Goal: Task Accomplishment & Management: Manage account settings

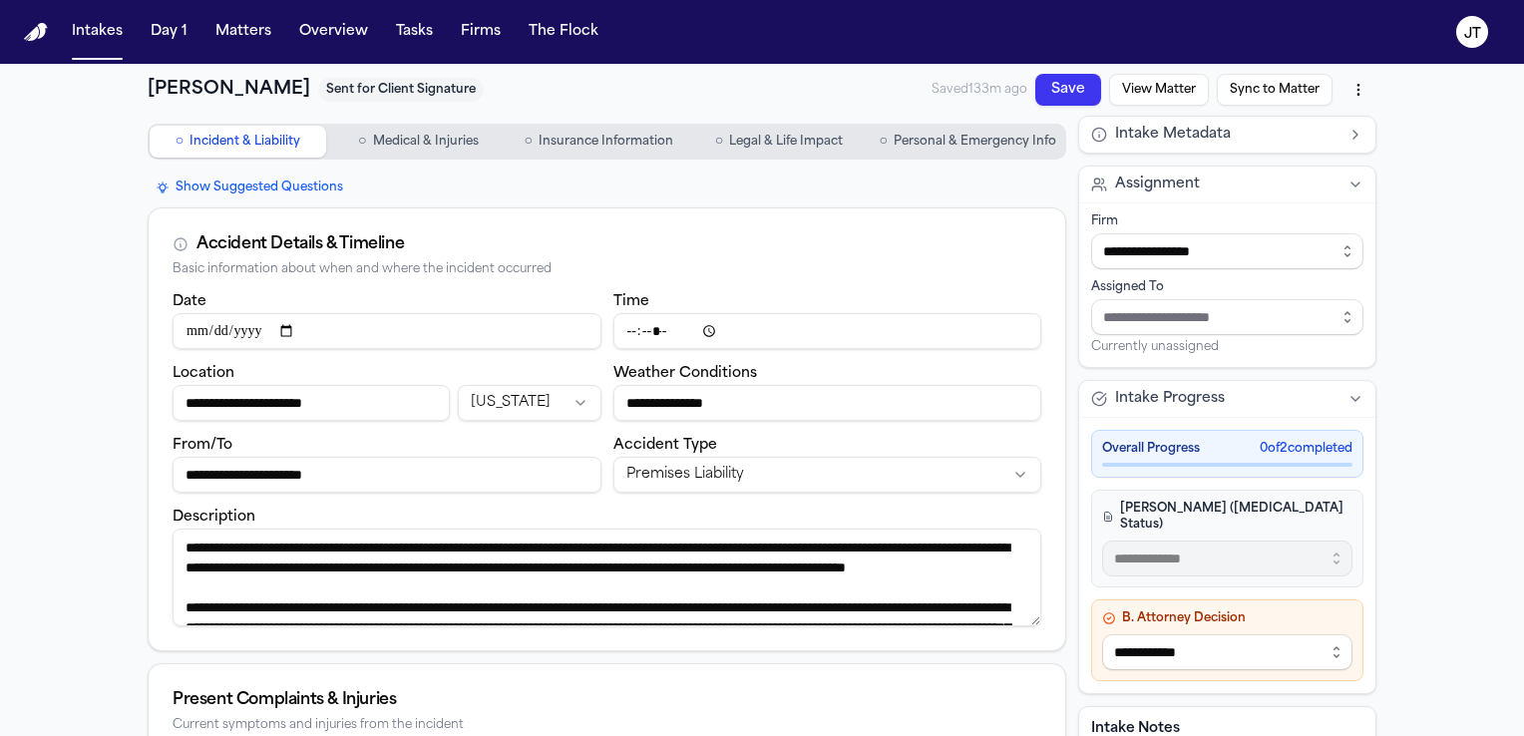
click at [1000, 134] on span "Personal & Emergency Info" at bounding box center [975, 142] width 163 height 16
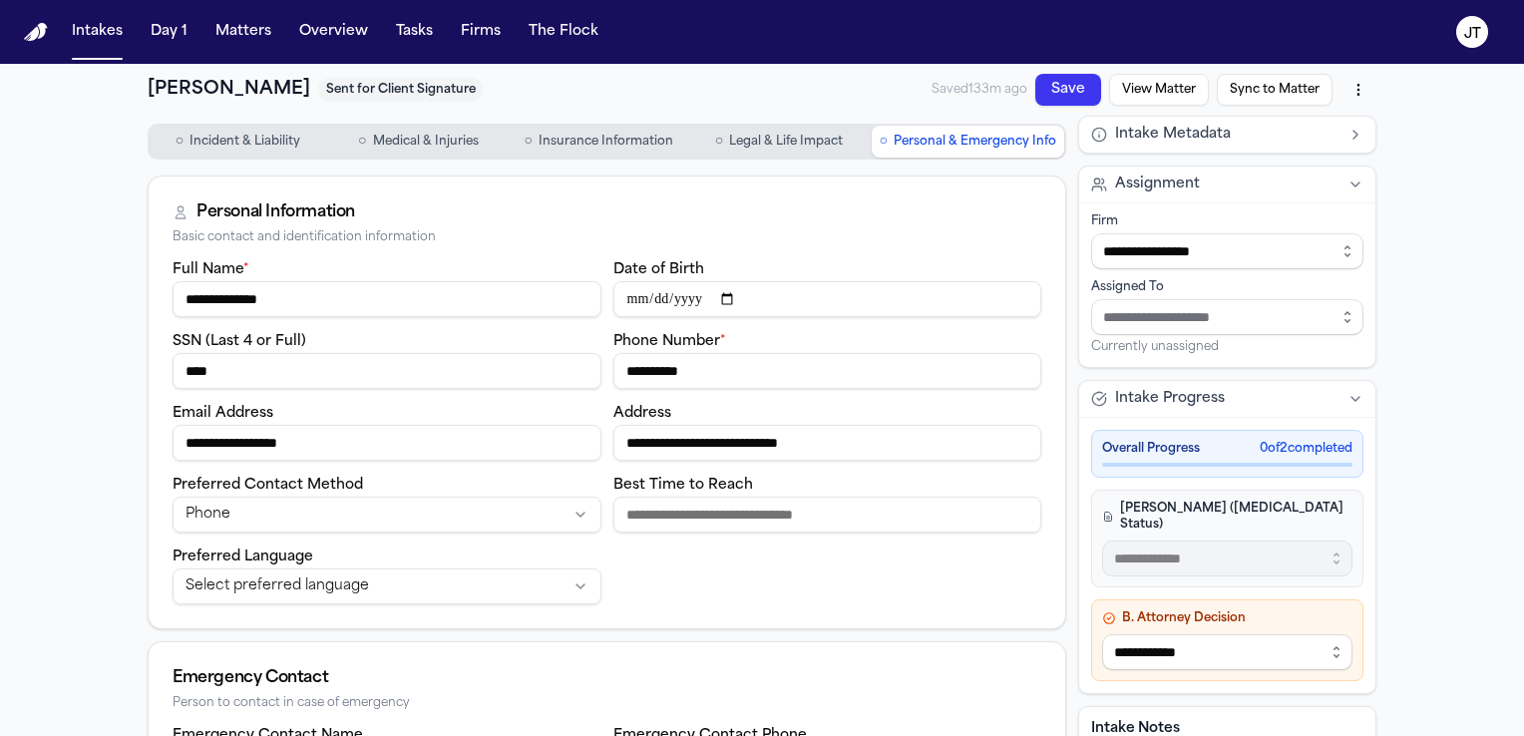
drag, startPoint x: 766, startPoint y: 379, endPoint x: 539, endPoint y: 387, distance: 227.6
click at [539, 387] on div "**********" at bounding box center [607, 430] width 869 height 347
click at [399, 26] on button "Tasks" at bounding box center [414, 32] width 53 height 36
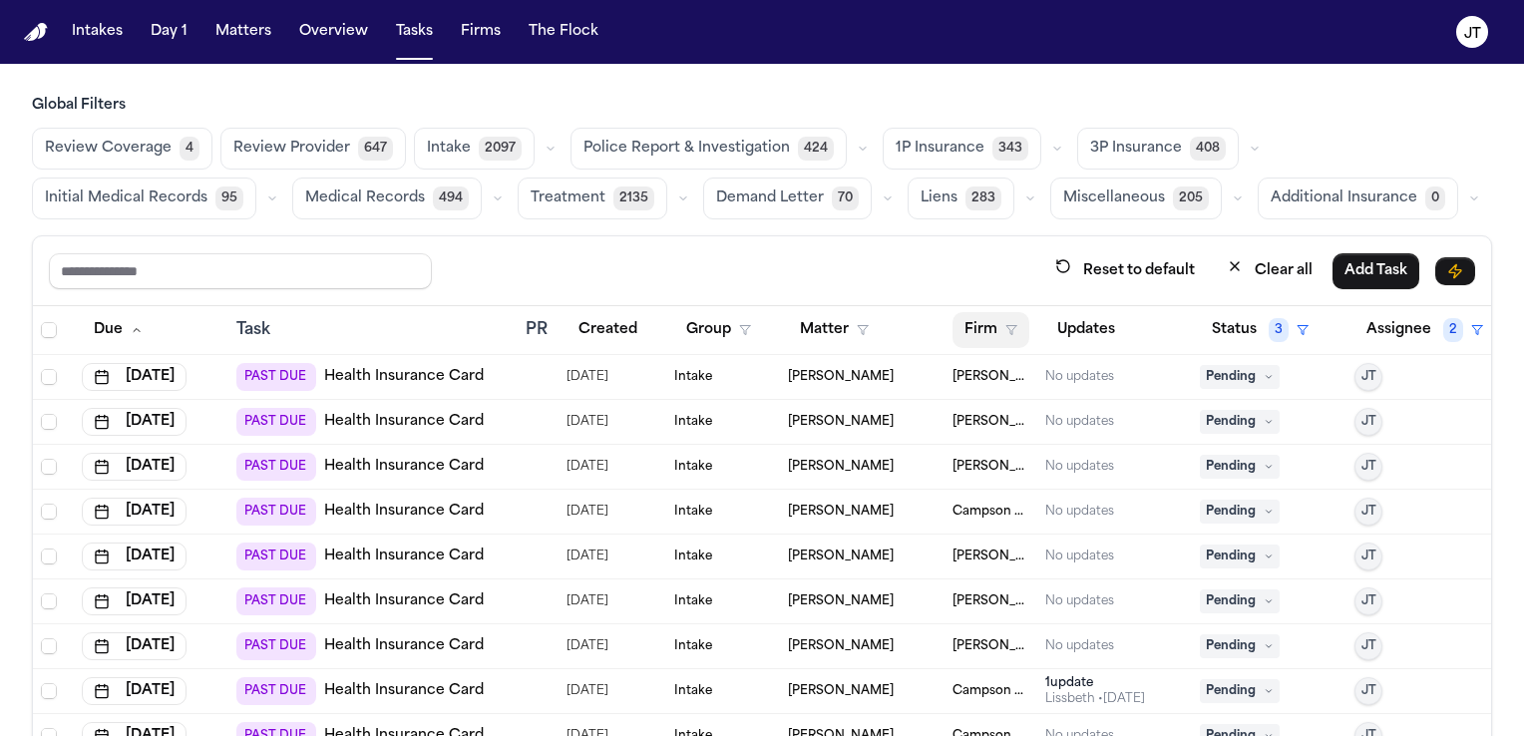
click at [970, 328] on button "Firm" at bounding box center [991, 330] width 77 height 36
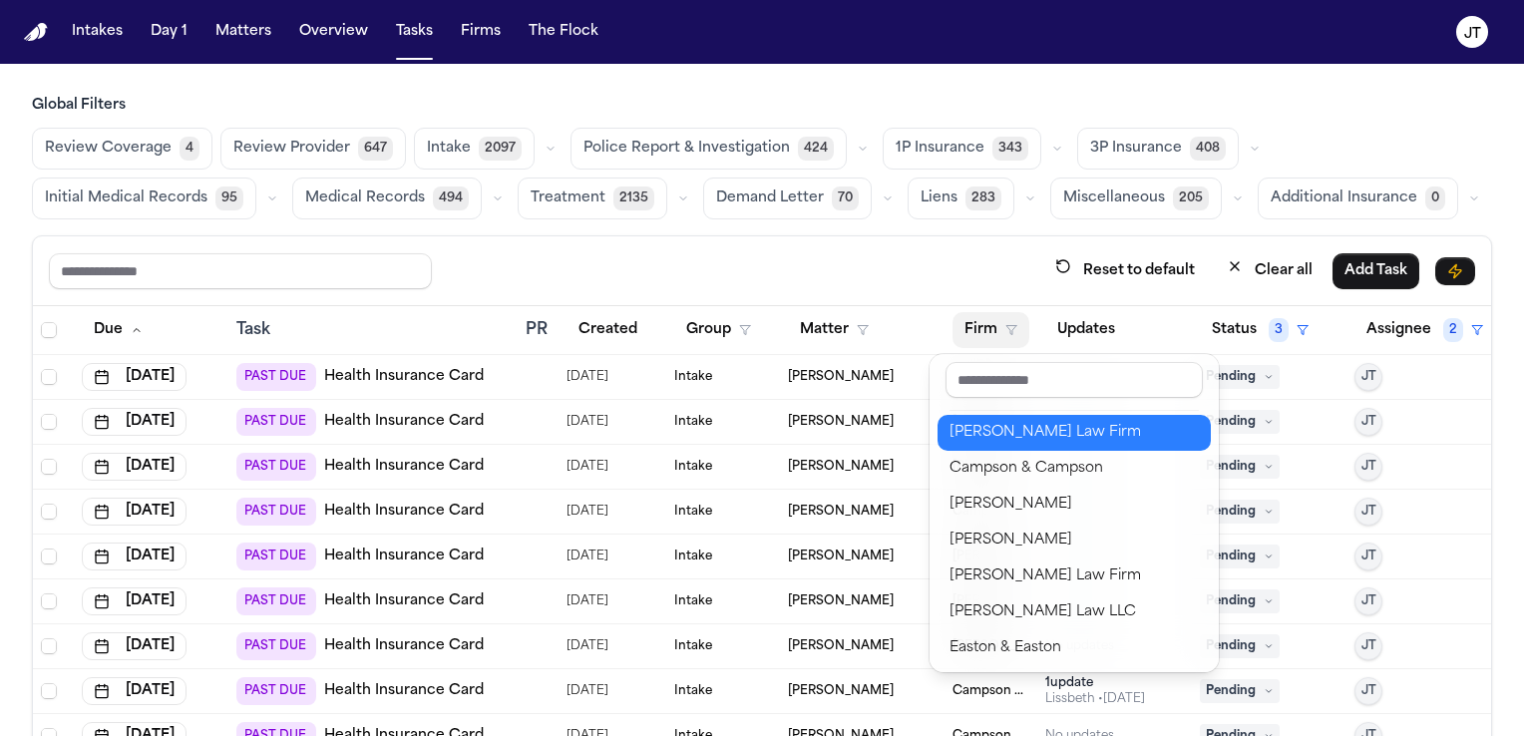
click at [985, 425] on div "[PERSON_NAME] Law Firm" at bounding box center [1074, 433] width 249 height 24
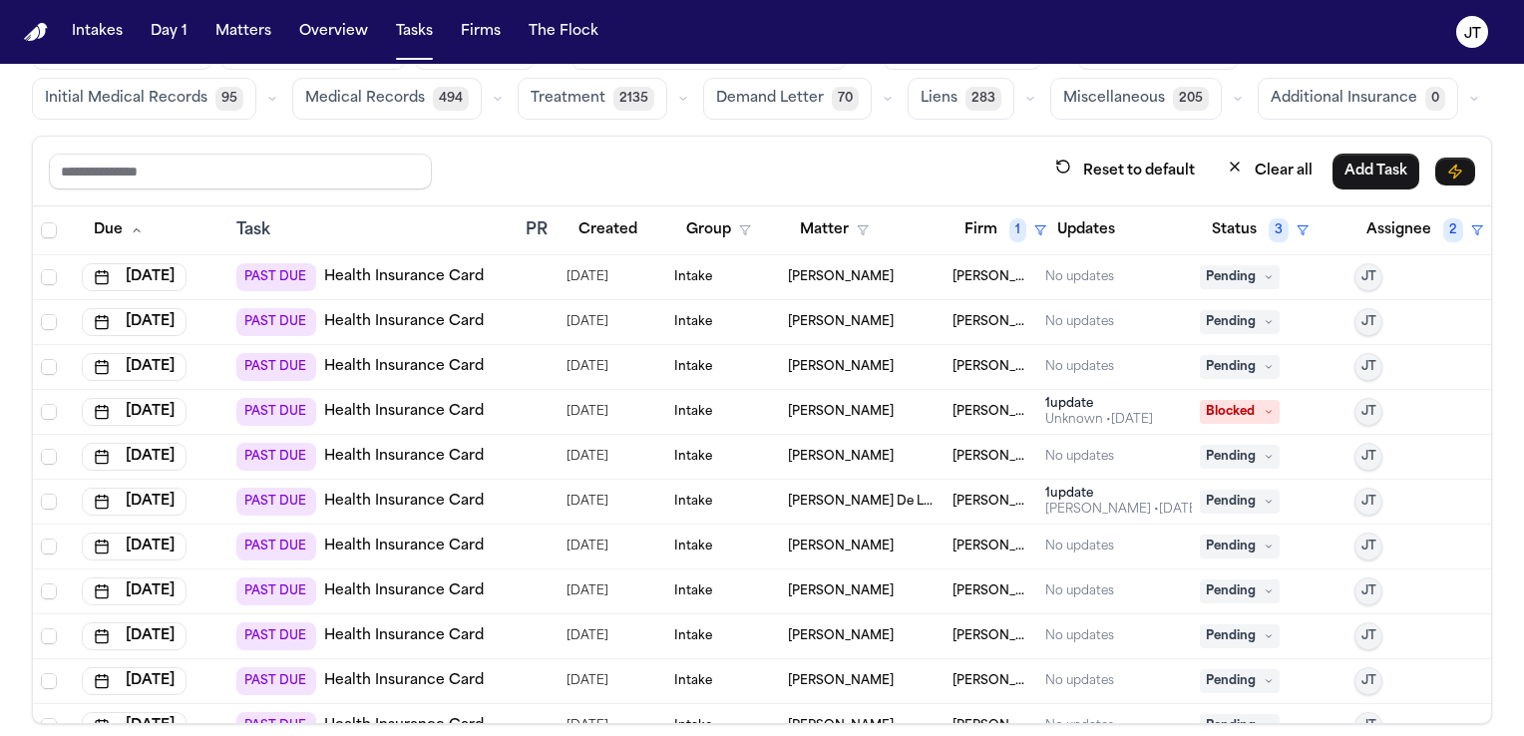
click at [398, 272] on link "Health Insurance Card" at bounding box center [404, 277] width 160 height 20
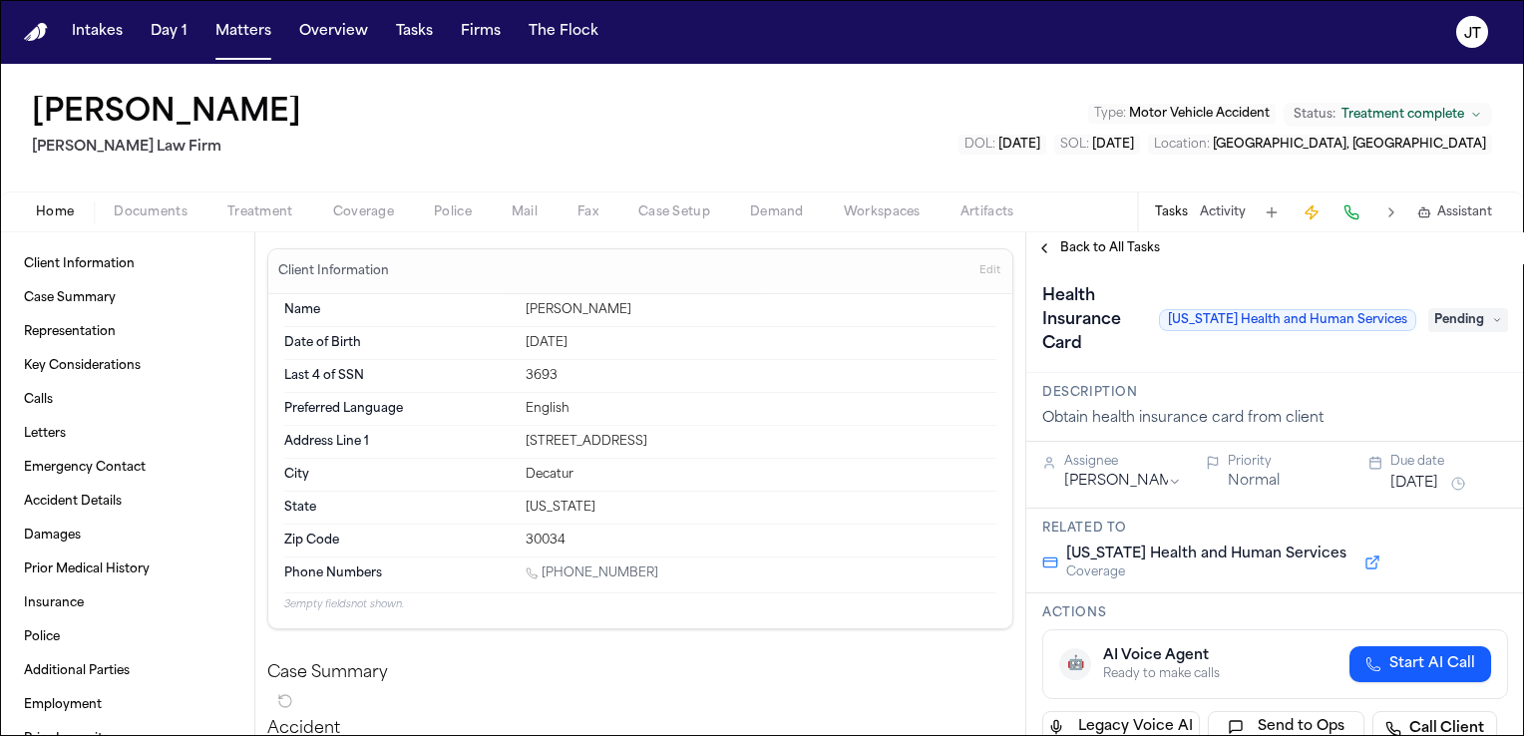
click at [168, 211] on span "Documents" at bounding box center [151, 213] width 74 height 16
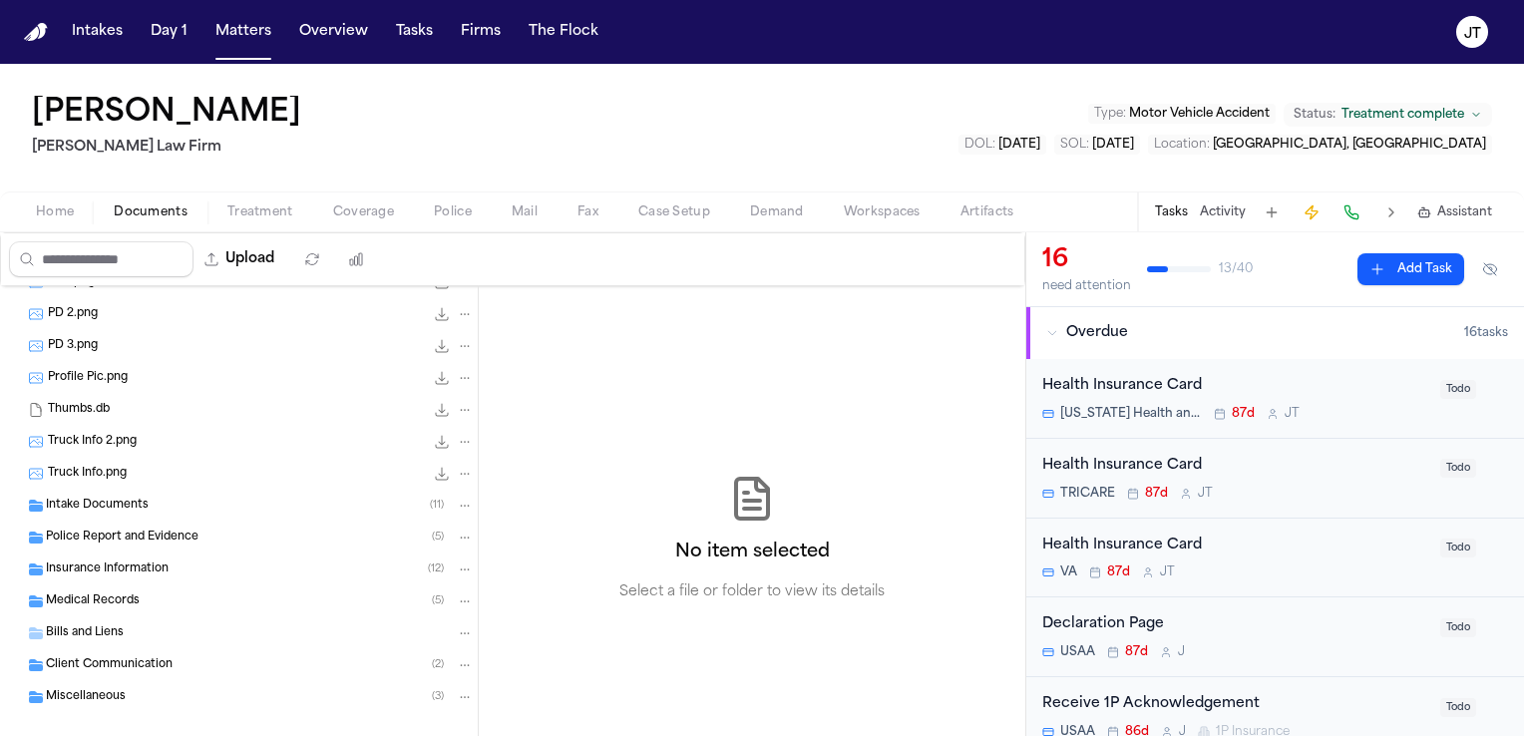
scroll to position [297, 0]
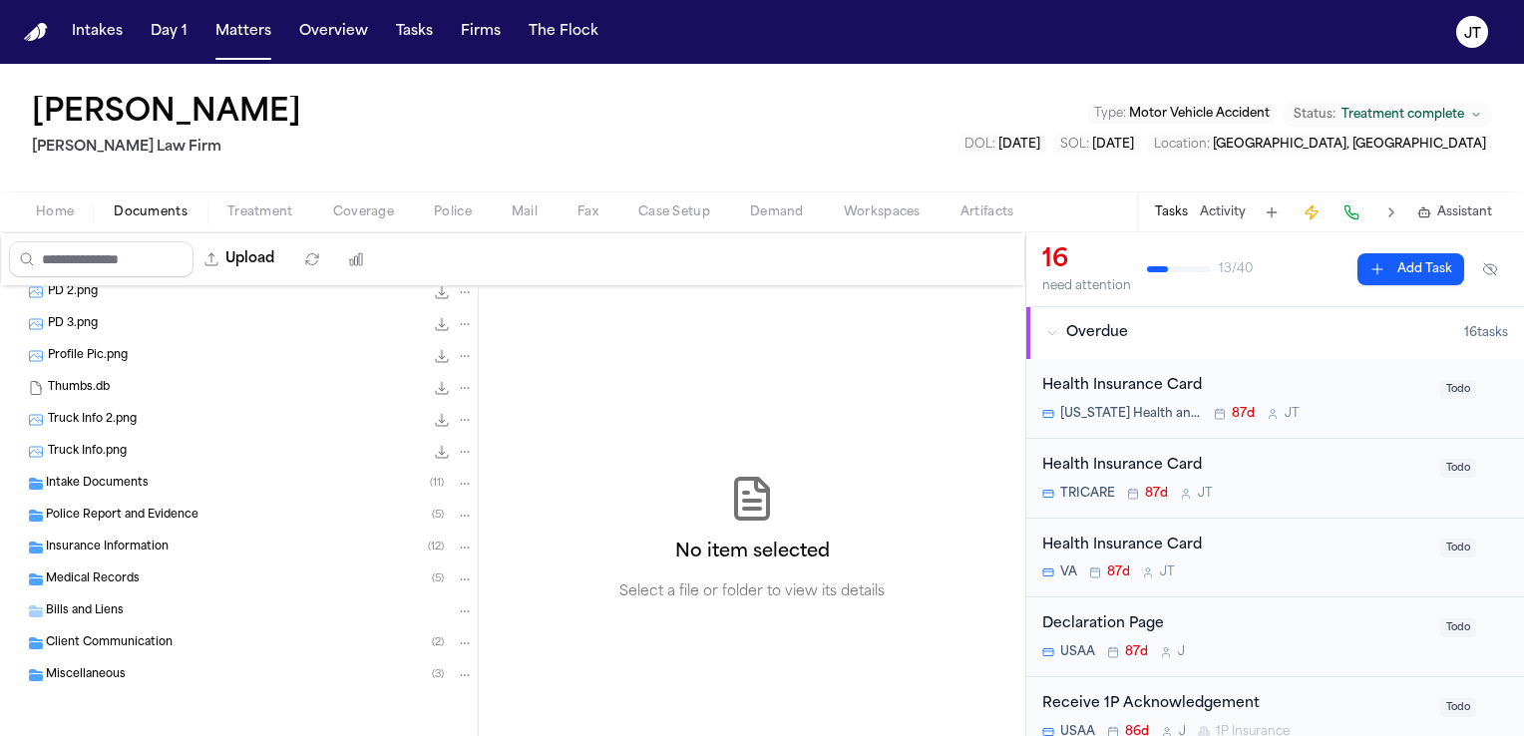
click at [118, 488] on span "Intake Documents" at bounding box center [97, 484] width 103 height 17
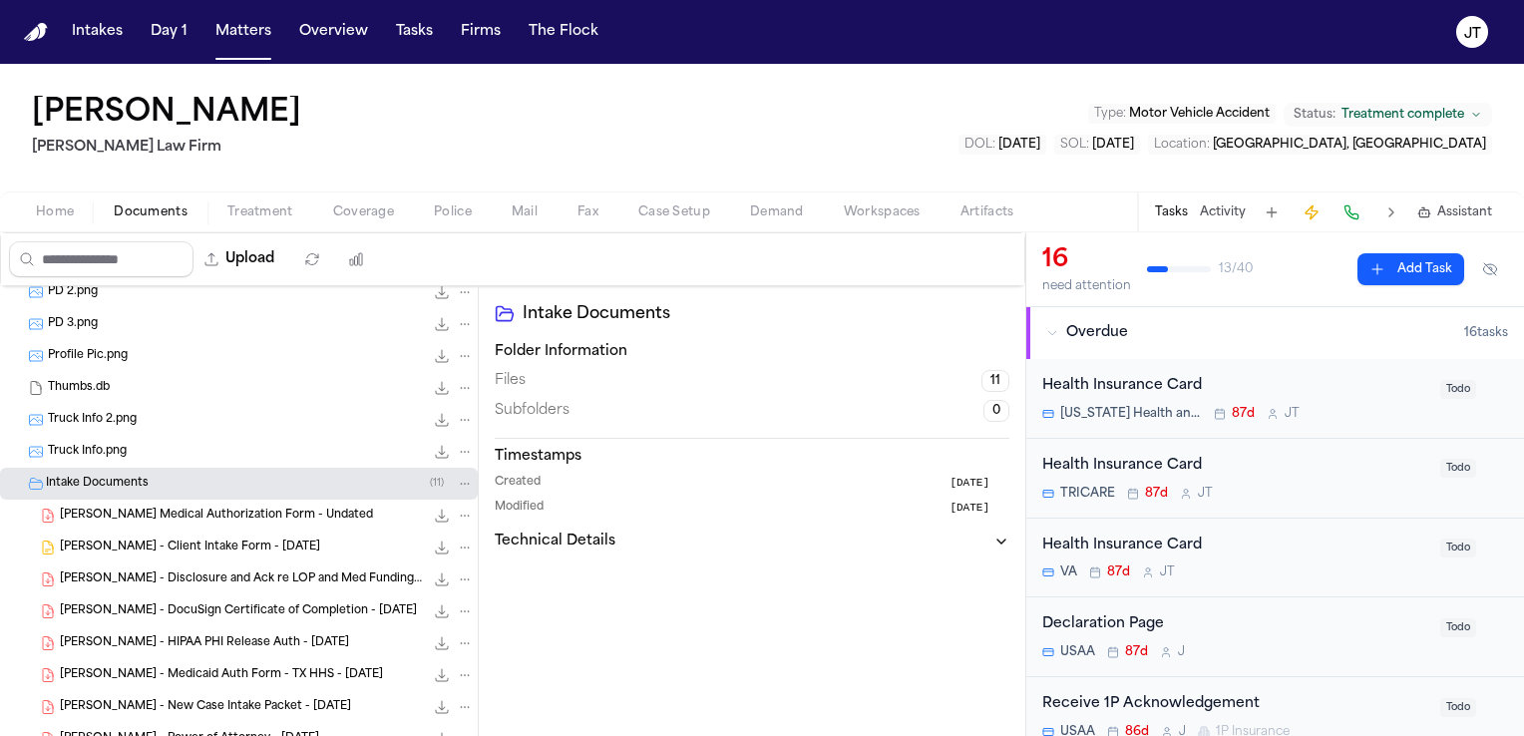
click at [164, 517] on span "C. Neal - Blank Medical Authorization Form - Undated" at bounding box center [216, 516] width 313 height 17
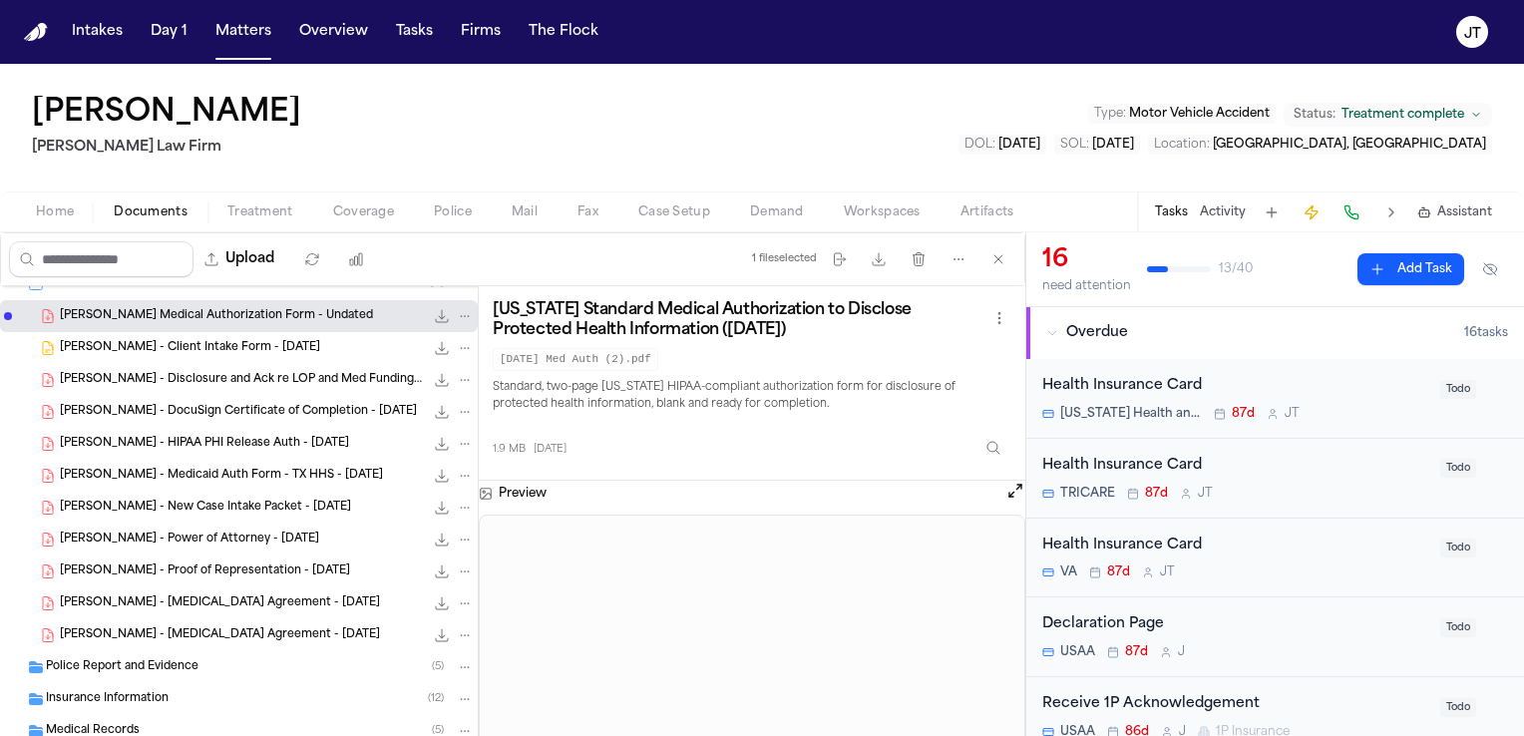
scroll to position [597, 0]
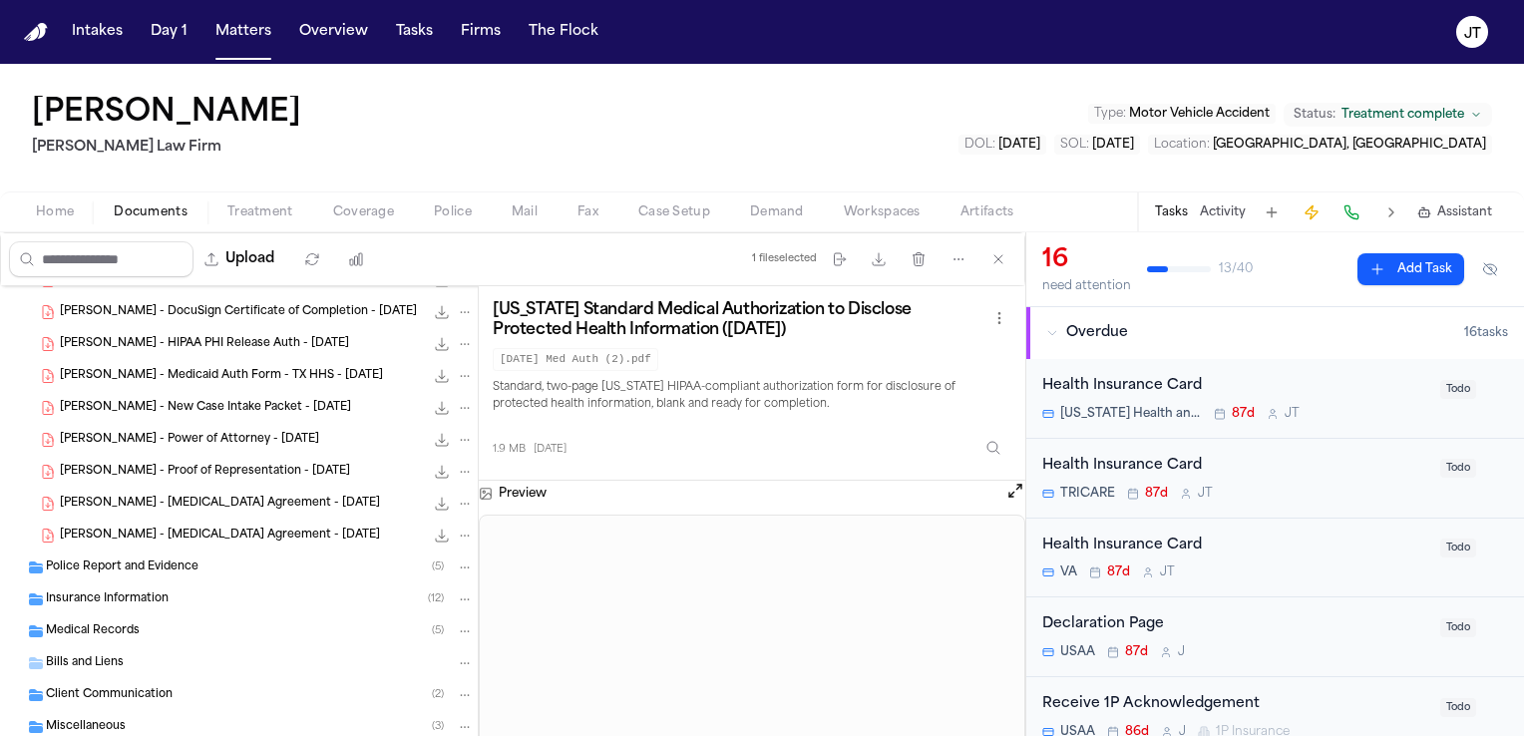
click at [118, 636] on span "Medical Records" at bounding box center [93, 632] width 94 height 17
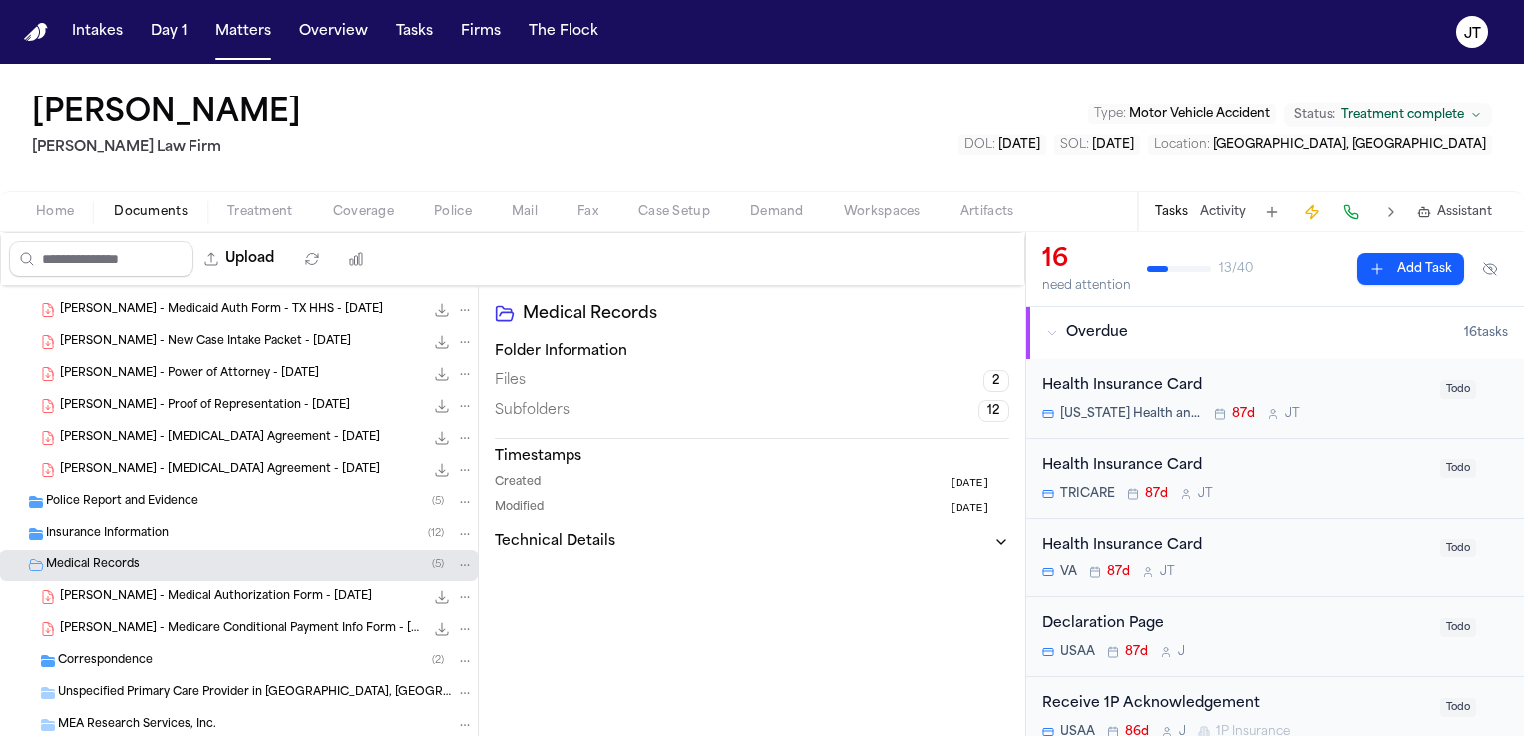
scroll to position [696, 0]
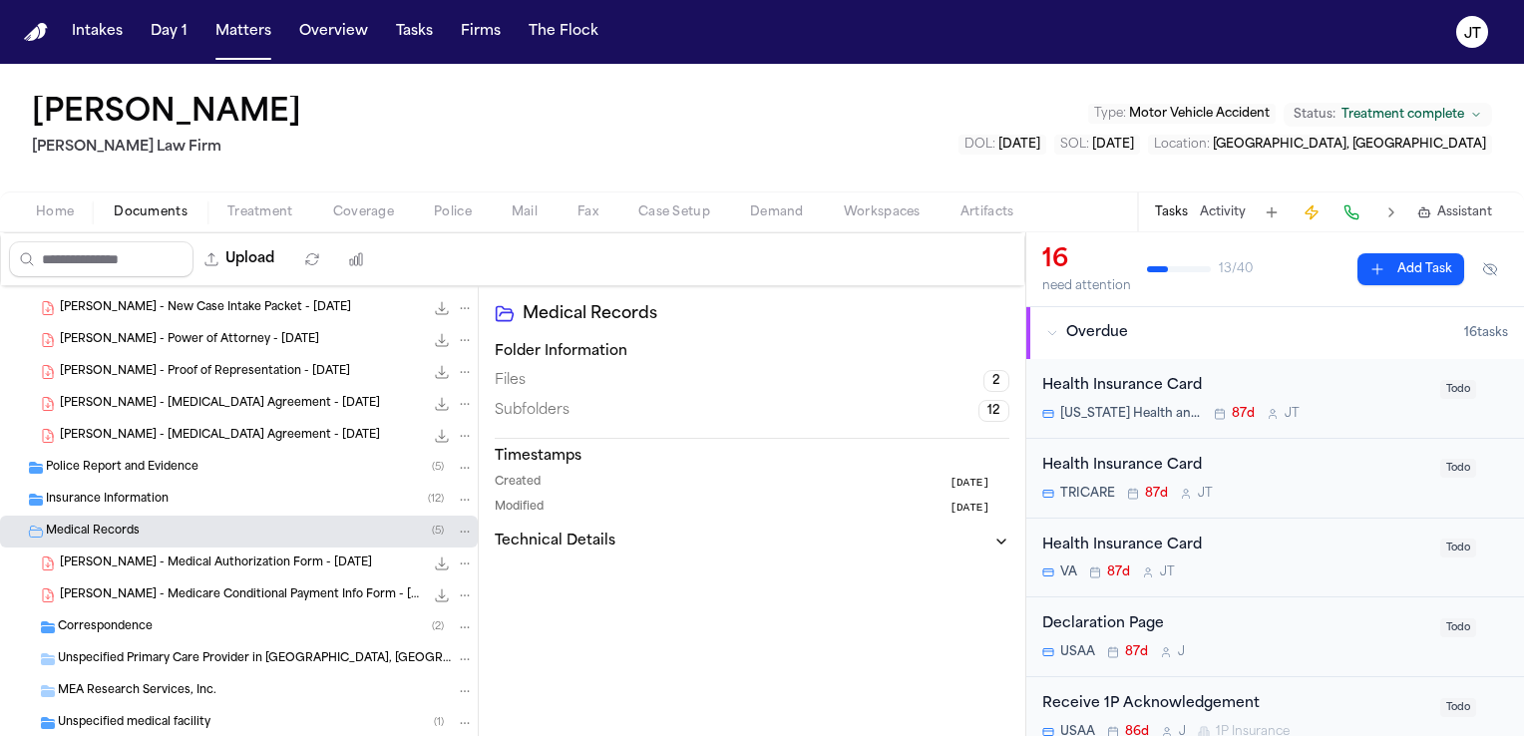
click at [156, 593] on span "C. Neal - Medicare Conditional Payment Info Form - 4.5.25" at bounding box center [242, 596] width 364 height 17
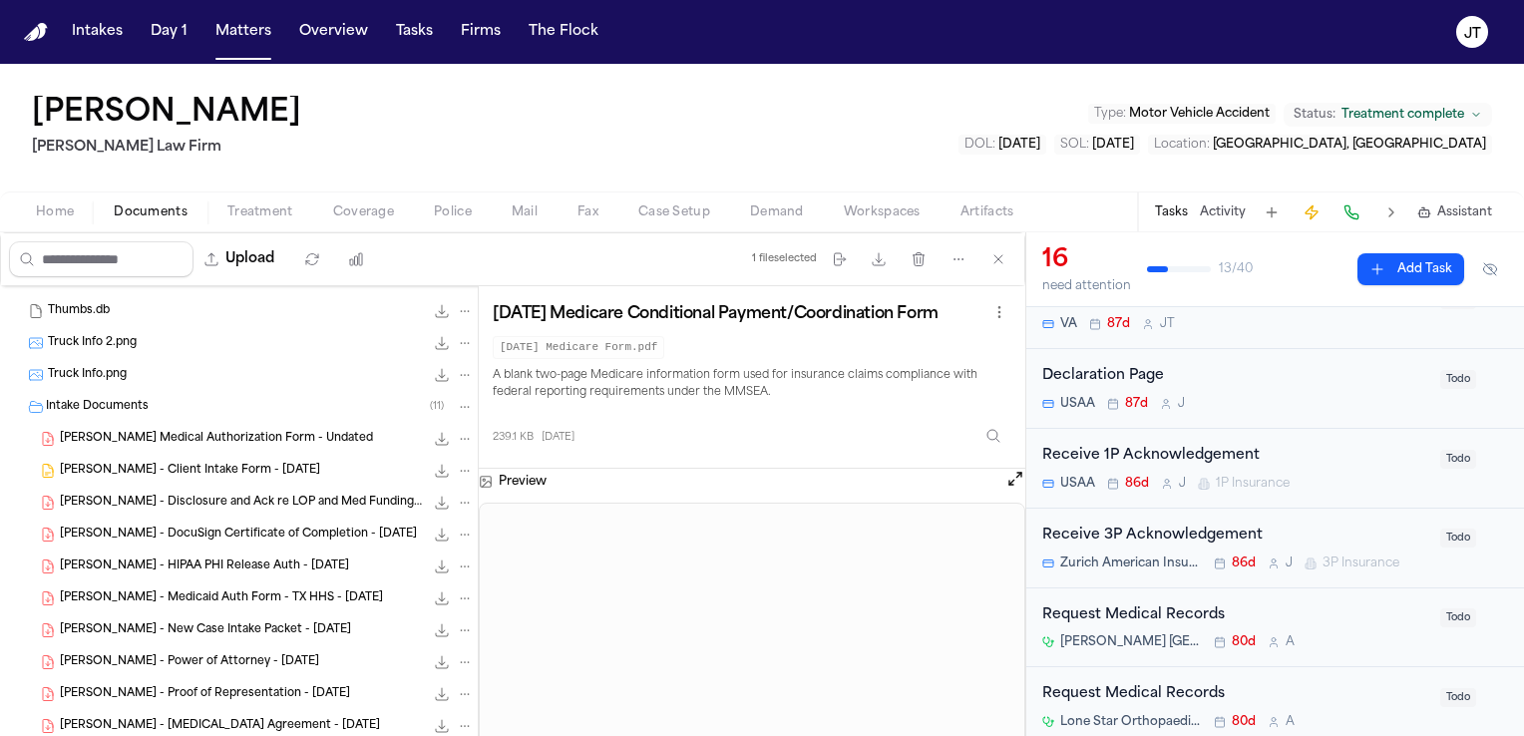
scroll to position [293, 0]
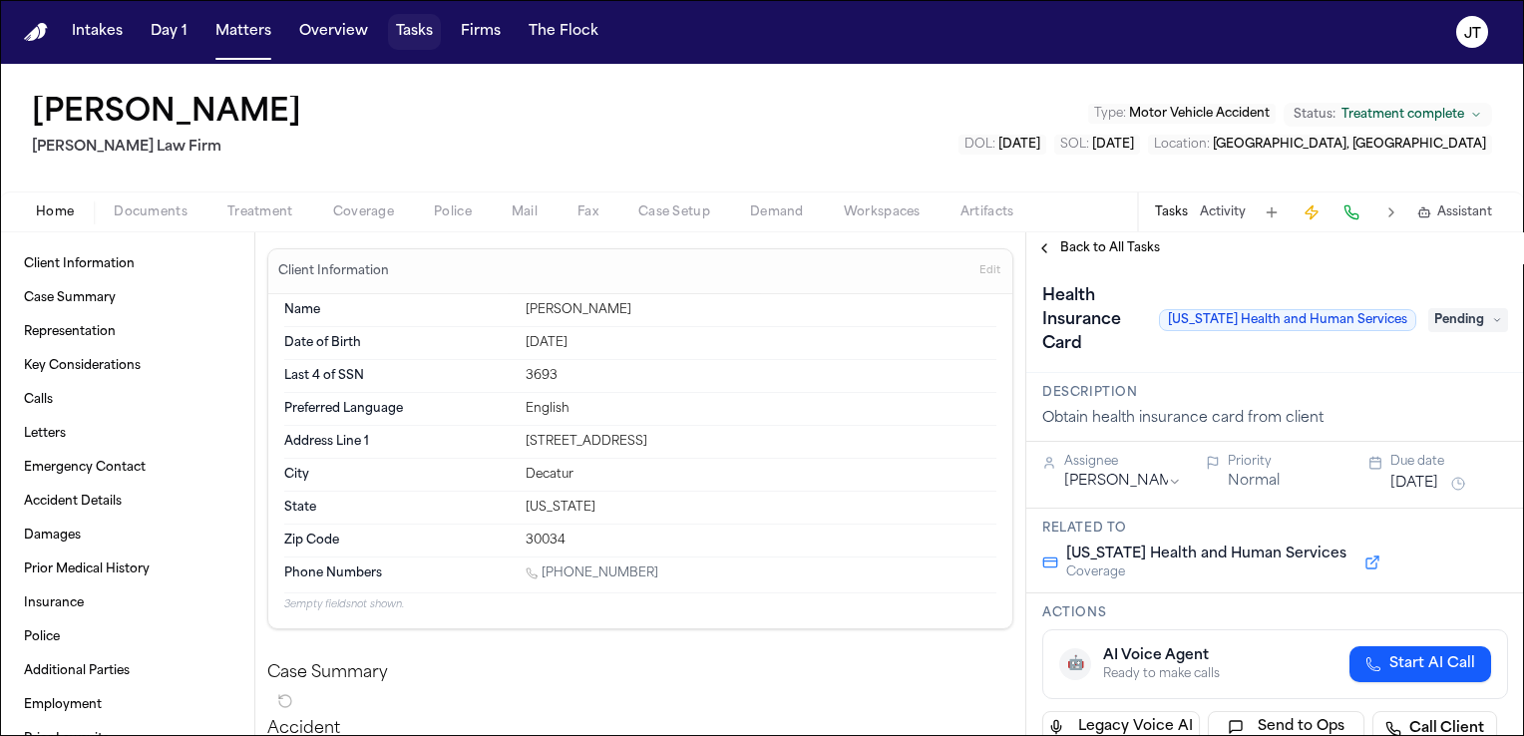
click at [411, 30] on button "Tasks" at bounding box center [414, 32] width 53 height 36
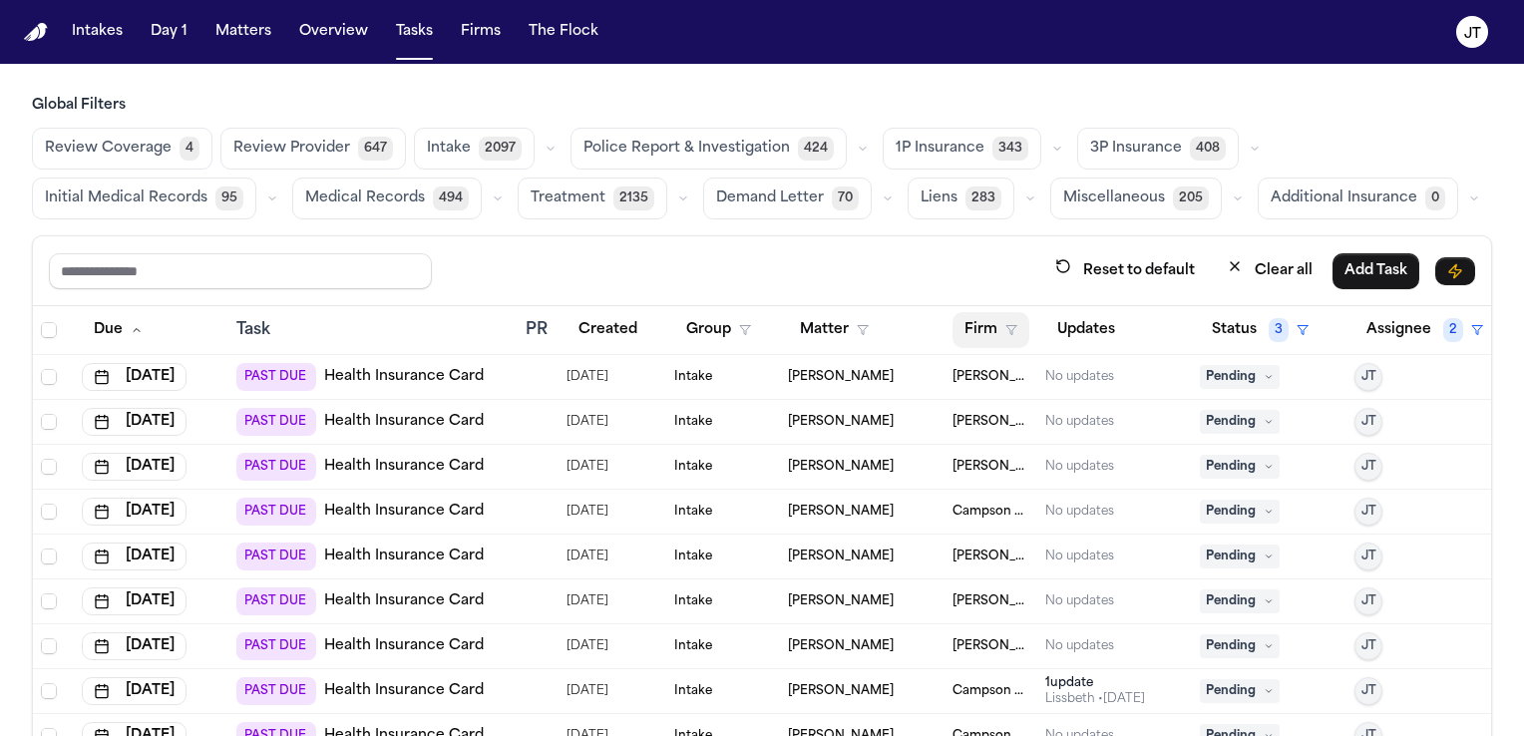
click at [966, 325] on button "Firm" at bounding box center [991, 330] width 77 height 36
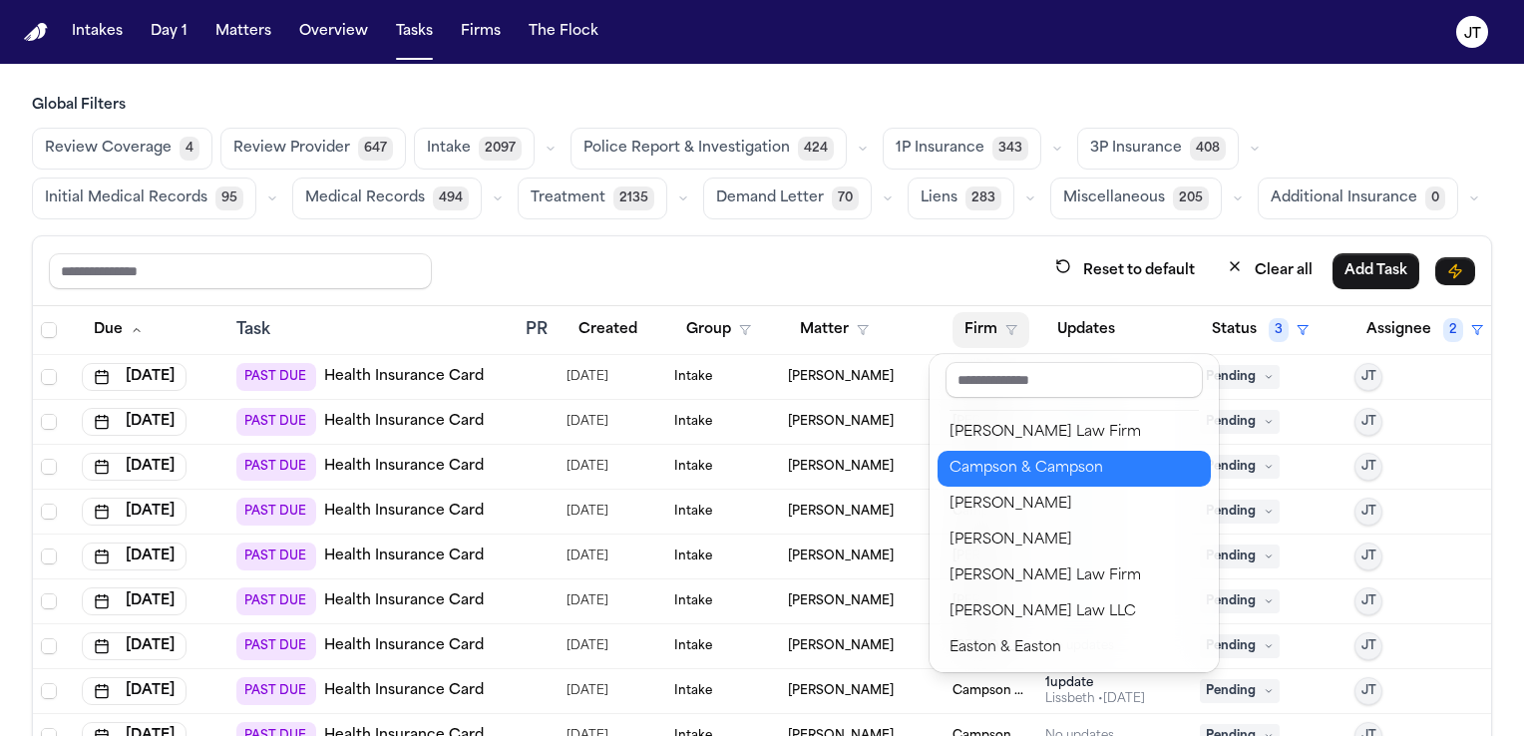
click at [985, 468] on div "Campson & Campson" at bounding box center [1074, 469] width 249 height 24
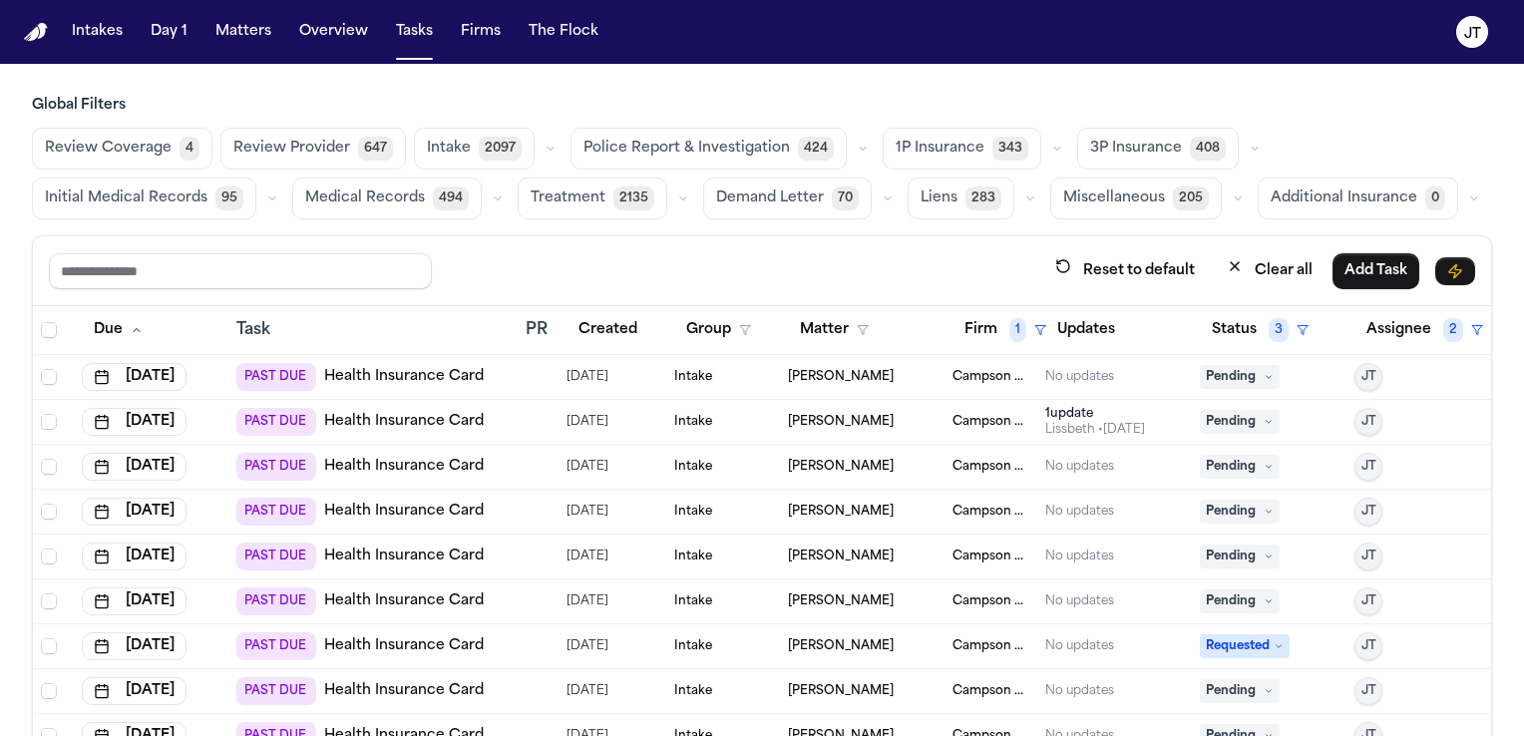
click at [387, 372] on link "Health Insurance Card" at bounding box center [404, 377] width 160 height 20
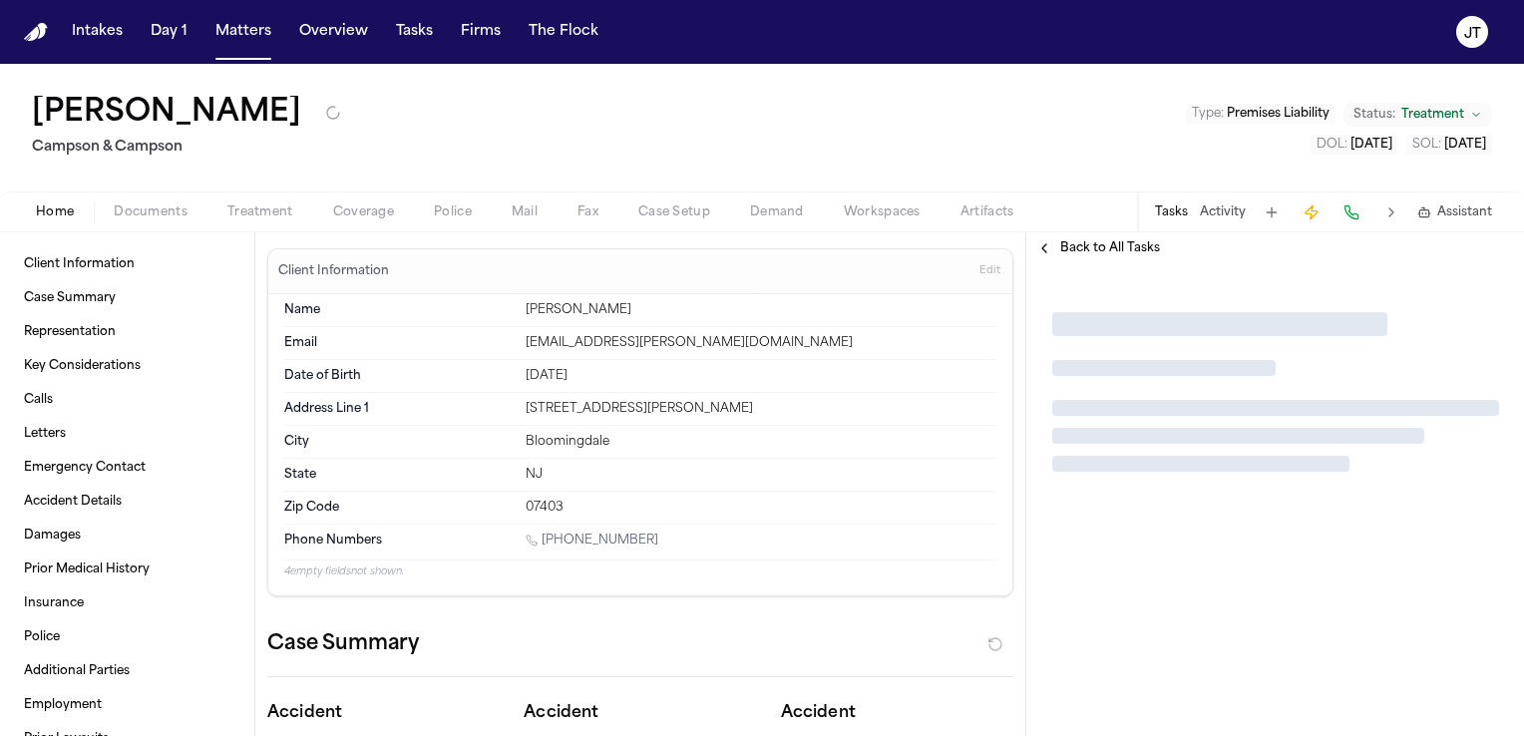
type textarea "*"
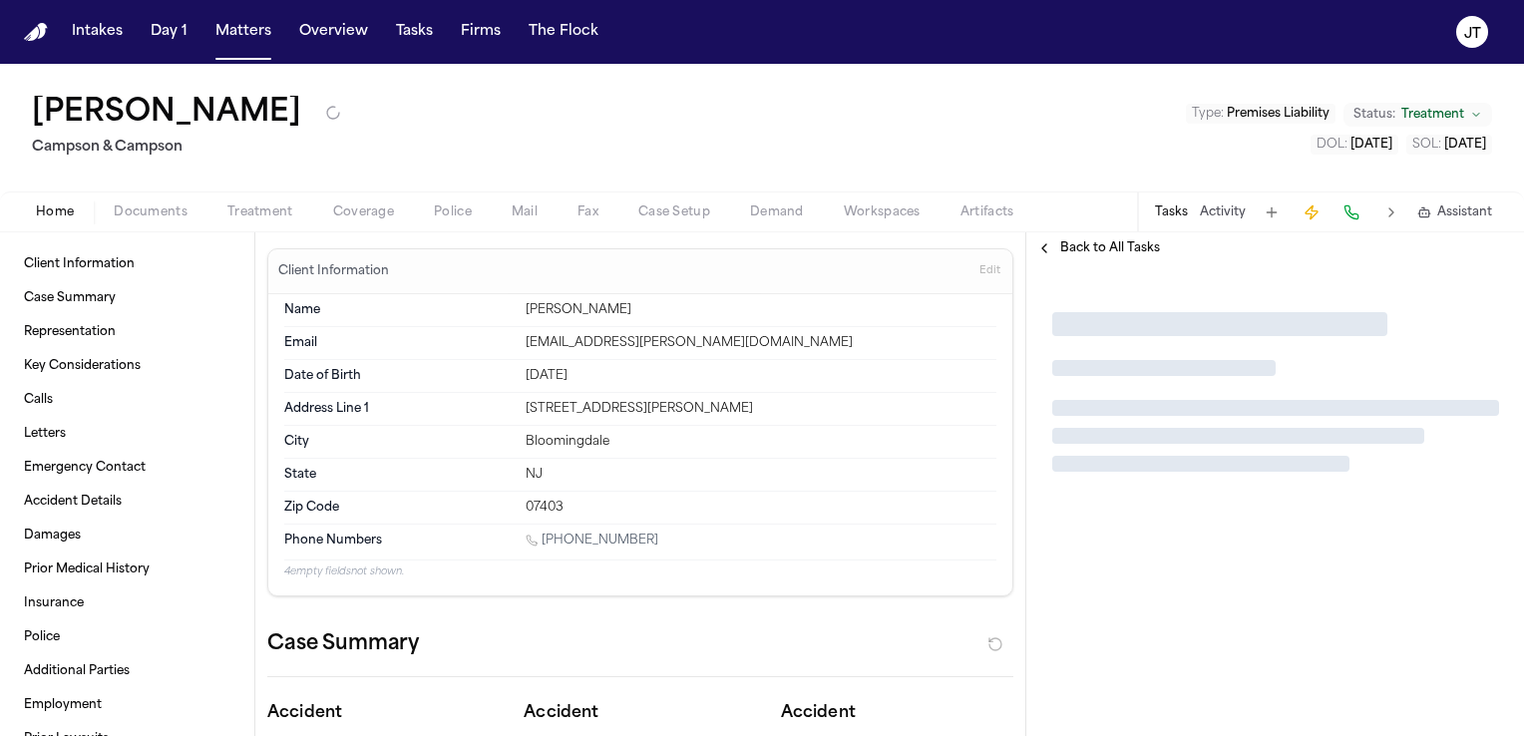
type textarea "*"
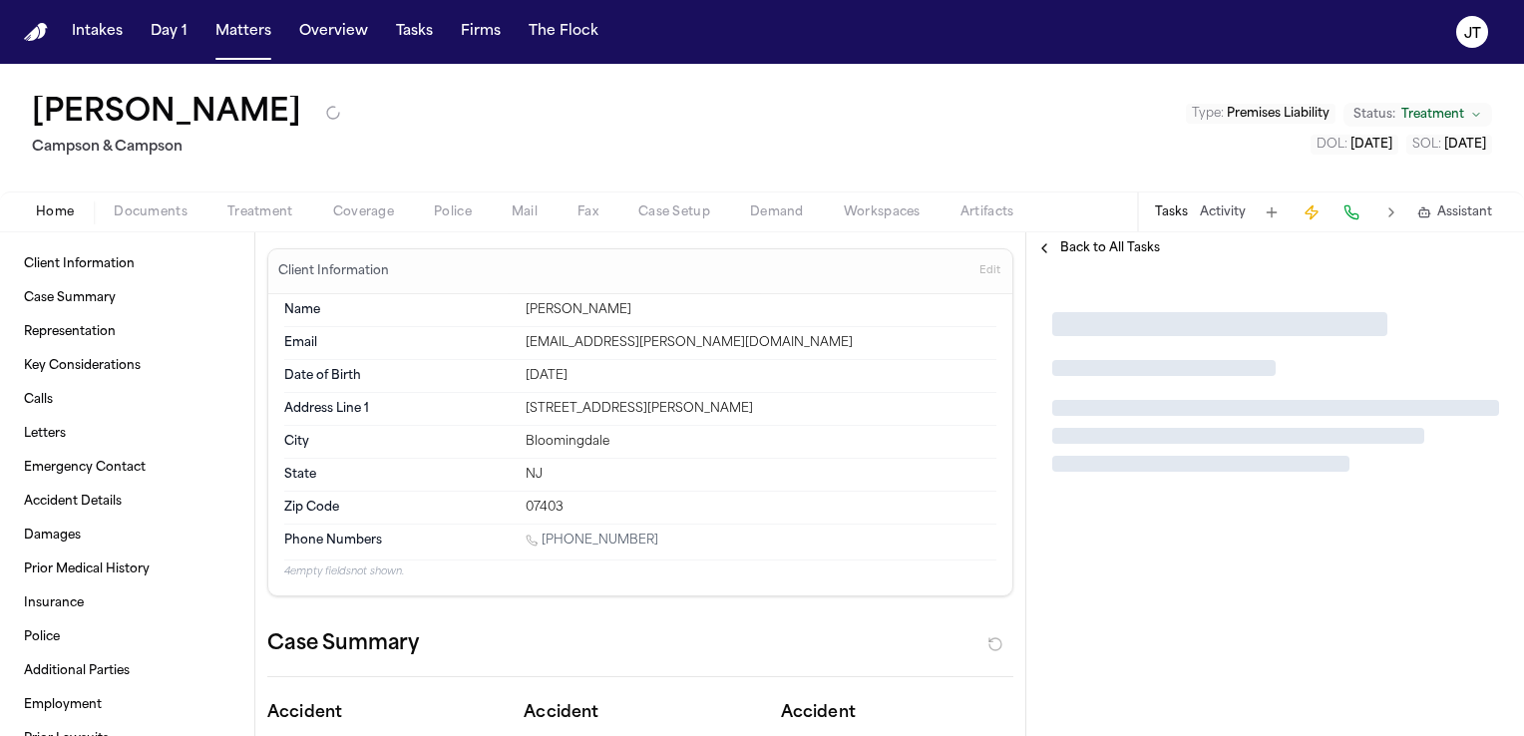
type textarea "*"
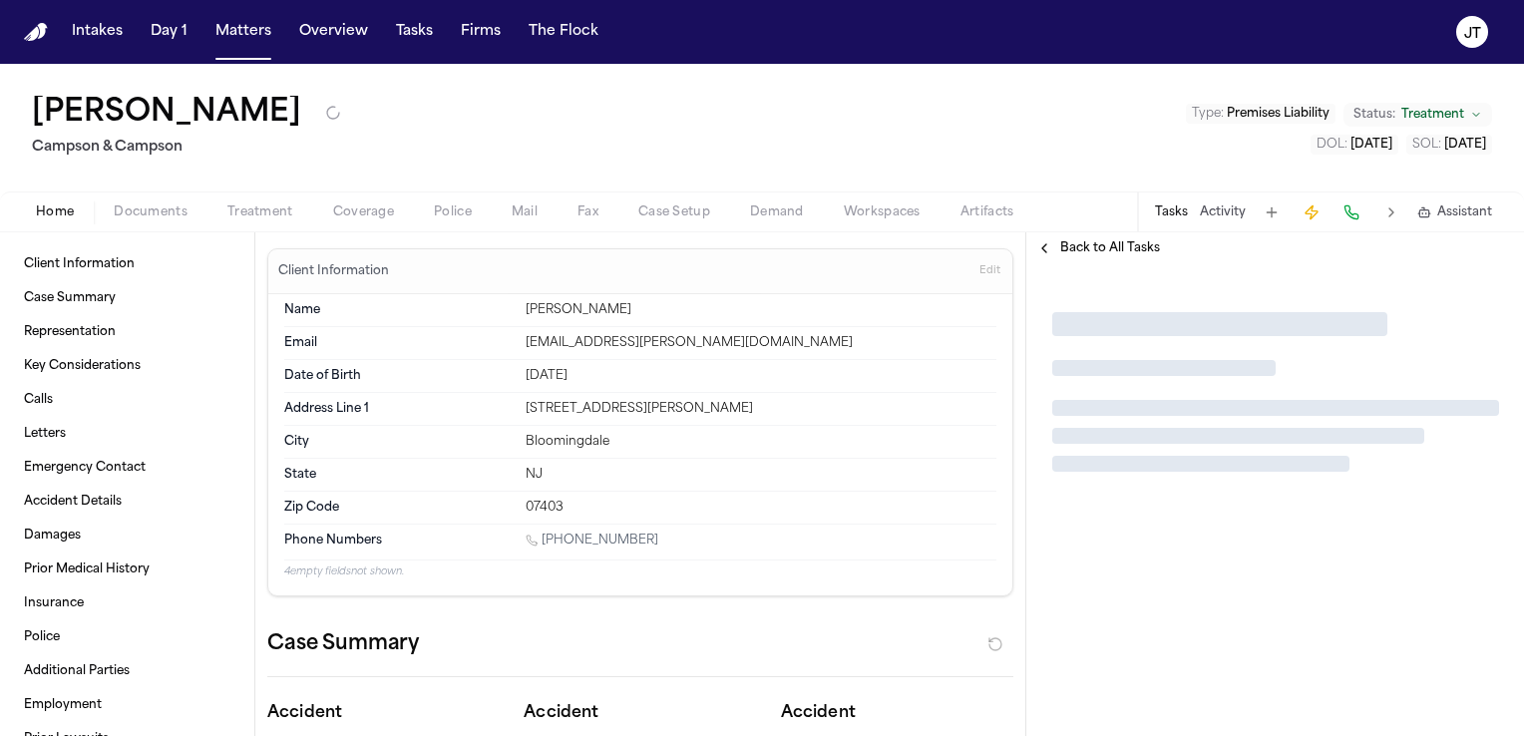
type textarea "*"
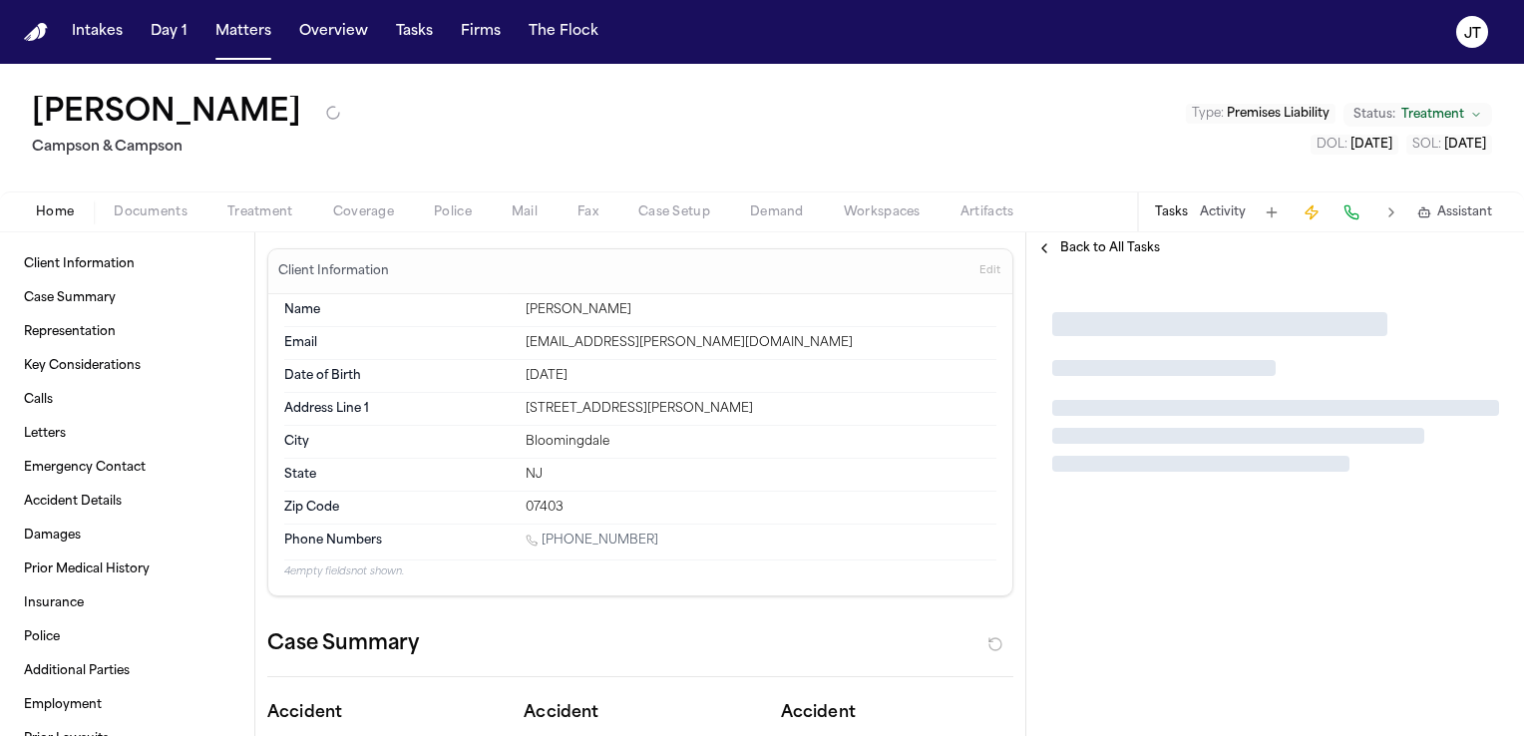
type textarea "*"
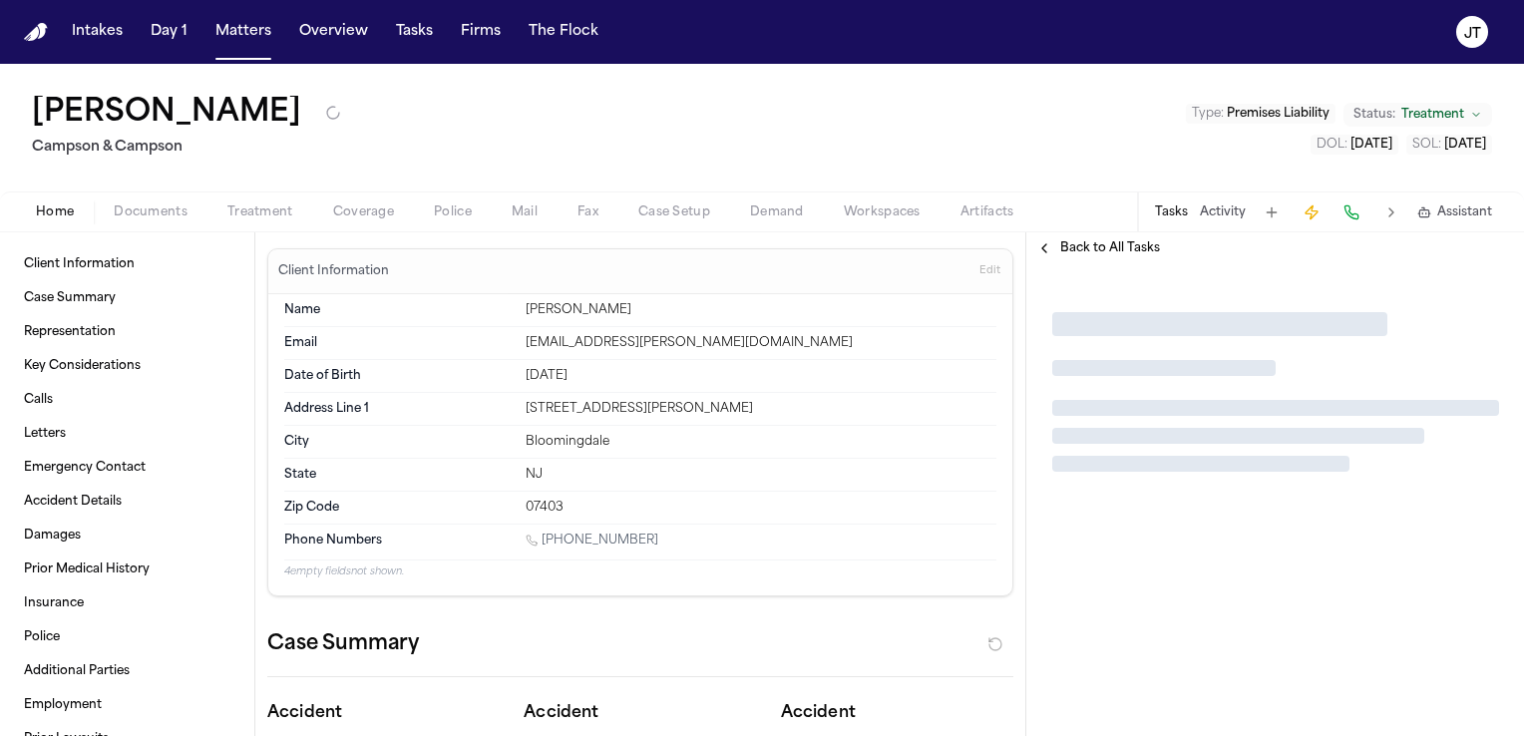
type textarea "*"
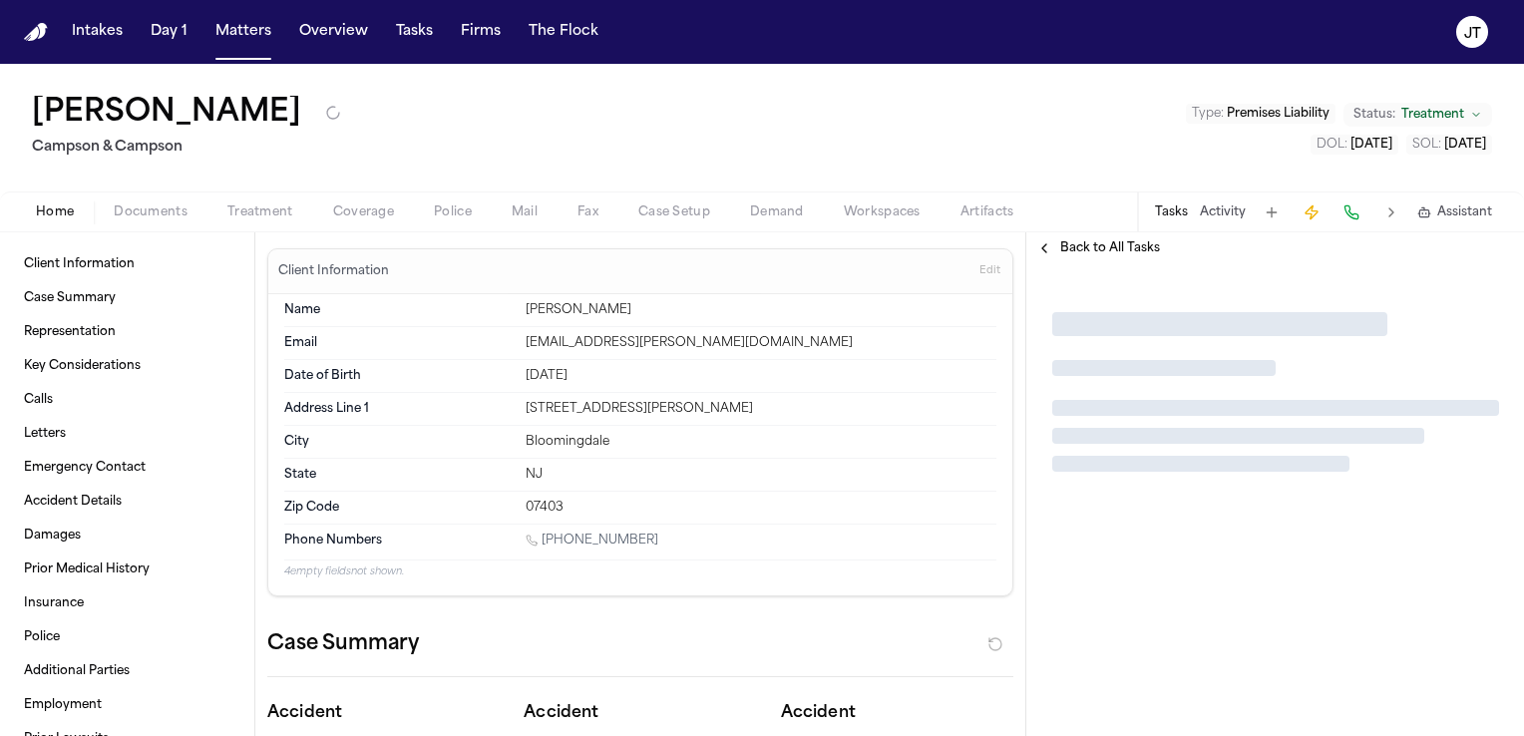
type textarea "*"
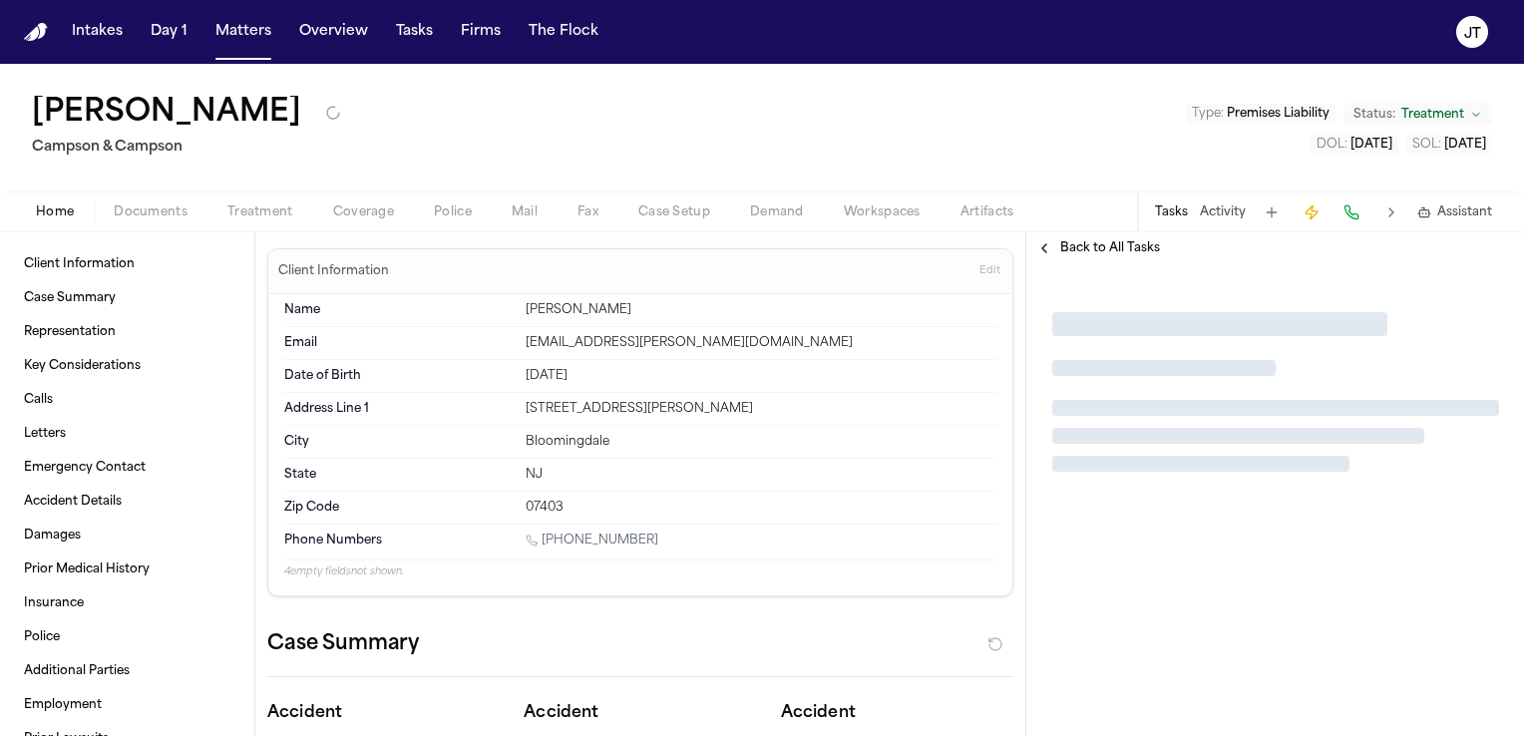
type textarea "*"
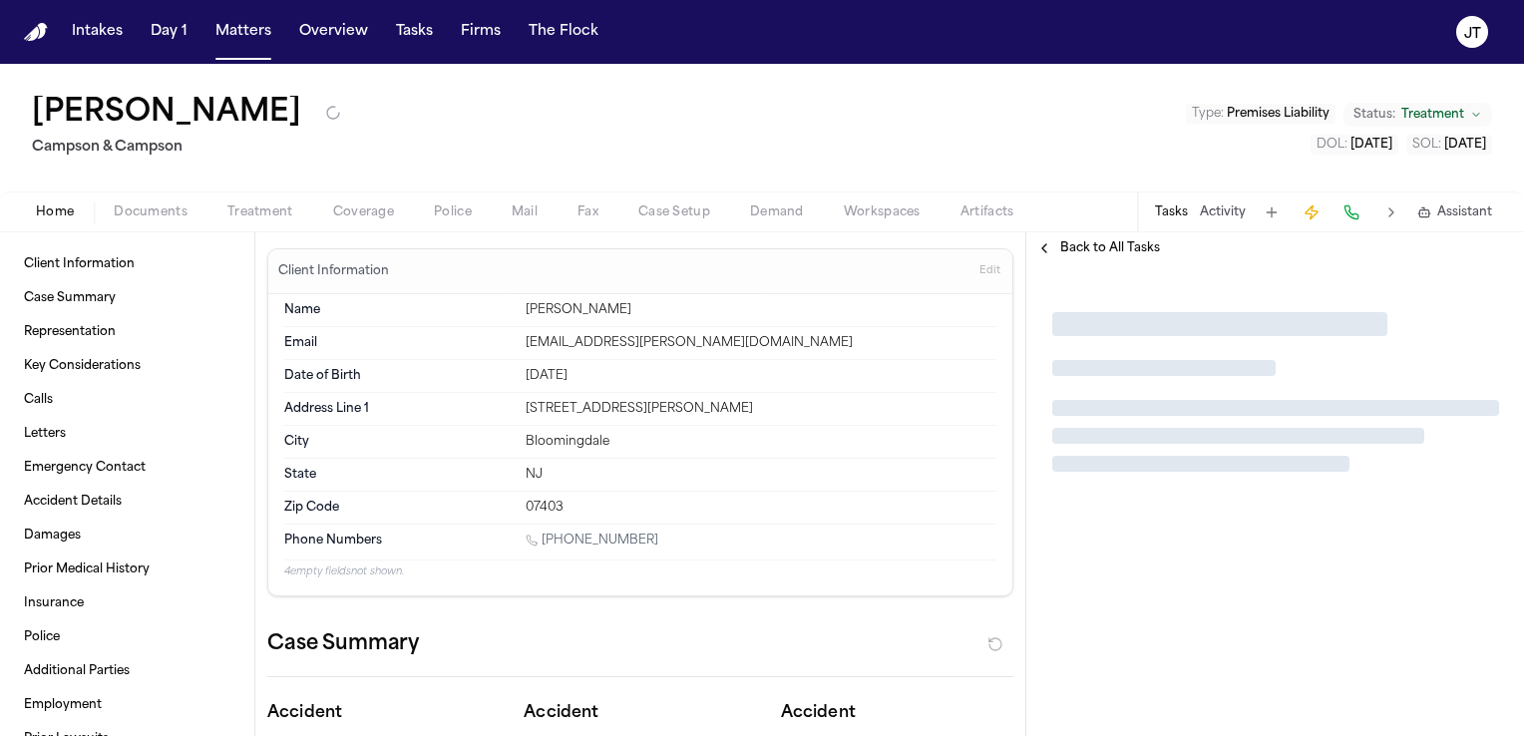
type textarea "*"
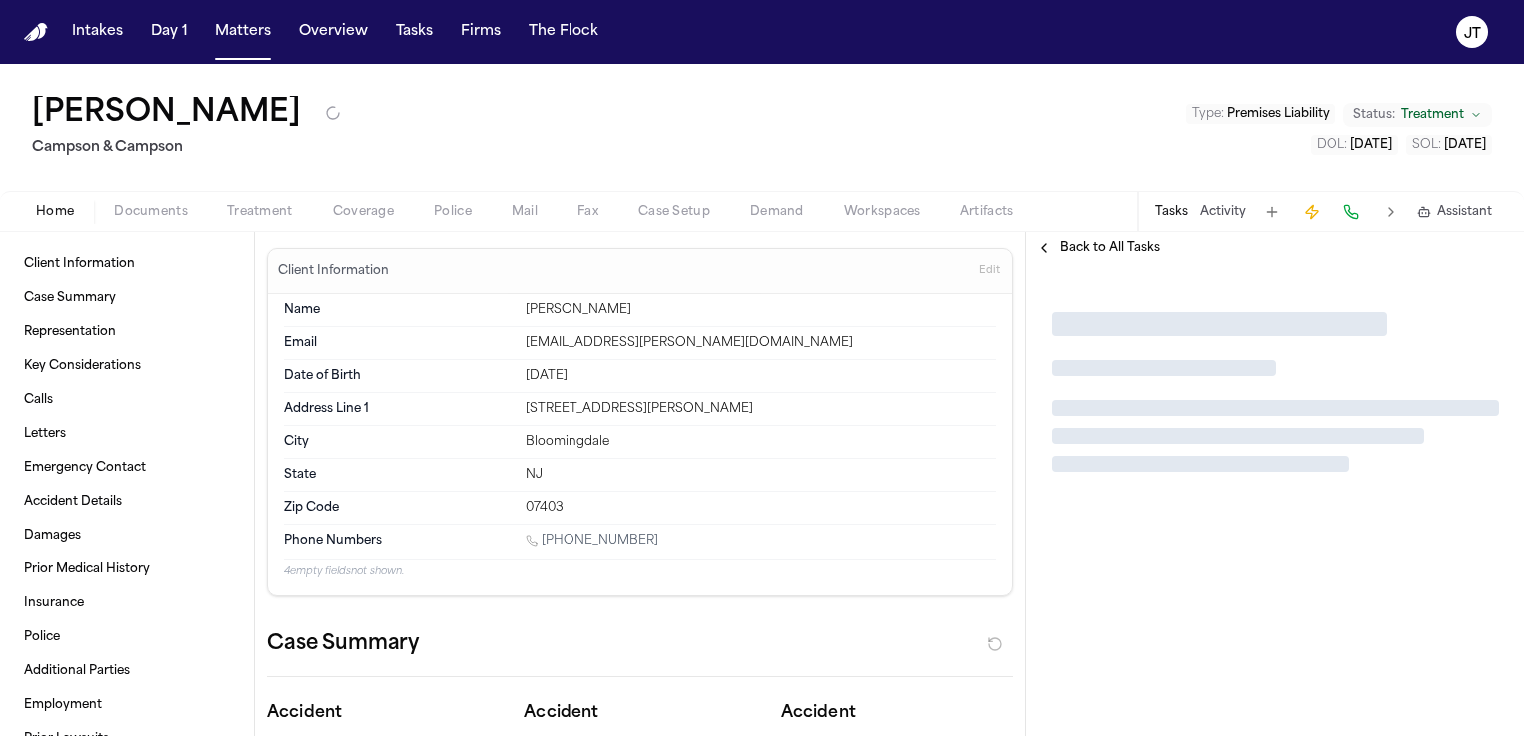
type textarea "*"
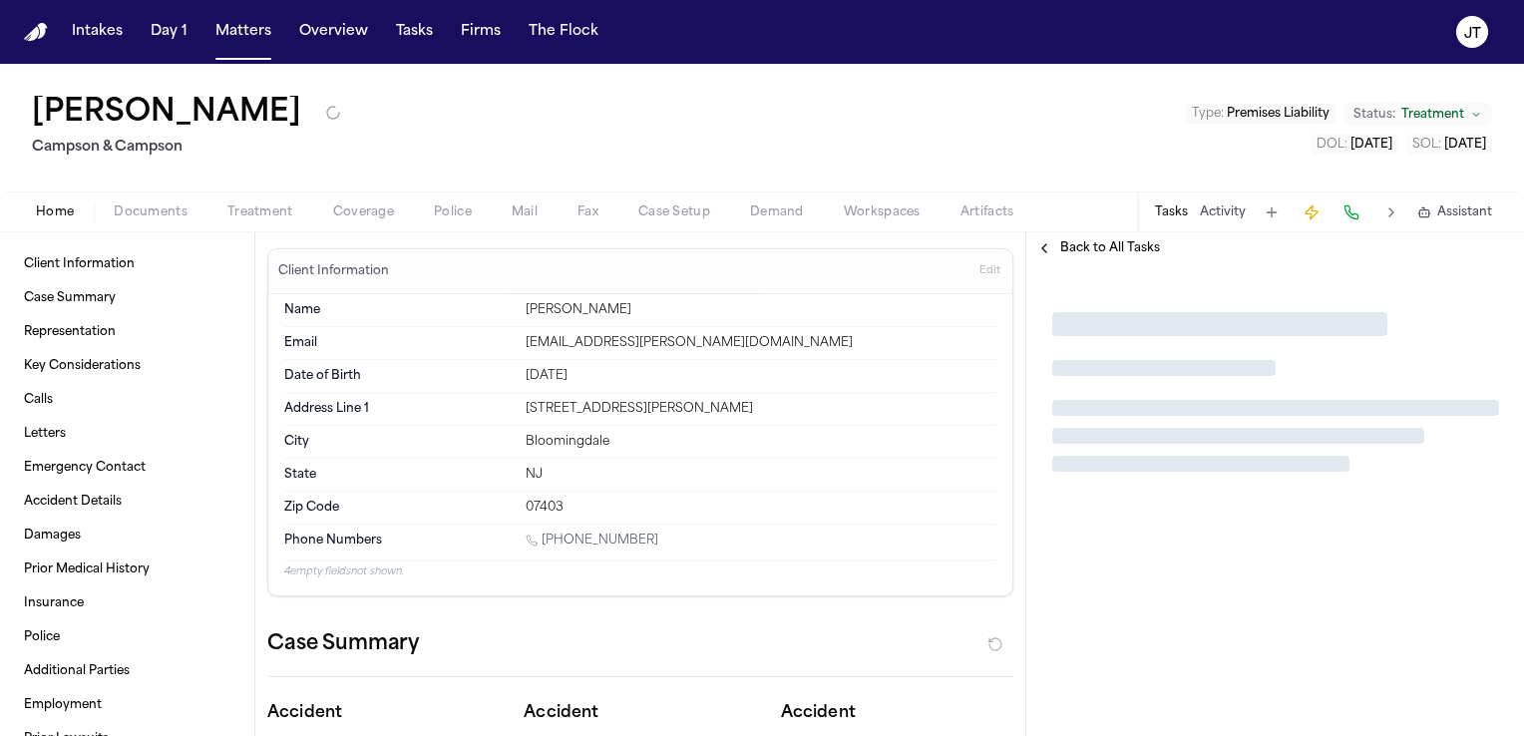
type textarea "*"
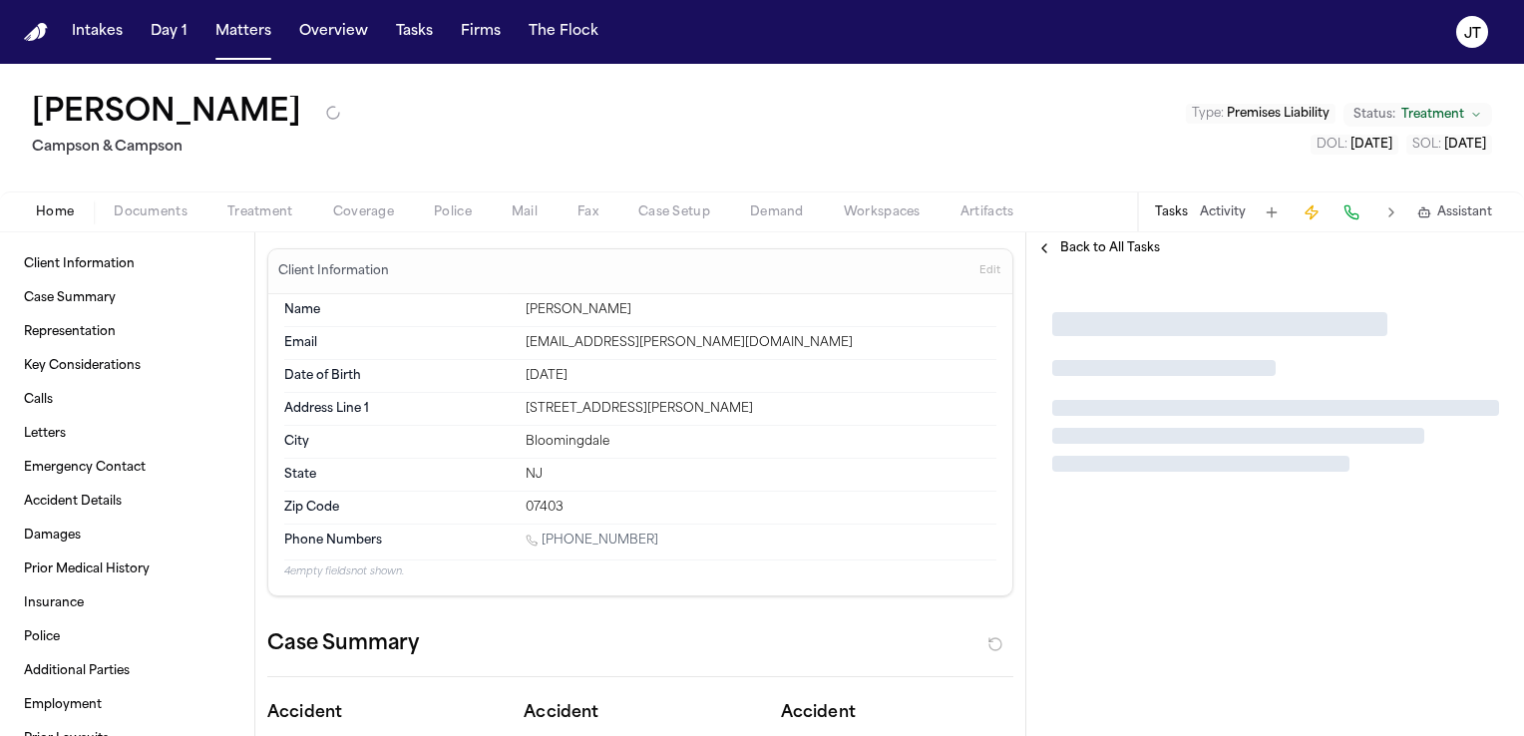
type textarea "*"
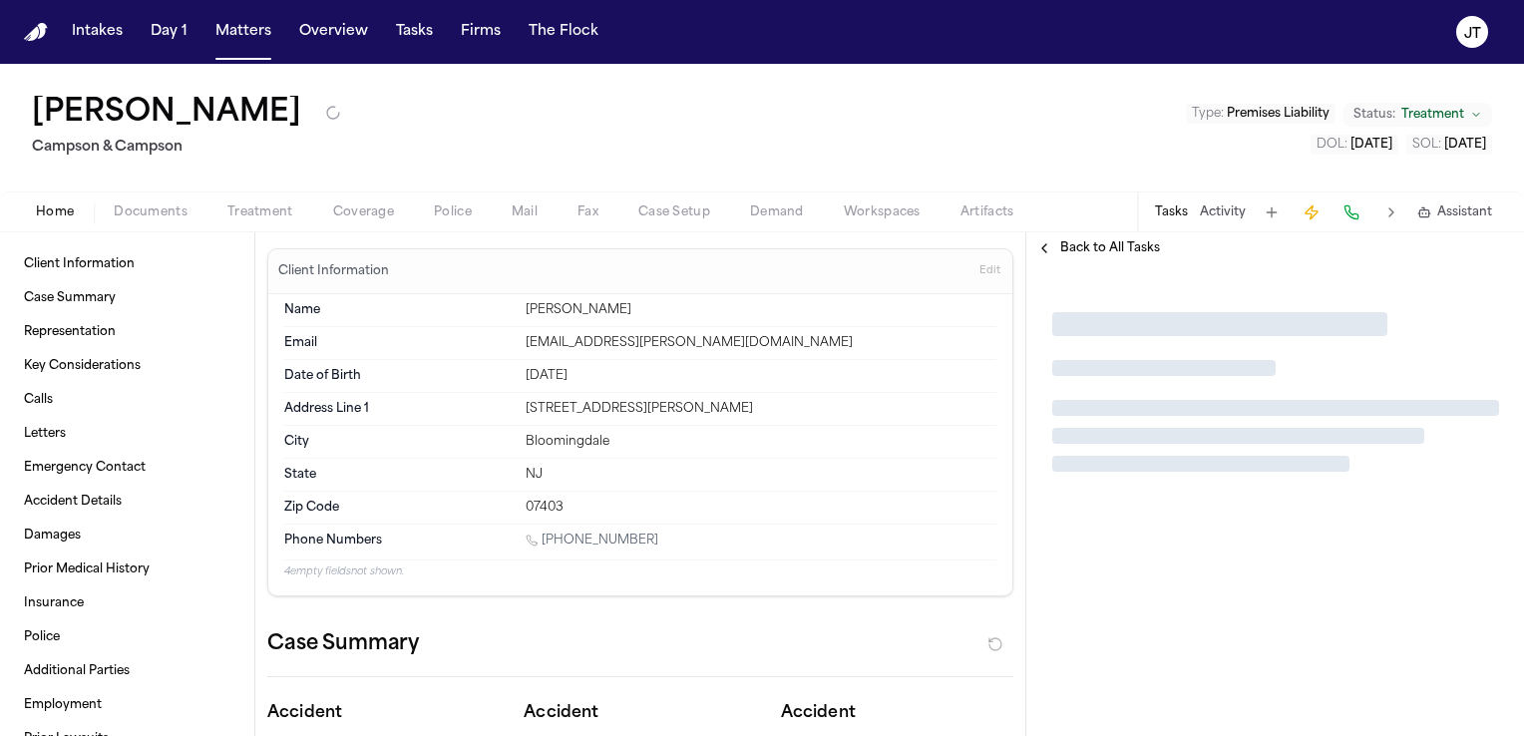
type textarea "*"
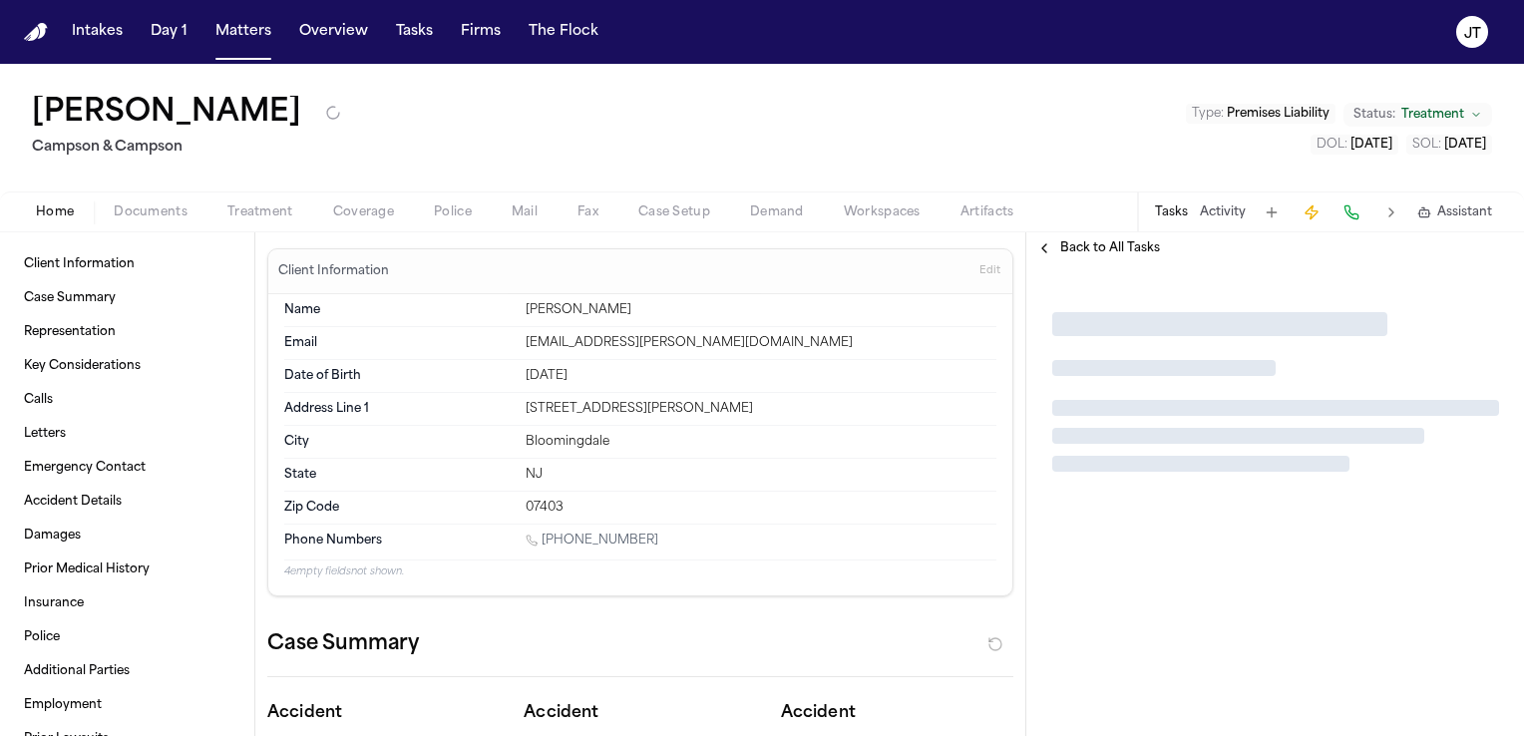
type textarea "*"
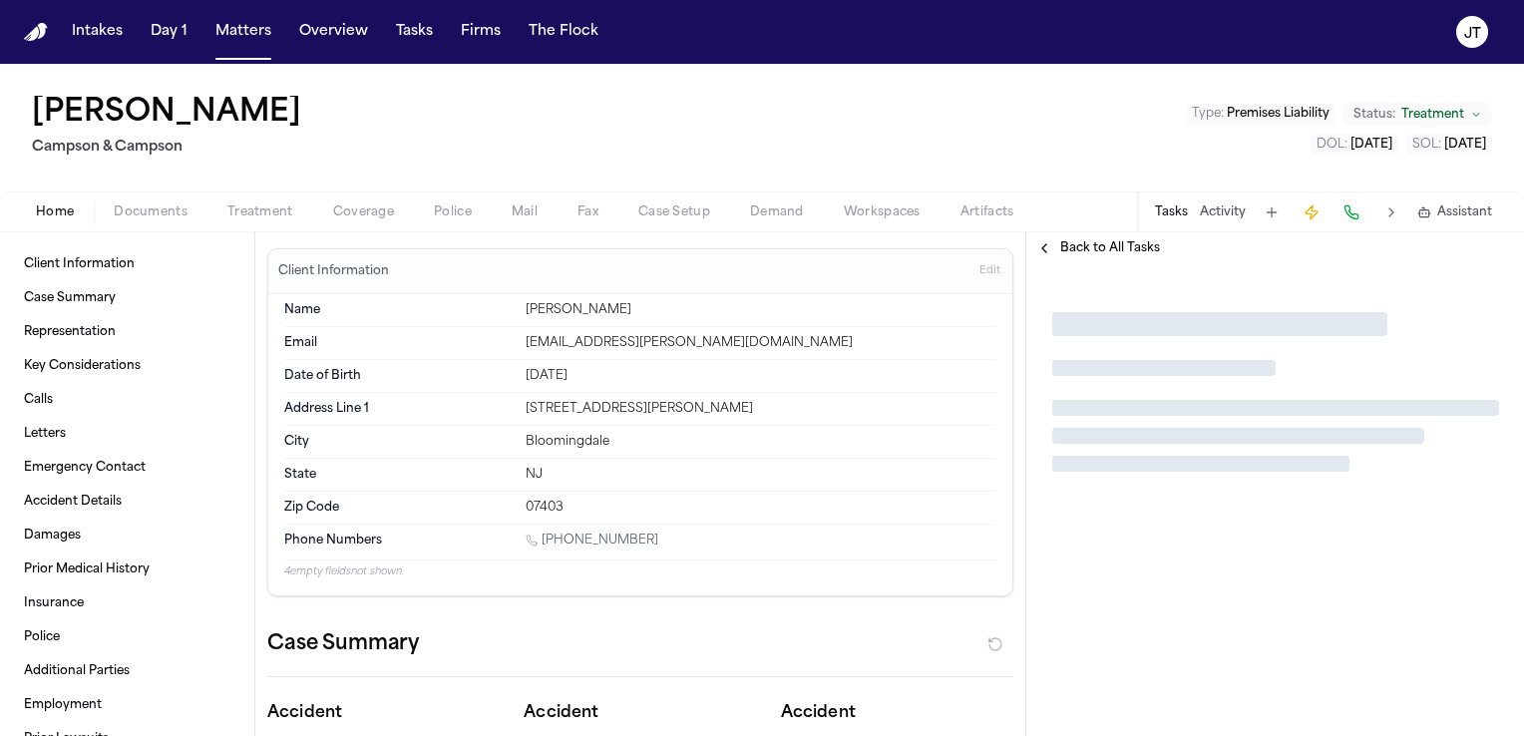
type textarea "*"
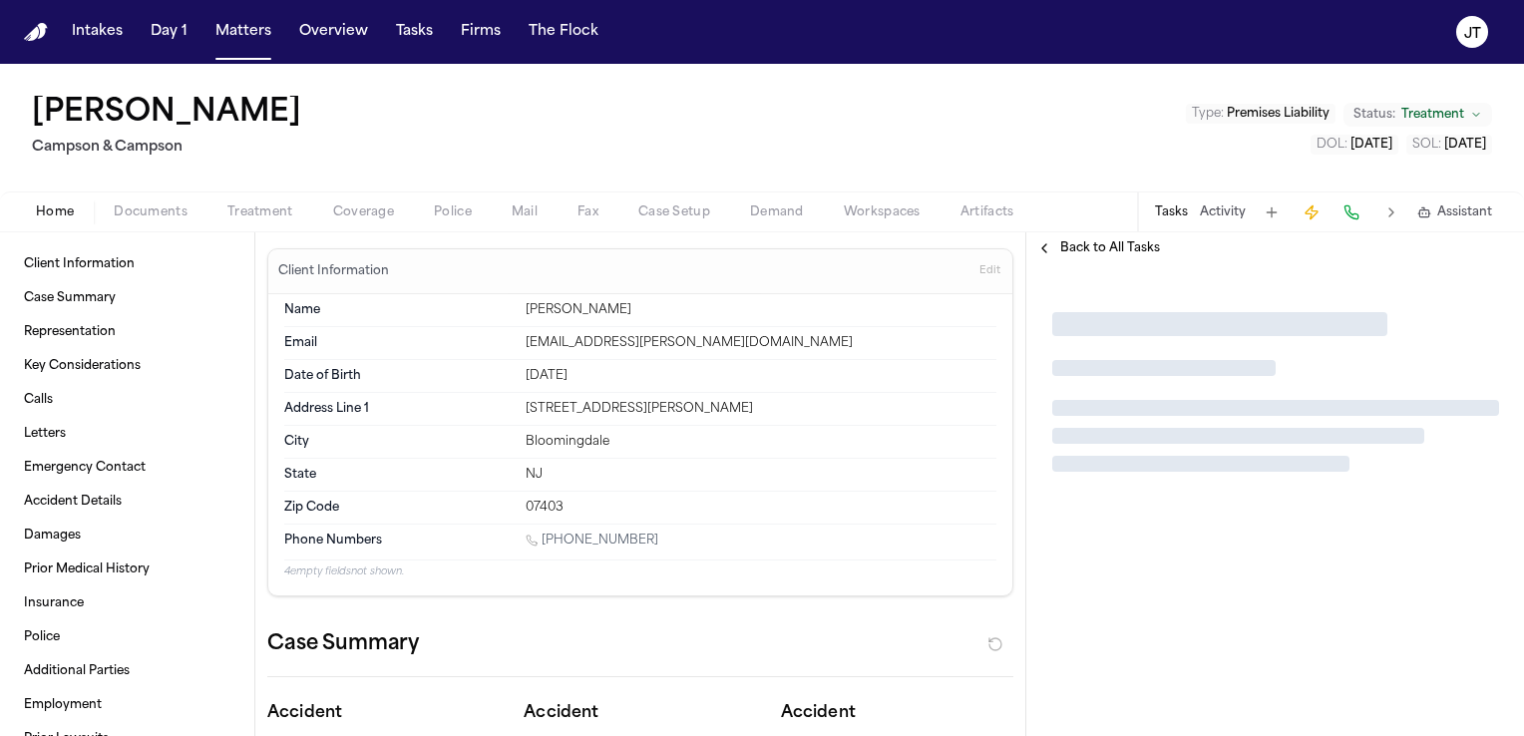
type textarea "*"
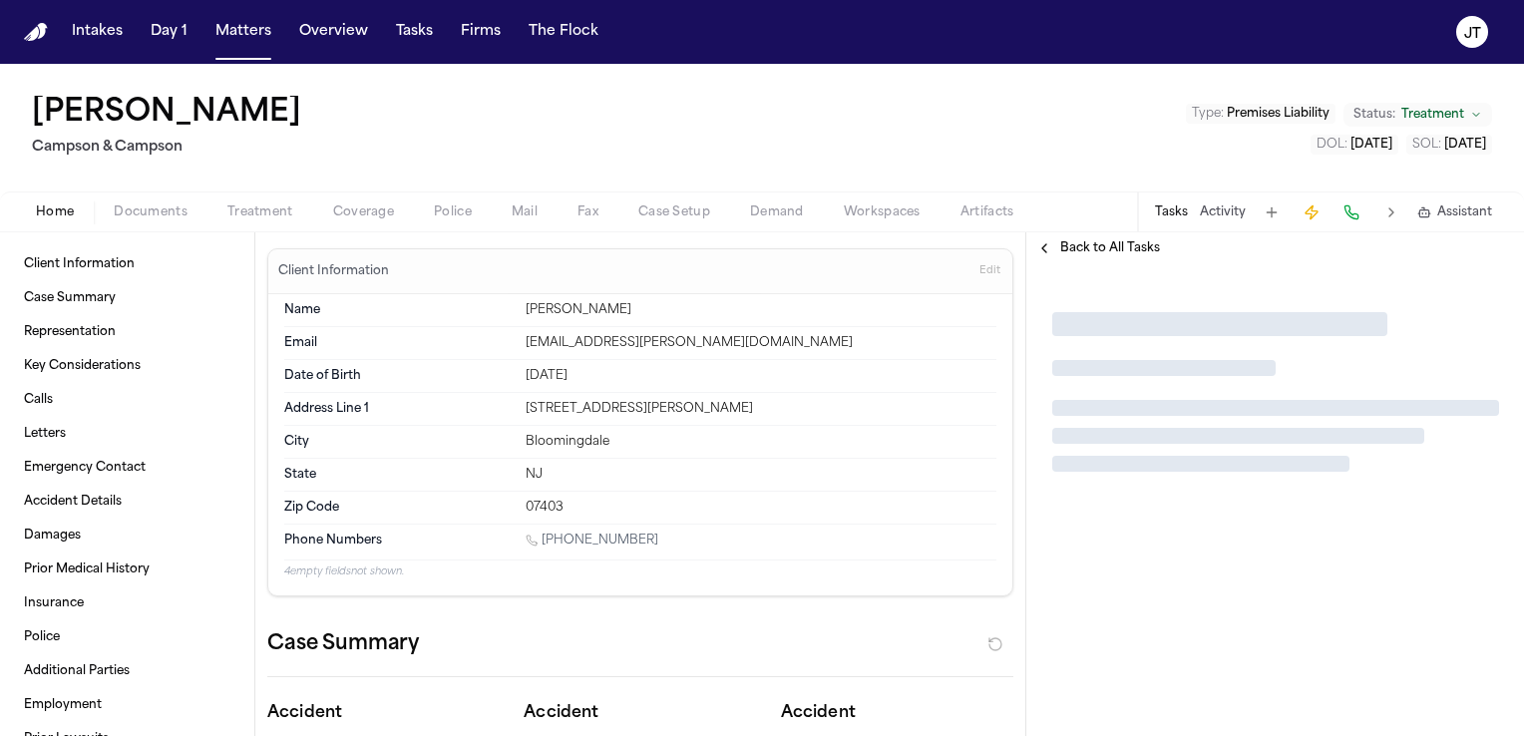
type textarea "*"
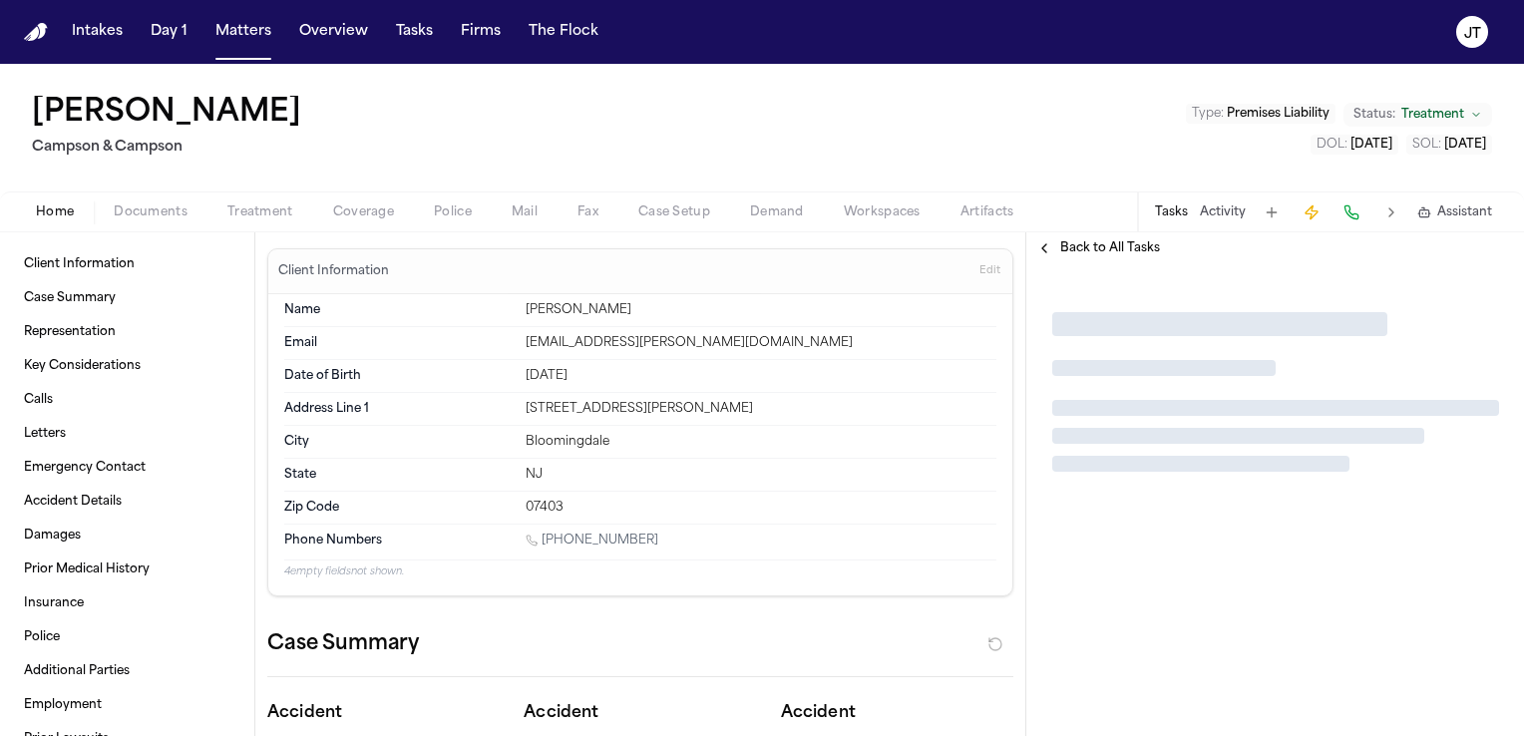
type textarea "*"
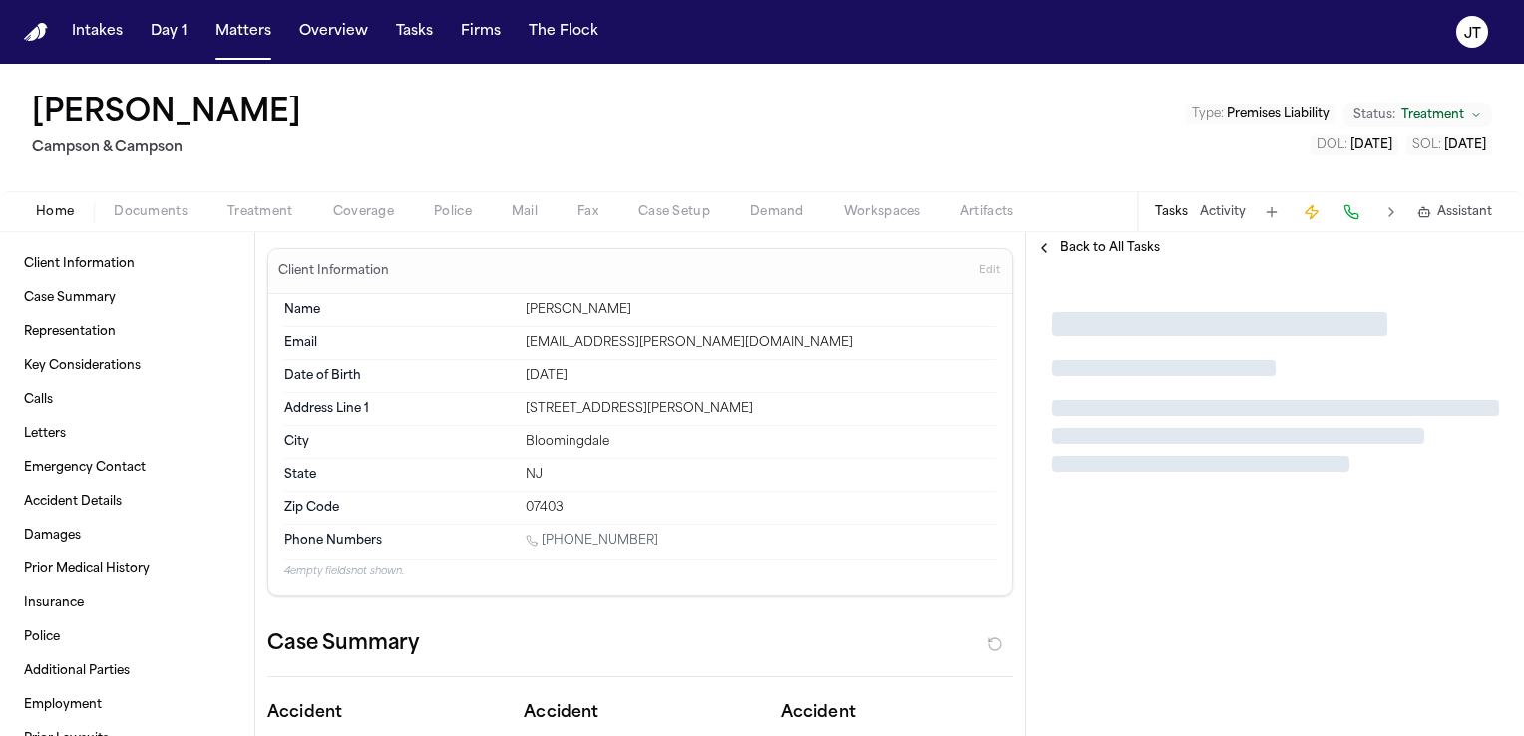
type textarea "*"
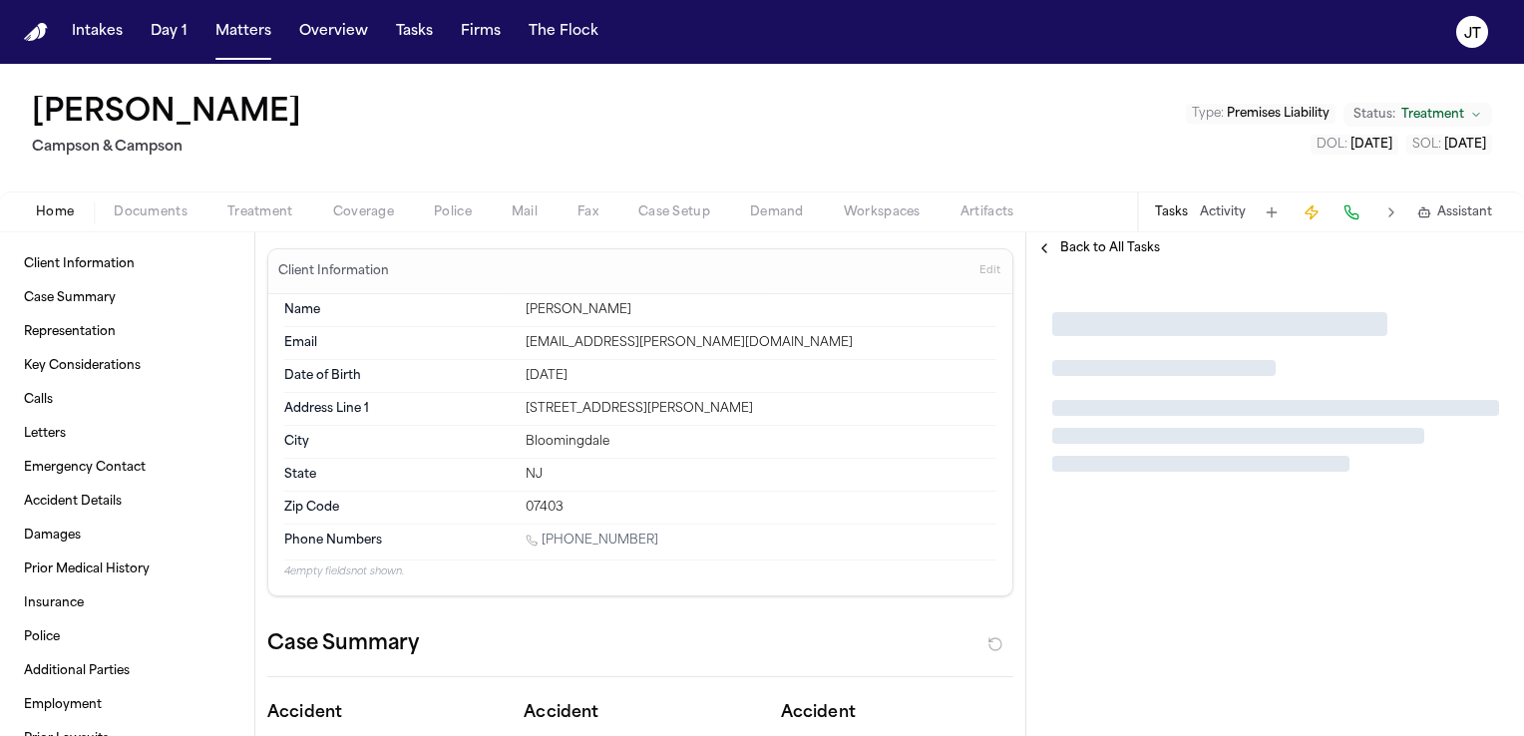
type textarea "*"
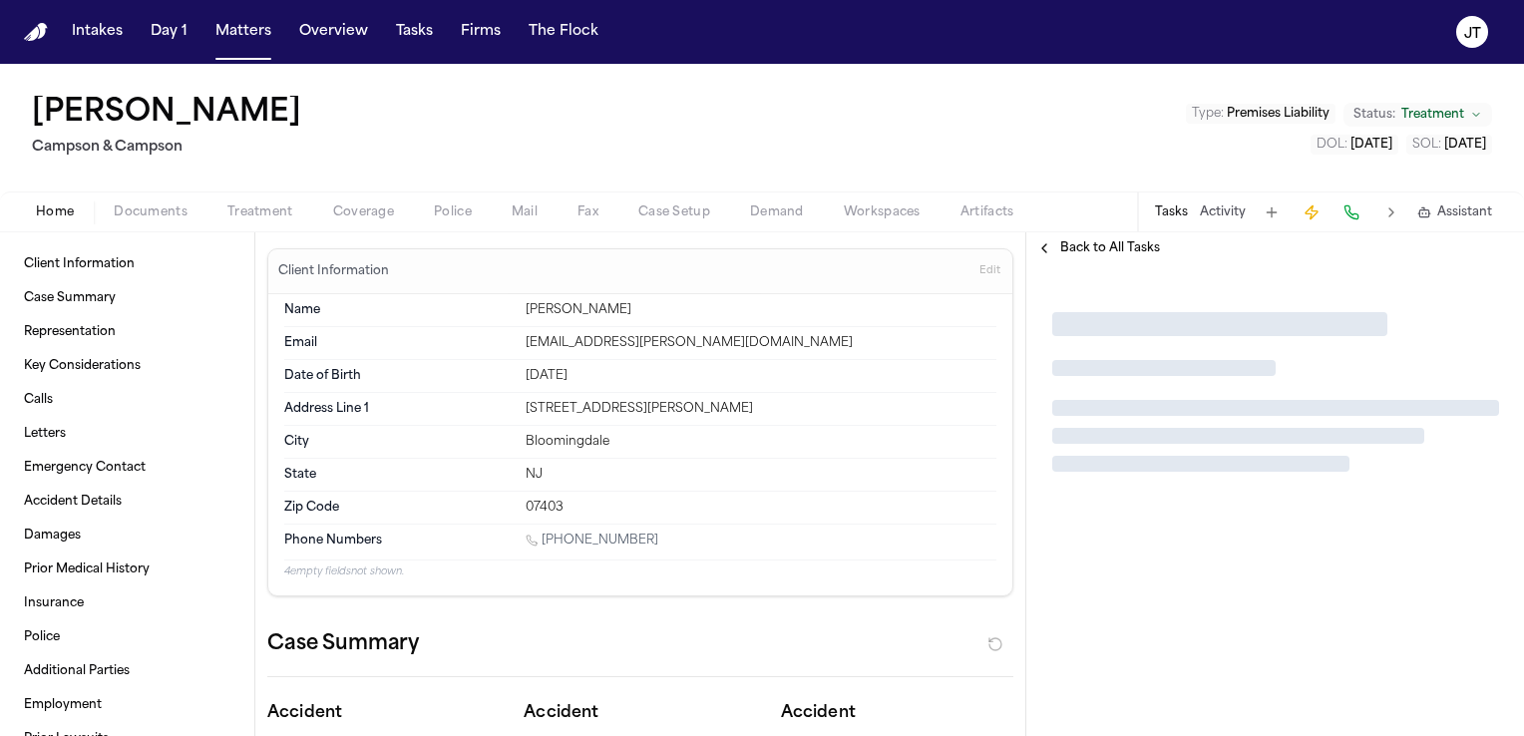
type textarea "*"
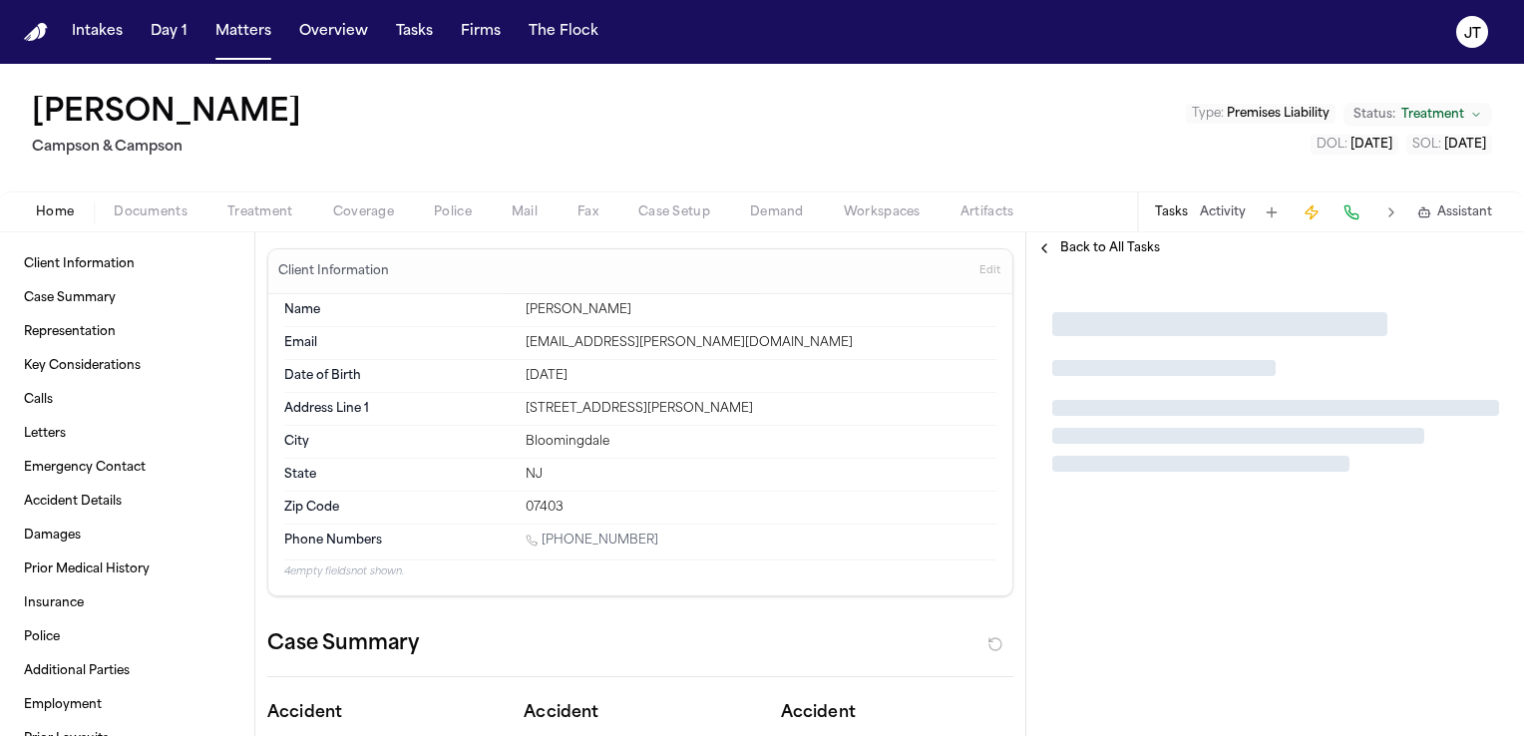
type textarea "*"
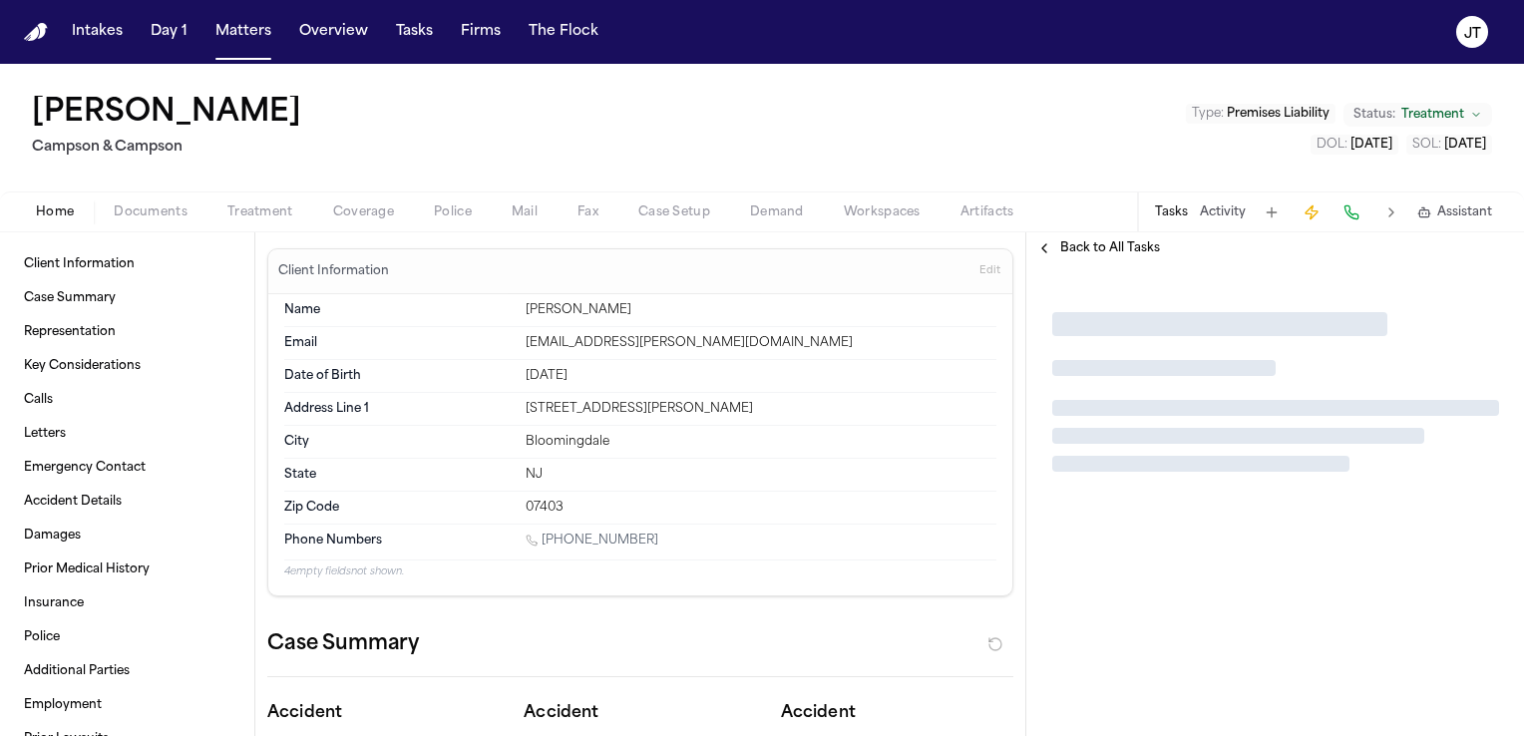
type textarea "*"
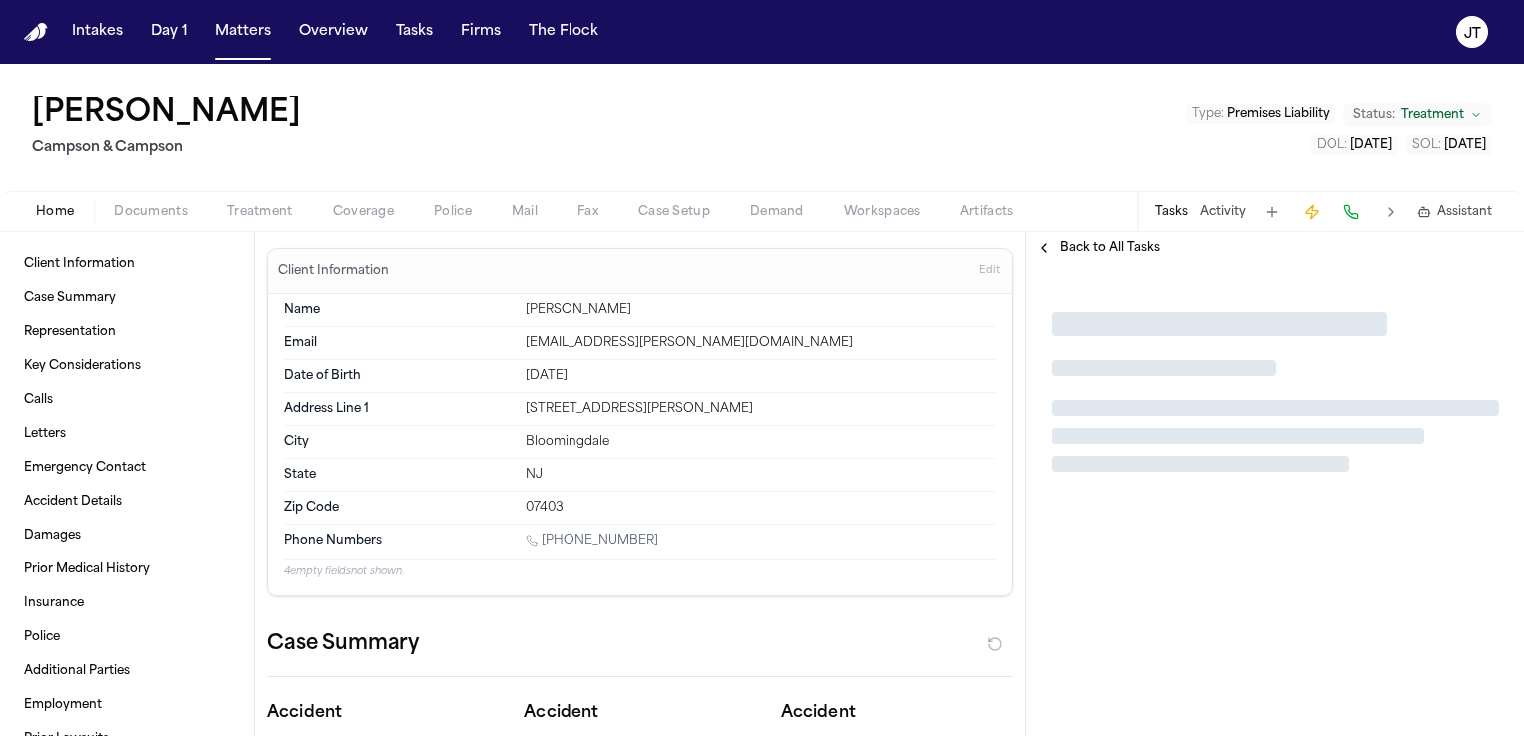
type textarea "*"
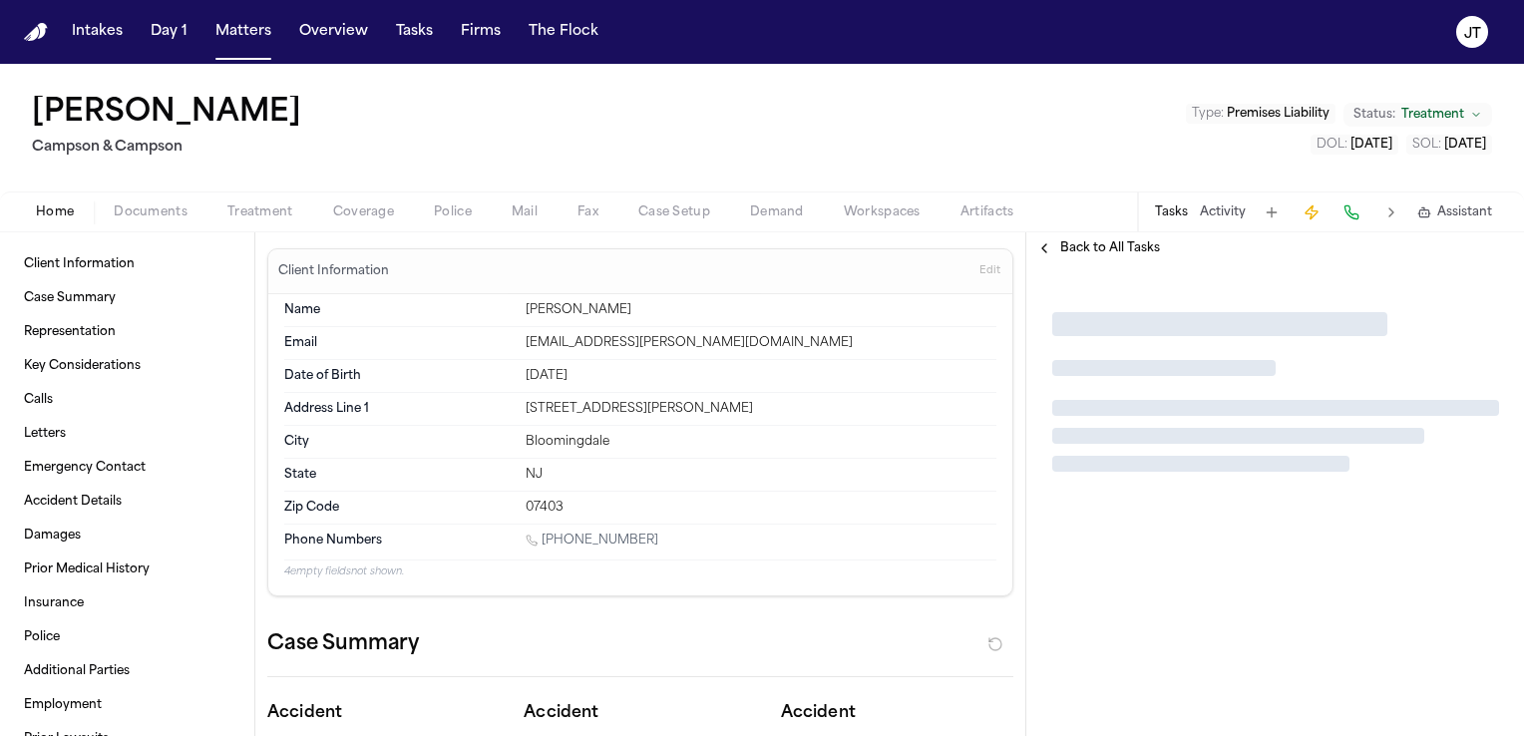
type textarea "*"
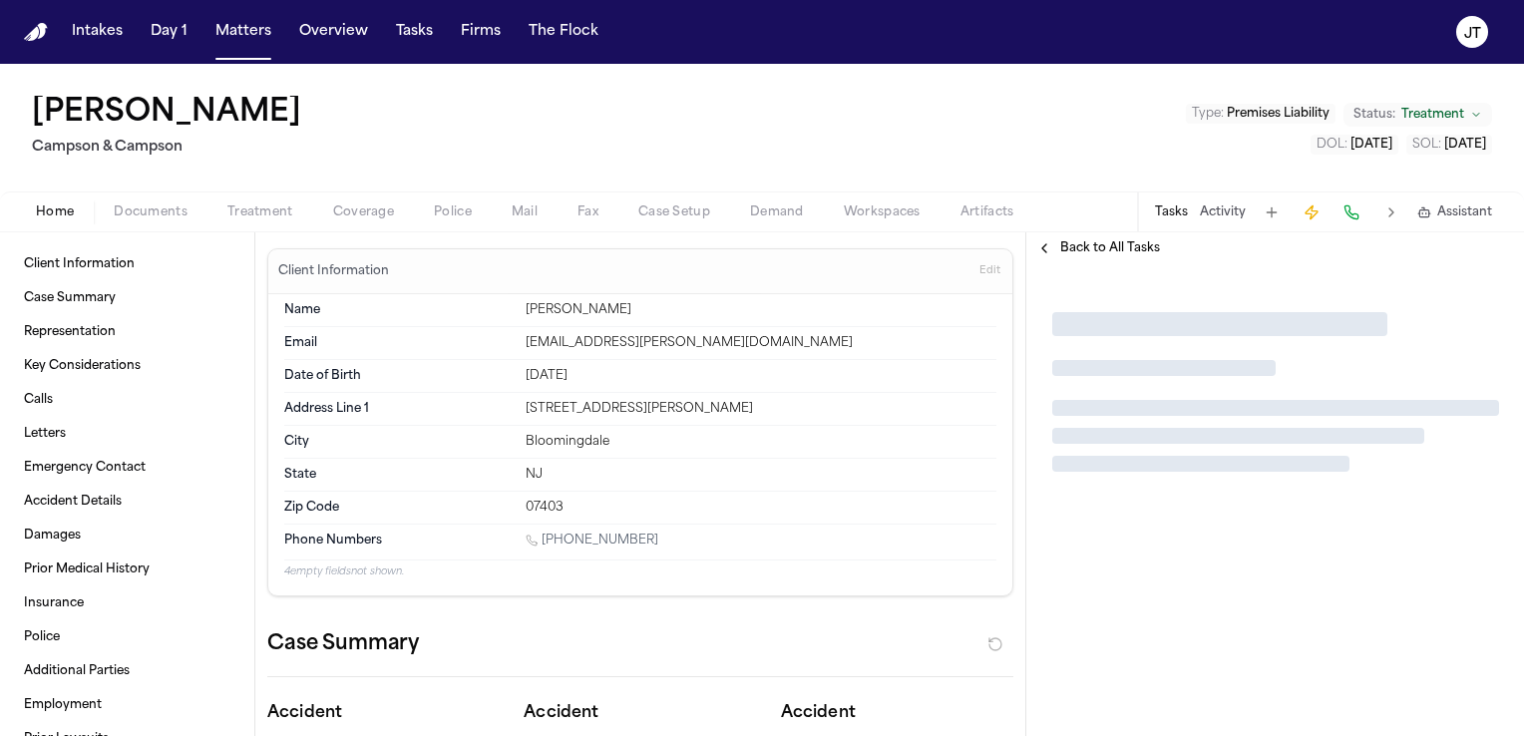
type textarea "*"
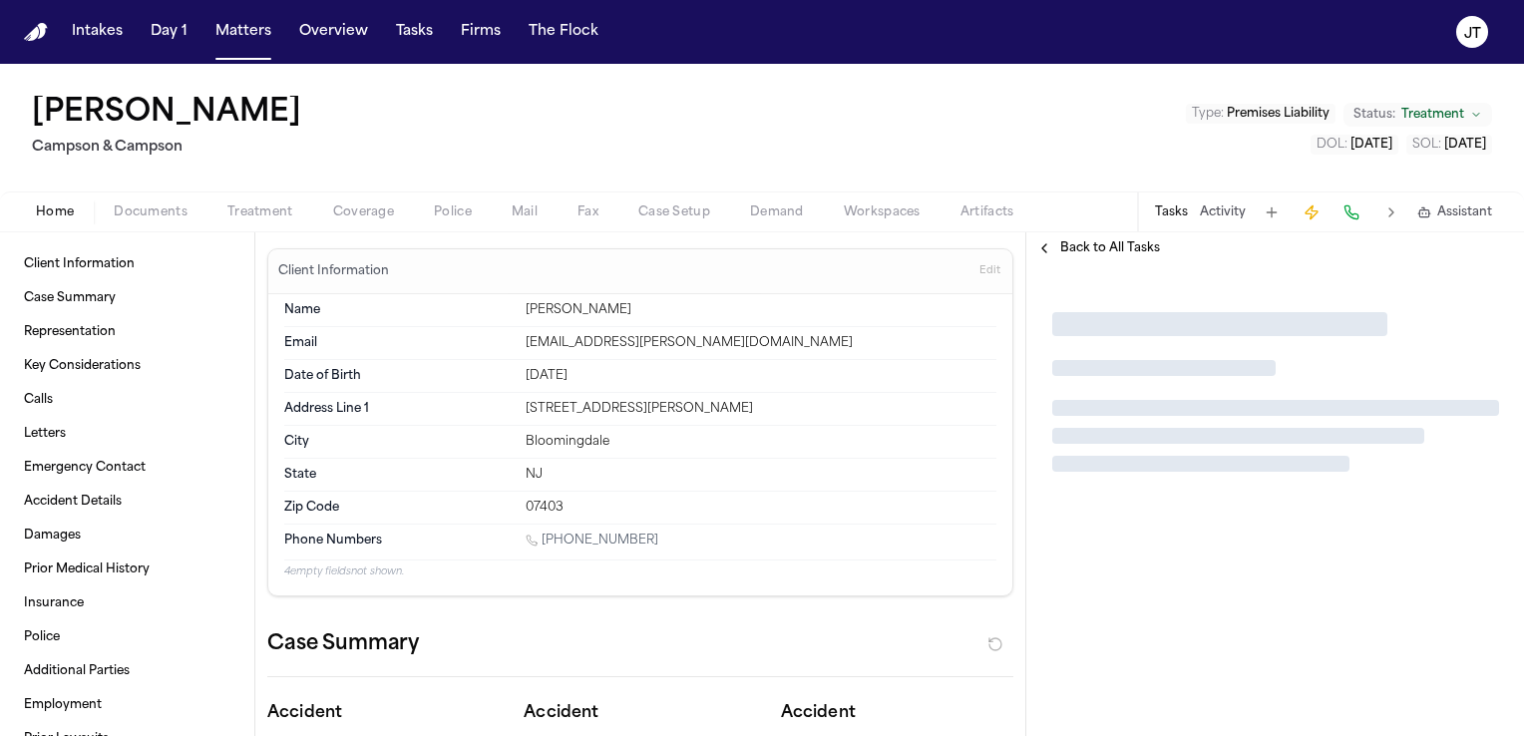
type textarea "*"
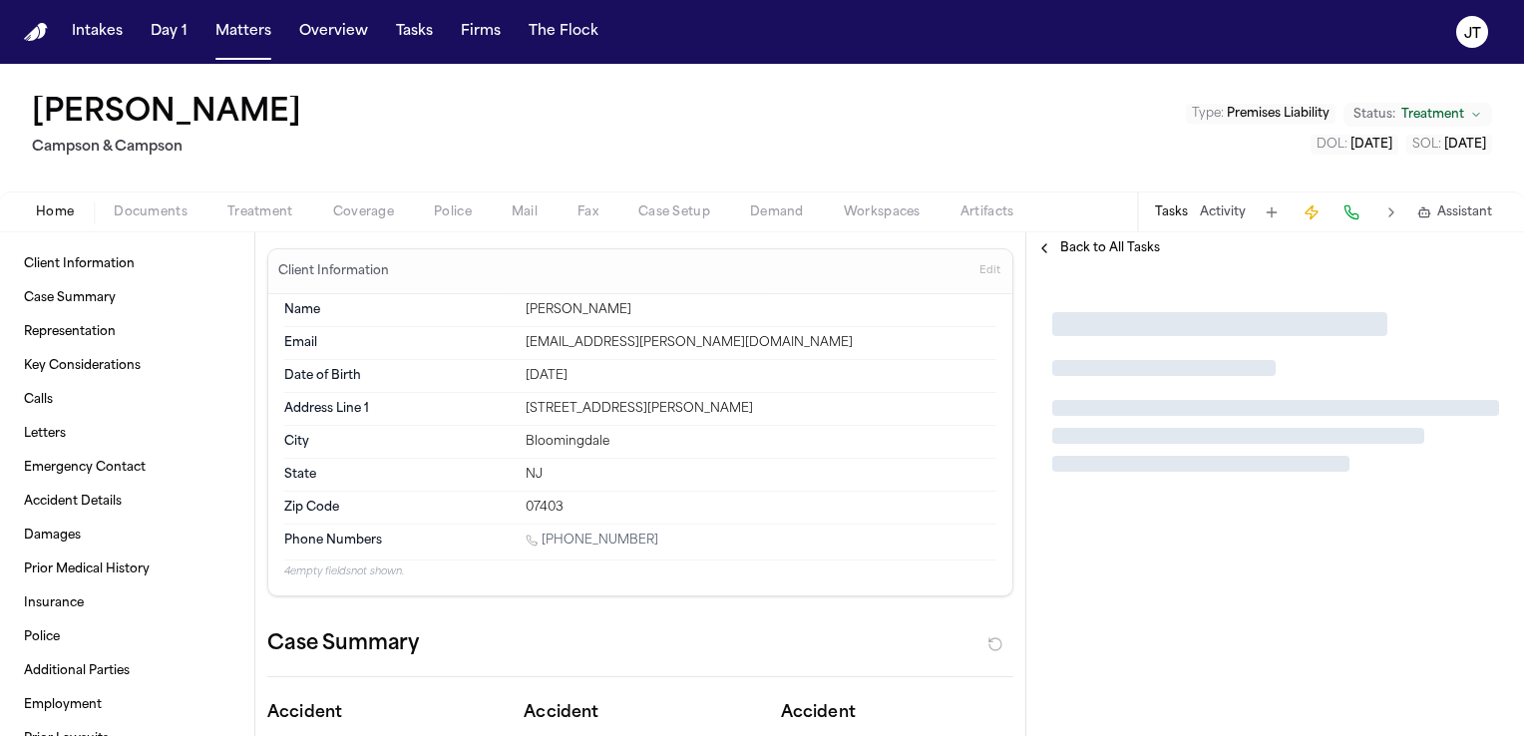
type textarea "*"
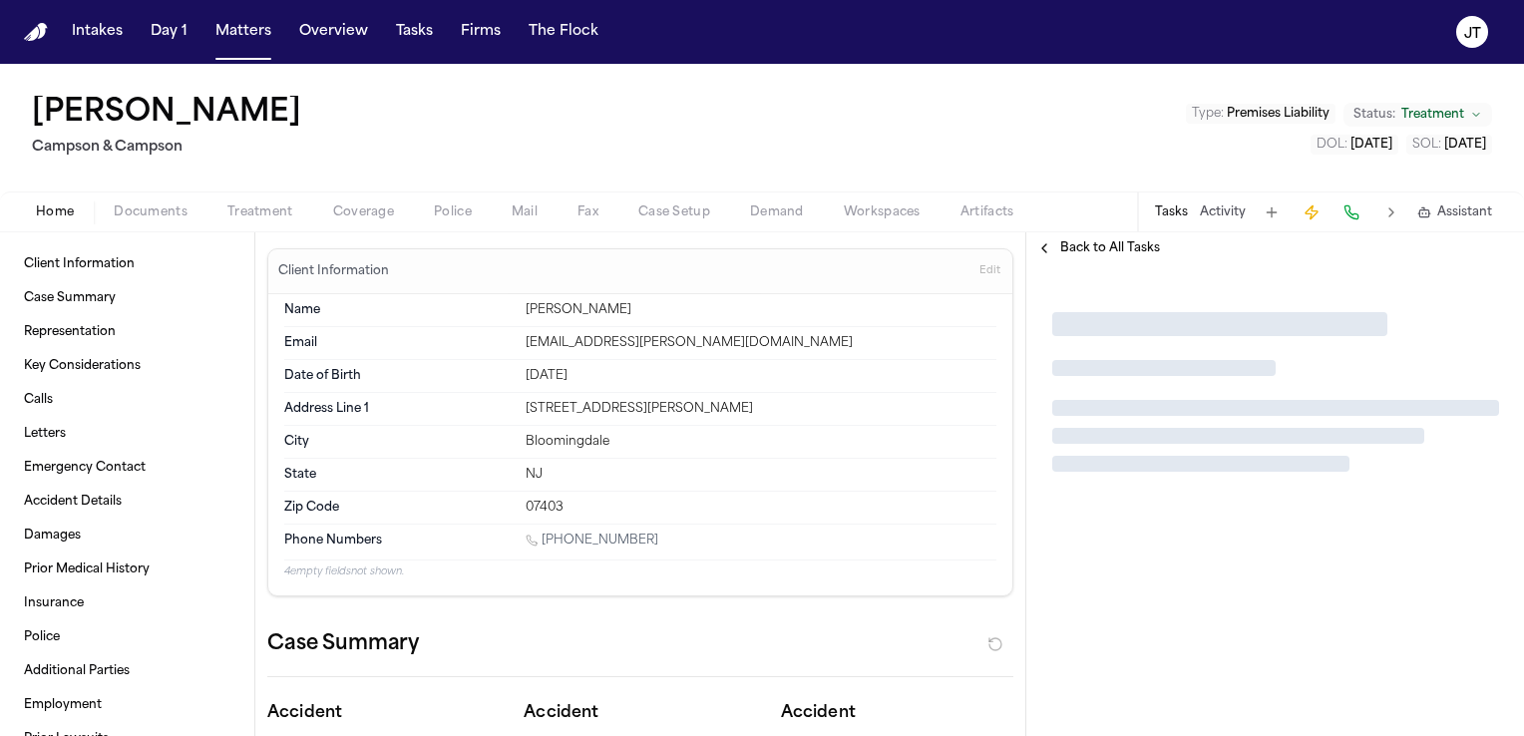
type textarea "*"
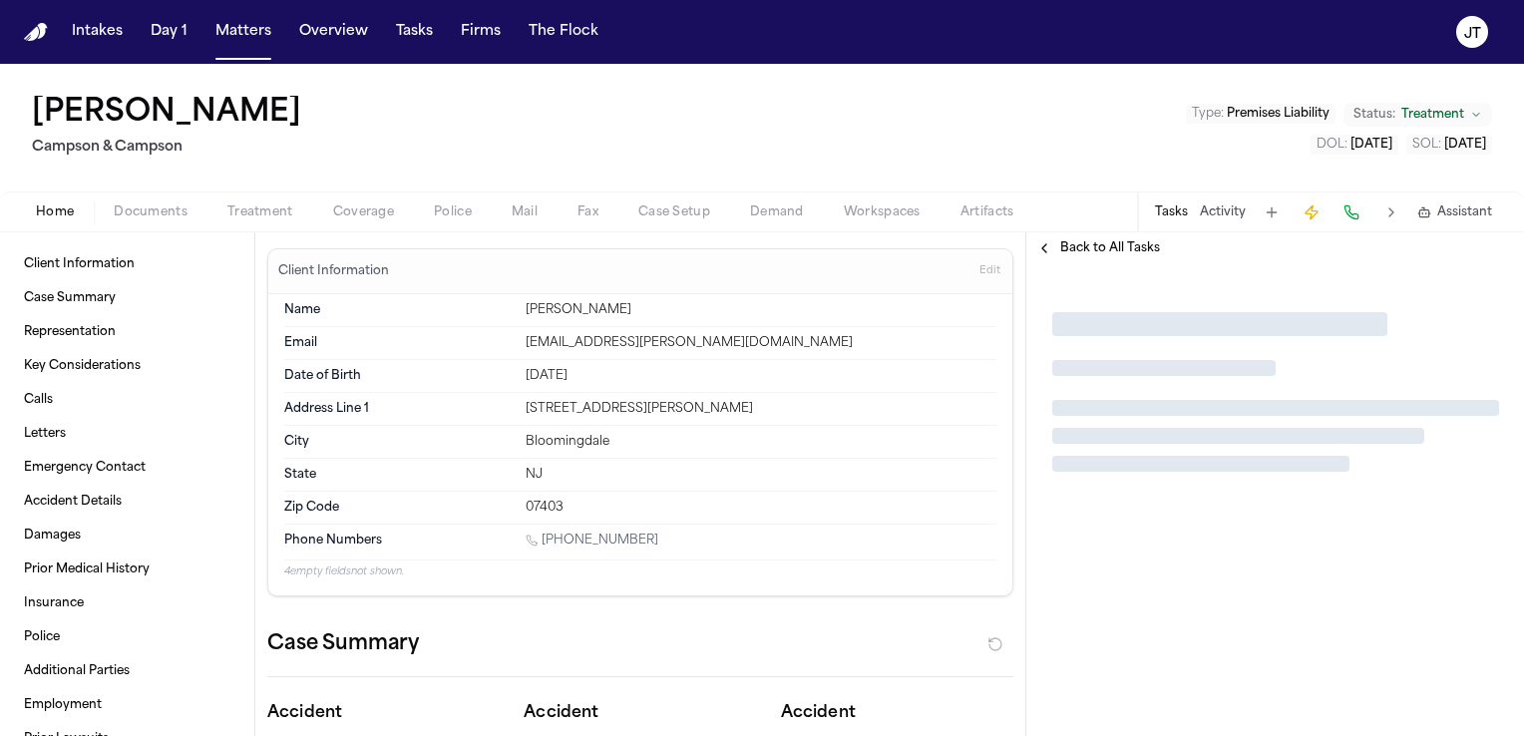
type textarea "*"
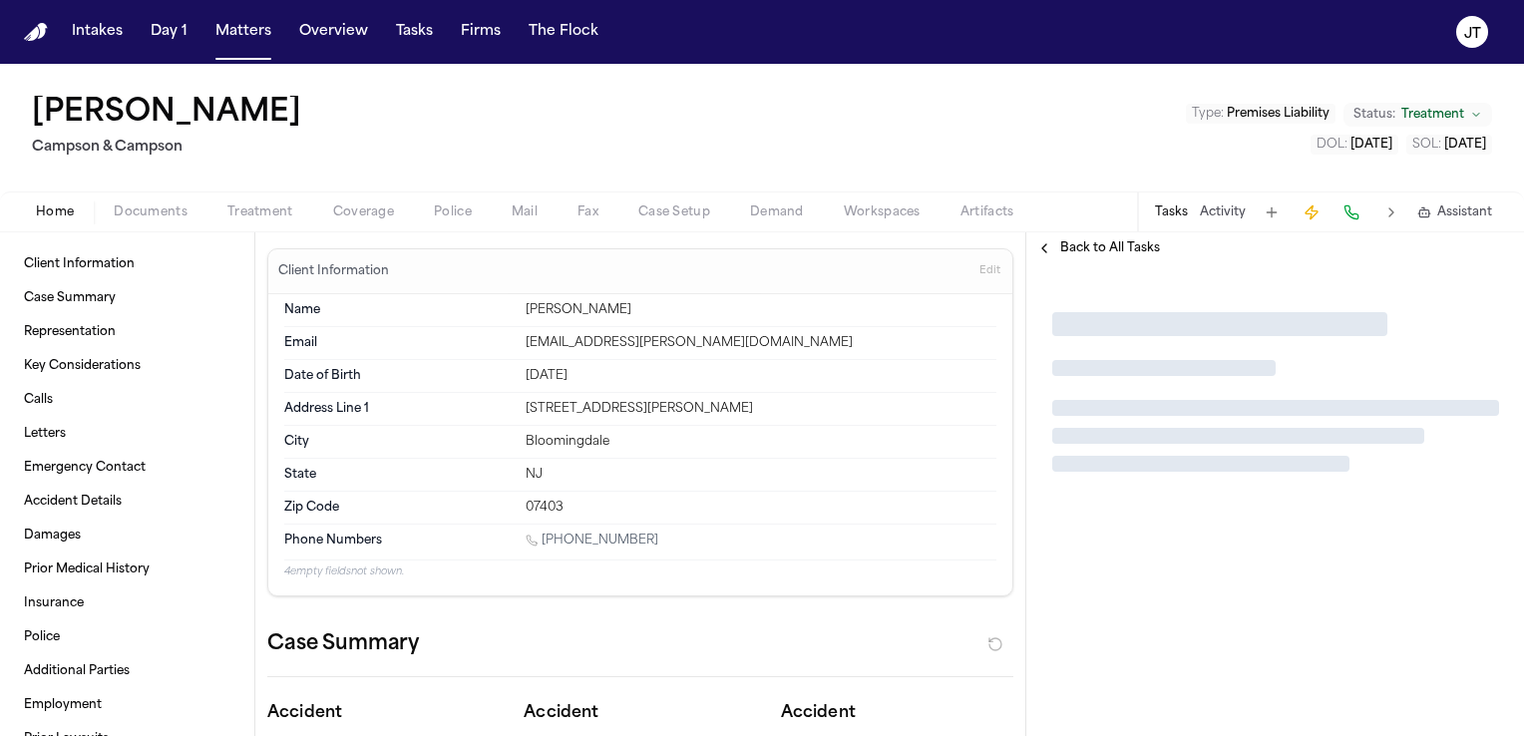
type textarea "*"
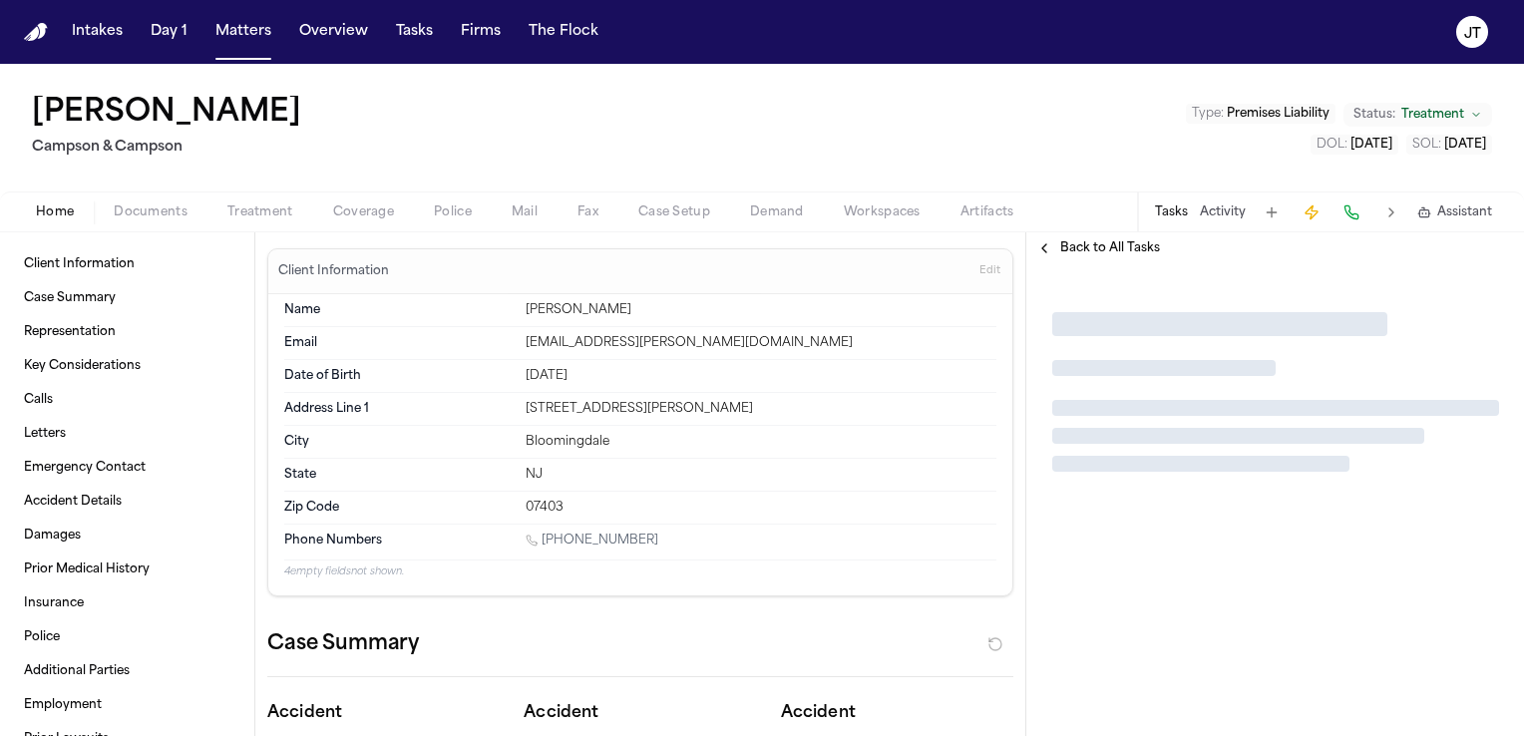
type textarea "*"
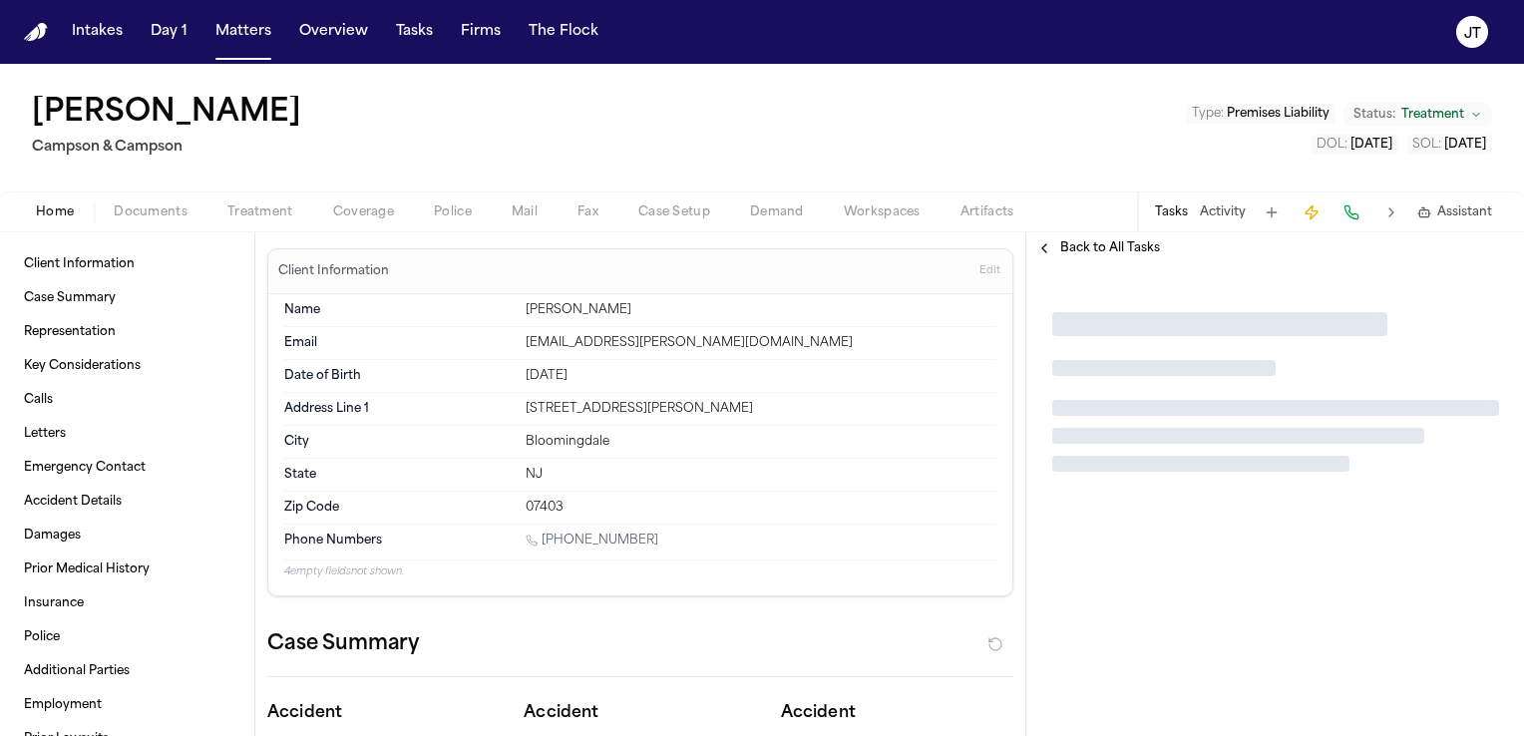
type textarea "*"
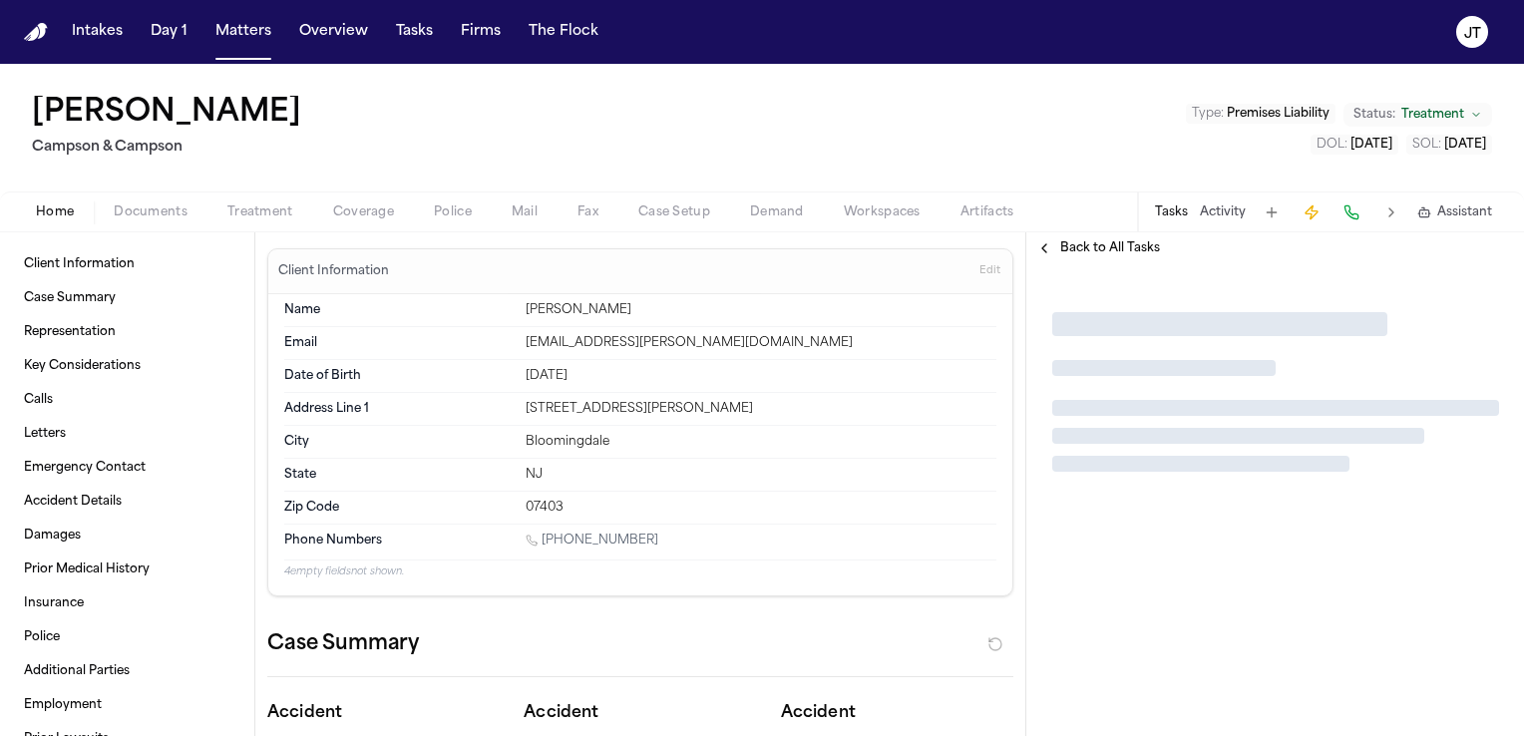
type textarea "*"
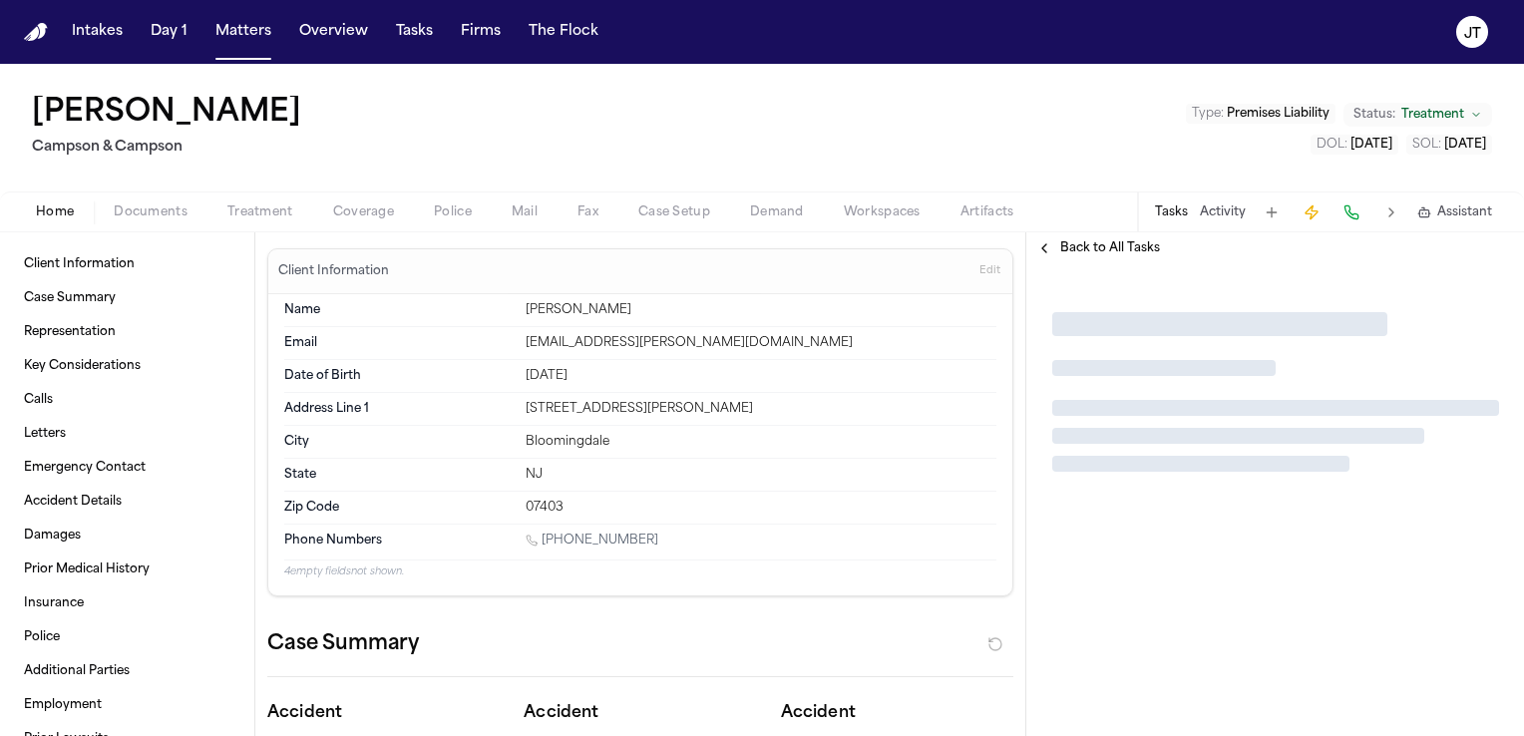
type textarea "*"
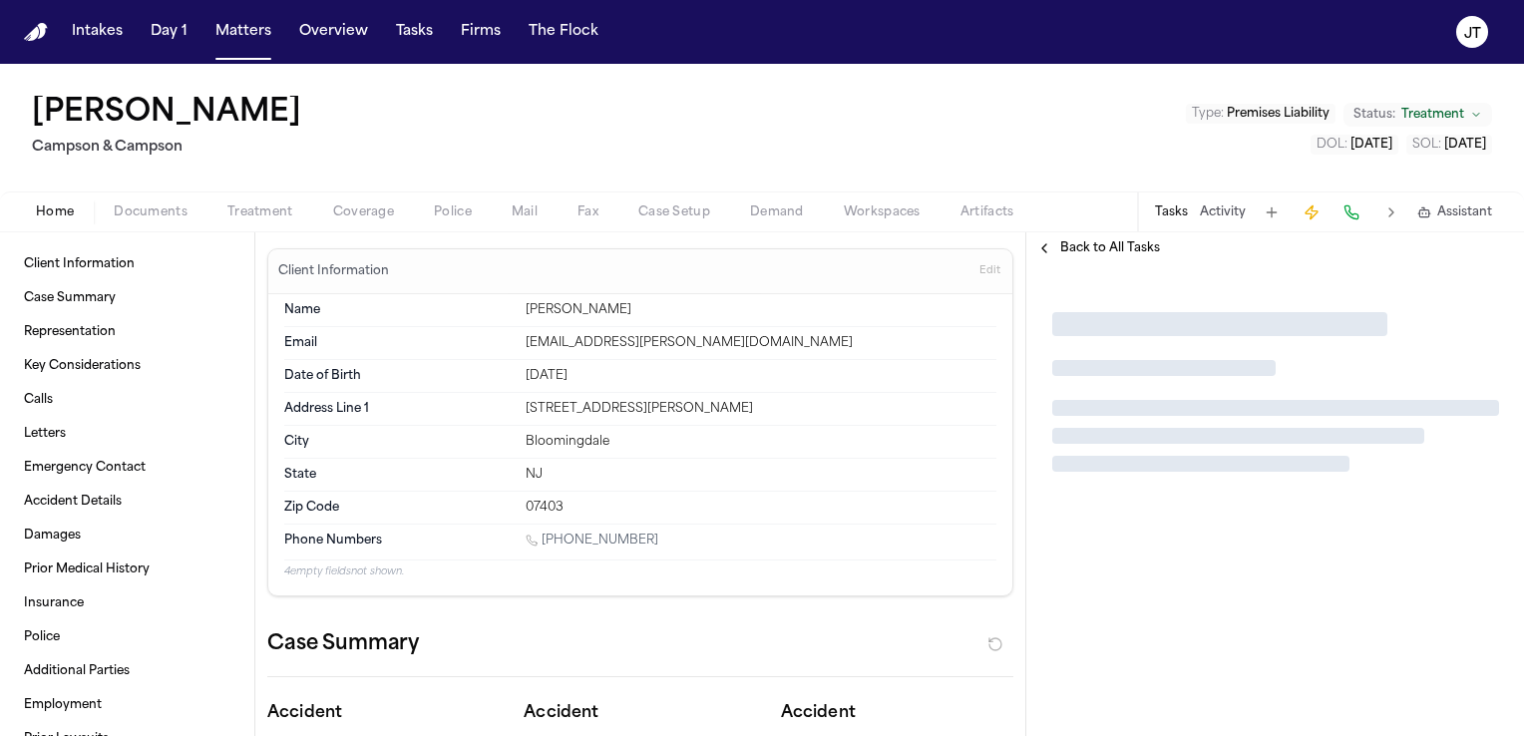
type textarea "*"
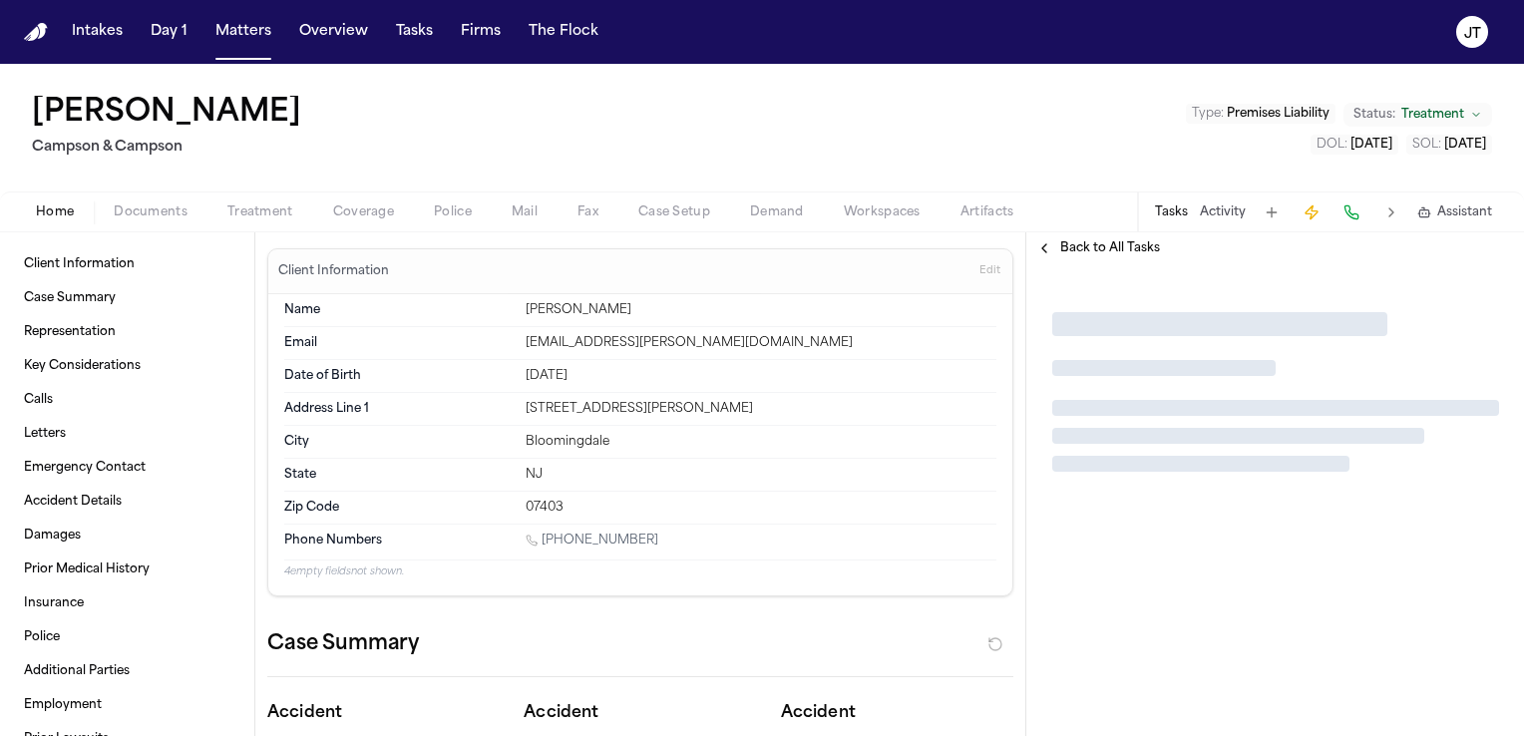
type textarea "*"
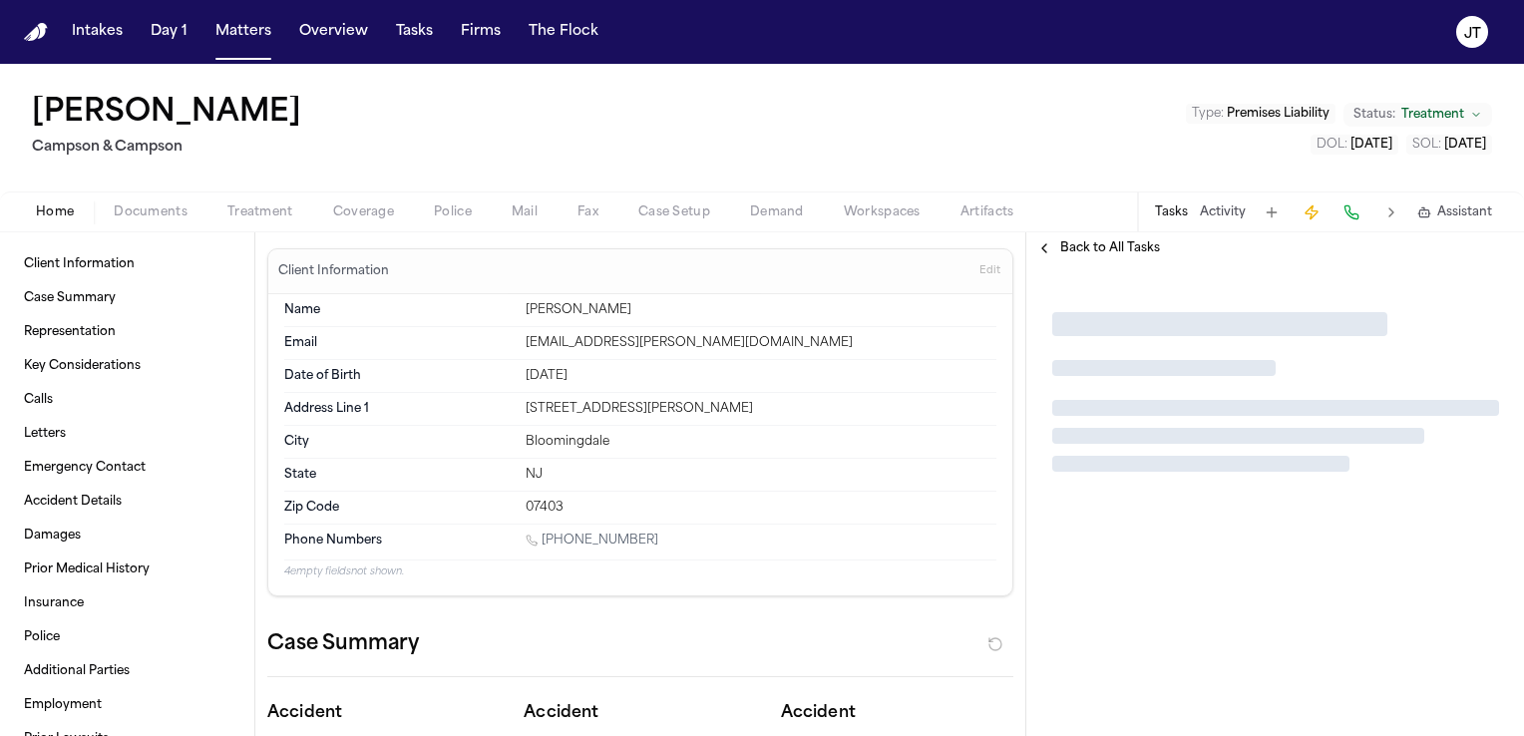
type textarea "*"
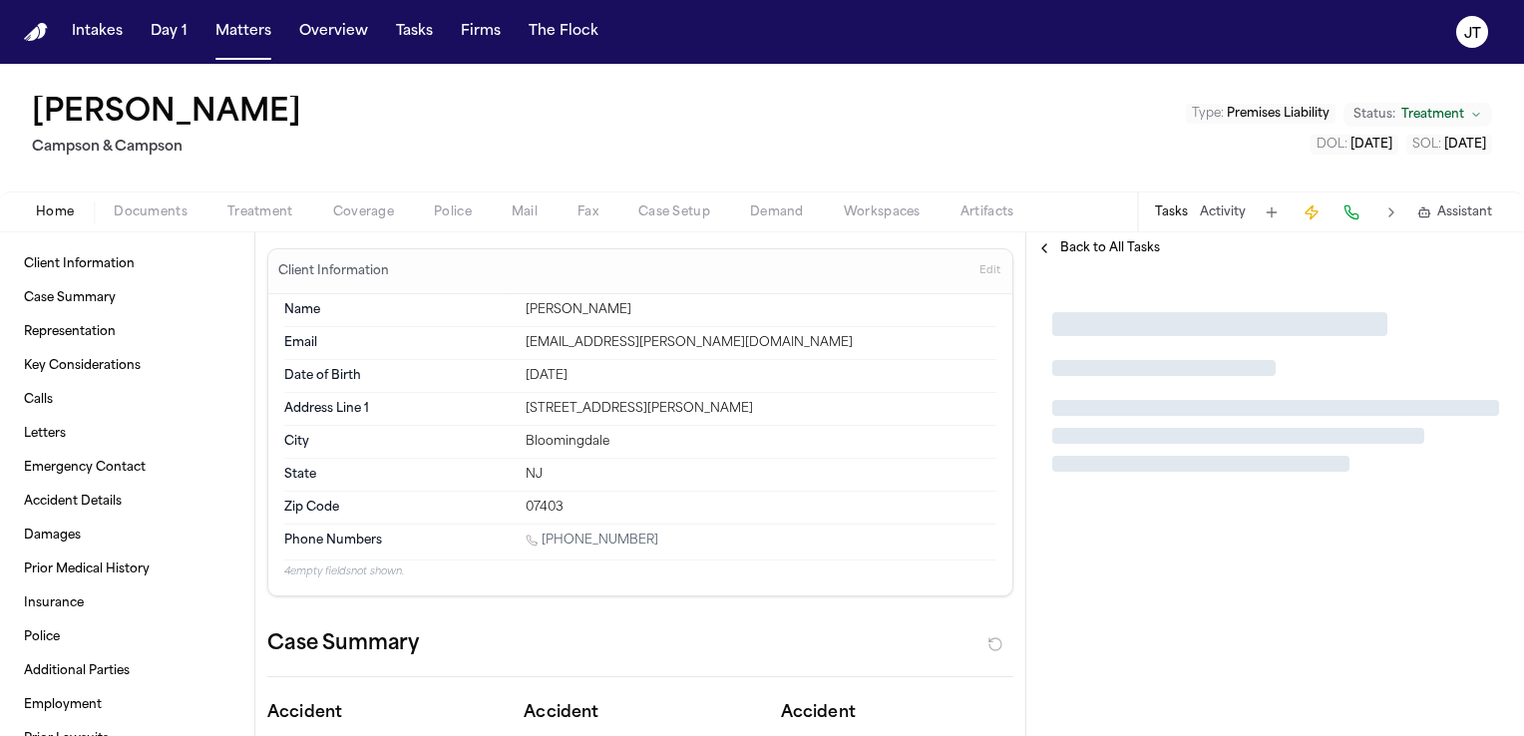
type textarea "*"
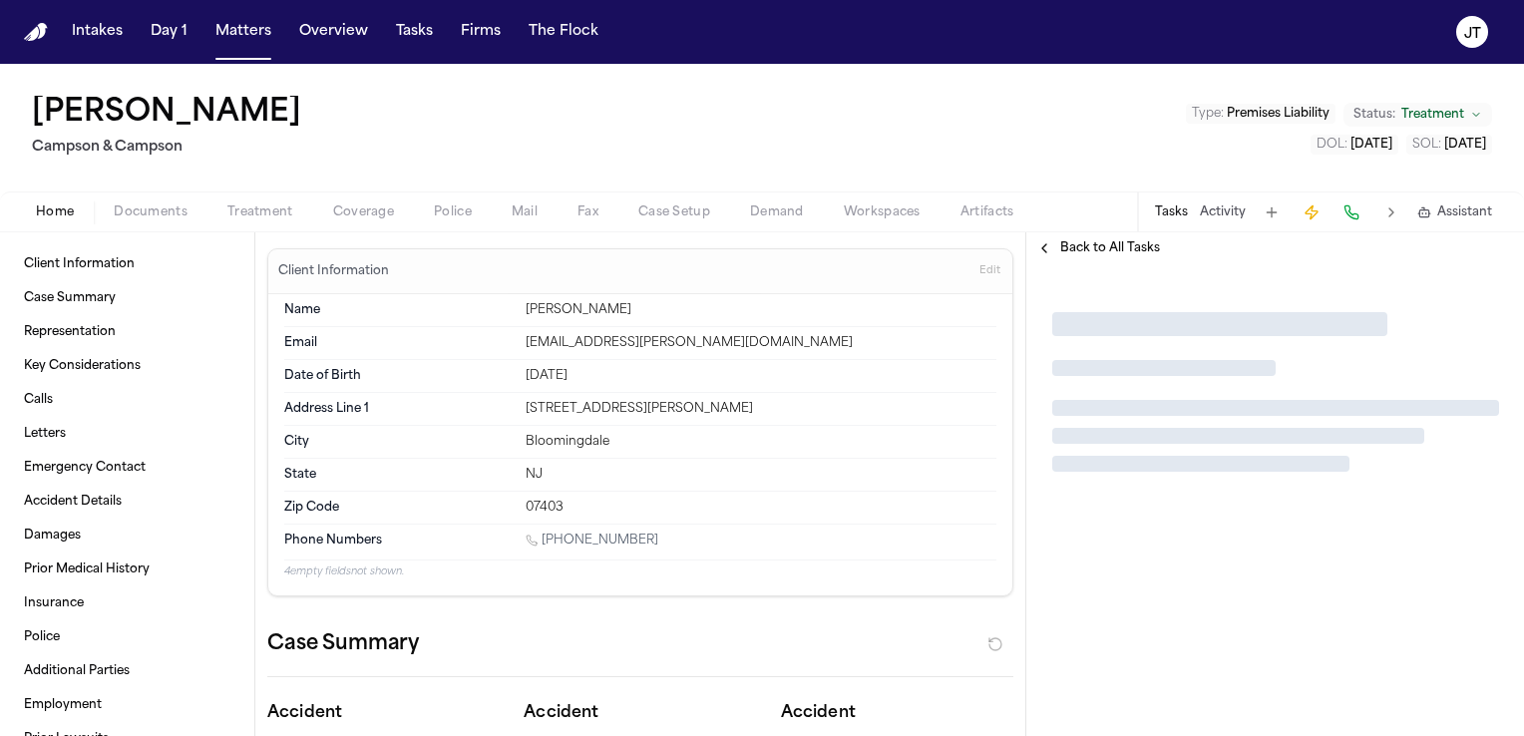
type textarea "*"
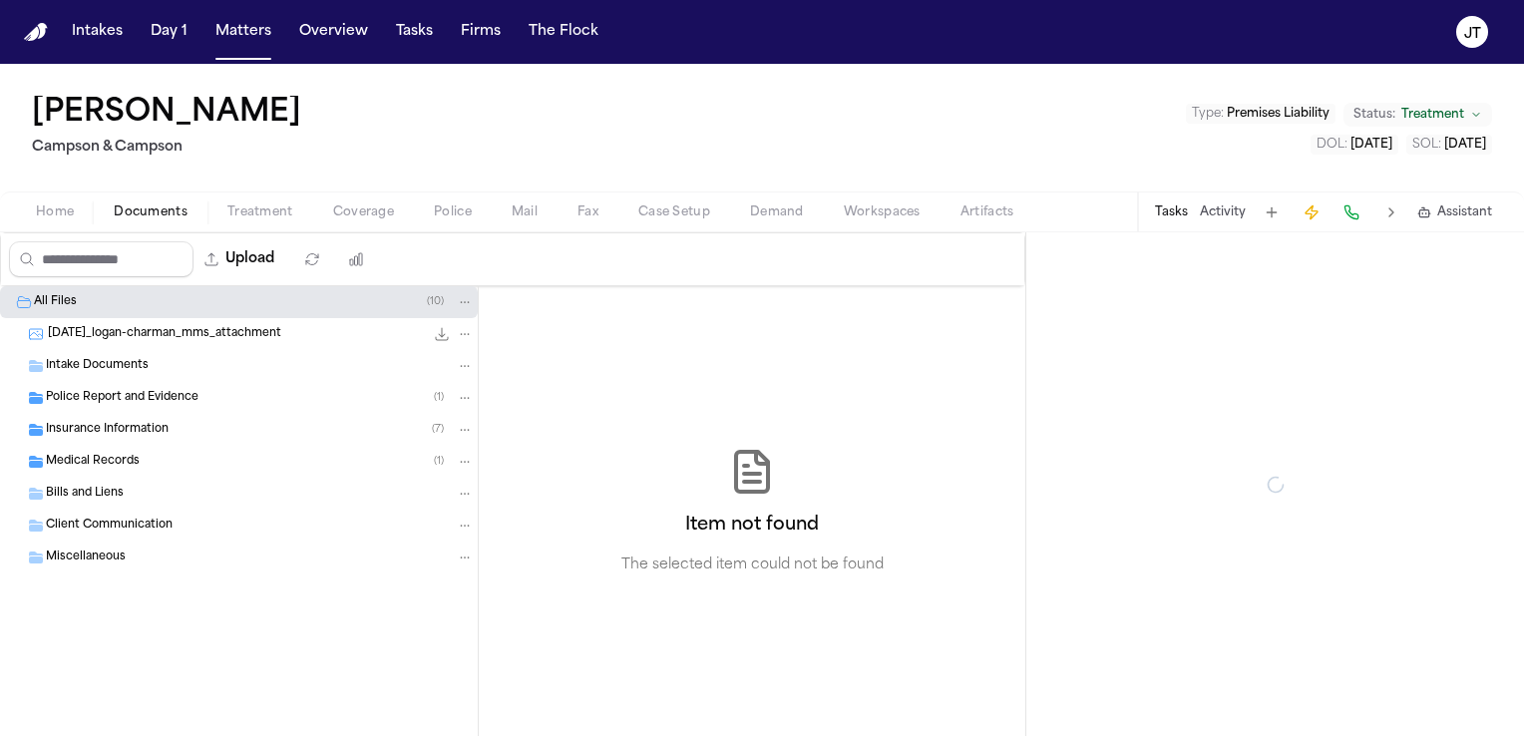
click at [164, 209] on span "Documents" at bounding box center [151, 213] width 74 height 16
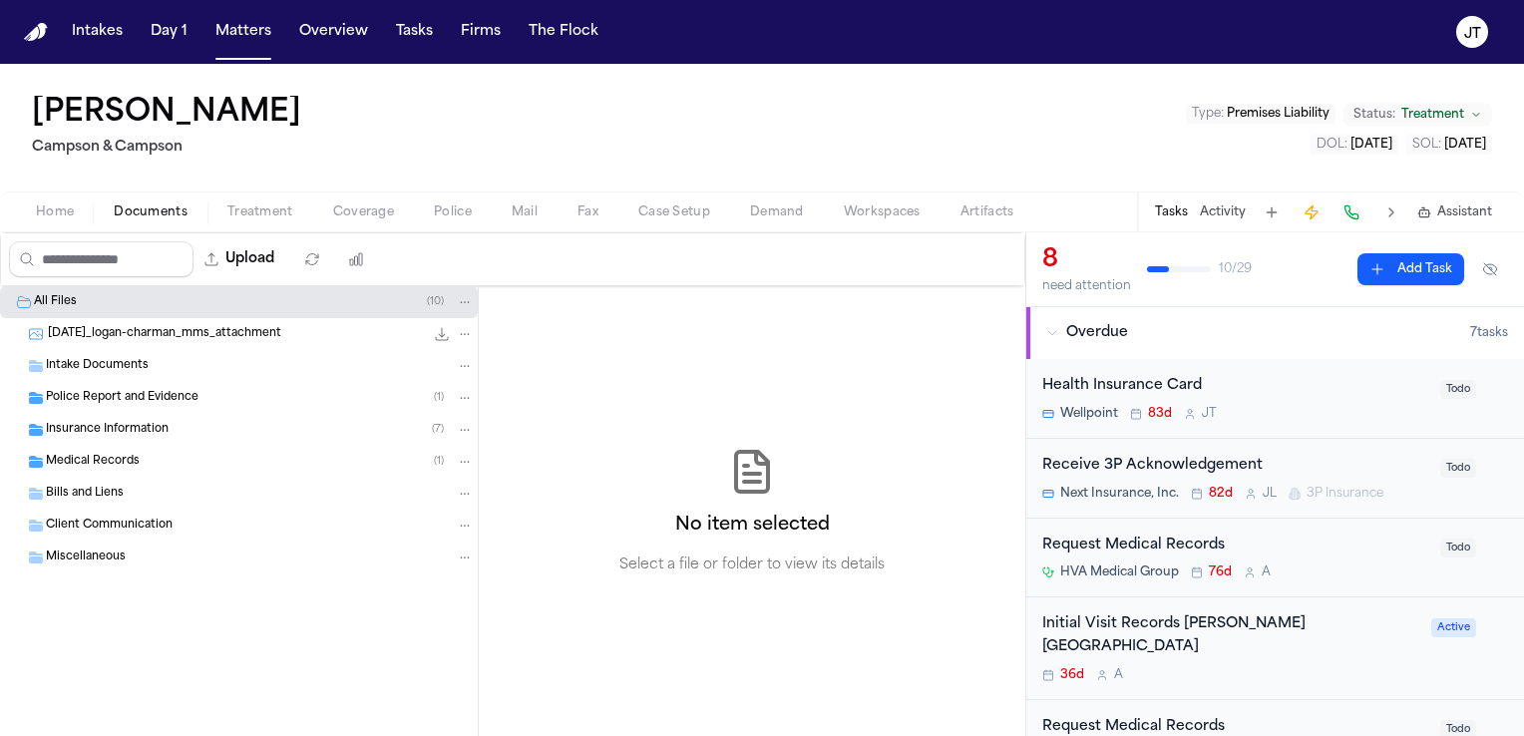
click at [82, 361] on span "Intake Documents" at bounding box center [97, 366] width 103 height 17
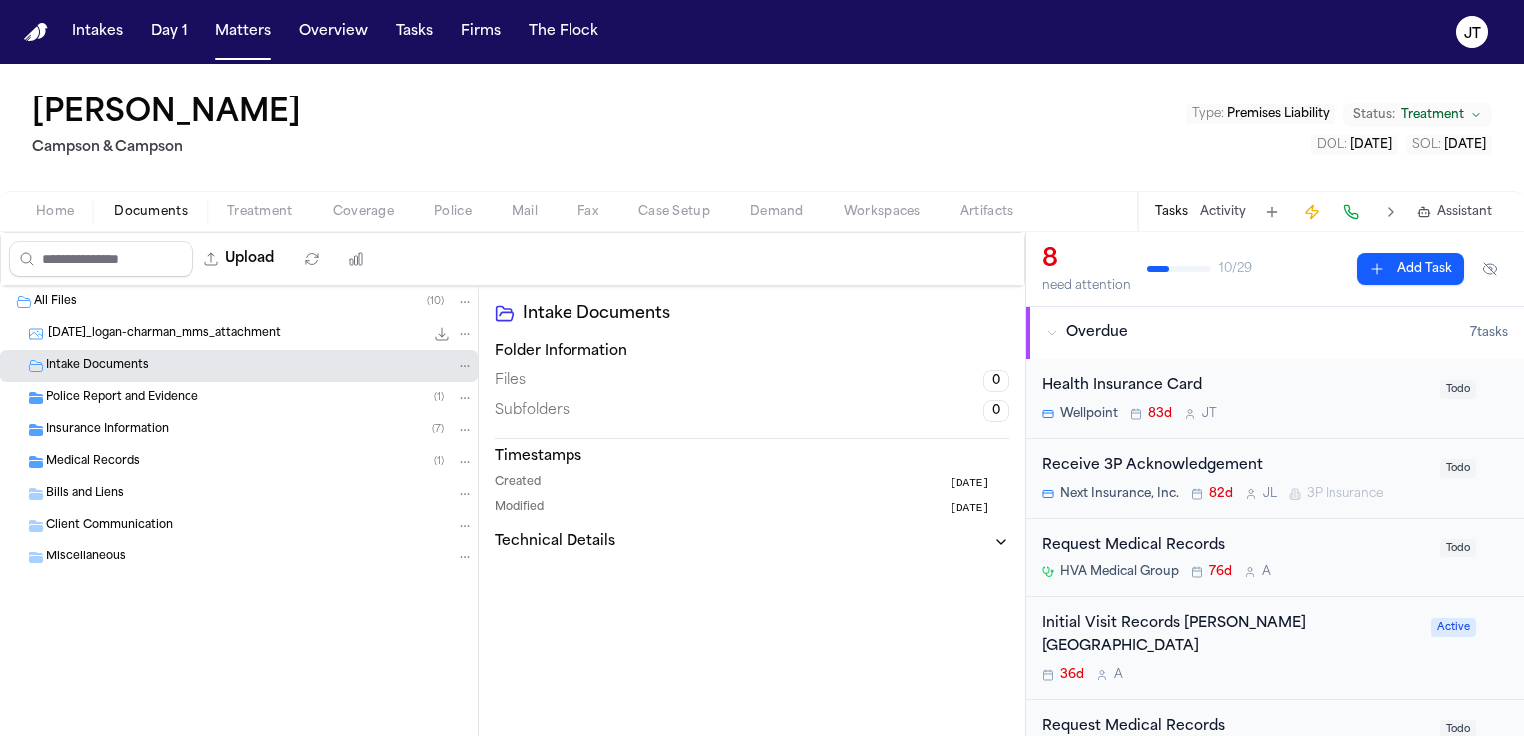
click at [64, 460] on span "Medical Records" at bounding box center [93, 462] width 94 height 17
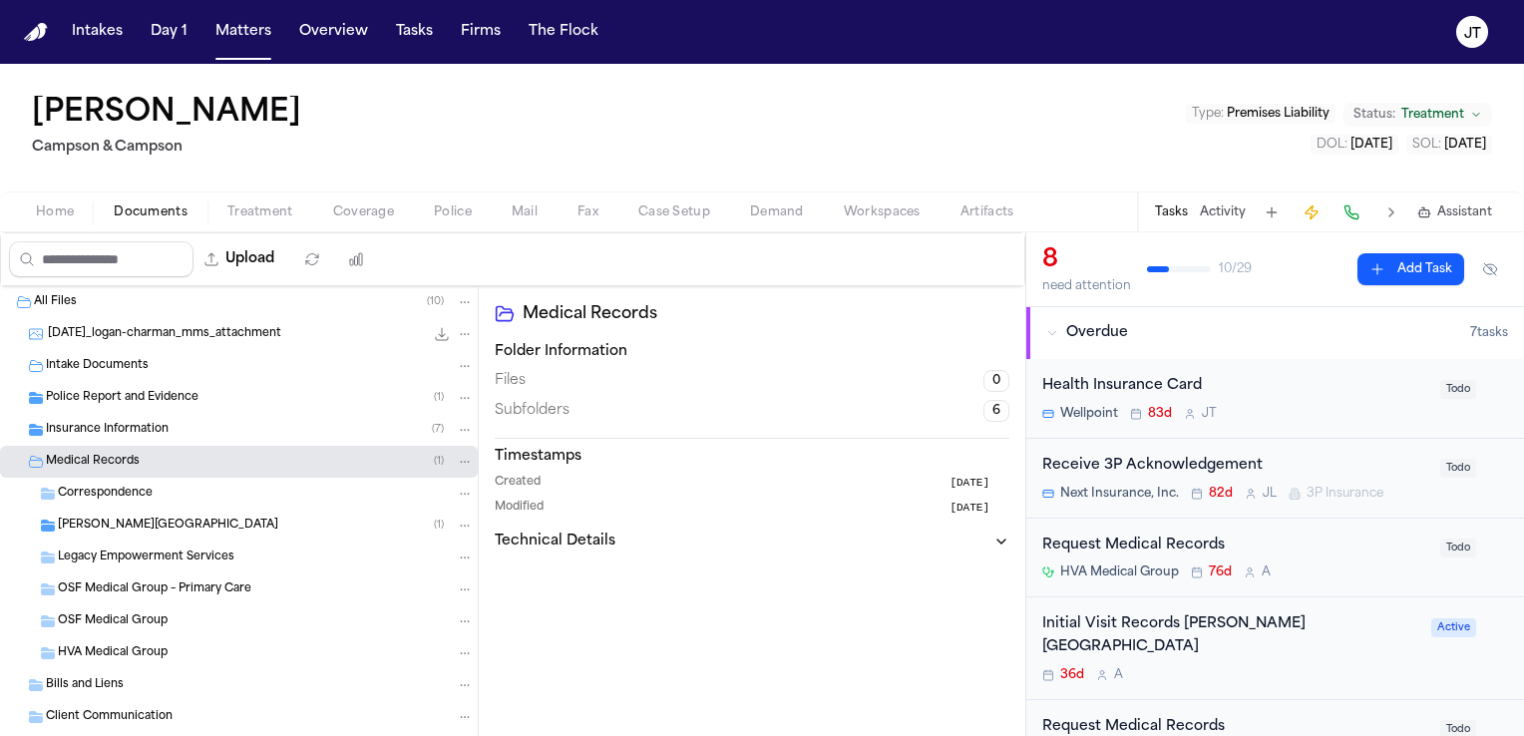
click at [57, 361] on span "Intake Documents" at bounding box center [97, 366] width 103 height 17
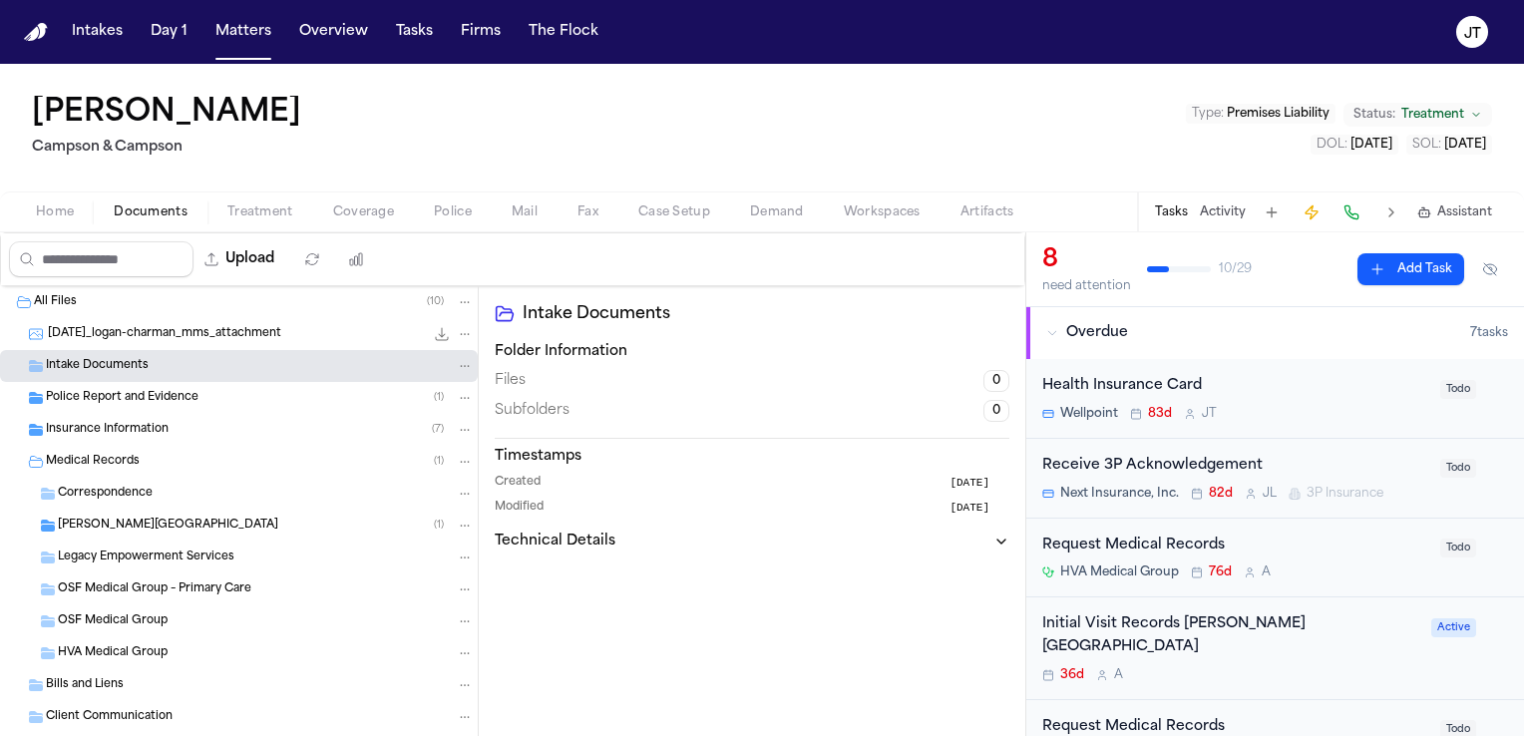
click at [57, 361] on span "Intake Documents" at bounding box center [97, 366] width 103 height 17
click at [160, 338] on span "2025-08-19_logan-charman_mms_attachment" at bounding box center [164, 334] width 233 height 17
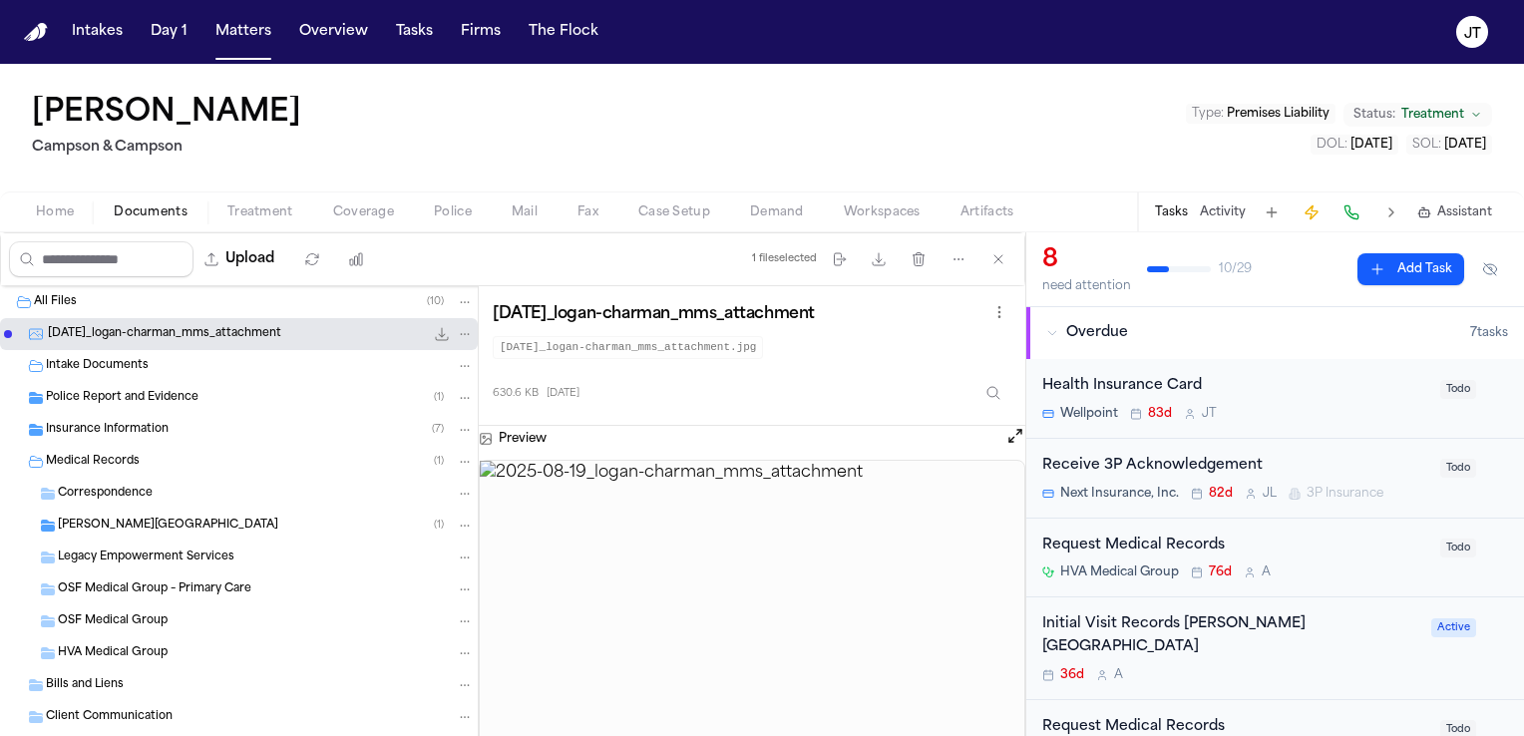
click at [711, 588] on img at bounding box center [752, 625] width 545 height 329
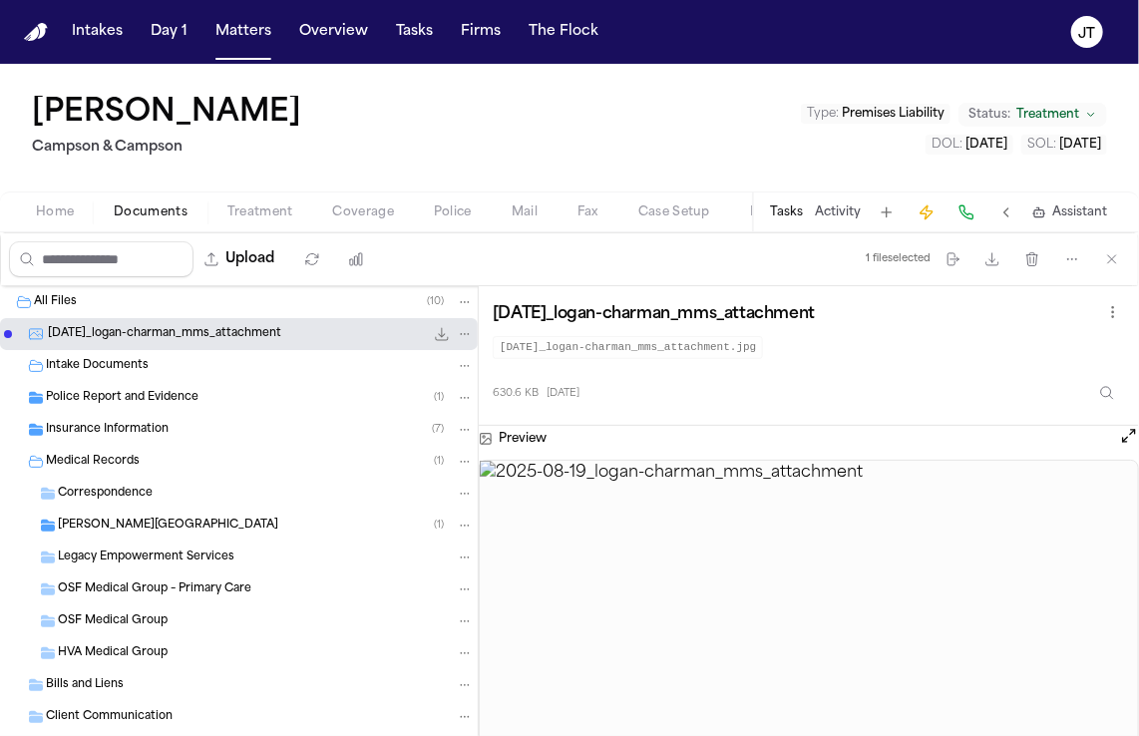
click at [1124, 434] on button "Open preview" at bounding box center [1129, 436] width 20 height 20
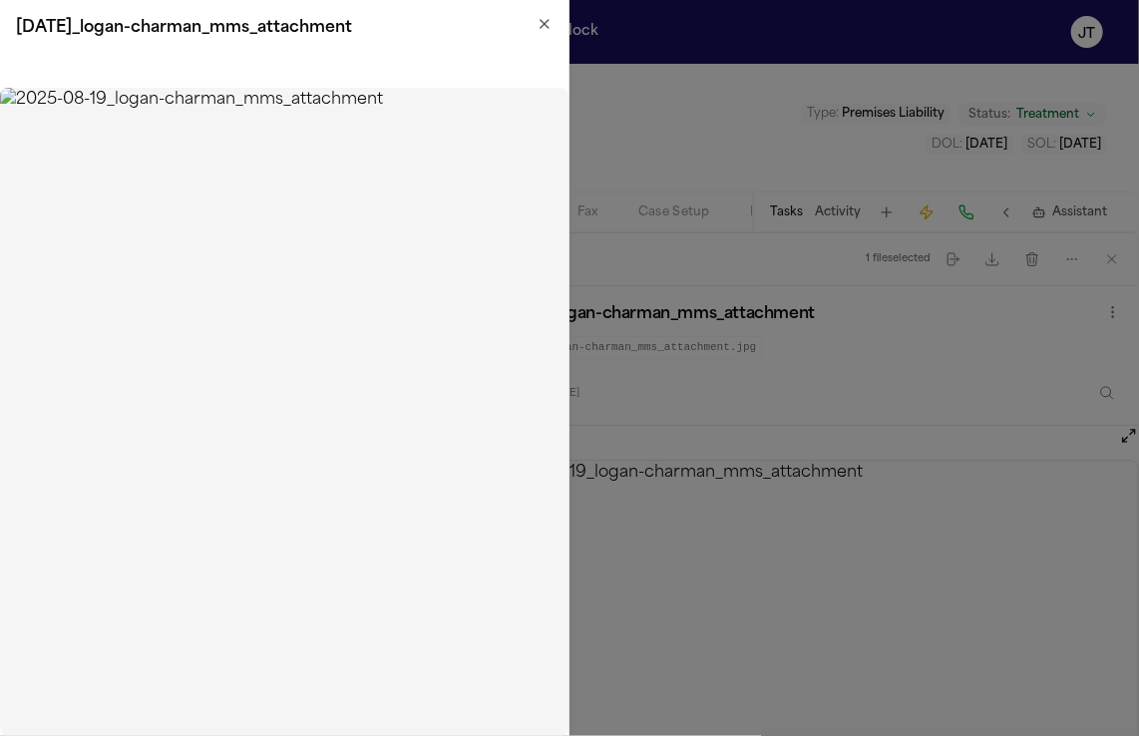
click at [533, 30] on h2 "2025-08-19_logan-charman_mms_attachment" at bounding box center [284, 28] width 537 height 24
click at [542, 20] on icon "button" at bounding box center [545, 24] width 8 height 8
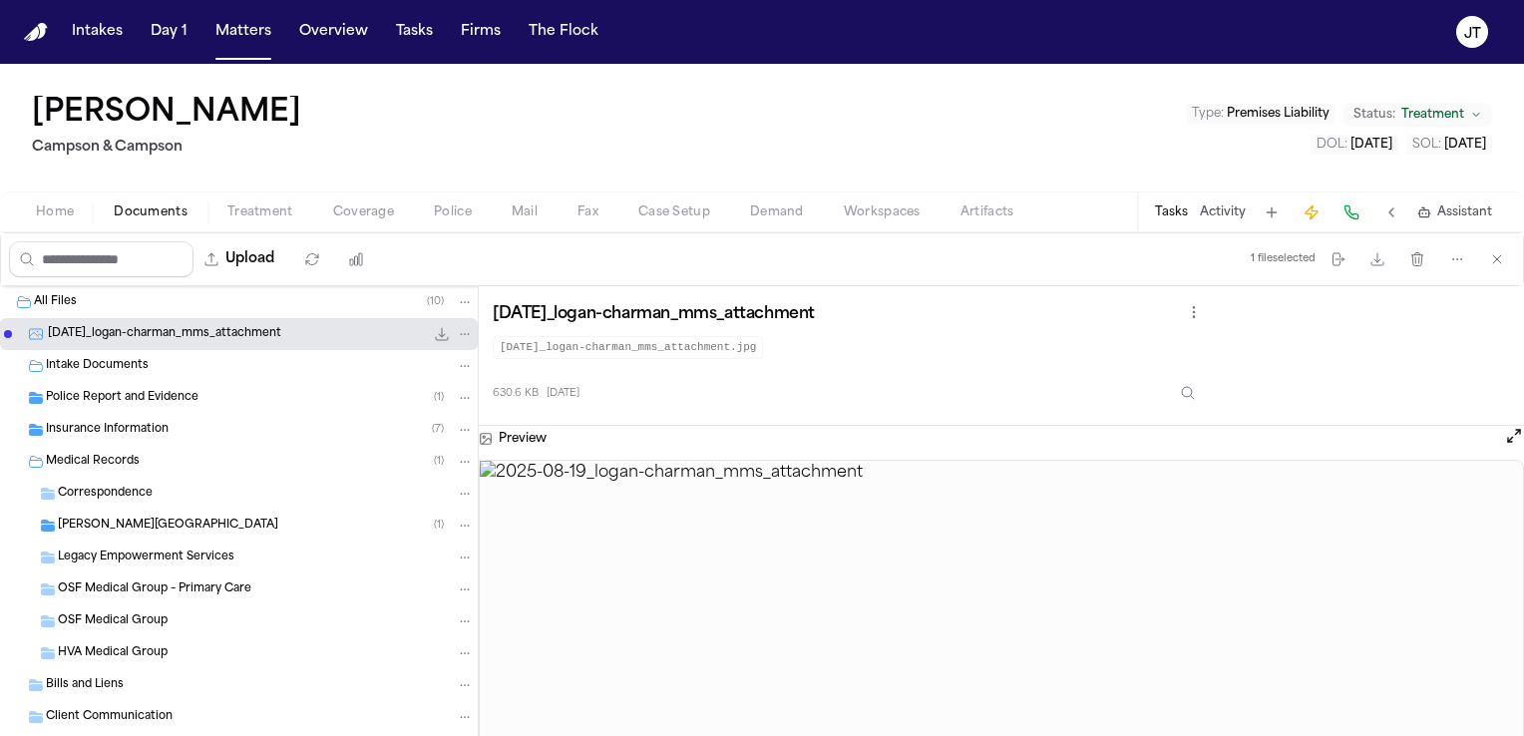
click at [143, 422] on span "Insurance Information" at bounding box center [107, 430] width 123 height 17
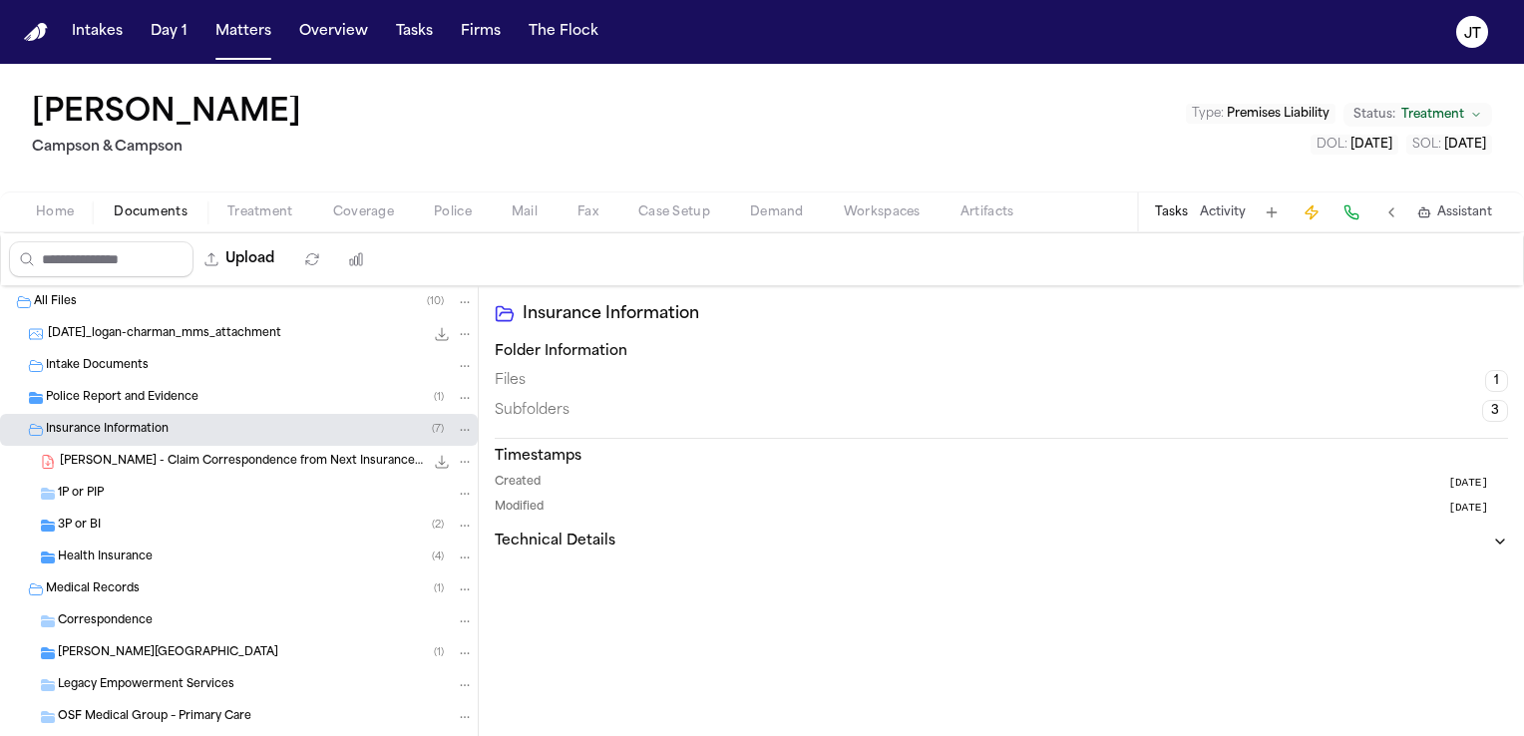
click at [58, 206] on span "Home" at bounding box center [55, 213] width 38 height 16
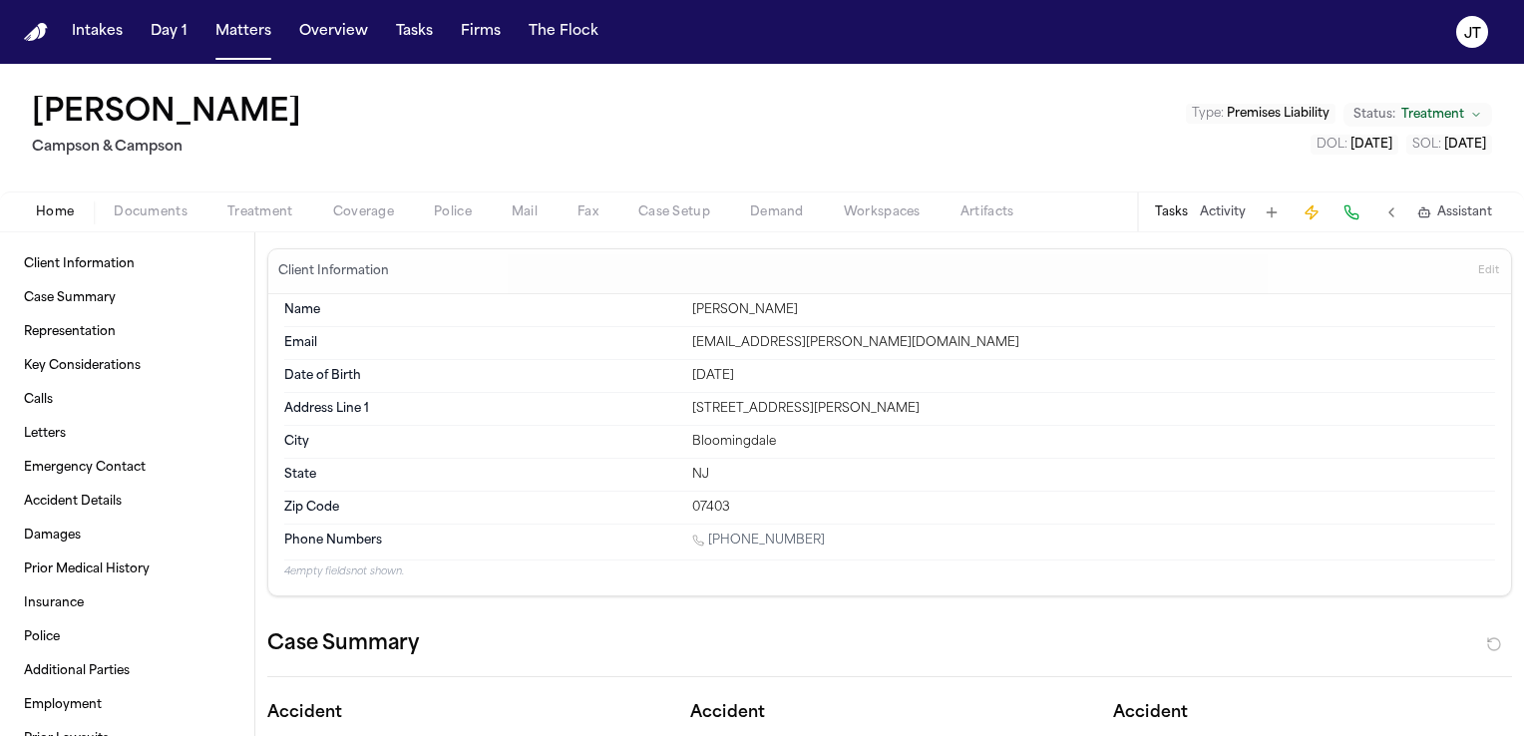
drag, startPoint x: 820, startPoint y: 538, endPoint x: 710, endPoint y: 538, distance: 109.7
click at [710, 538] on div "1 (973) 955-3277" at bounding box center [1093, 542] width 803 height 19
copy link "(973) 955-3277"
drag, startPoint x: 427, startPoint y: 27, endPoint x: 406, endPoint y: 30, distance: 21.2
click at [427, 27] on button "Tasks" at bounding box center [414, 32] width 53 height 36
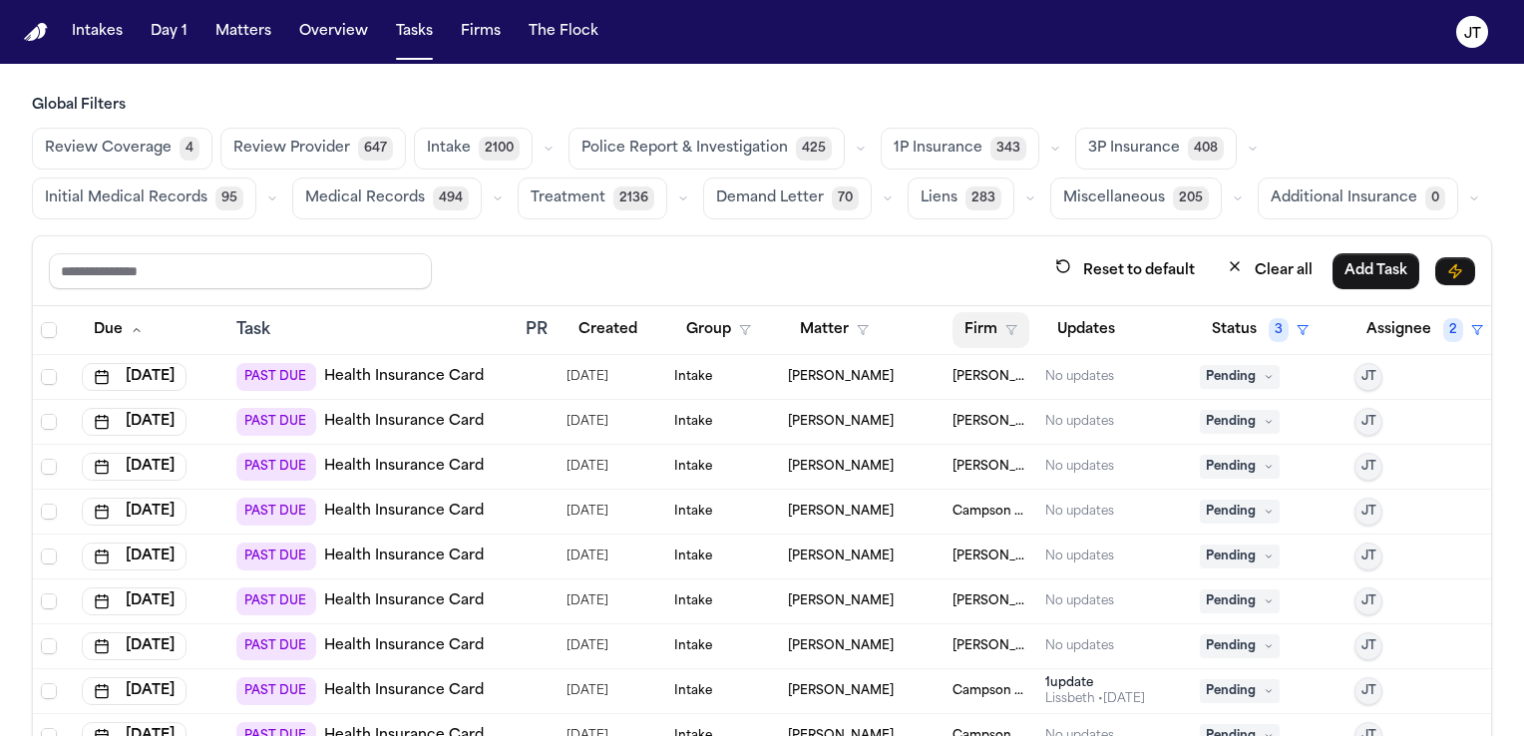
click at [980, 328] on button "Firm" at bounding box center [991, 330] width 77 height 36
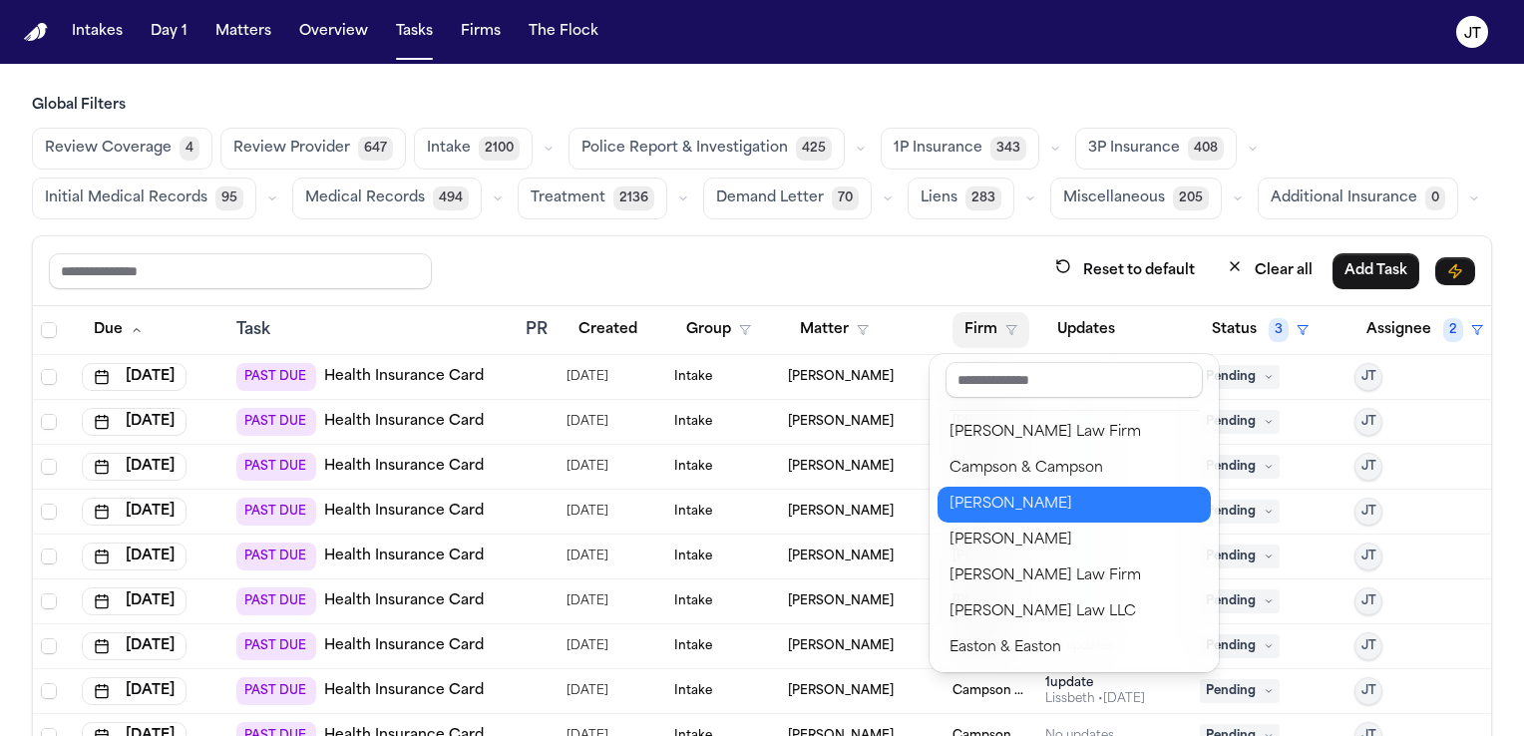
click at [1003, 502] on div "Gammill" at bounding box center [1074, 505] width 249 height 24
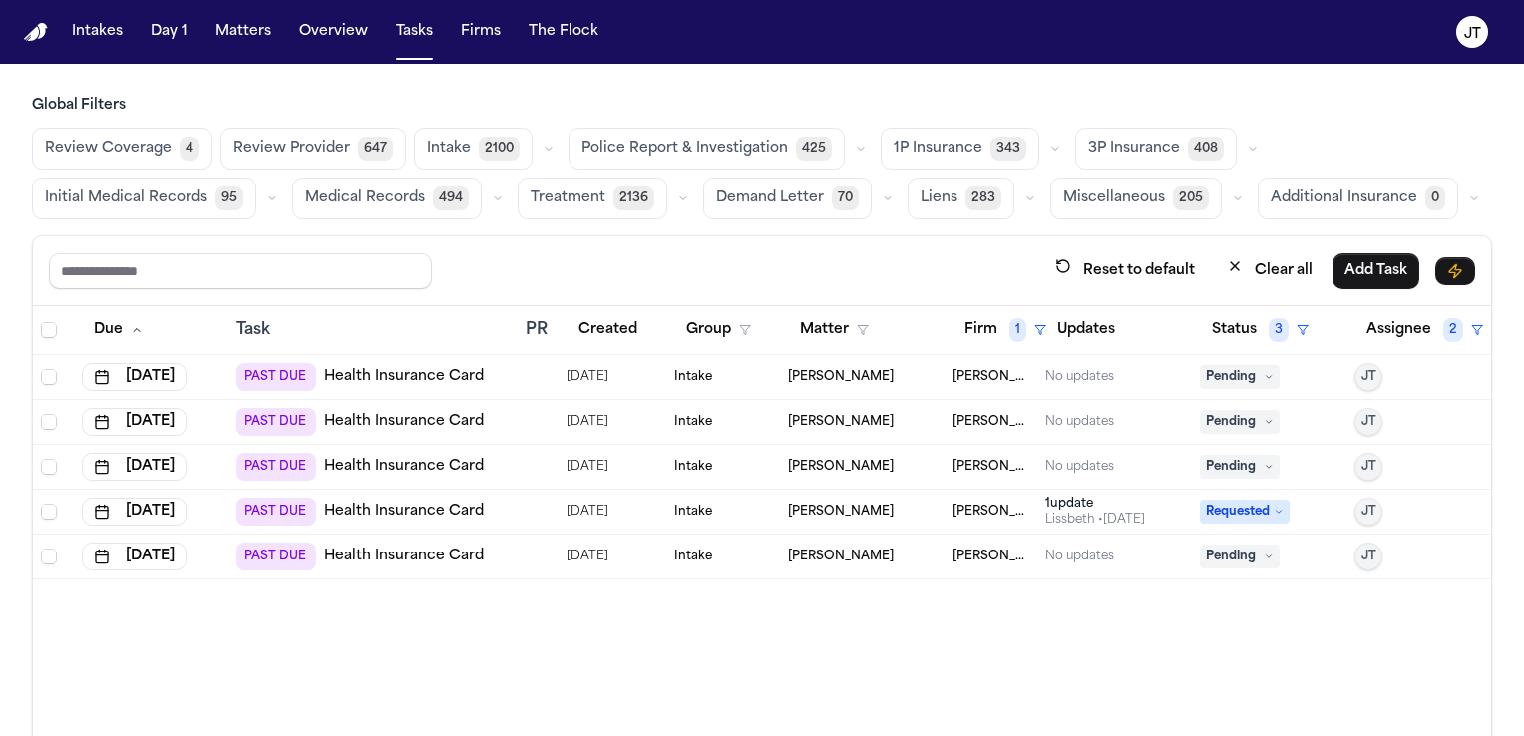
click at [379, 375] on link "Health Insurance Card" at bounding box center [404, 377] width 160 height 20
click at [1247, 370] on span "Pending" at bounding box center [1240, 377] width 80 height 24
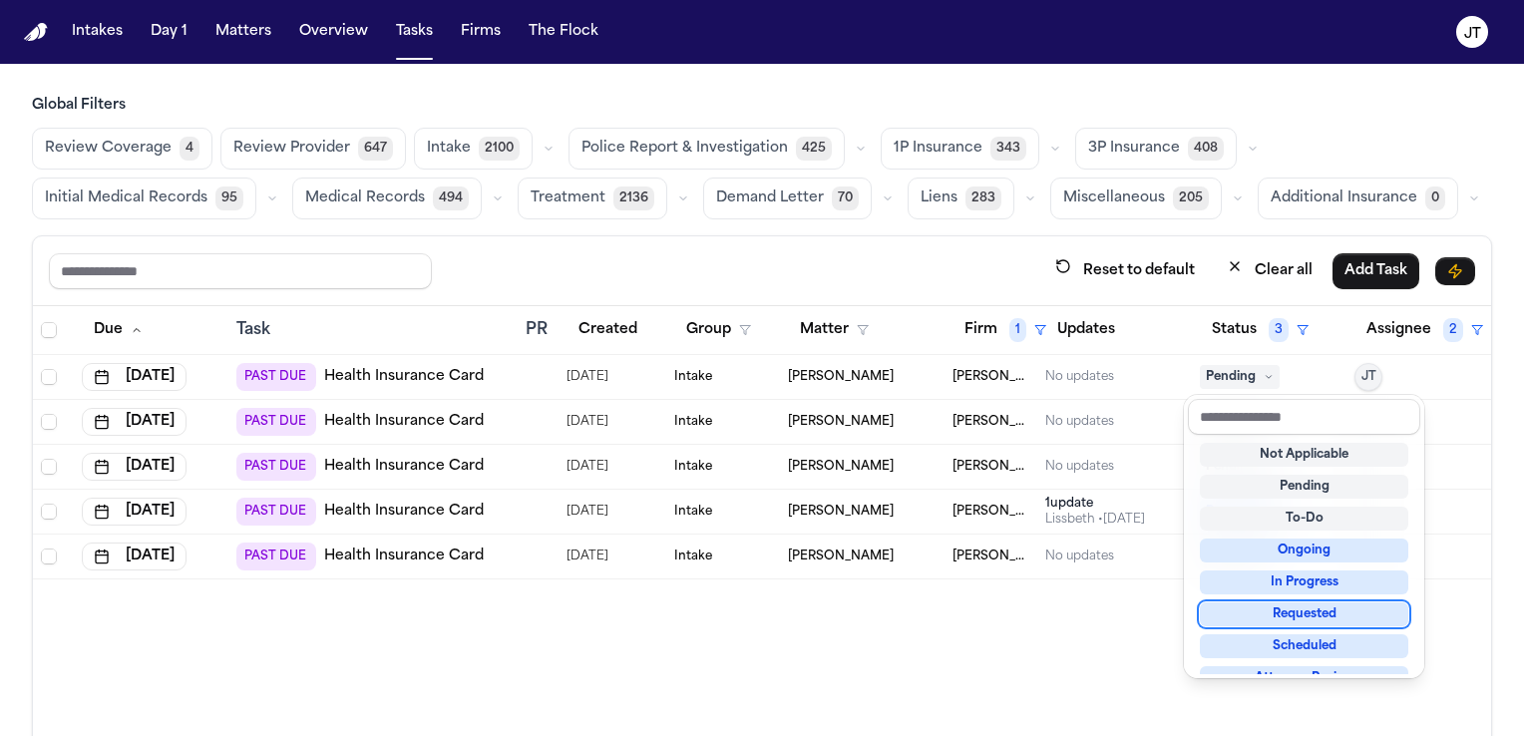
click at [1313, 607] on div "Requested" at bounding box center [1304, 615] width 209 height 24
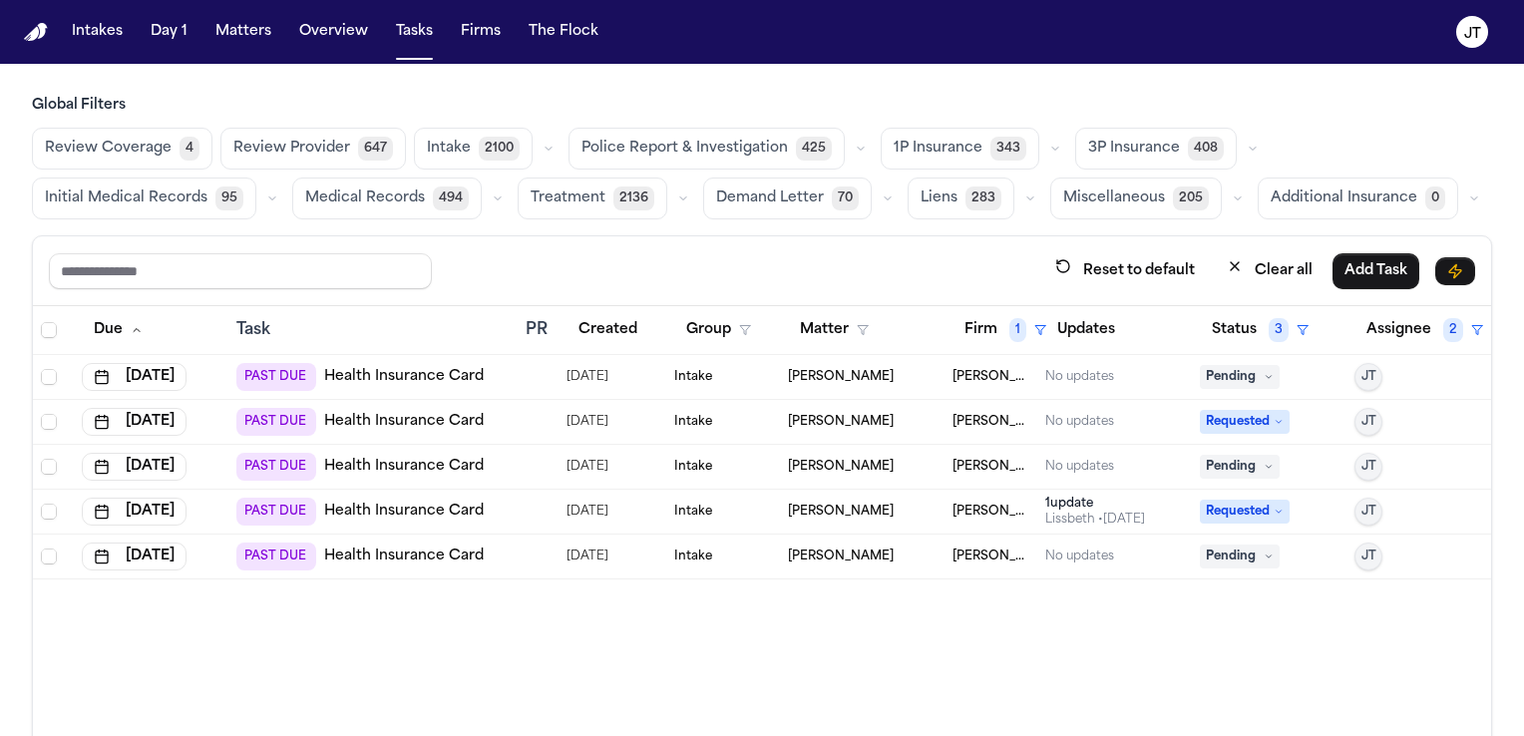
click at [1253, 380] on span "Pending" at bounding box center [1240, 377] width 80 height 24
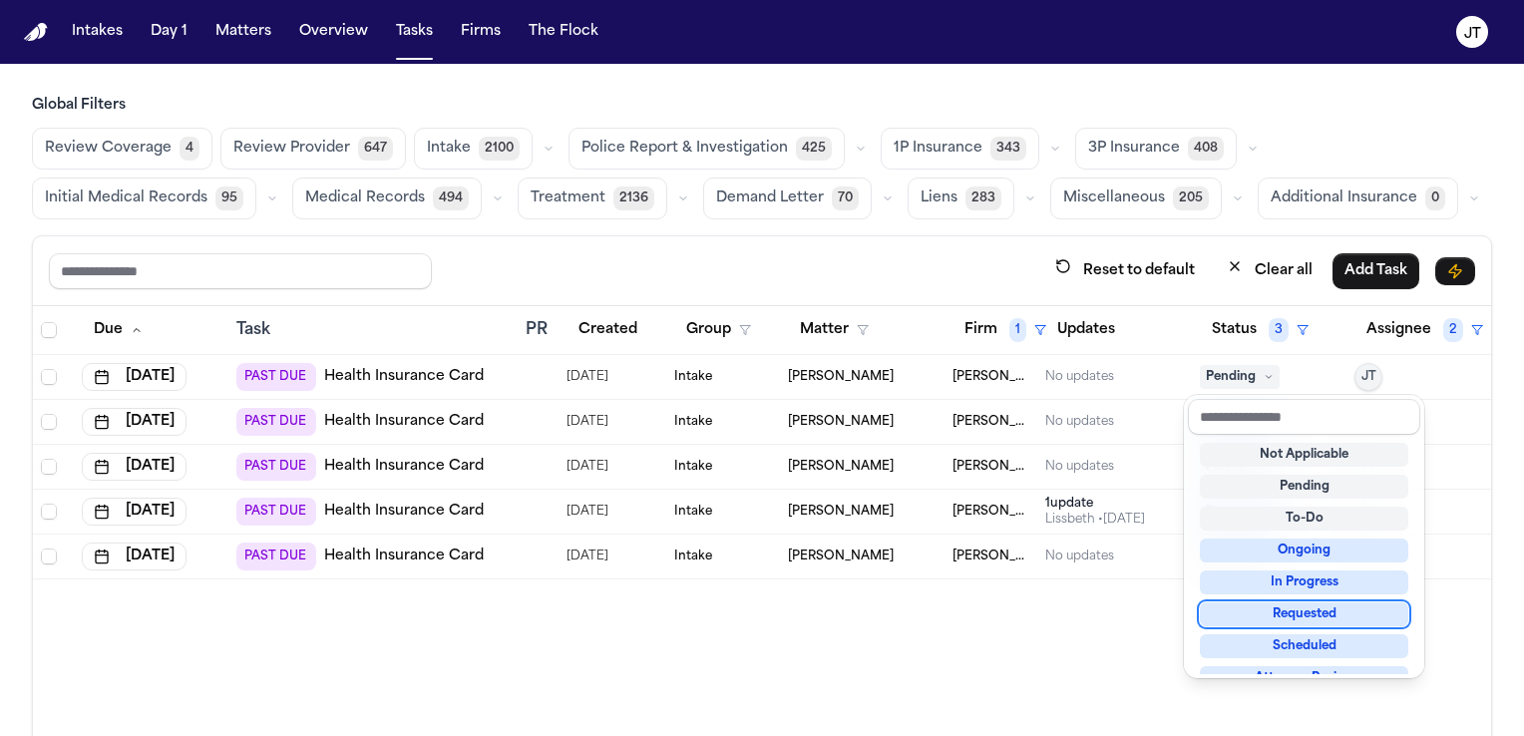
click at [1283, 617] on div "Requested" at bounding box center [1304, 615] width 209 height 24
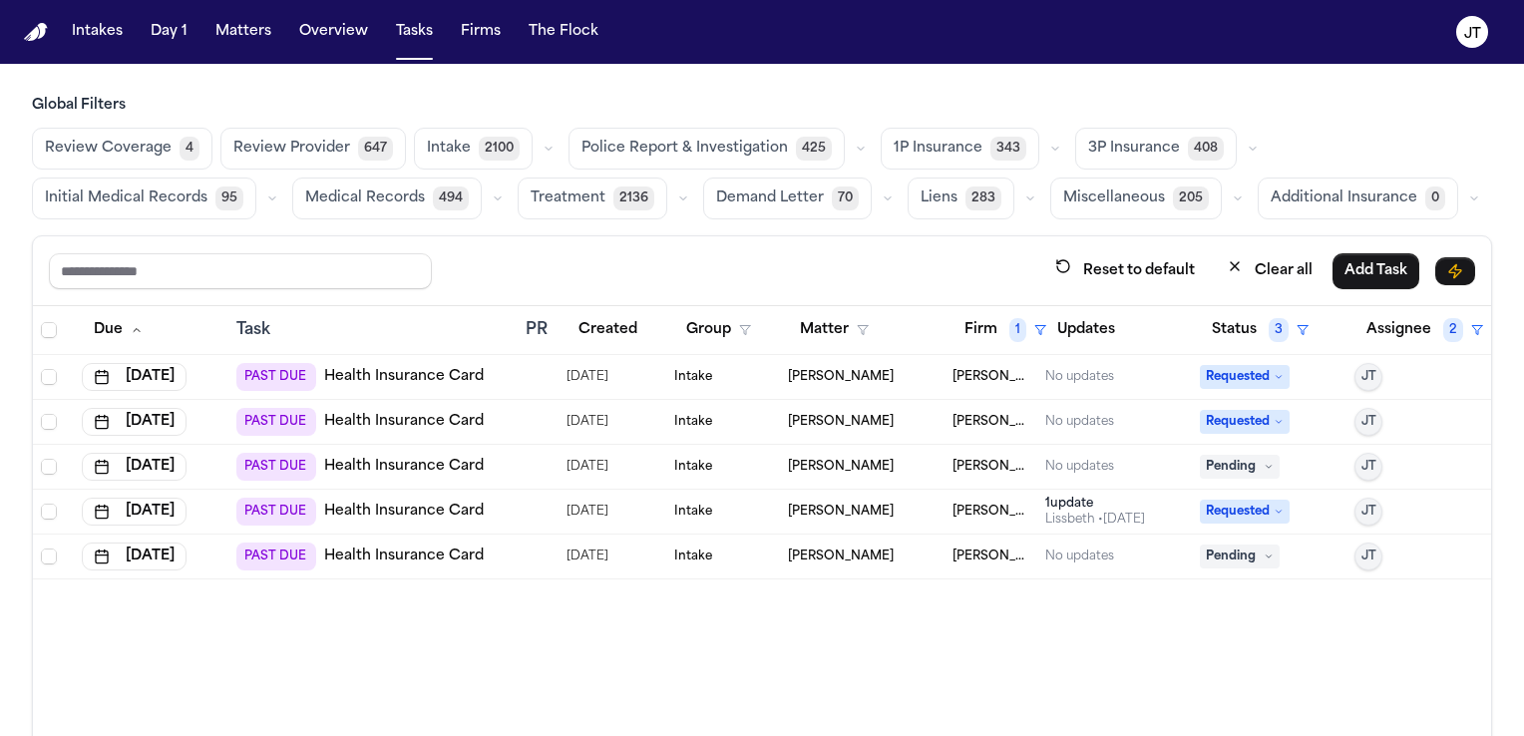
click at [416, 467] on link "Health Insurance Card" at bounding box center [404, 467] width 160 height 20
click at [1264, 464] on icon at bounding box center [1269, 467] width 10 height 10
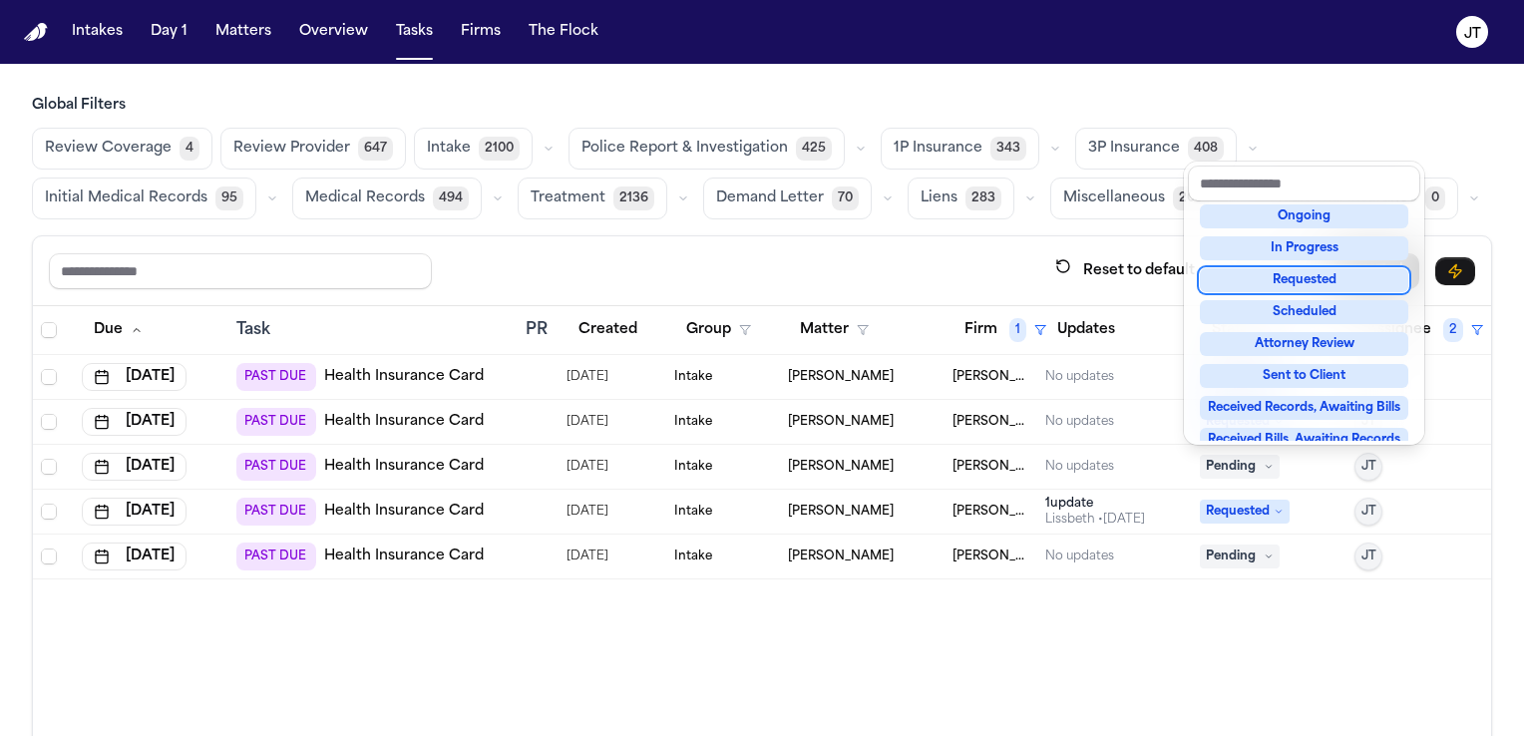
click at [1245, 281] on div "Requested" at bounding box center [1304, 280] width 209 height 24
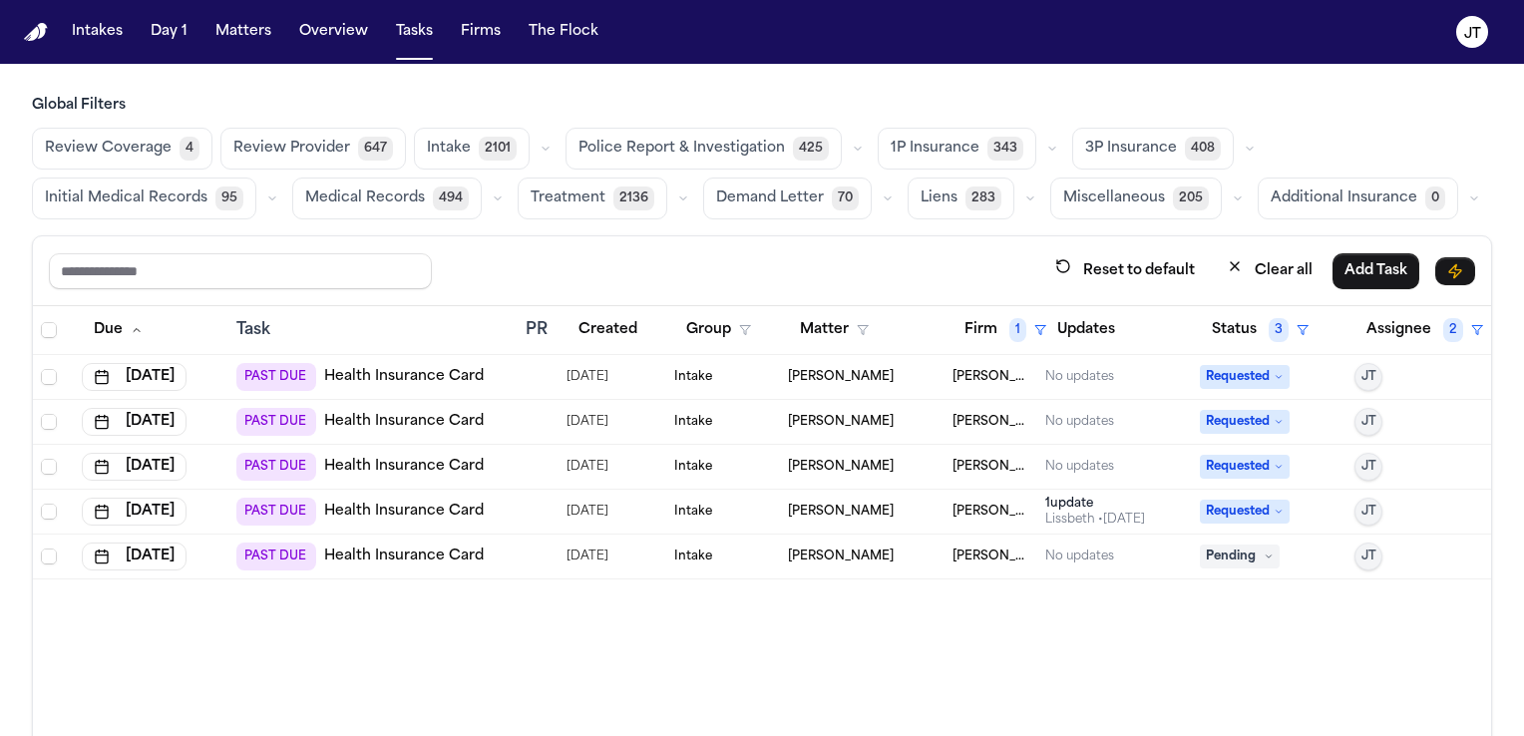
click at [385, 502] on link "Health Insurance Card" at bounding box center [404, 512] width 160 height 20
click at [350, 549] on link "Health Insurance Card" at bounding box center [404, 557] width 160 height 20
click at [1240, 555] on span "Pending" at bounding box center [1240, 557] width 80 height 24
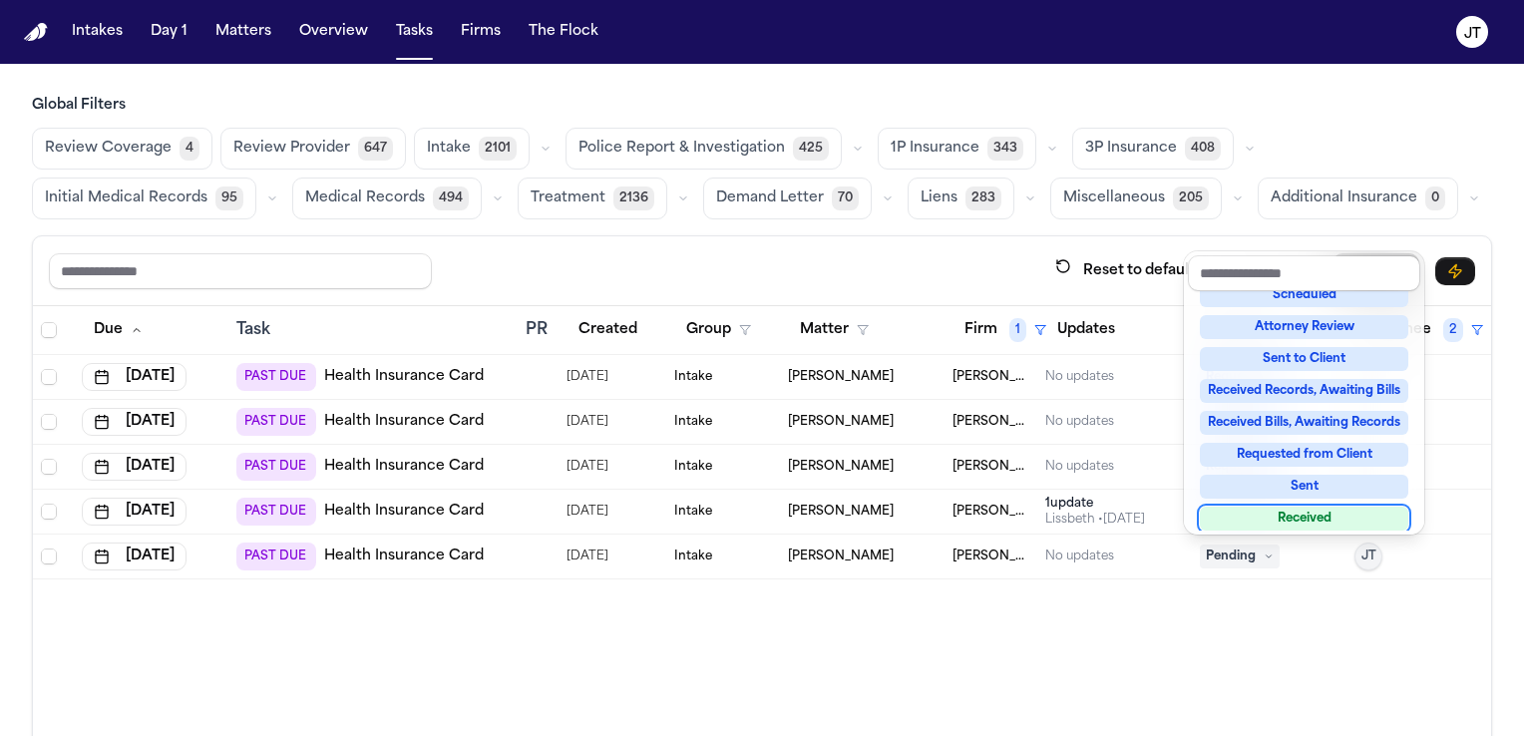
scroll to position [307, 0]
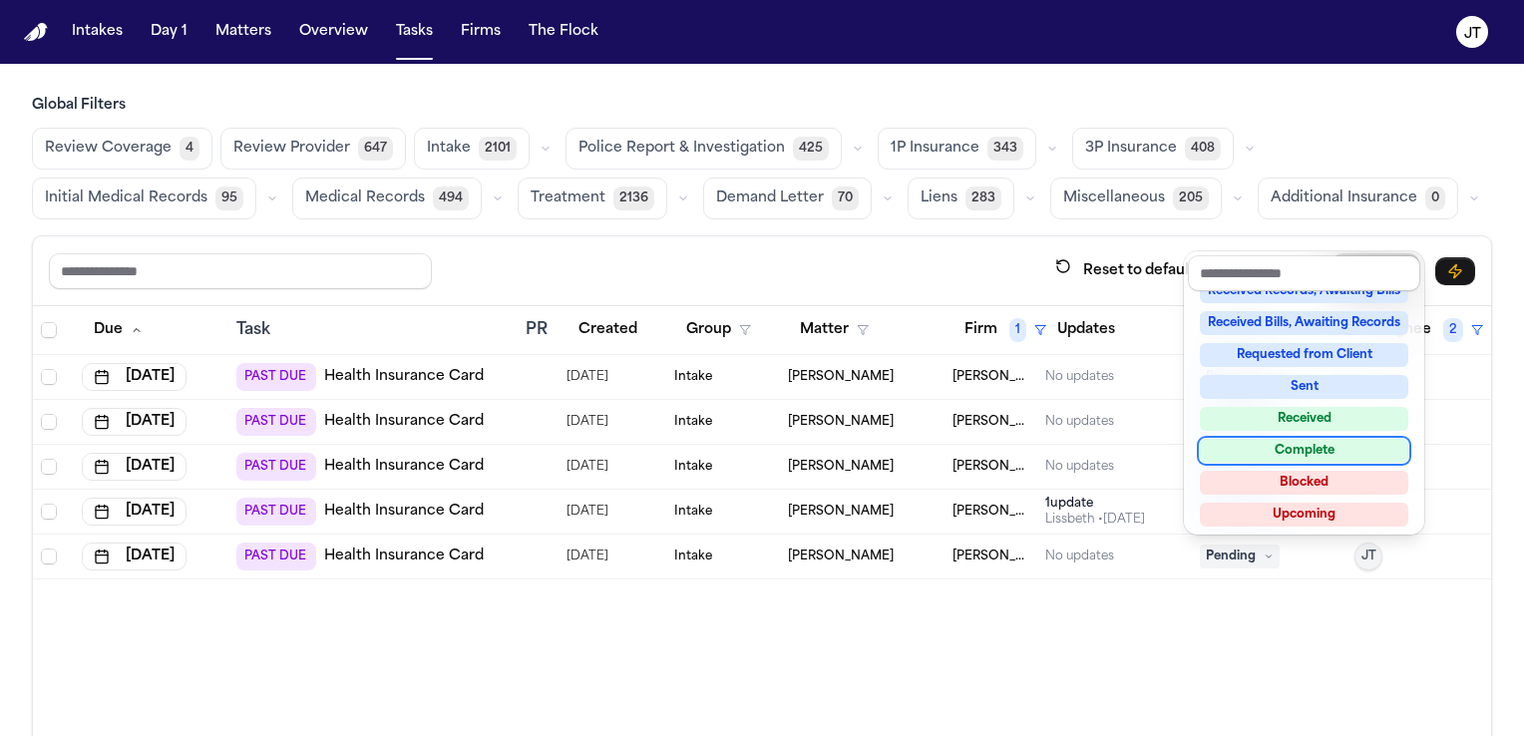
click at [1278, 453] on div "Complete" at bounding box center [1304, 451] width 209 height 24
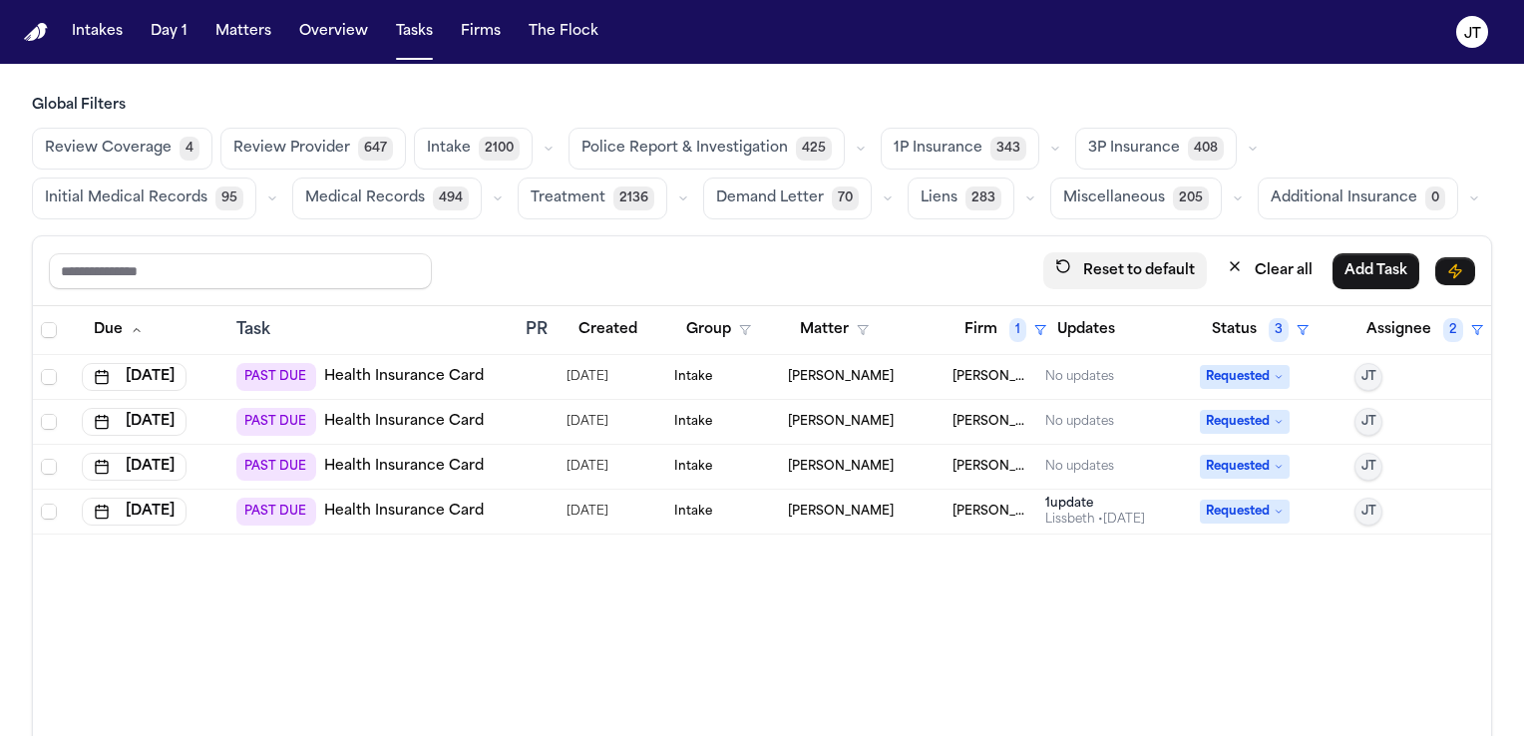
click at [1125, 257] on button "Reset to default" at bounding box center [1126, 270] width 164 height 37
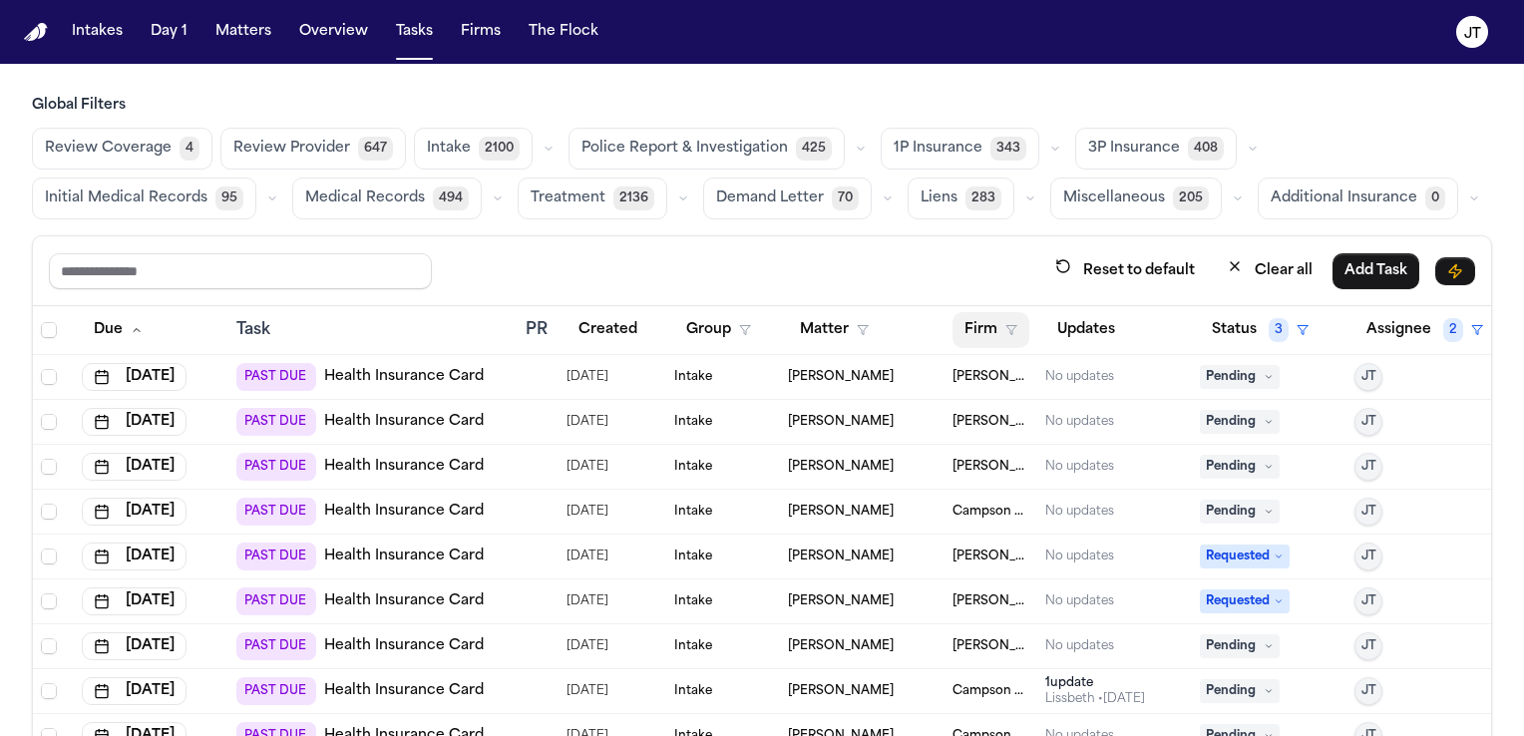
click at [973, 329] on button "Firm" at bounding box center [991, 330] width 77 height 36
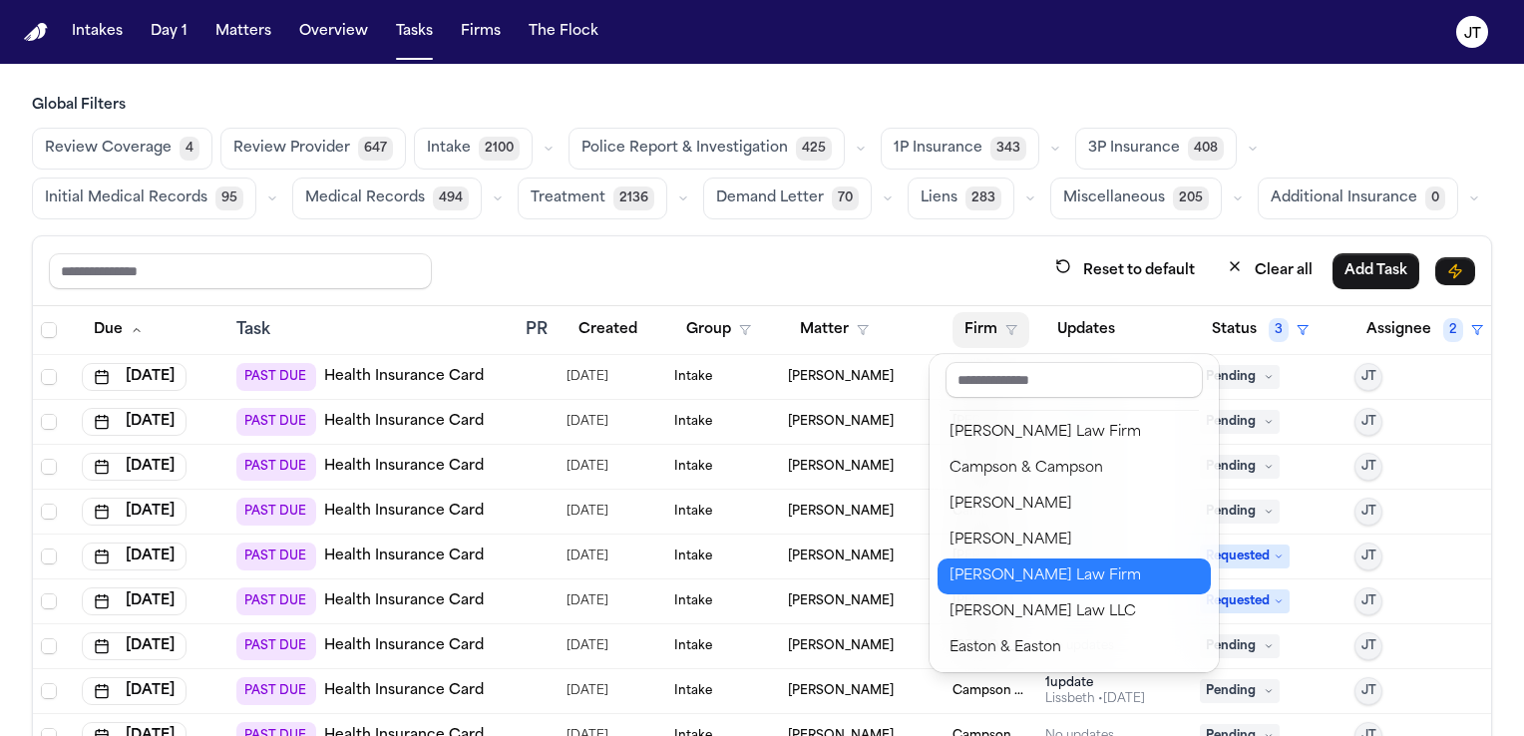
click at [993, 575] on div "[PERSON_NAME] Law Firm" at bounding box center [1074, 577] width 249 height 24
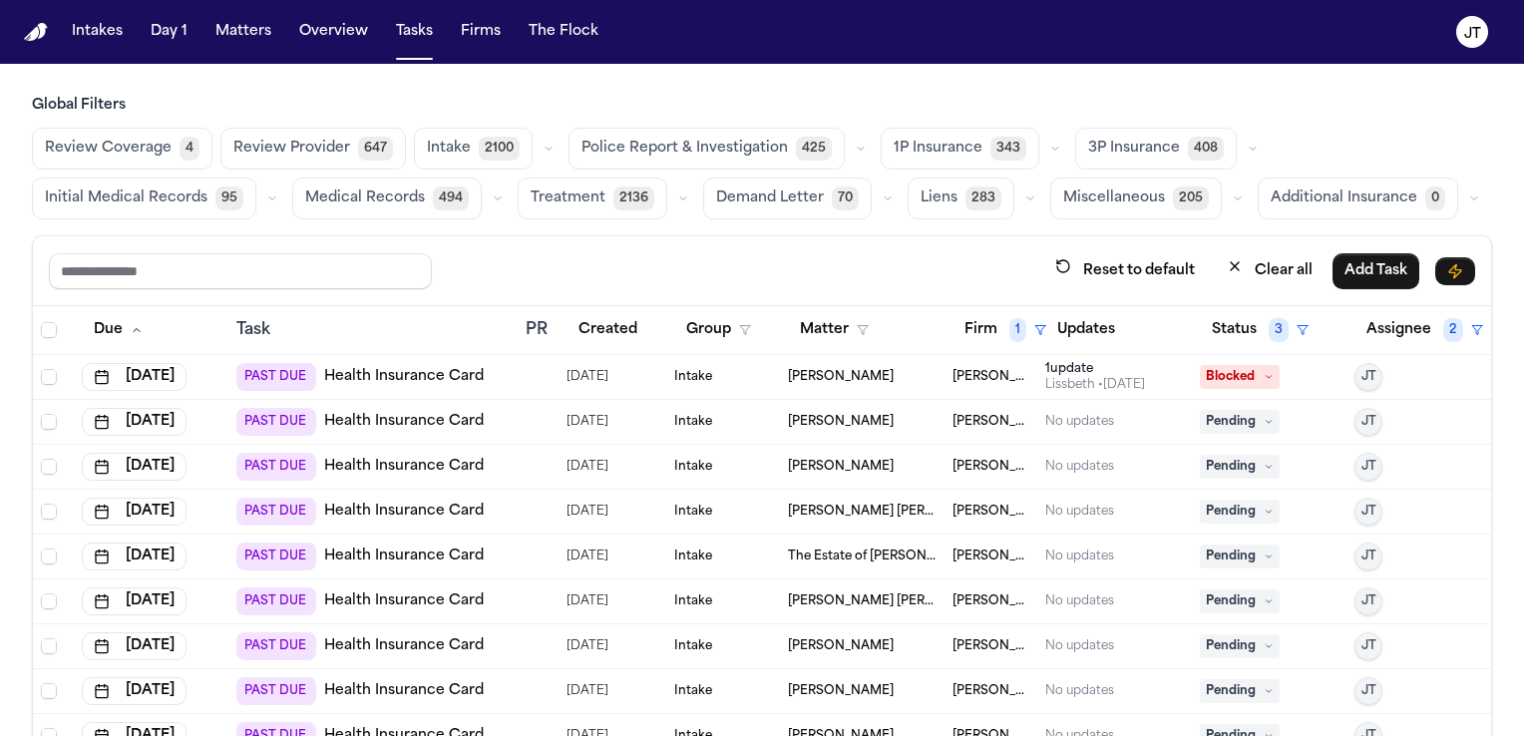
click at [391, 414] on link "Health Insurance Card" at bounding box center [404, 422] width 160 height 20
click at [1264, 419] on icon at bounding box center [1269, 422] width 10 height 10
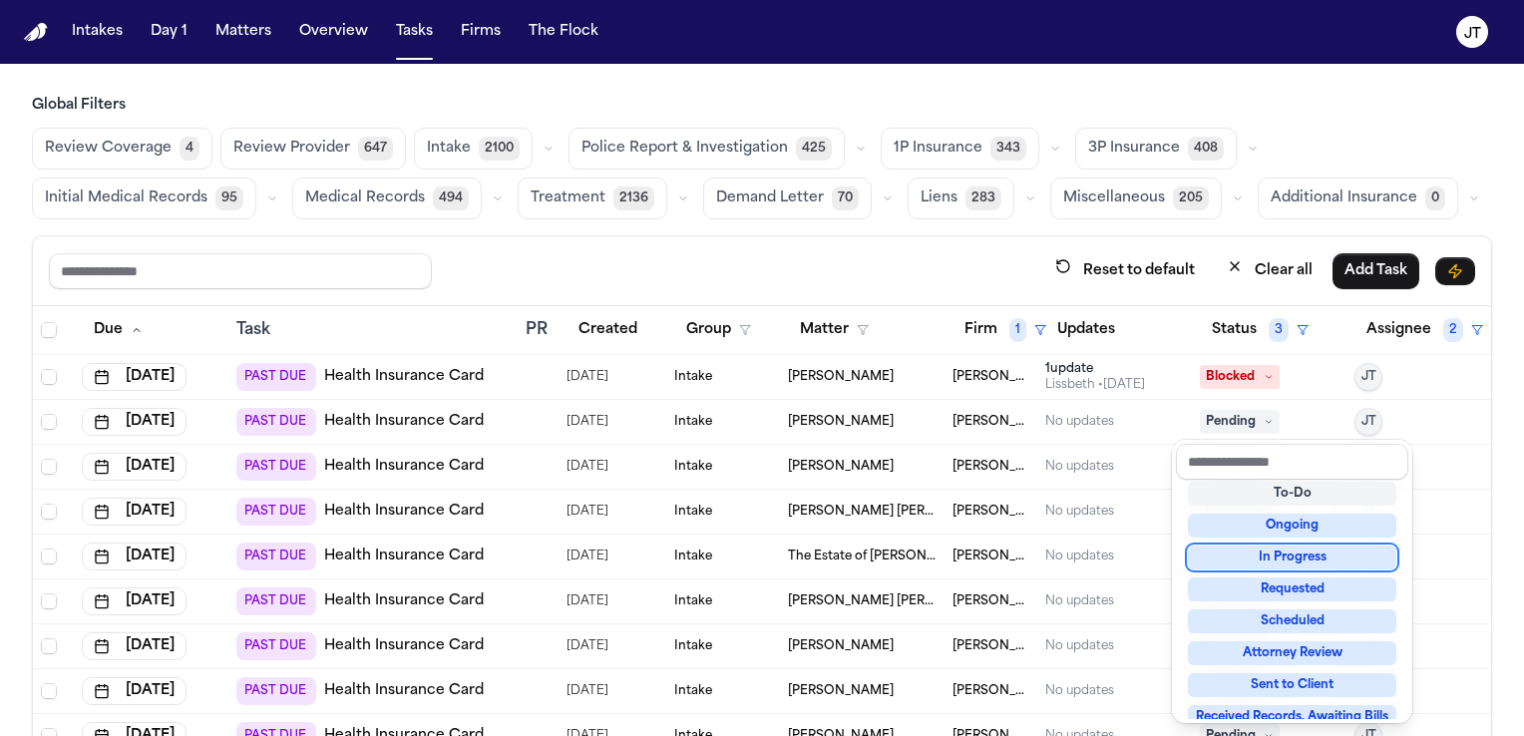
scroll to position [100, 0]
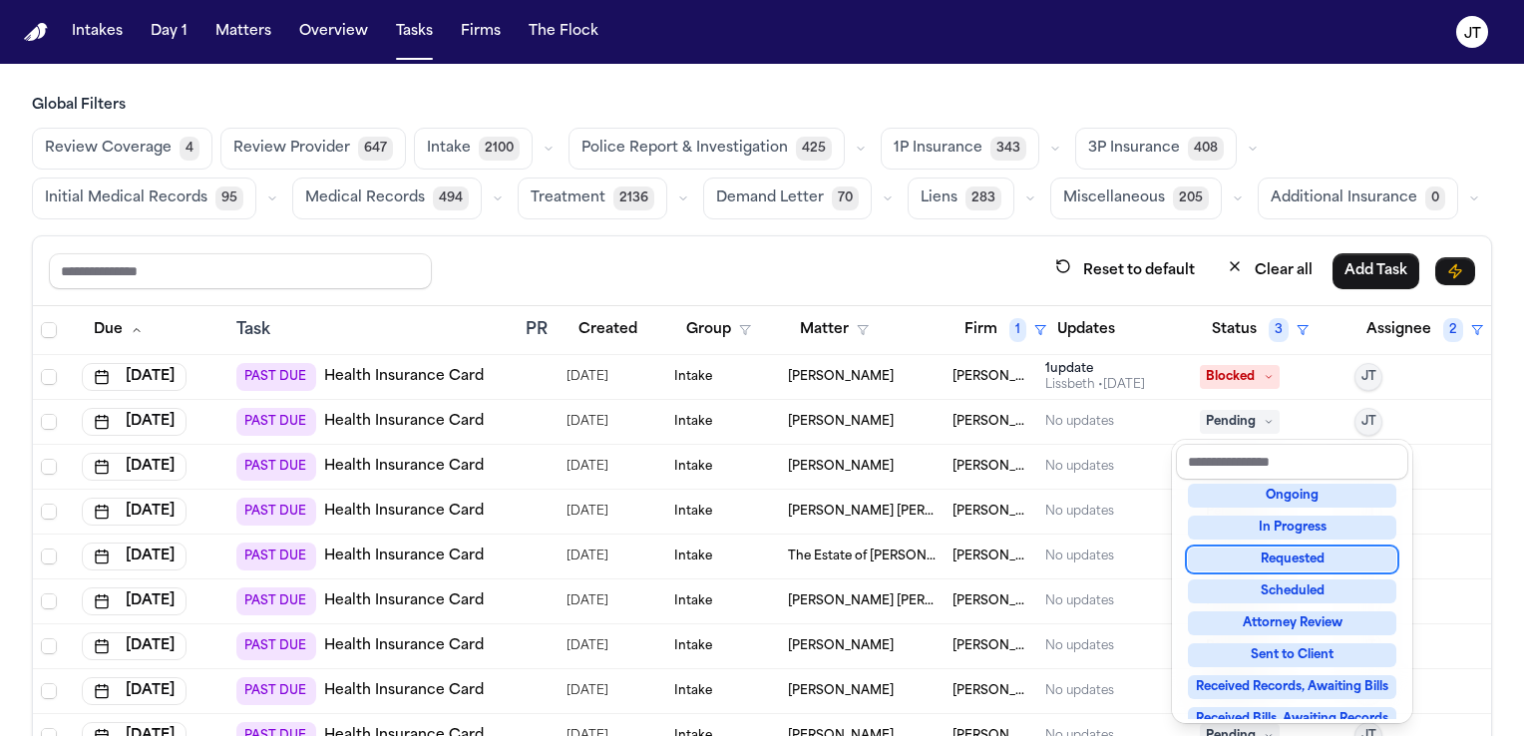
click at [1263, 561] on div "Requested" at bounding box center [1292, 560] width 209 height 24
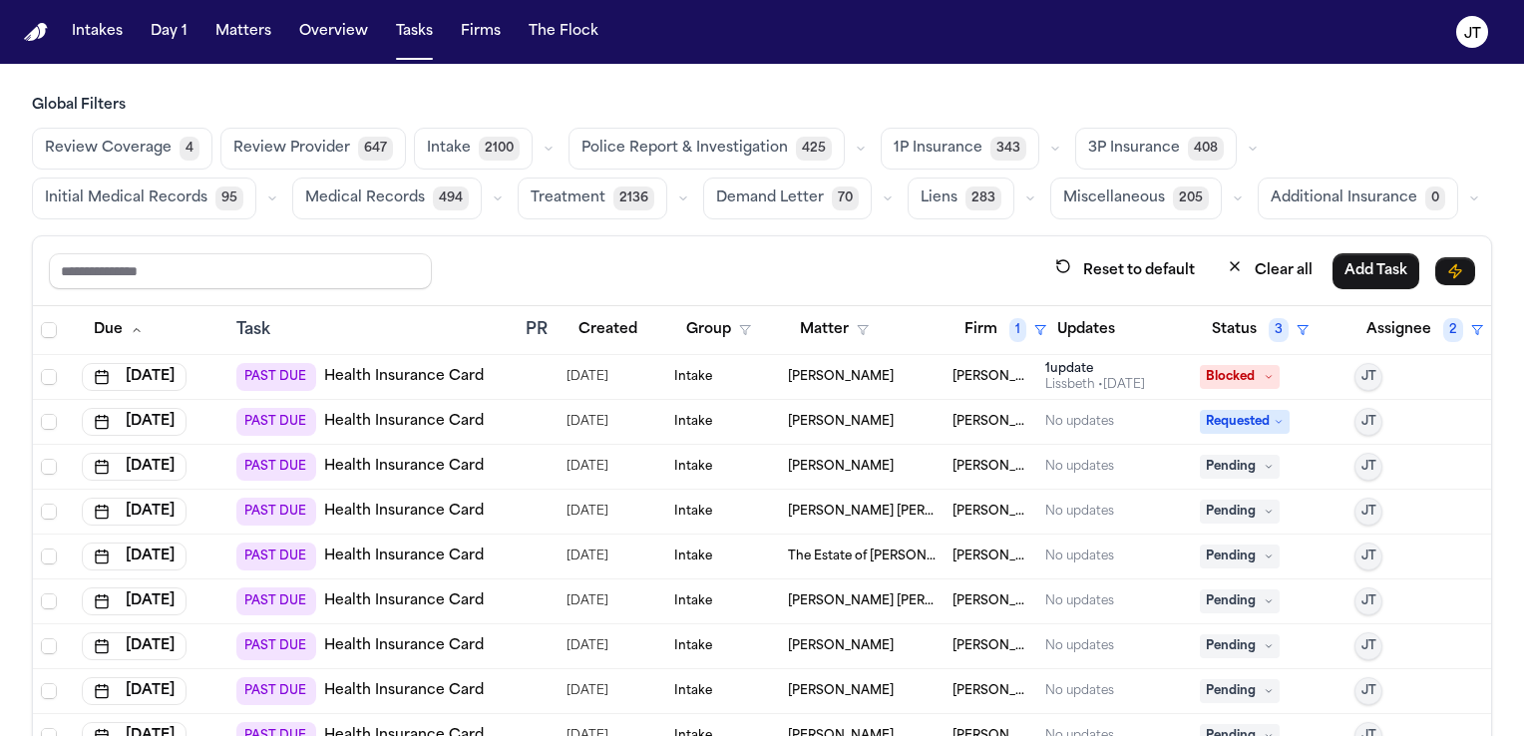
click at [384, 465] on link "Health Insurance Card" at bounding box center [404, 467] width 160 height 20
click at [1264, 462] on icon at bounding box center [1269, 467] width 10 height 10
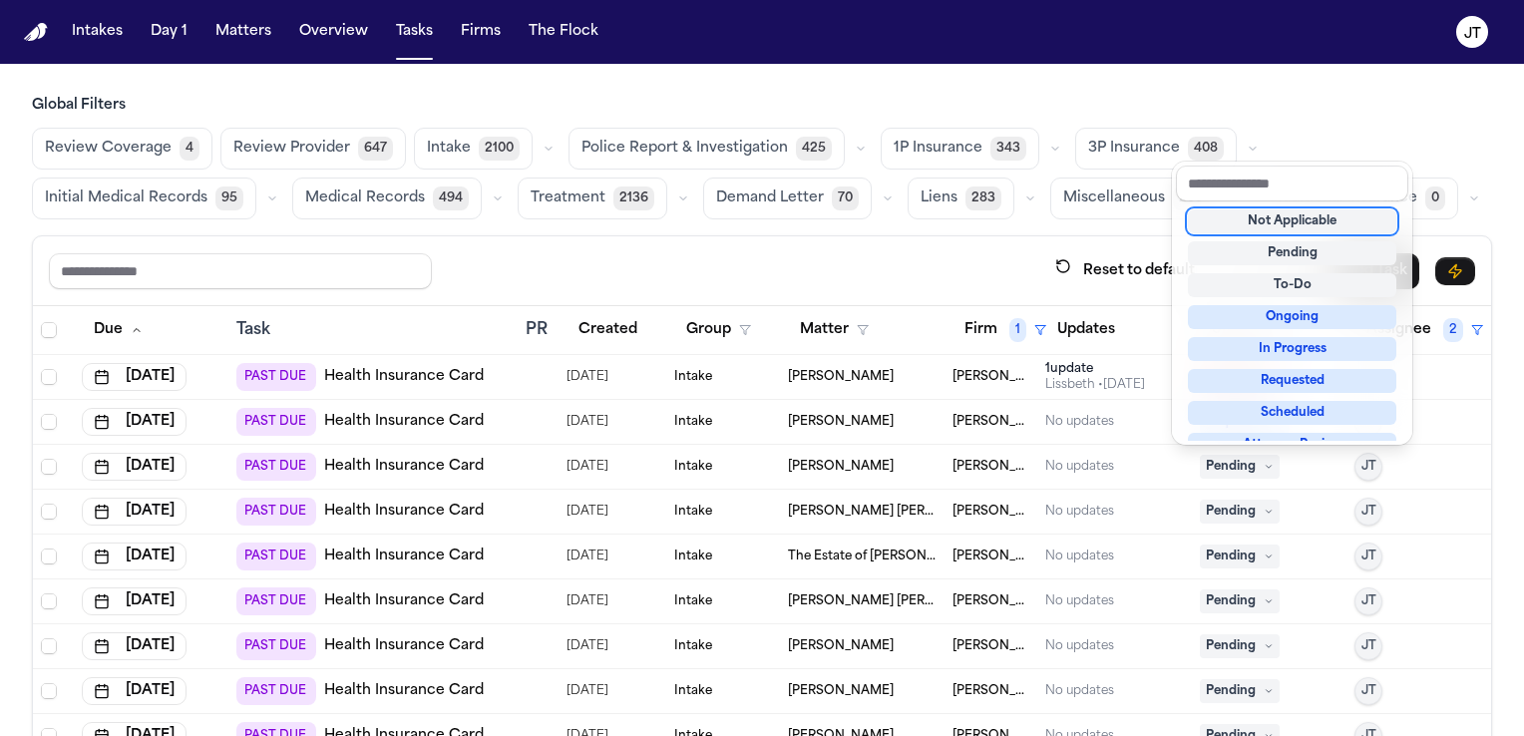
scroll to position [6, 0]
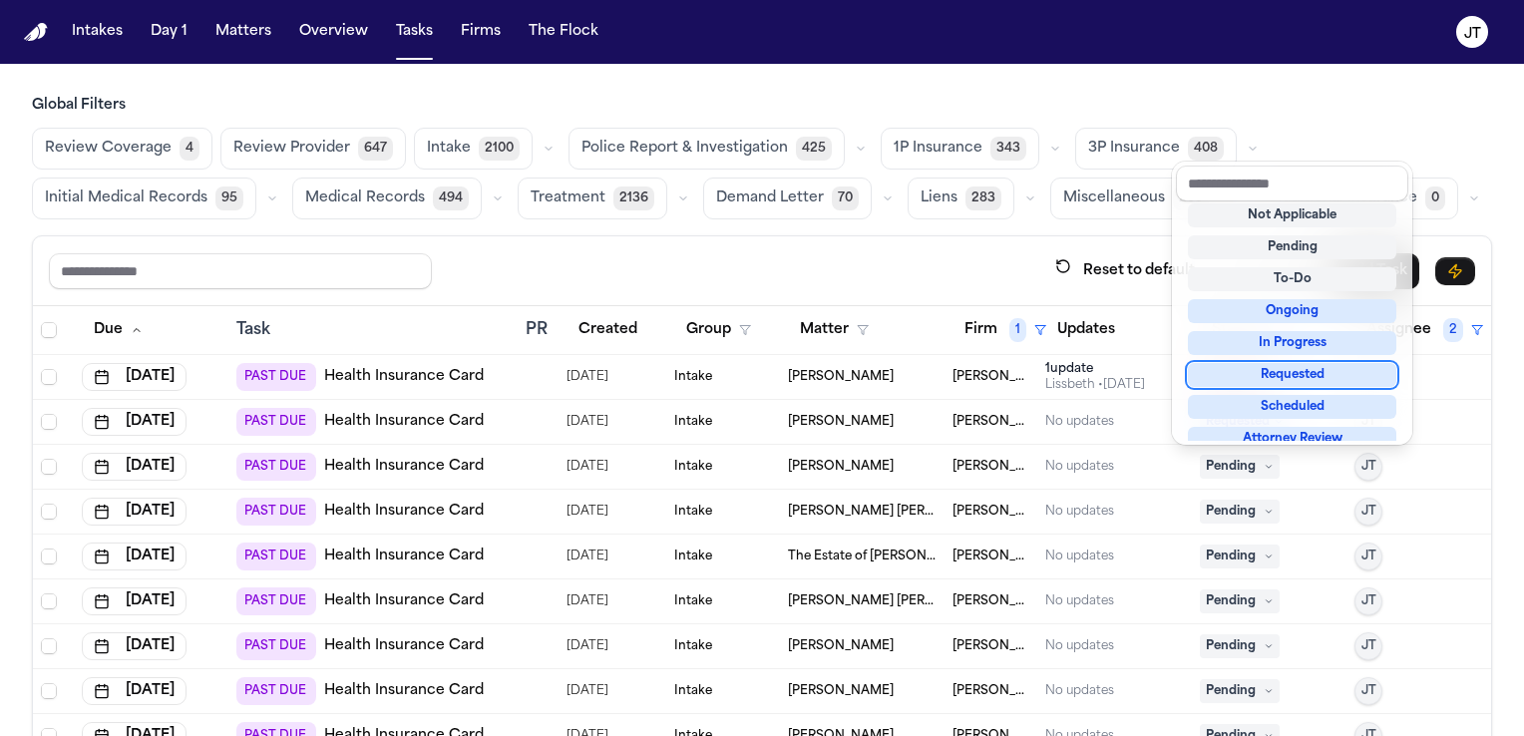
click at [1250, 378] on div "Requested" at bounding box center [1292, 375] width 209 height 24
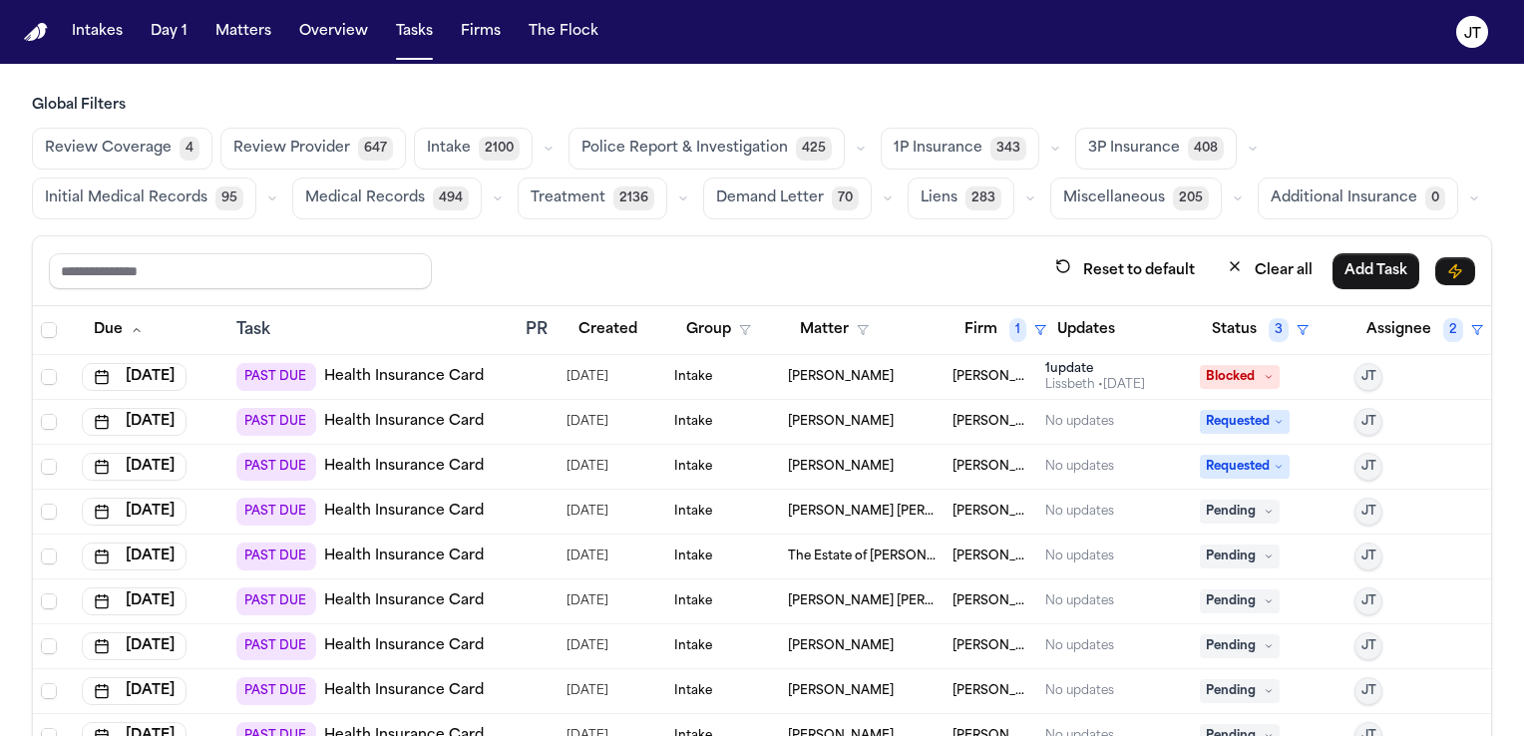
click at [395, 518] on link "Health Insurance Card" at bounding box center [404, 512] width 160 height 20
click at [1208, 514] on span "Pending" at bounding box center [1240, 512] width 80 height 24
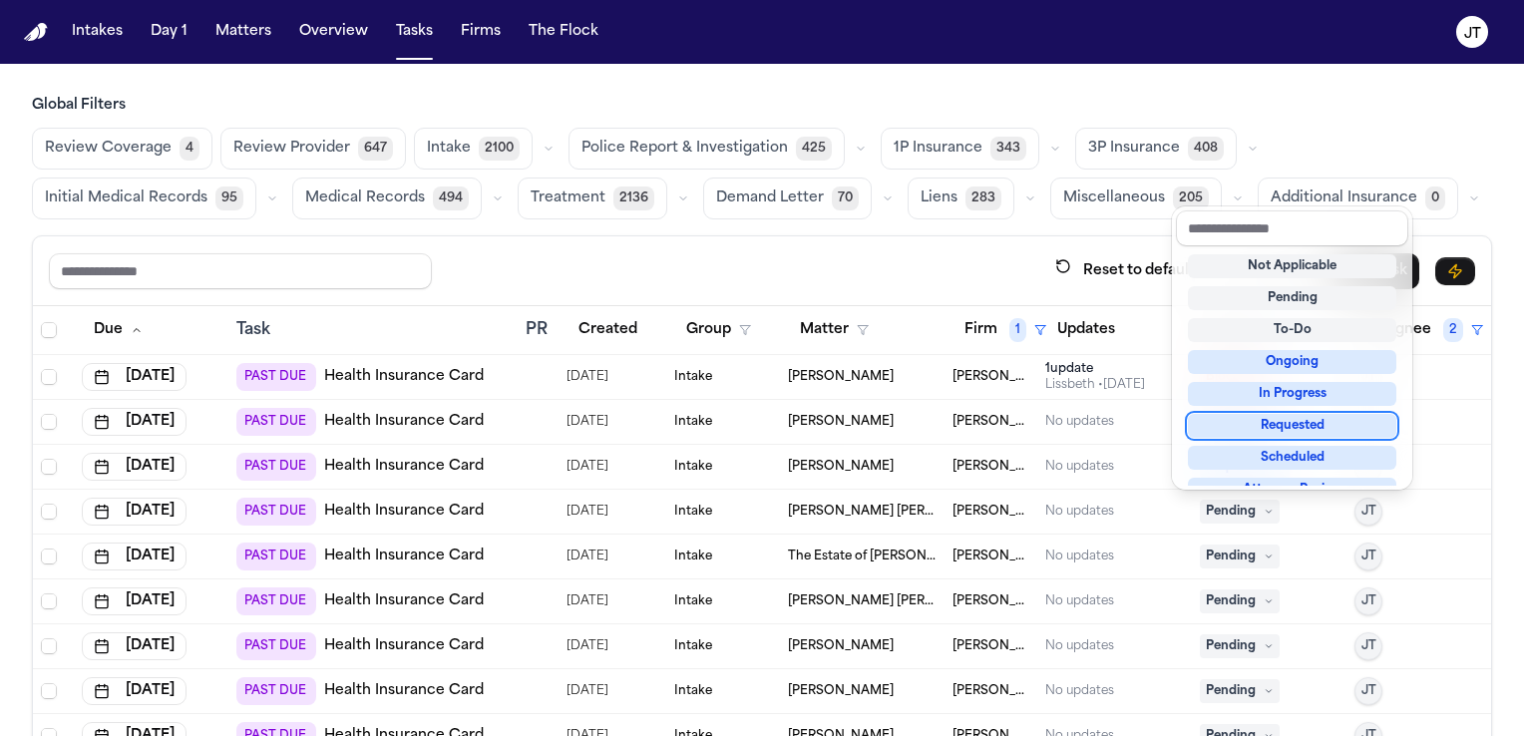
click at [1247, 432] on div "Requested" at bounding box center [1292, 426] width 209 height 24
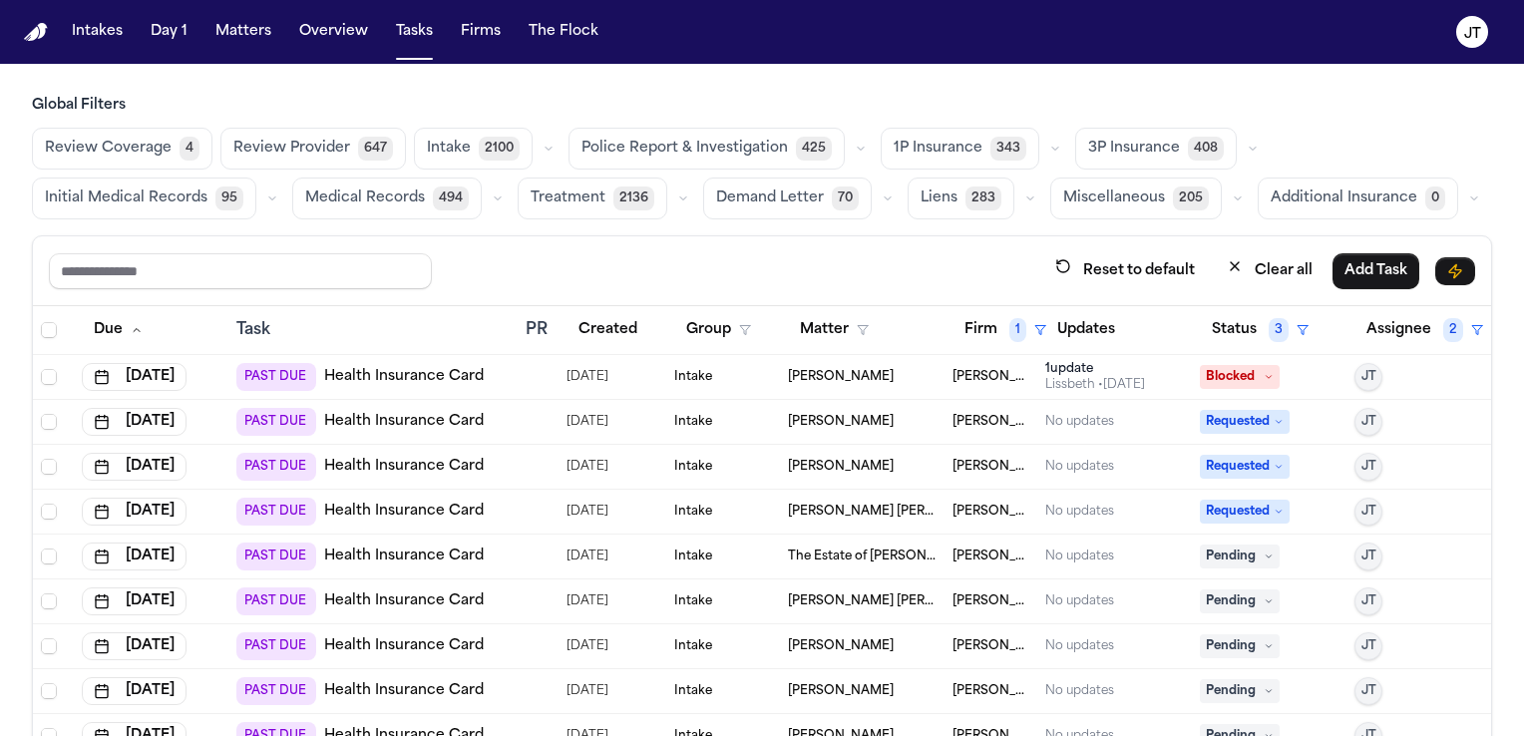
click at [351, 554] on link "Health Insurance Card" at bounding box center [404, 557] width 160 height 20
click at [1245, 563] on span "Pending" at bounding box center [1240, 557] width 80 height 24
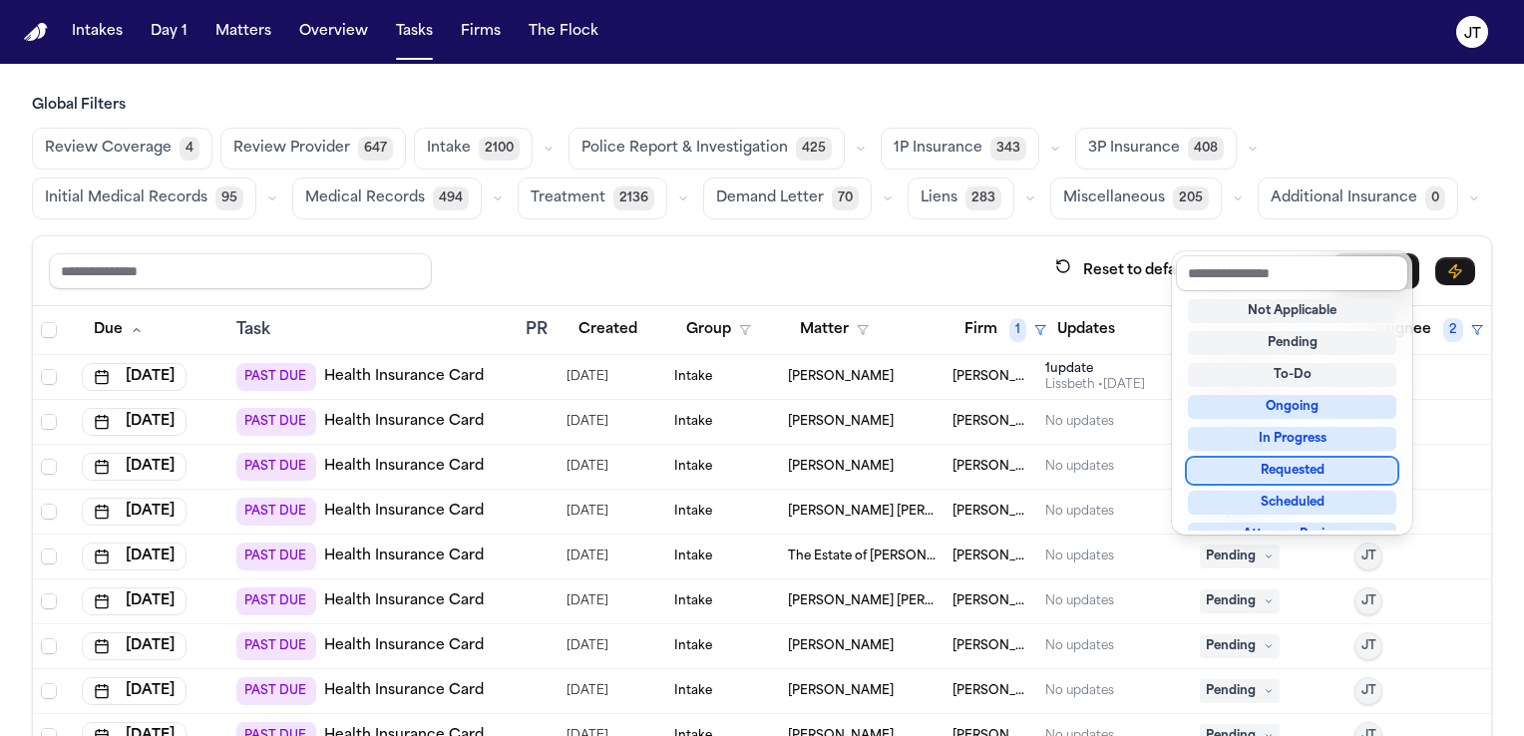
click at [1273, 471] on div "Requested" at bounding box center [1292, 471] width 209 height 24
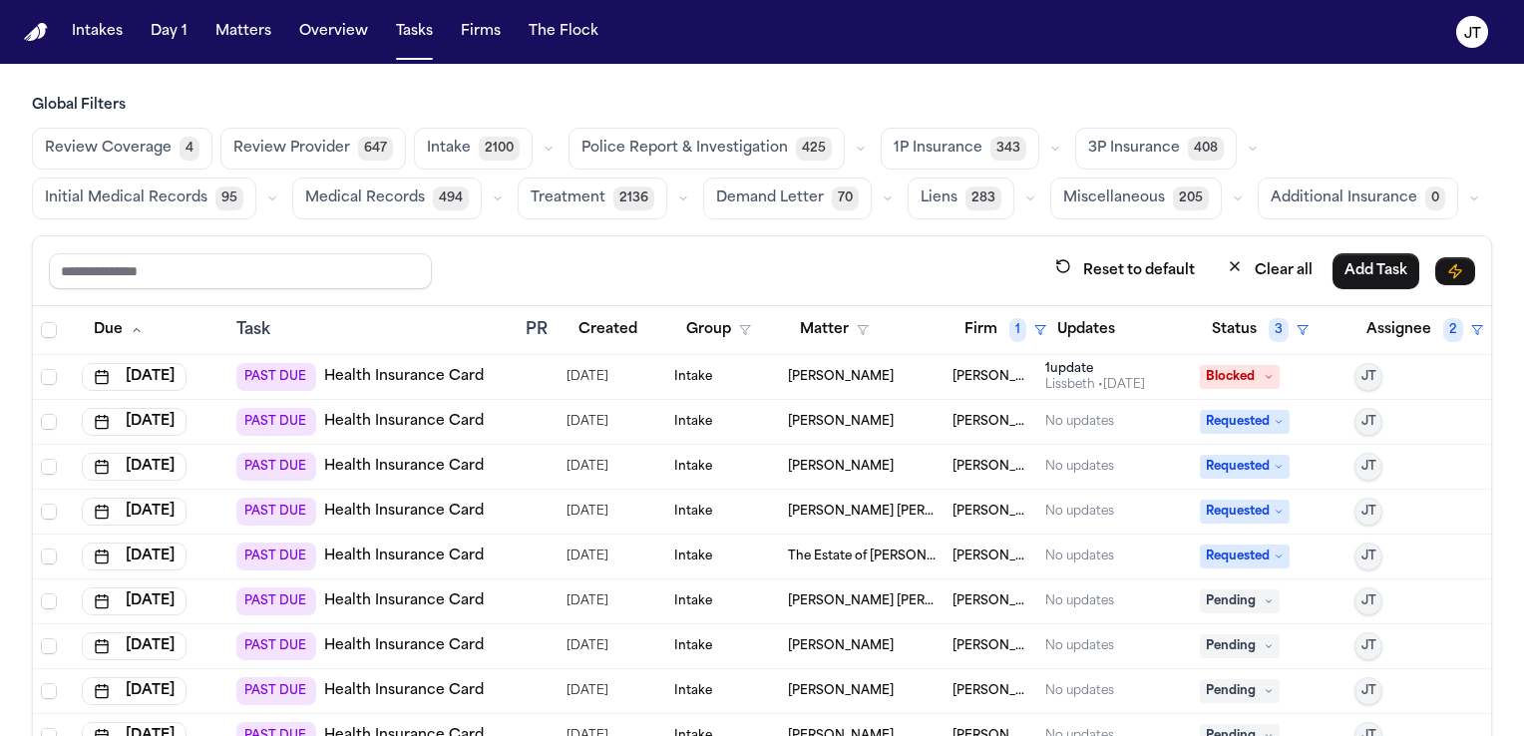
click at [811, 601] on span "Lluvia Torres Elizondo Marisol" at bounding box center [862, 602] width 149 height 16
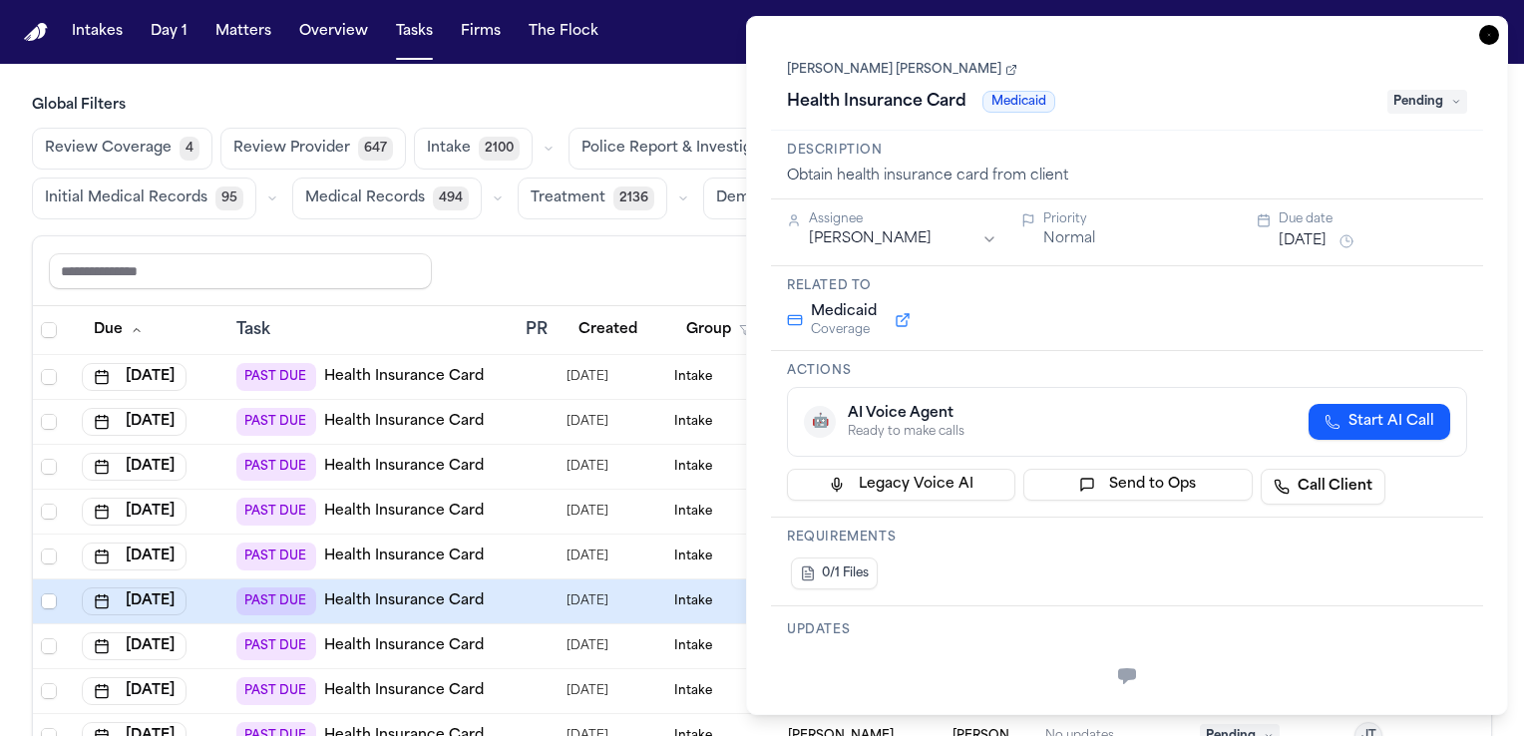
click at [1487, 35] on icon "button" at bounding box center [1489, 35] width 20 height 20
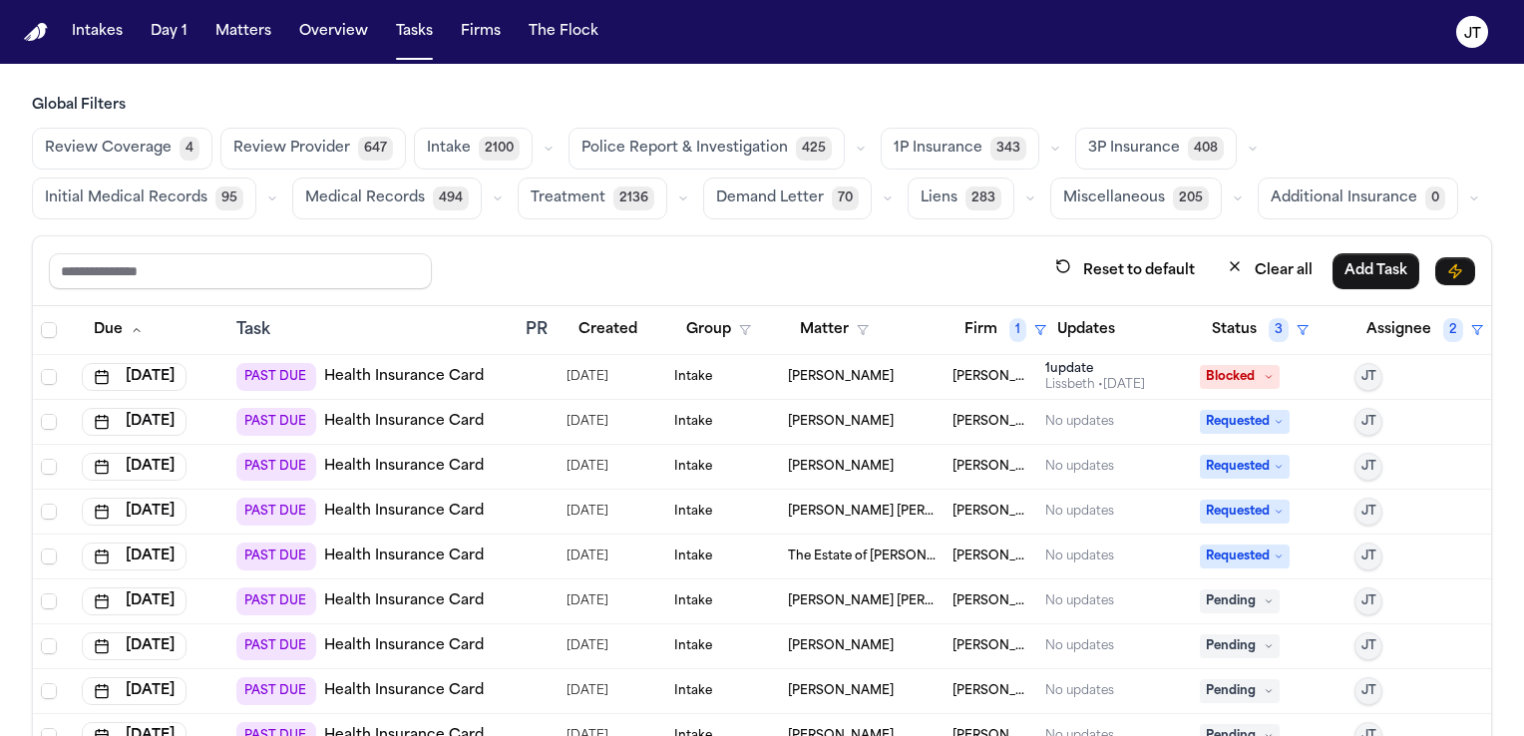
click at [367, 595] on link "Health Insurance Card" at bounding box center [404, 602] width 160 height 20
click at [1238, 597] on span "Pending" at bounding box center [1240, 602] width 80 height 24
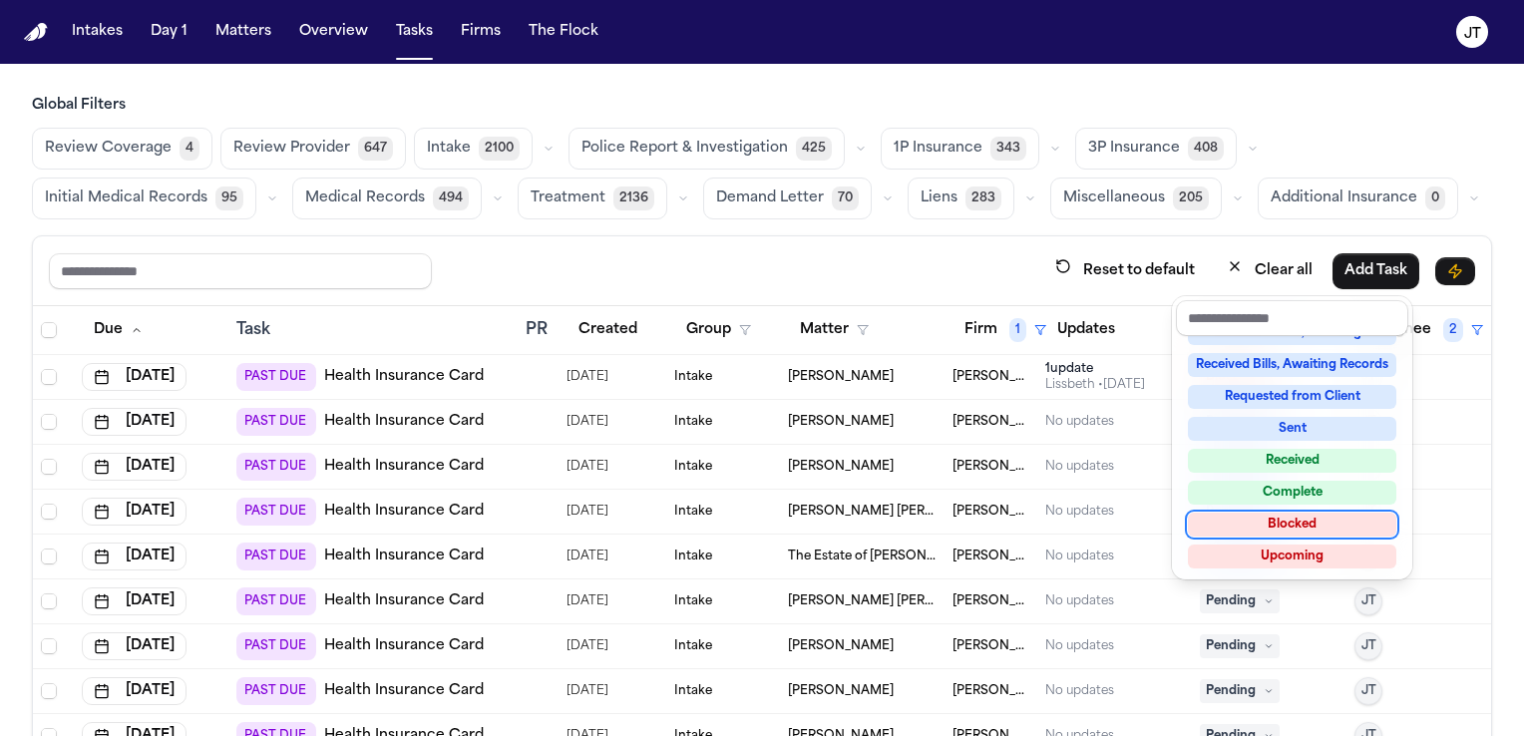
click at [1268, 528] on div "Blocked" at bounding box center [1292, 525] width 209 height 24
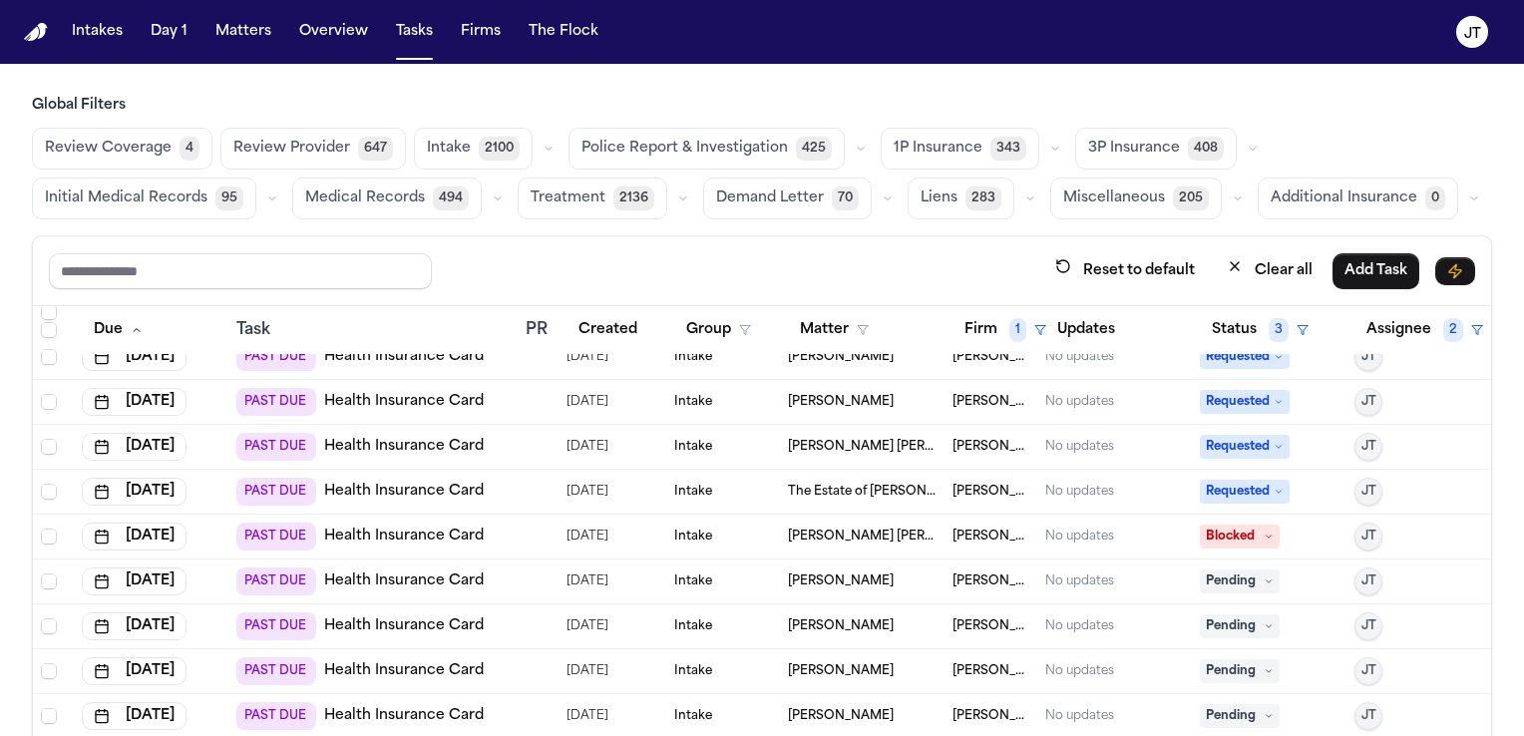
scroll to position [84, 0]
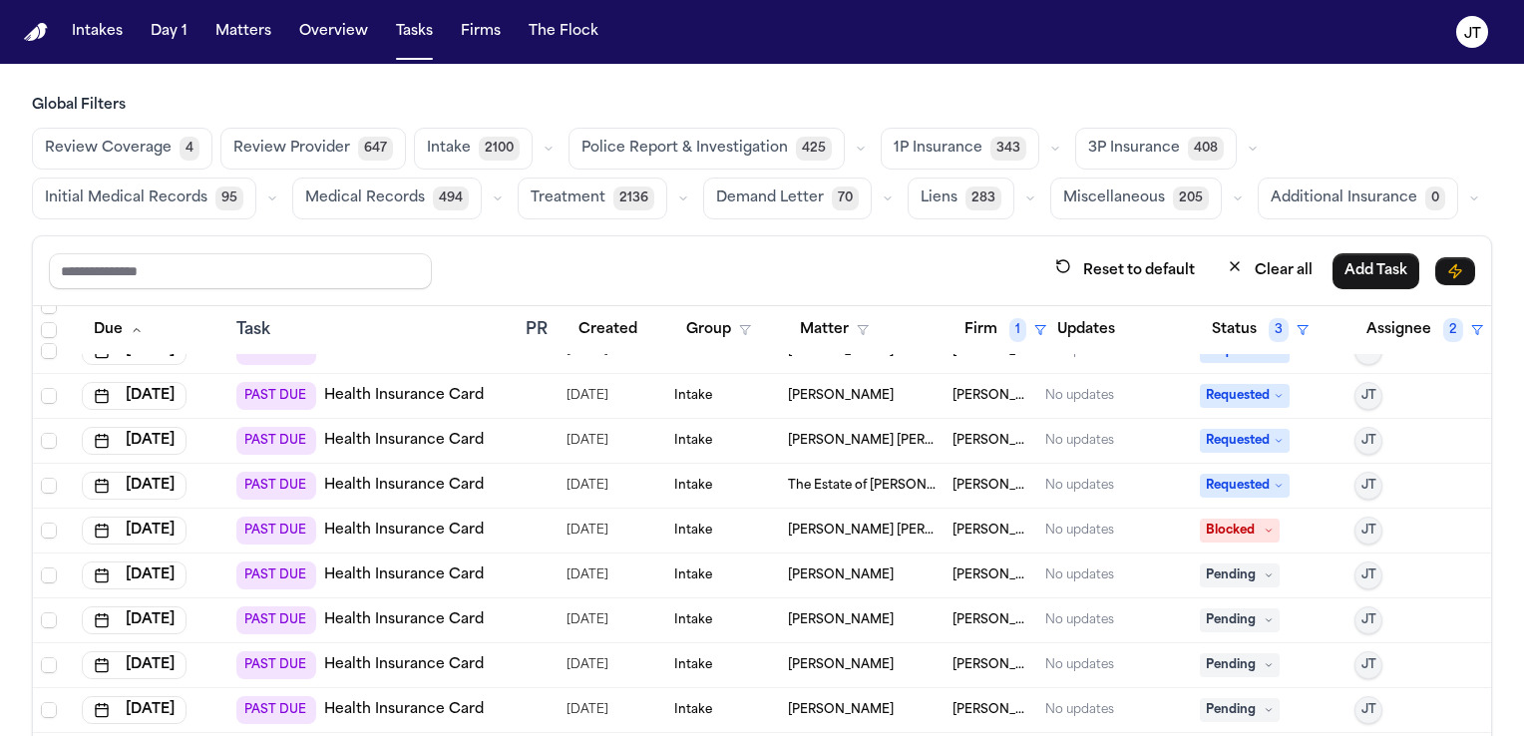
click at [795, 568] on span "MARKA YOUNG" at bounding box center [841, 576] width 106 height 16
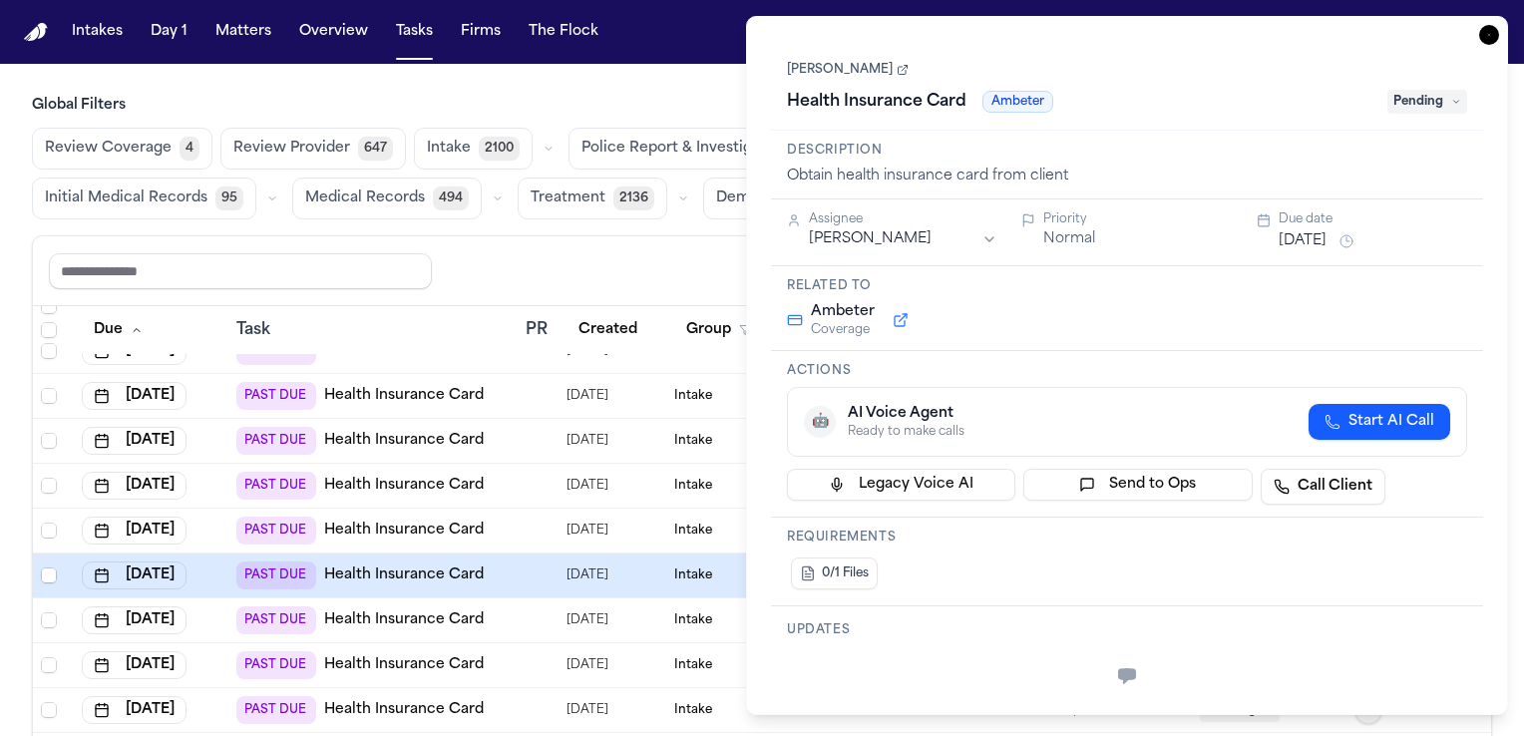
click at [1492, 35] on icon "button" at bounding box center [1489, 35] width 20 height 20
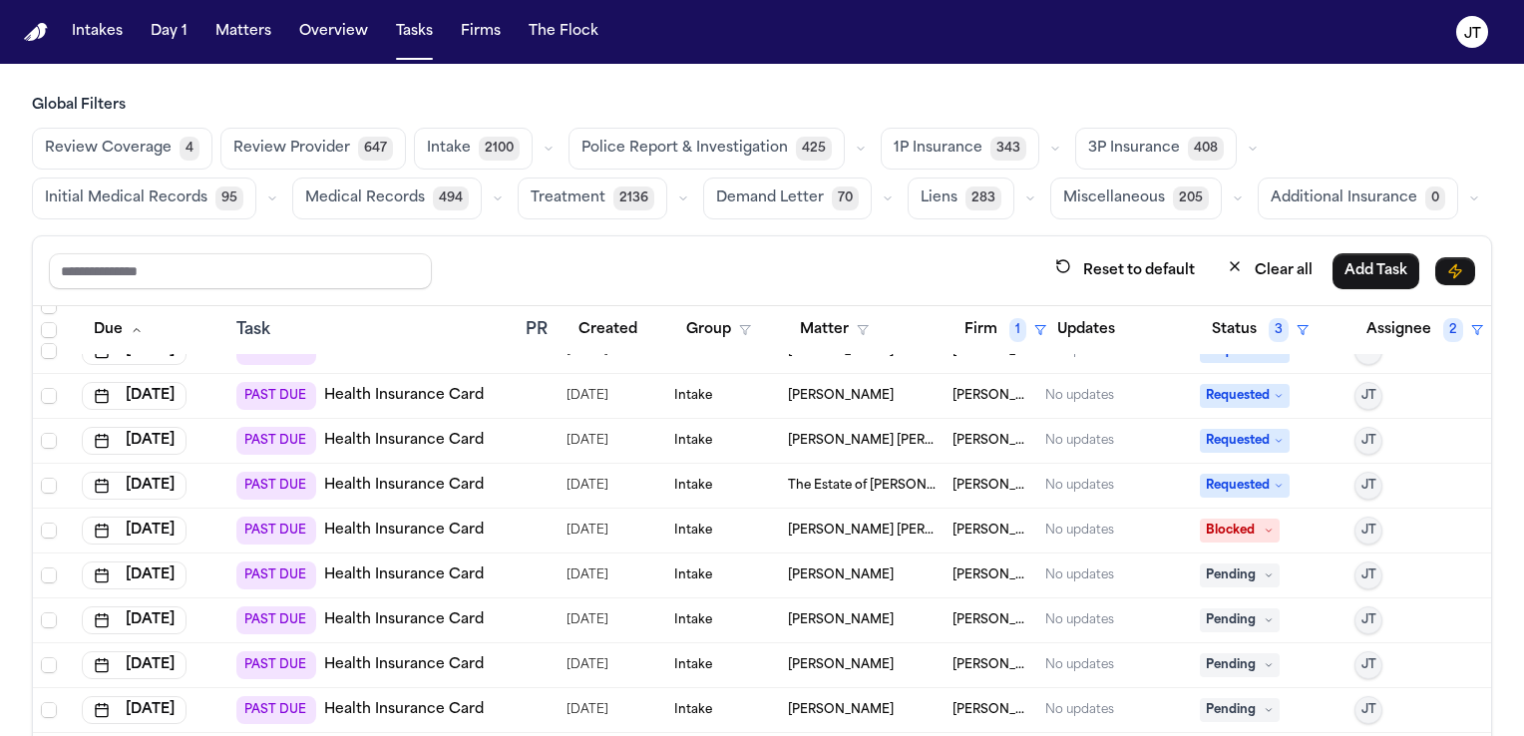
click at [371, 566] on link "Health Insurance Card" at bounding box center [404, 576] width 160 height 20
click at [1238, 564] on span "Pending" at bounding box center [1240, 576] width 80 height 24
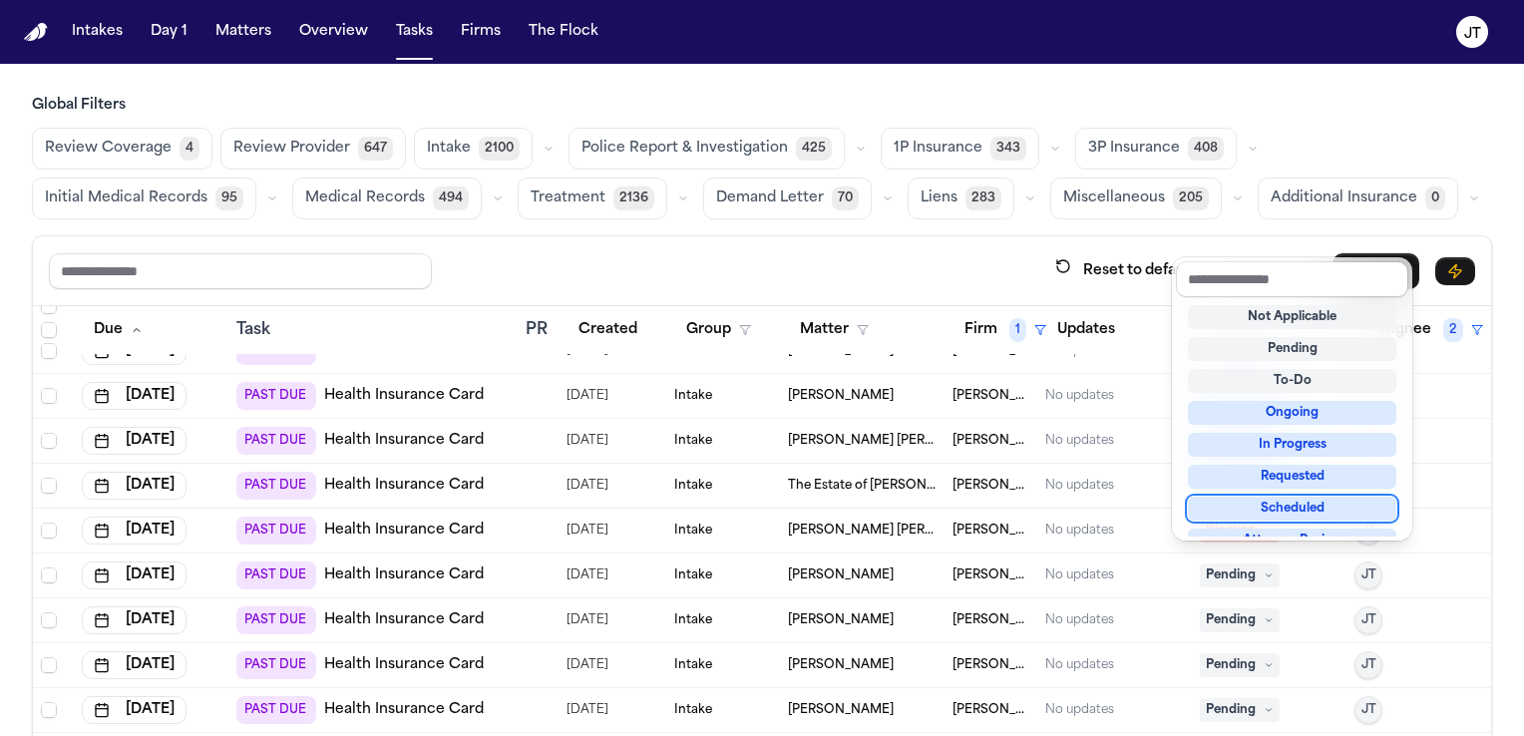
scroll to position [1, 0]
click at [1229, 481] on div "Requested" at bounding box center [1292, 476] width 209 height 24
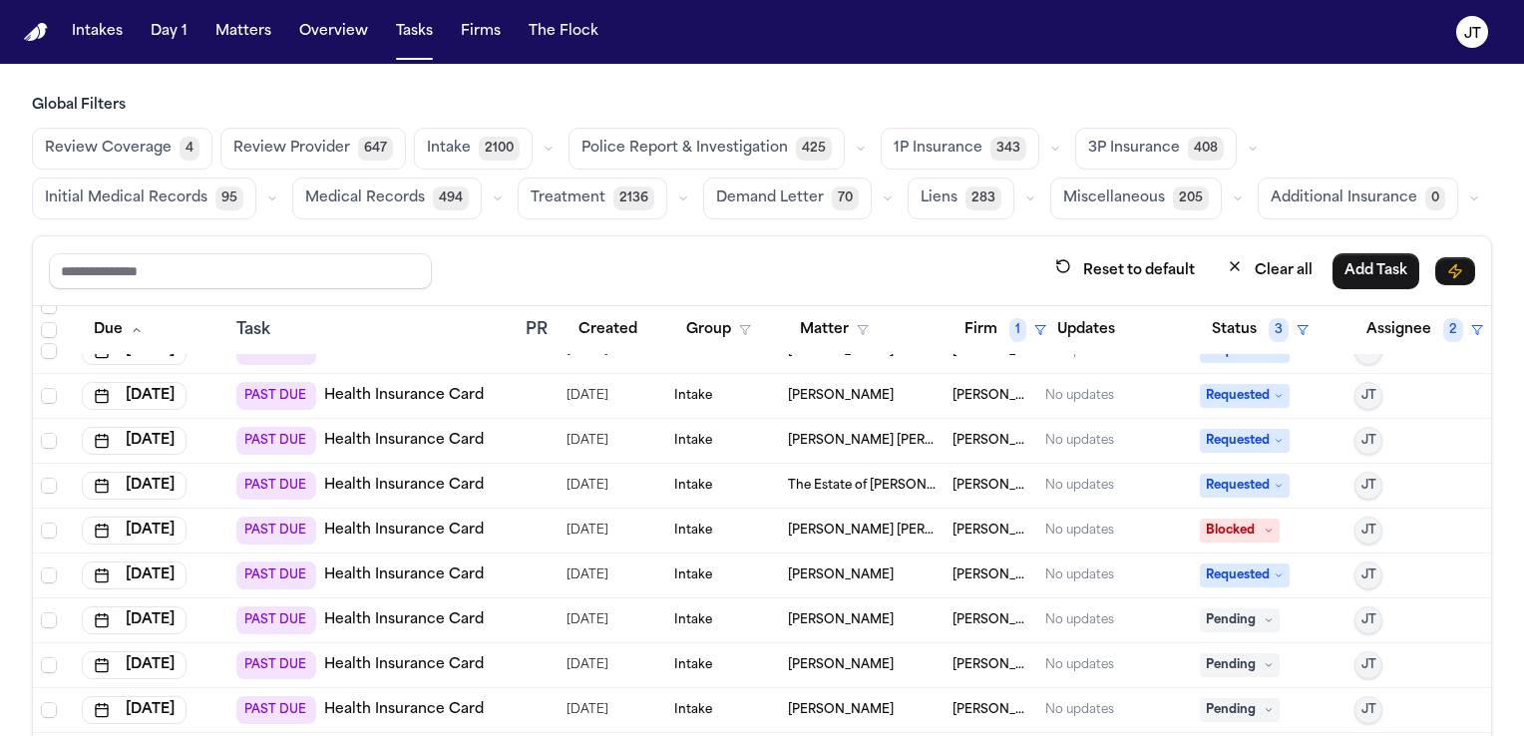
click at [394, 611] on link "Health Insurance Card" at bounding box center [404, 621] width 160 height 20
click at [1210, 609] on span "Pending" at bounding box center [1240, 621] width 80 height 24
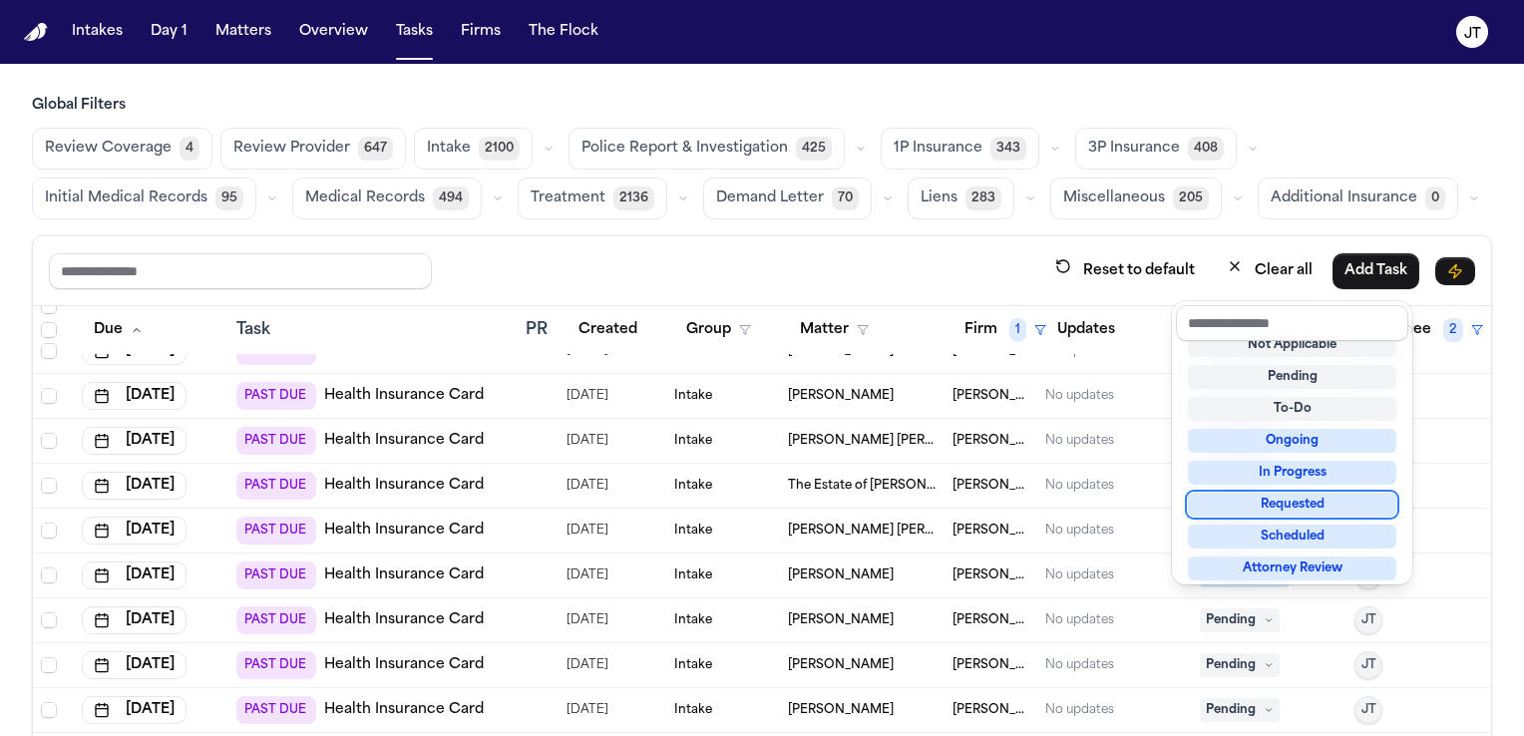
click at [1237, 507] on div "Requested" at bounding box center [1292, 505] width 209 height 24
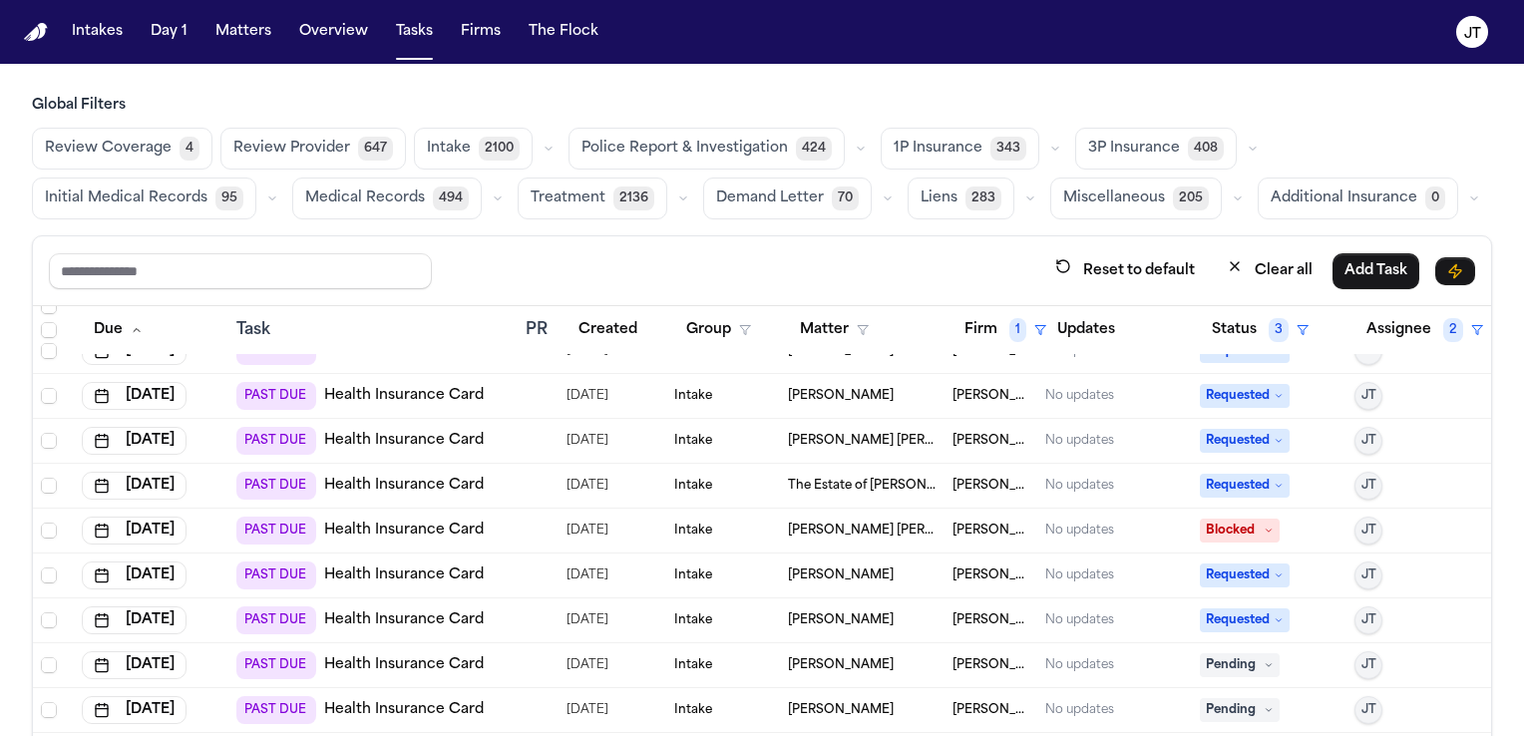
click at [411, 655] on link "Health Insurance Card" at bounding box center [404, 665] width 160 height 20
click at [1200, 653] on span "Pending" at bounding box center [1240, 665] width 80 height 24
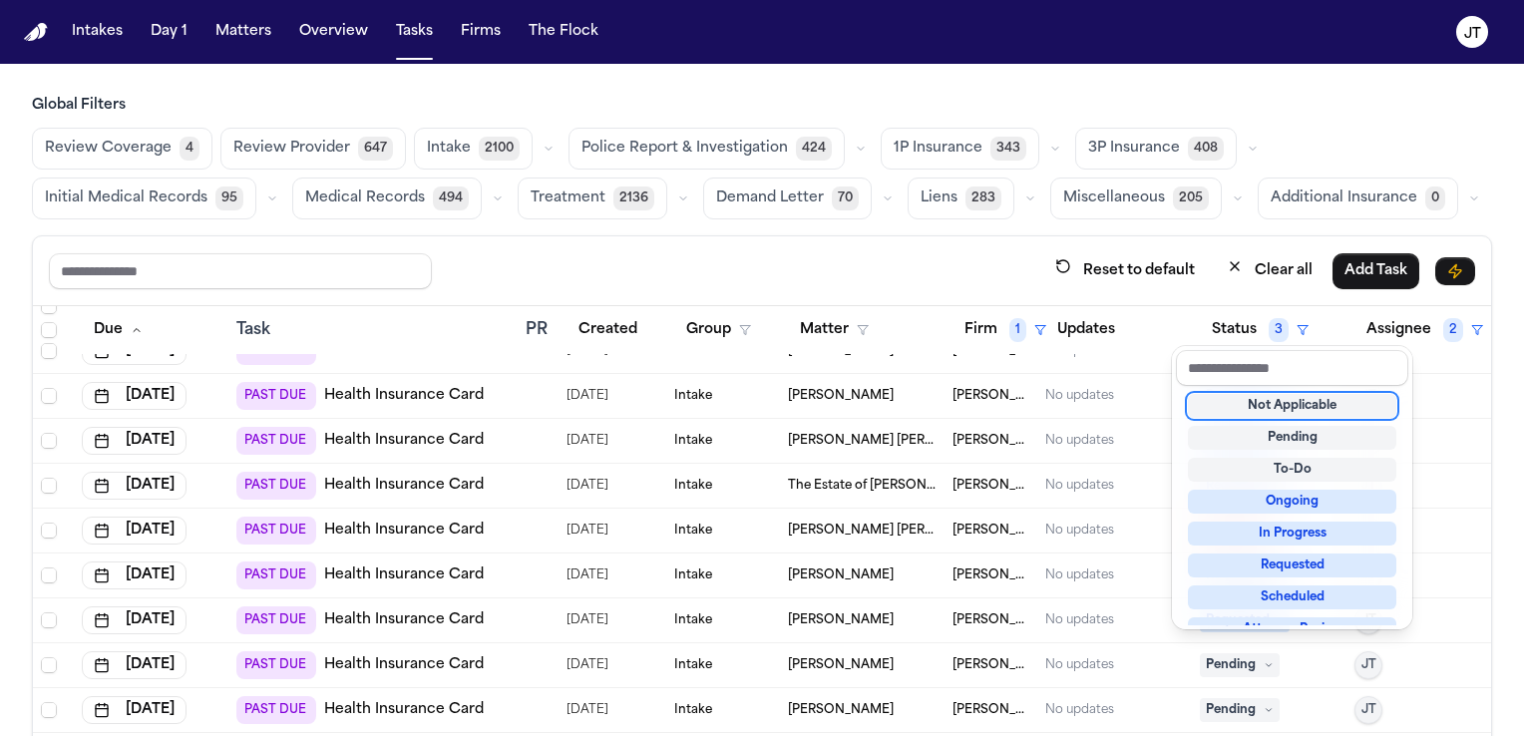
scroll to position [1, 0]
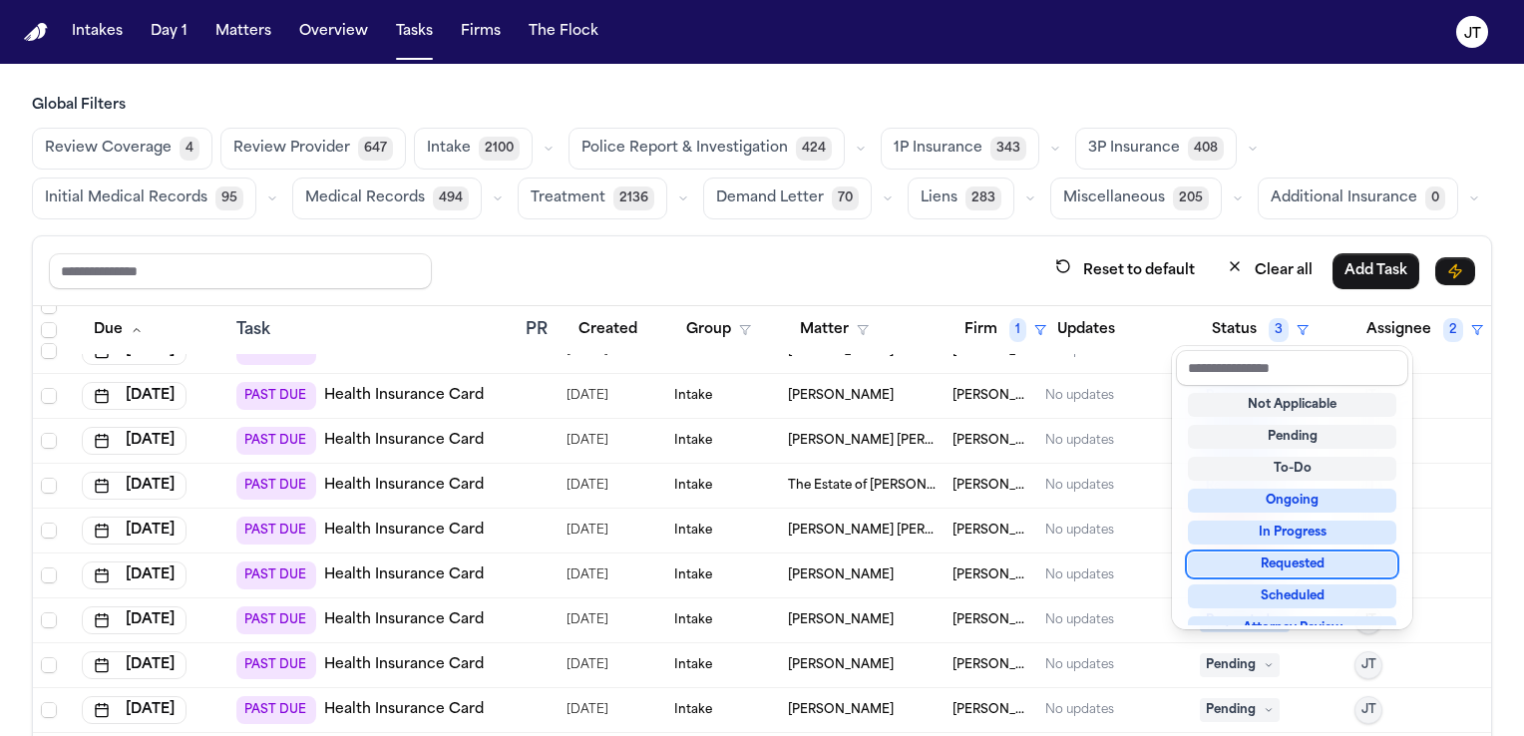
click at [1223, 574] on div "Requested" at bounding box center [1292, 565] width 209 height 24
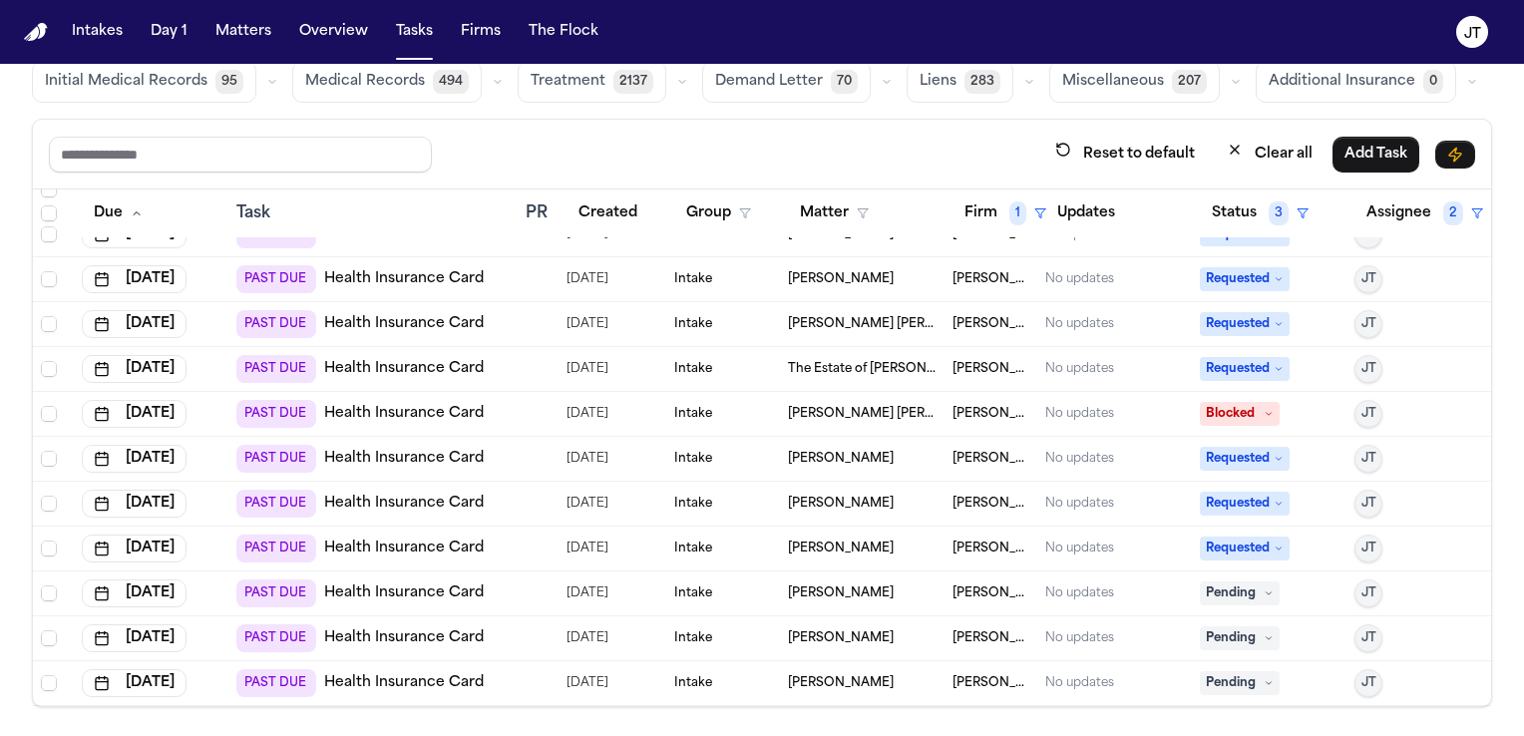
scroll to position [118, 0]
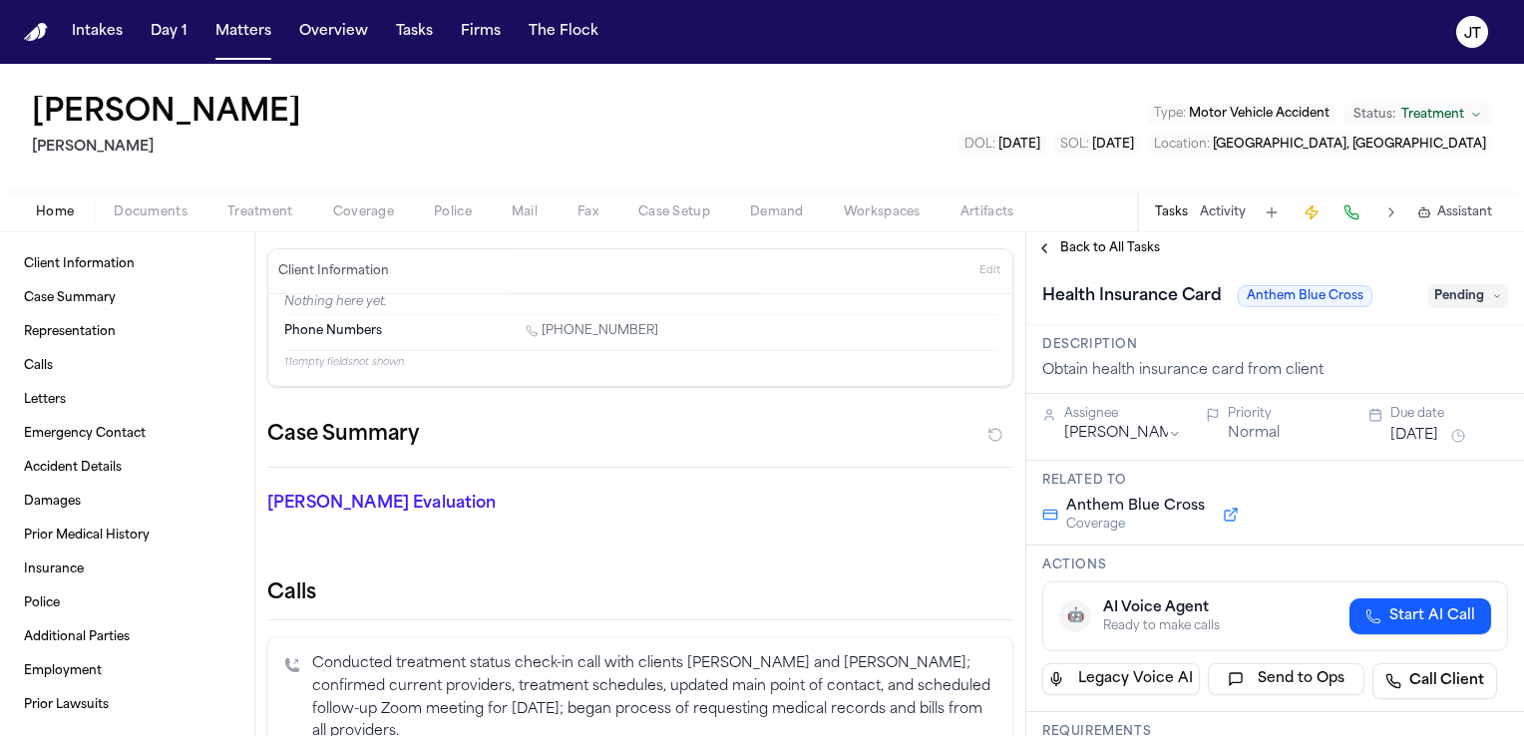
click at [168, 213] on span "Documents" at bounding box center [151, 213] width 74 height 16
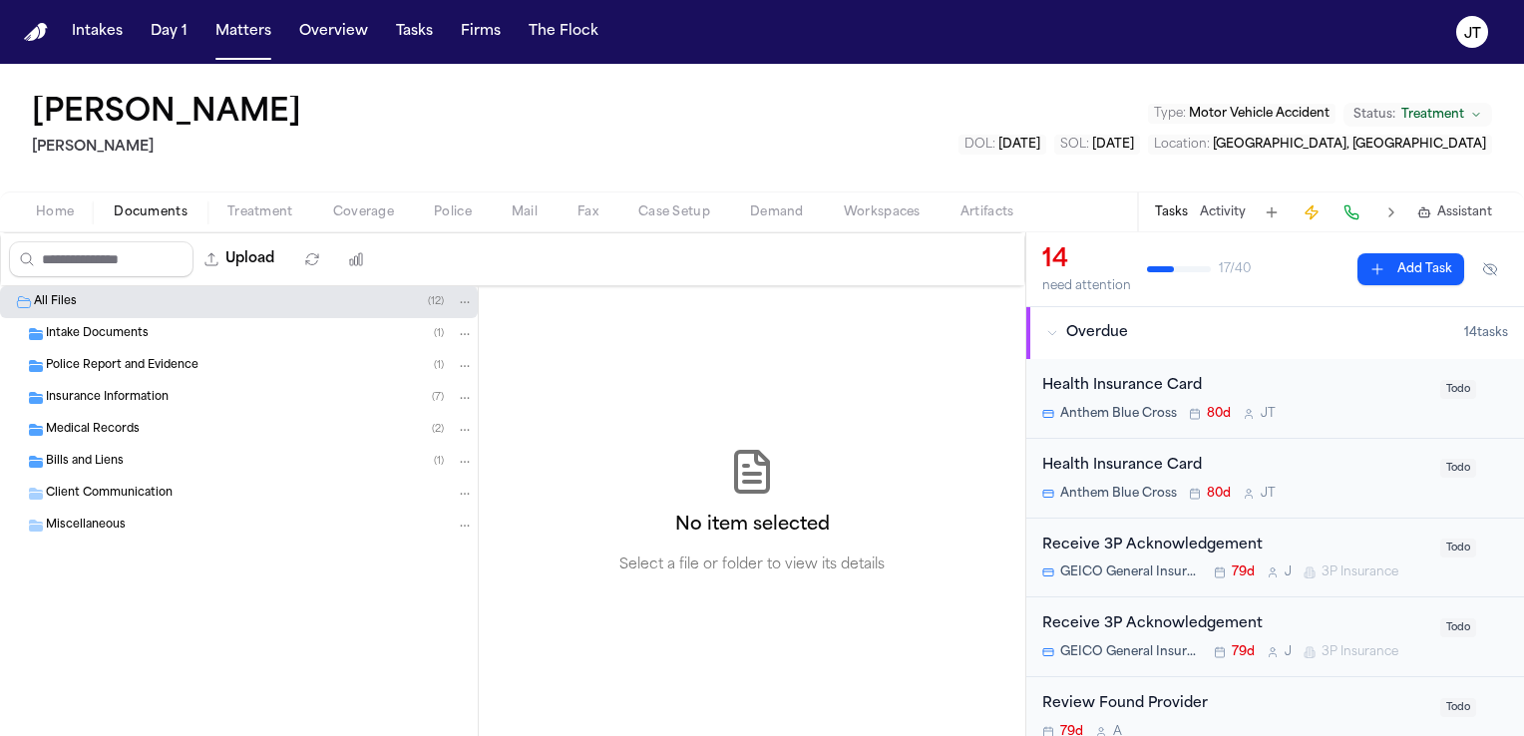
click at [65, 326] on span "Intake Documents" at bounding box center [97, 334] width 103 height 17
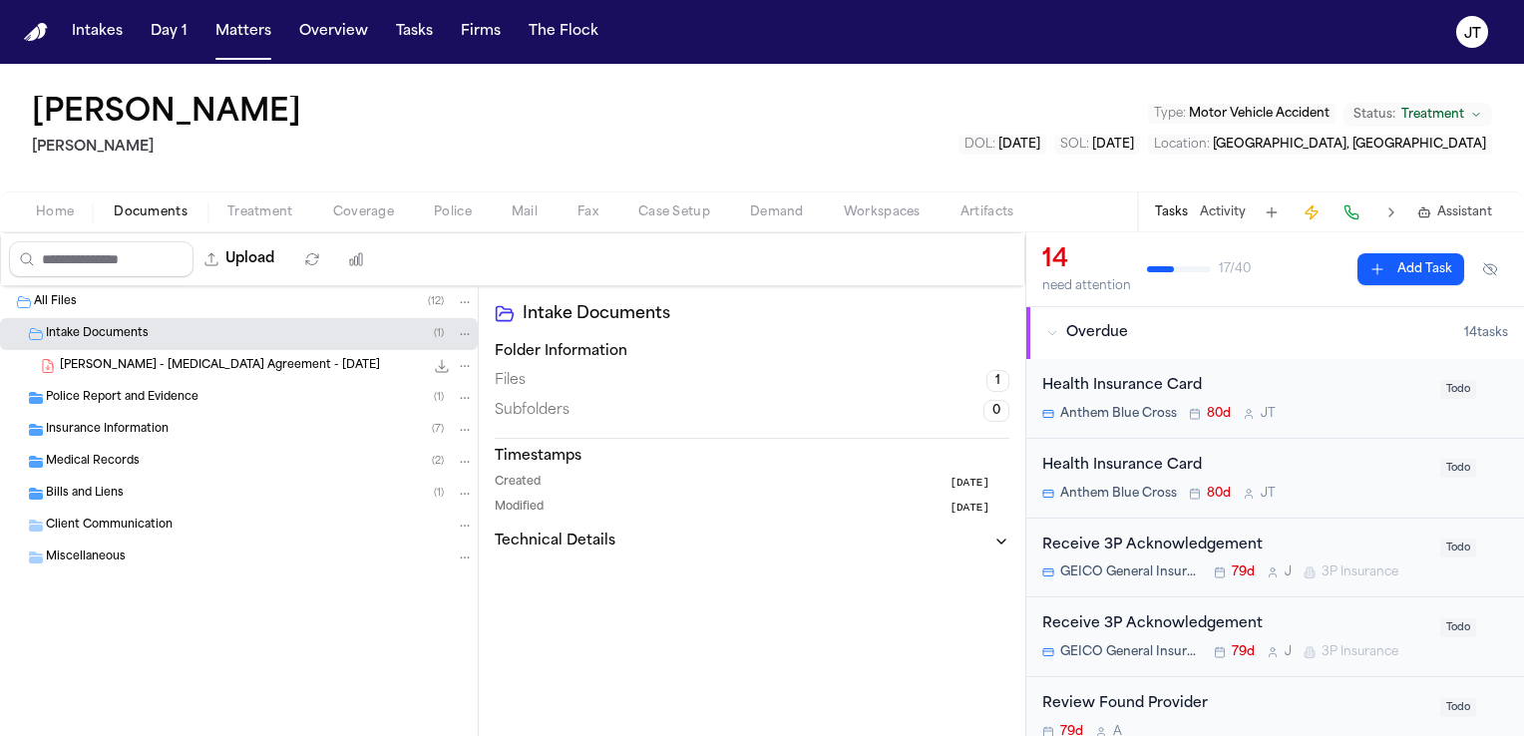
click at [85, 429] on span "Insurance Information" at bounding box center [107, 430] width 123 height 17
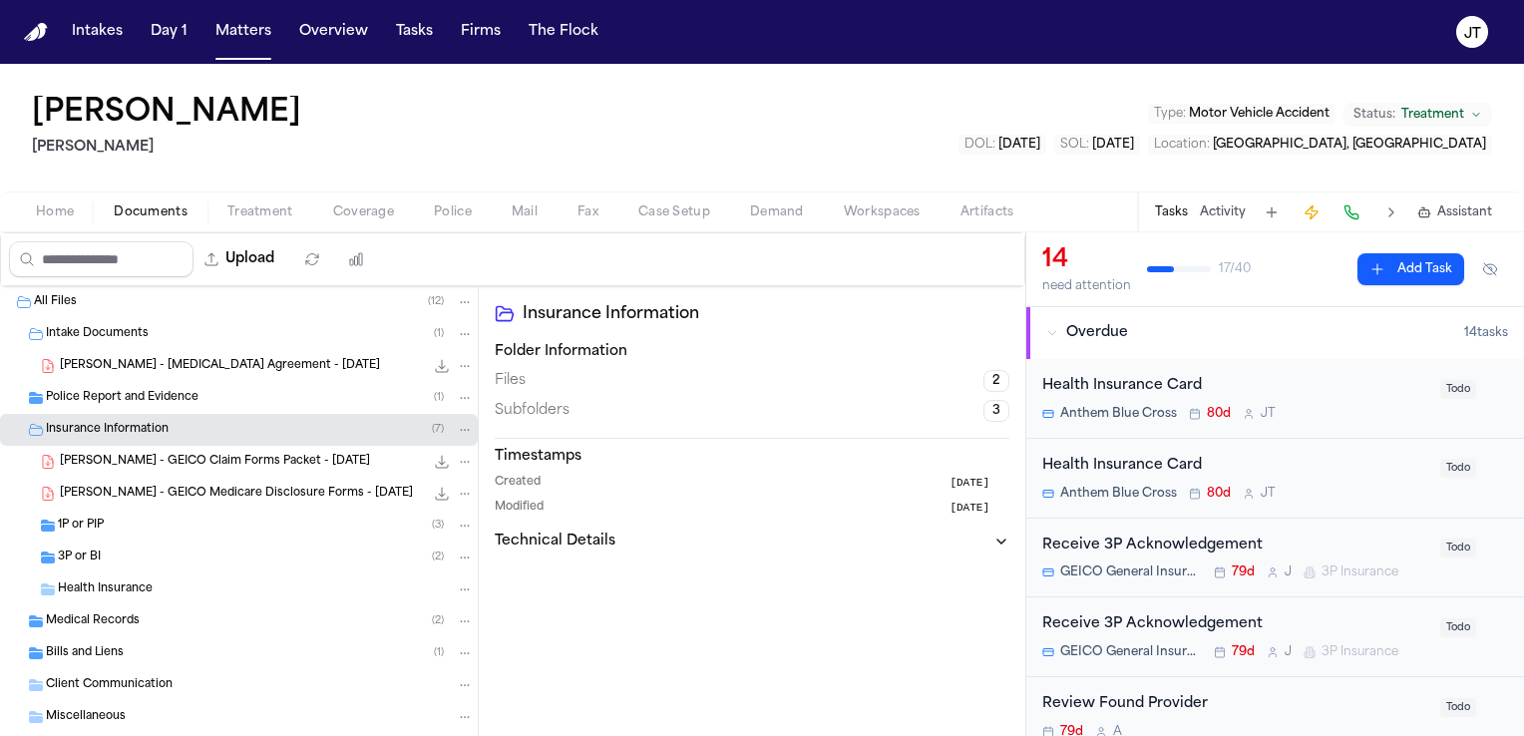
click at [76, 590] on span "Health Insurance" at bounding box center [105, 590] width 95 height 17
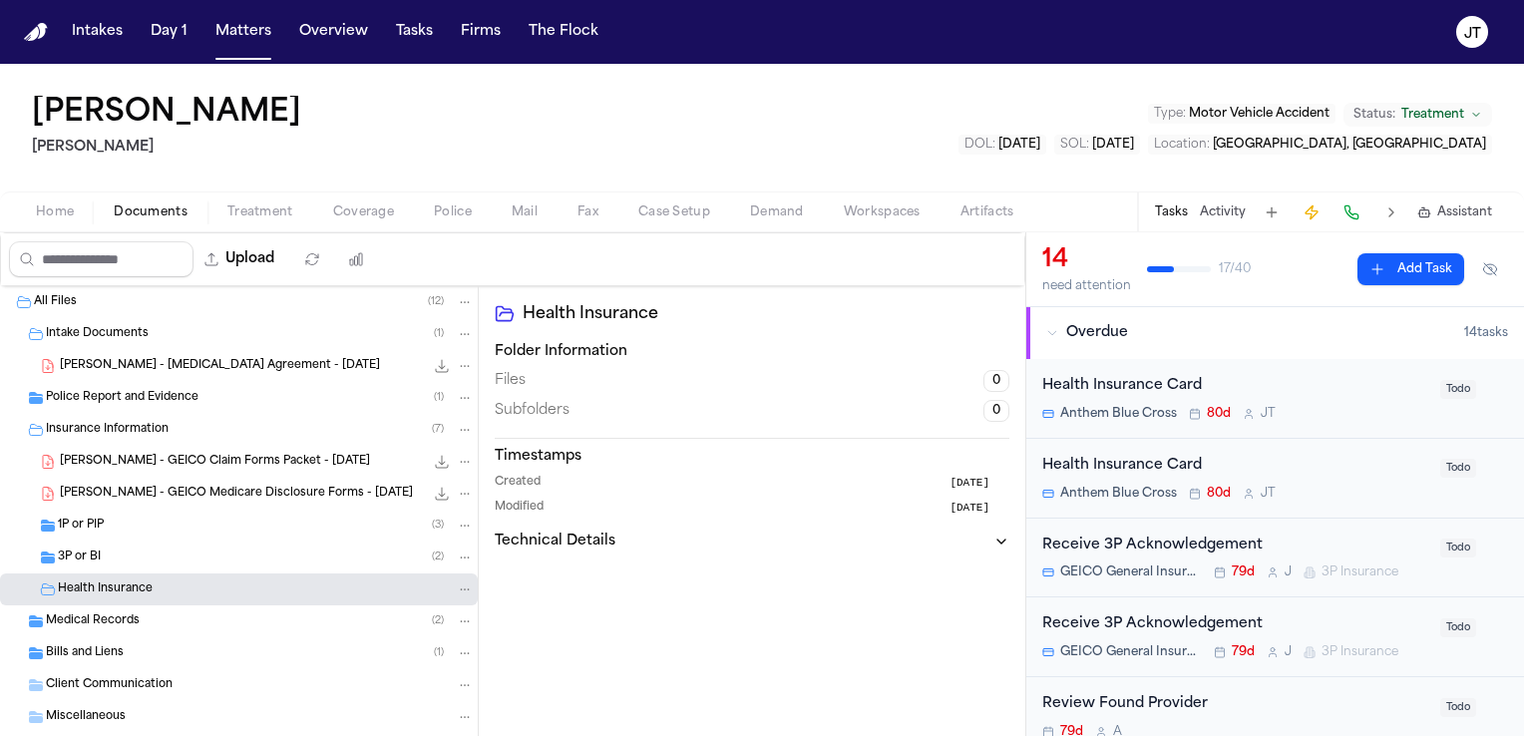
click at [60, 217] on span "Home" at bounding box center [55, 213] width 38 height 16
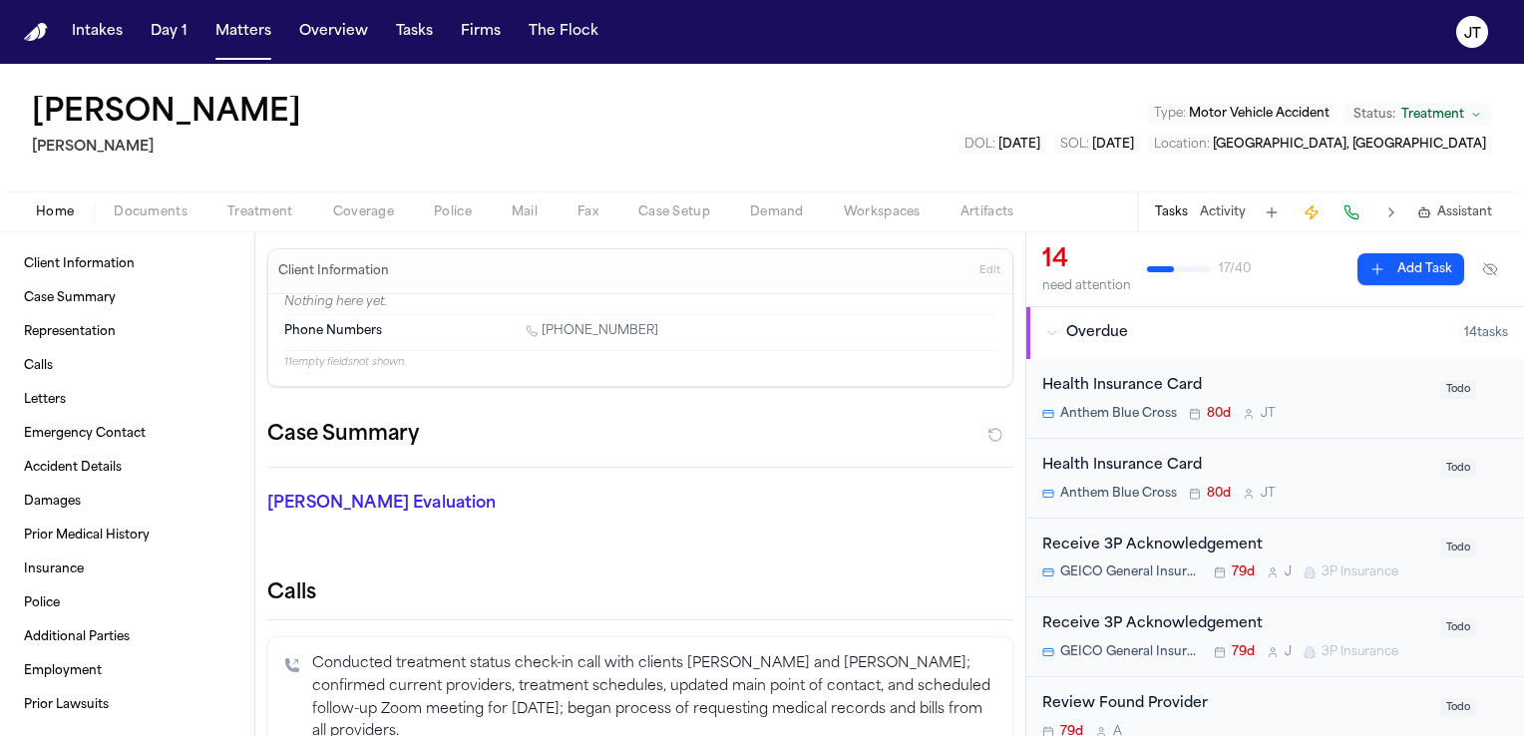
drag, startPoint x: 682, startPoint y: 329, endPoint x: 545, endPoint y: 332, distance: 137.7
click at [545, 332] on div "1 (559) 451-6222" at bounding box center [761, 332] width 471 height 19
copy link "(559) 451-6222"
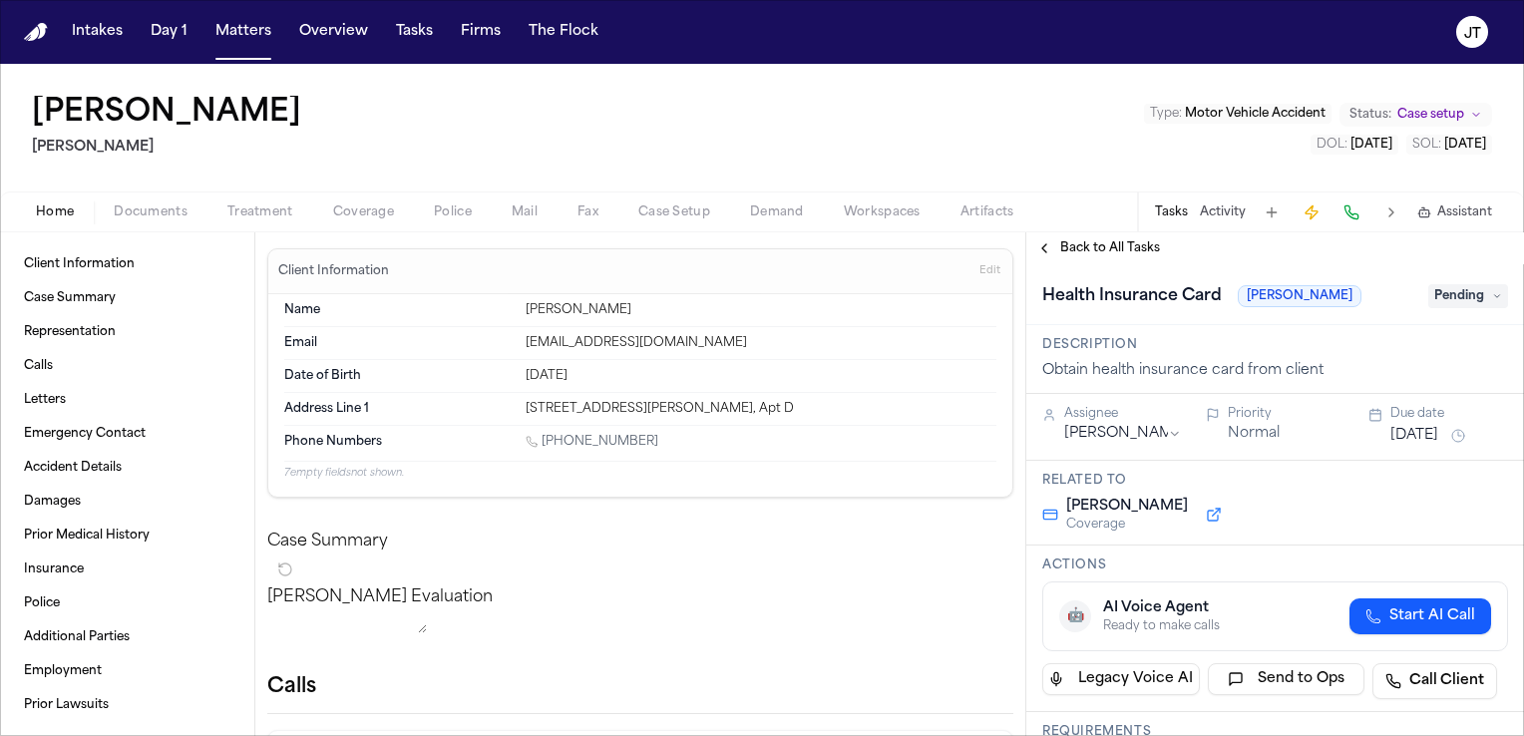
drag, startPoint x: 669, startPoint y: 438, endPoint x: 547, endPoint y: 437, distance: 122.7
click at [547, 437] on div "1 (310) 710-8008" at bounding box center [761, 443] width 471 height 19
copy link "310) 710-8008"
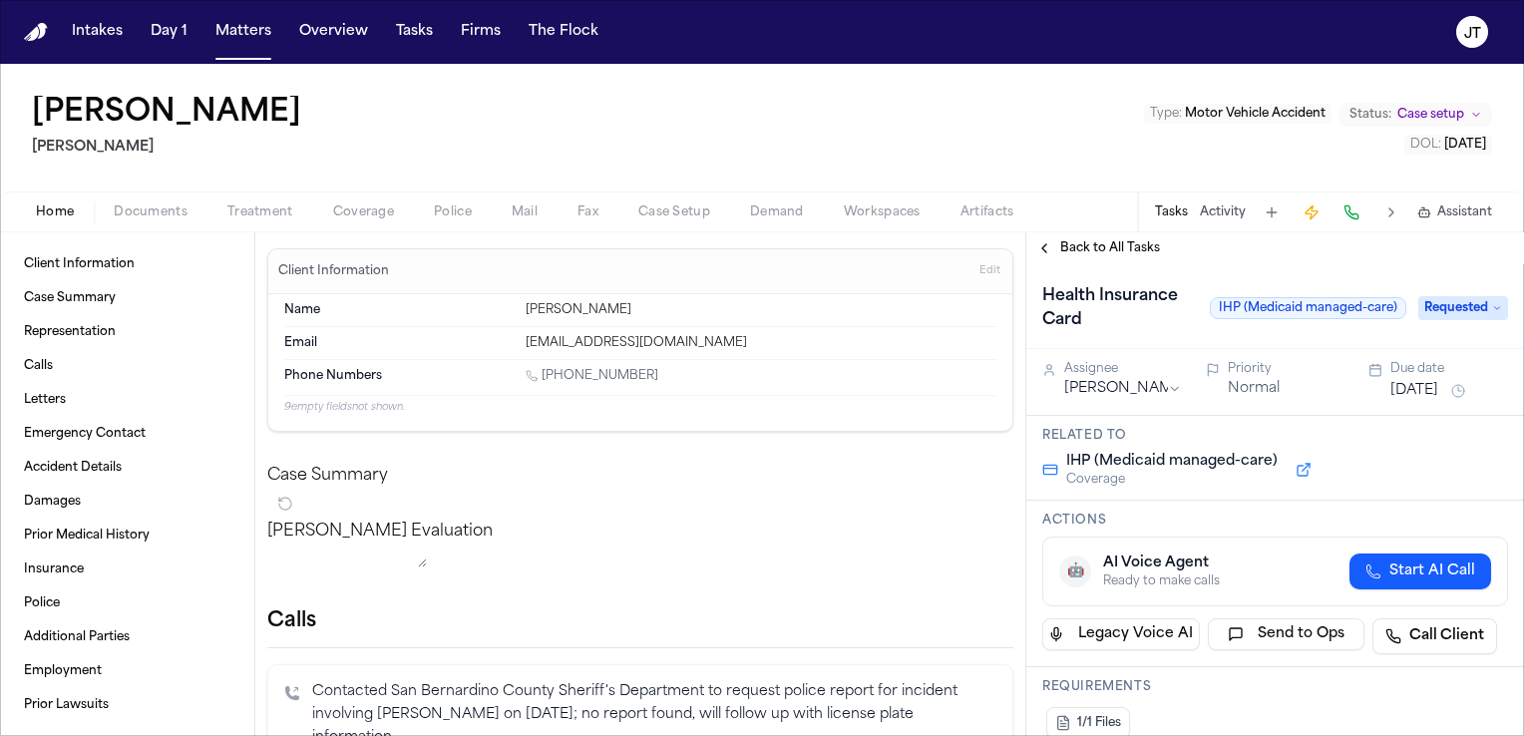
drag, startPoint x: 650, startPoint y: 378, endPoint x: 544, endPoint y: 369, distance: 107.1
click at [544, 369] on div "[PHONE_NUMBER]" at bounding box center [761, 377] width 471 height 19
copy link "[PHONE_NUMBER]"
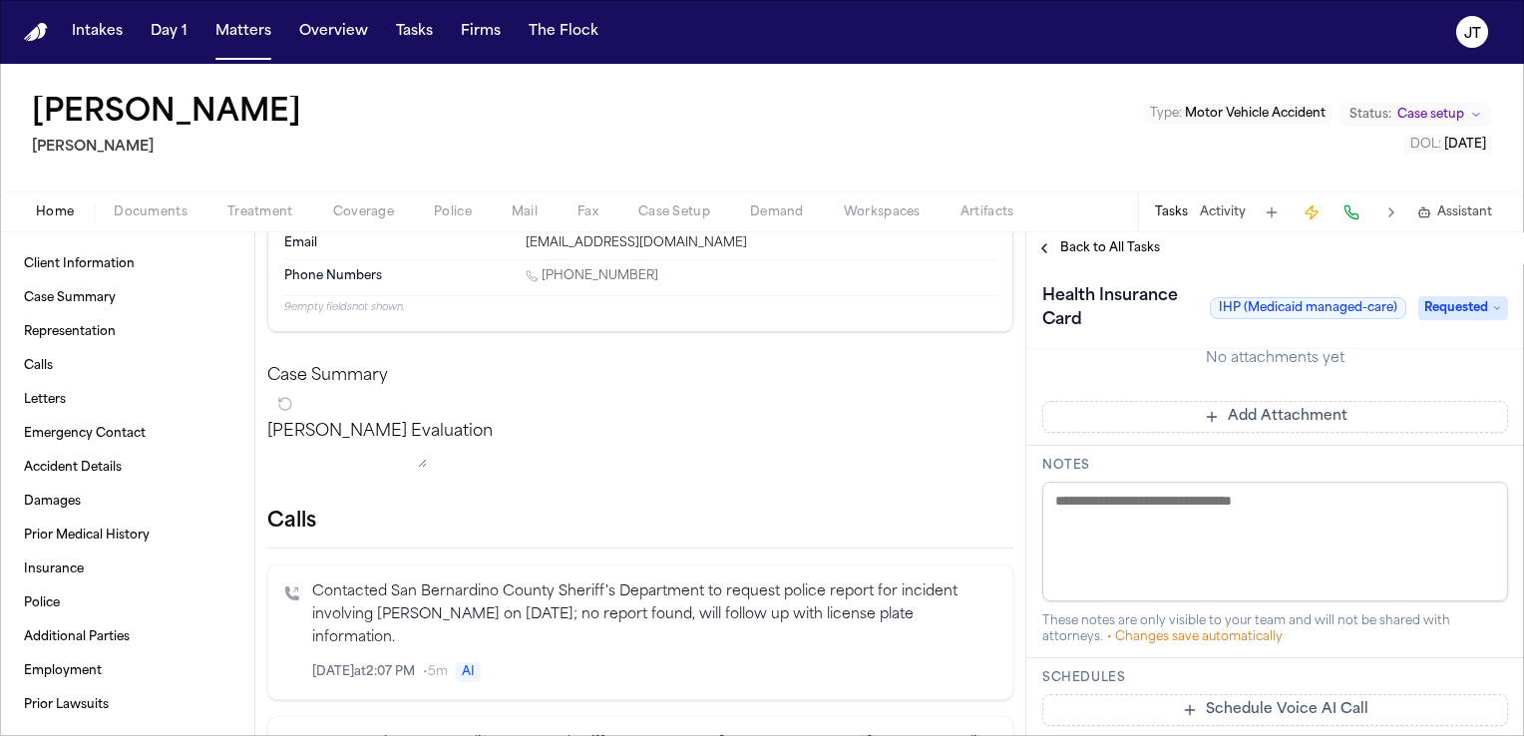
scroll to position [599, 0]
click at [1105, 525] on textarea at bounding box center [1276, 538] width 466 height 120
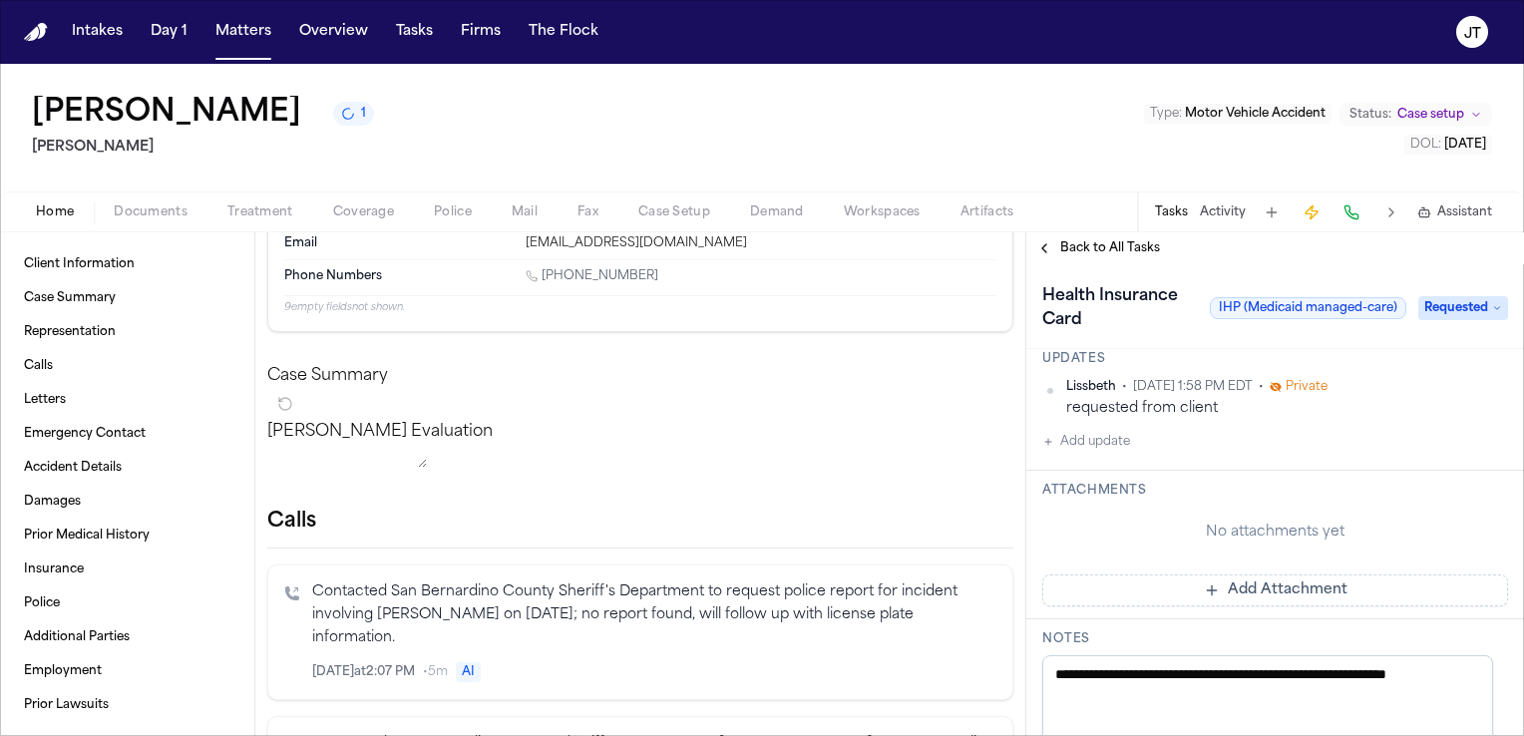
scroll to position [477, 0]
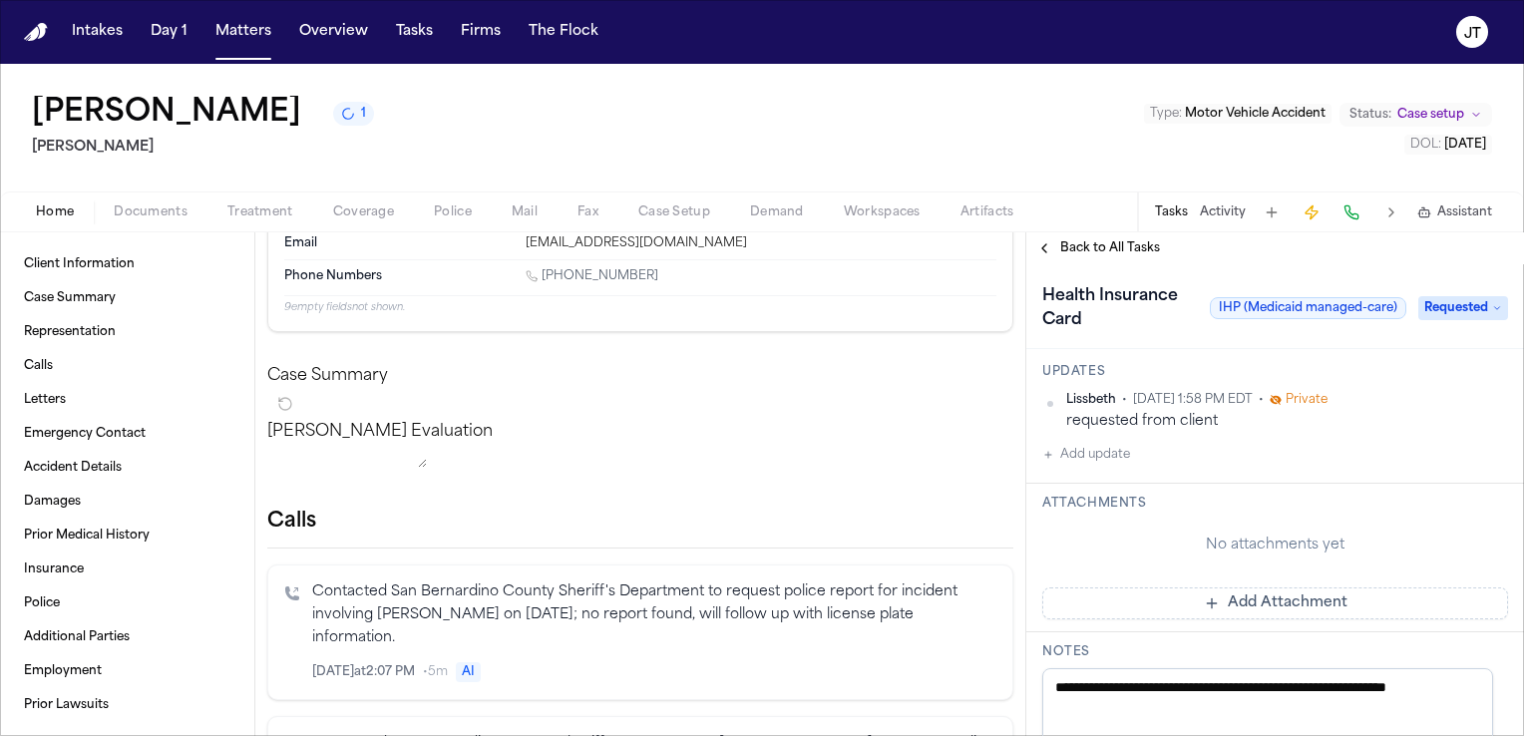
type textarea "**********"
click at [1461, 311] on span "Requested" at bounding box center [1464, 308] width 90 height 24
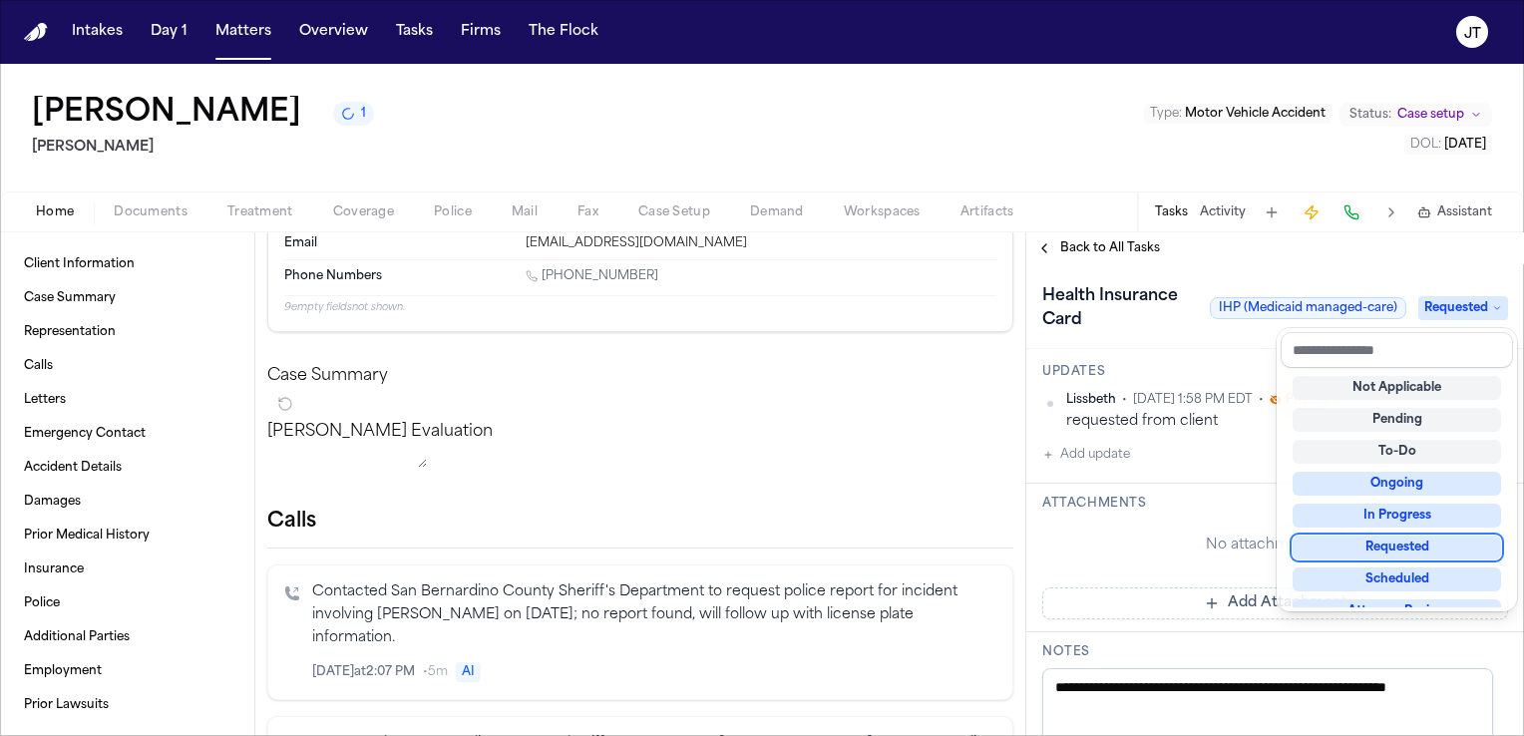
click at [1435, 542] on div "Requested" at bounding box center [1397, 548] width 209 height 24
click at [1345, 550] on div "Requested" at bounding box center [1397, 548] width 209 height 24
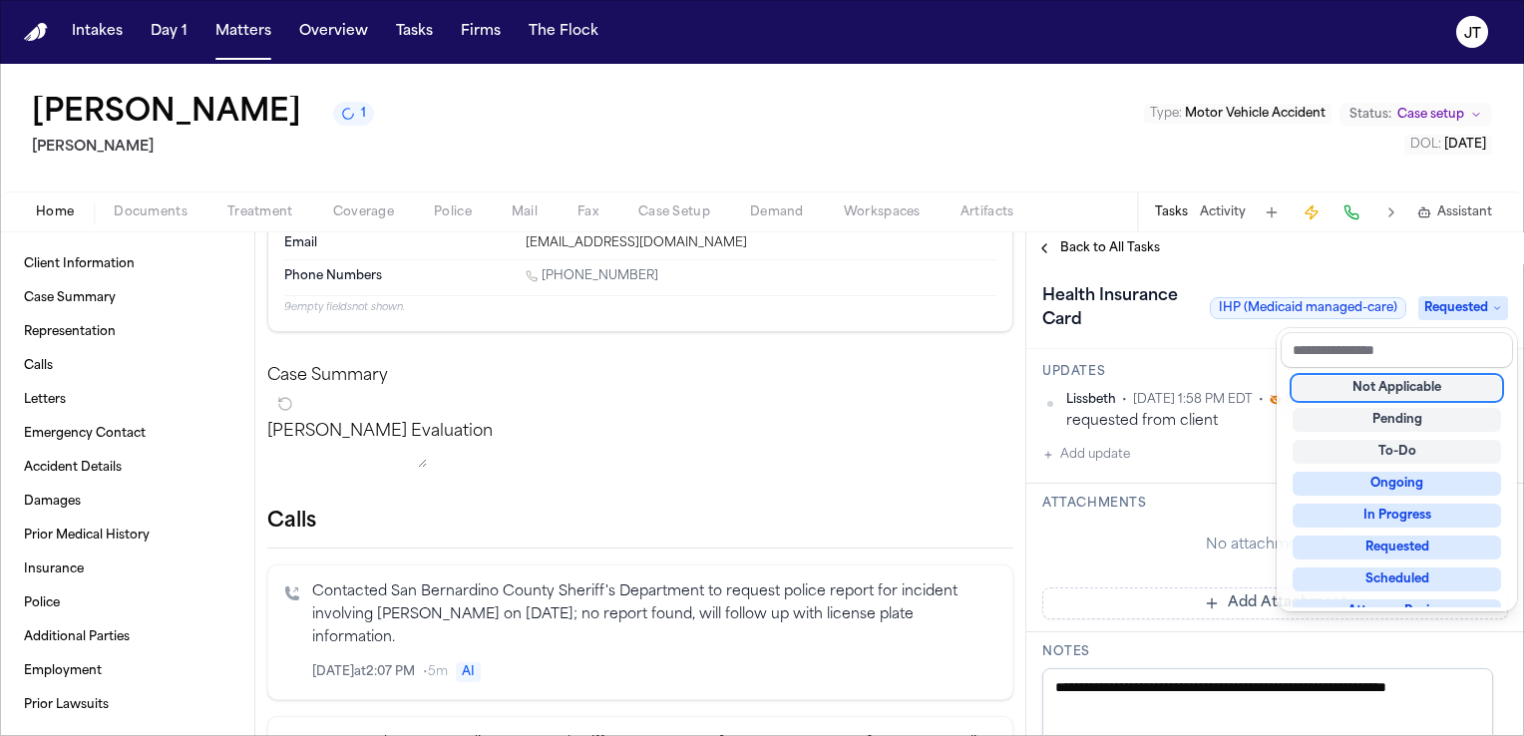
click at [931, 504] on div "Client Information Case Summary Representation Calls Letters Emergency Contact …" at bounding box center [762, 484] width 1524 height 504
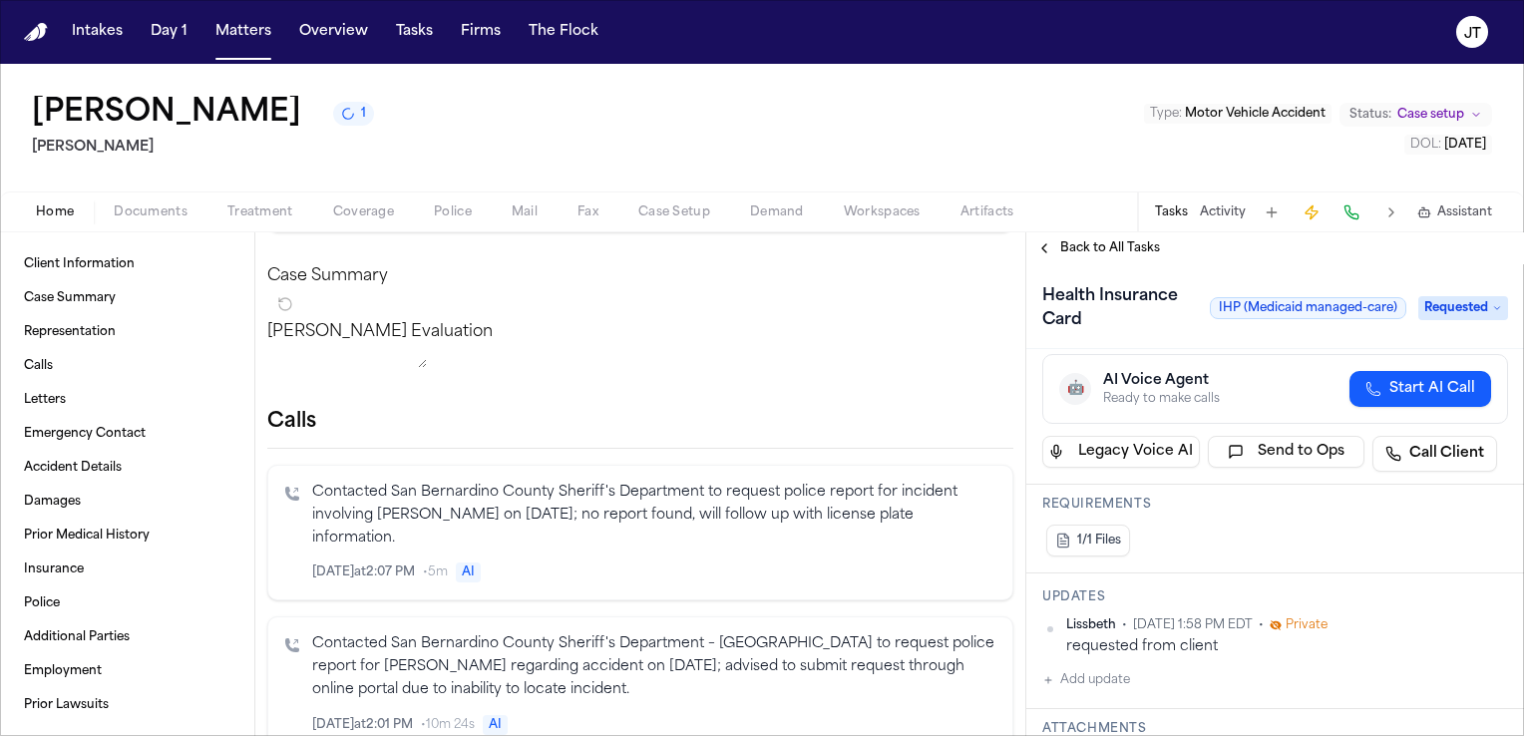
scroll to position [178, 0]
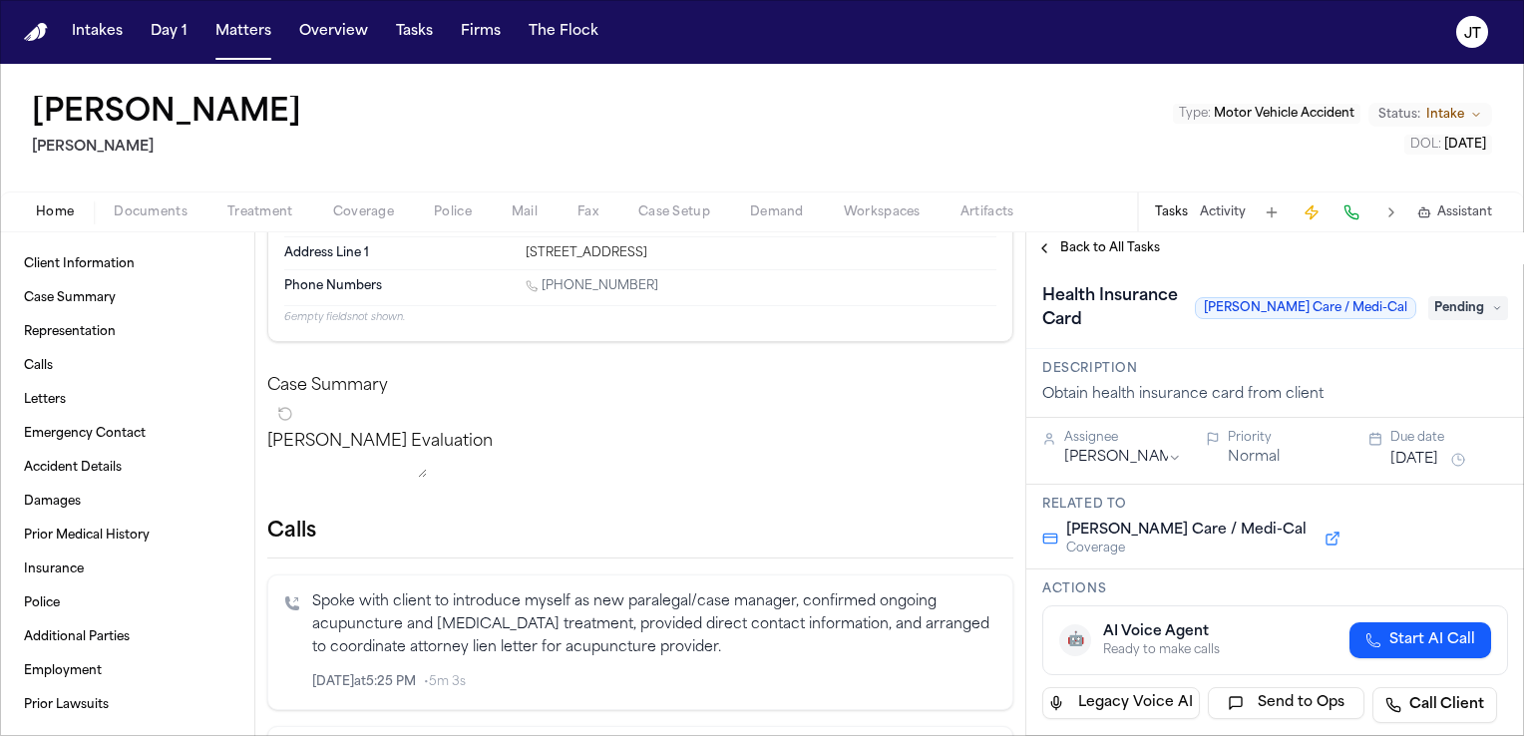
scroll to position [200, 0]
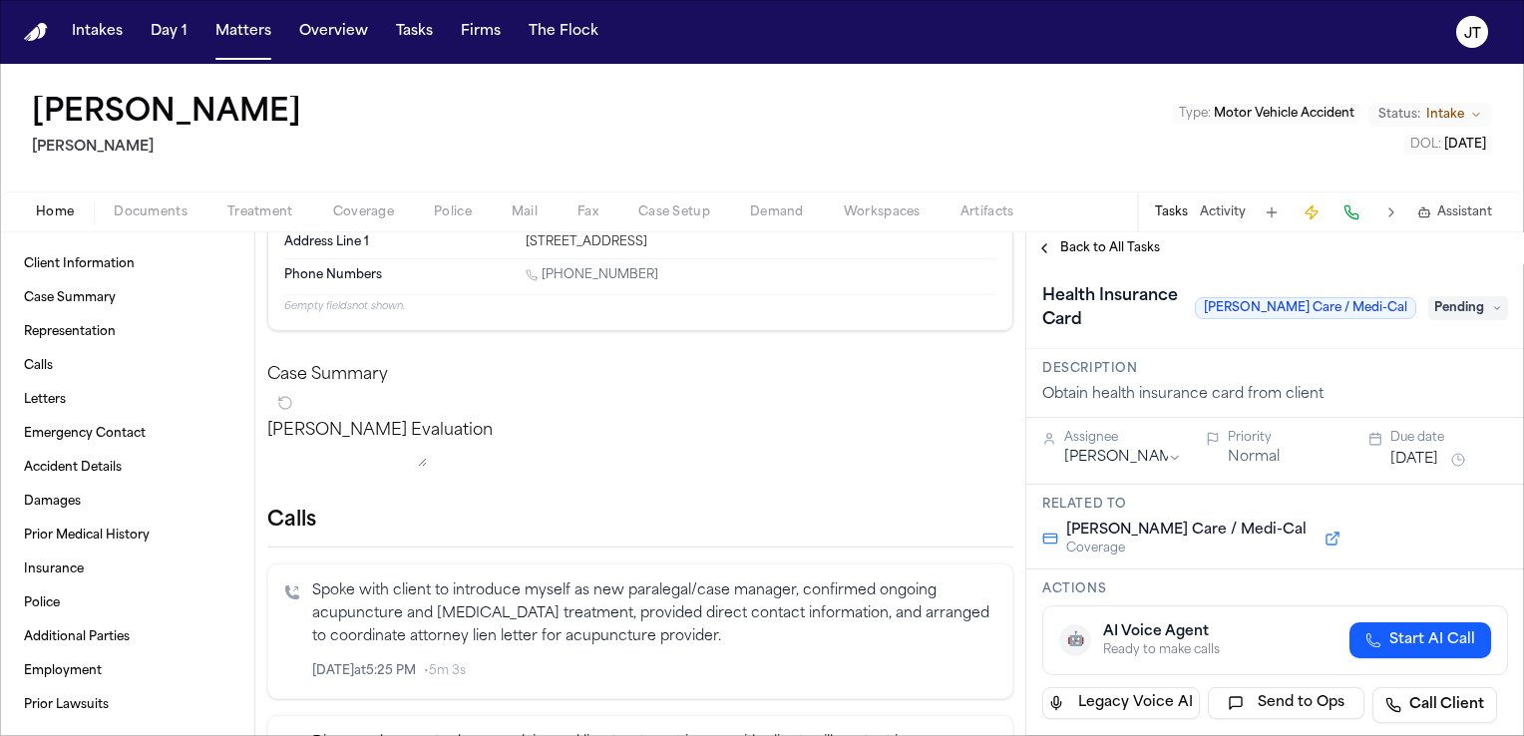
click at [1462, 296] on span "Pending" at bounding box center [1469, 308] width 80 height 24
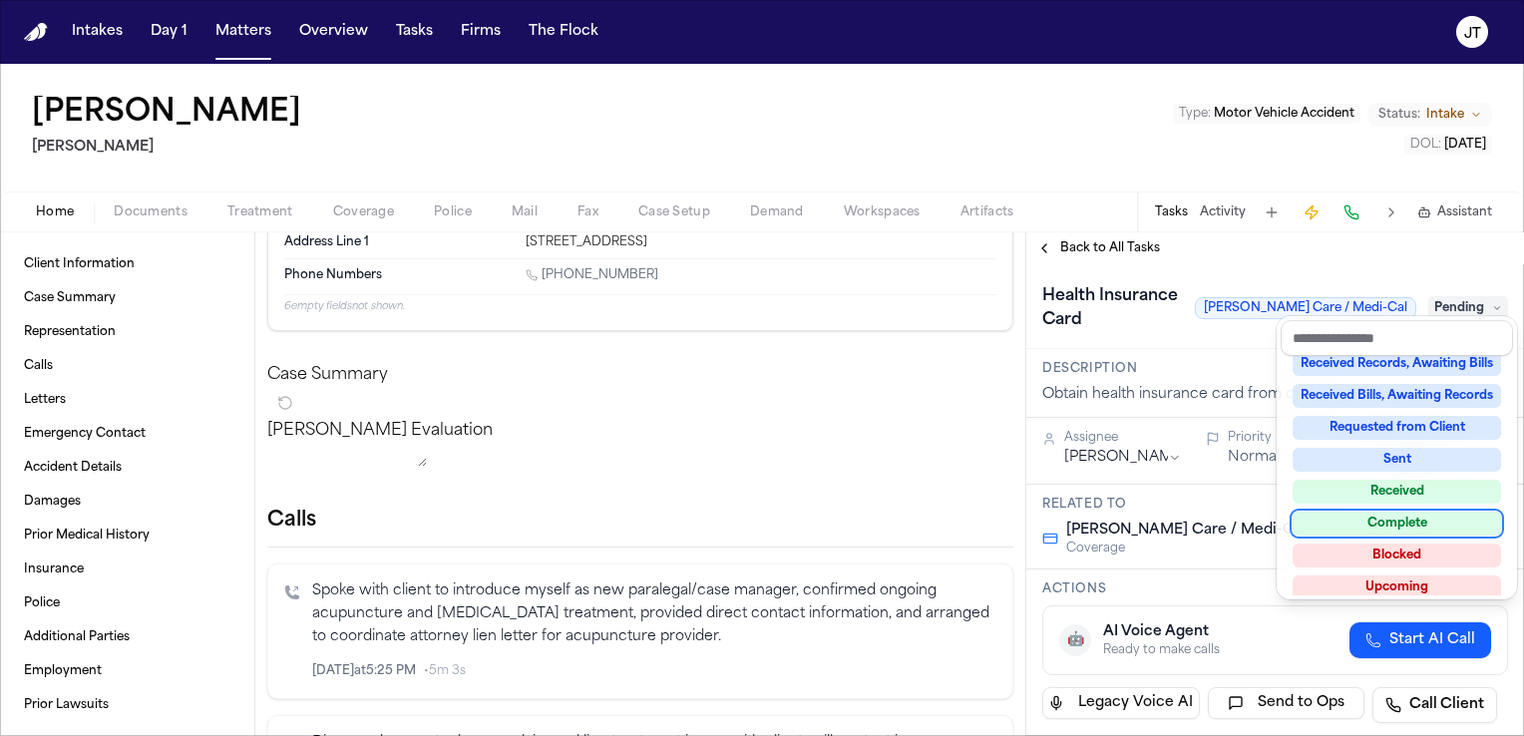
click at [1384, 521] on div "Complete" at bounding box center [1397, 524] width 209 height 24
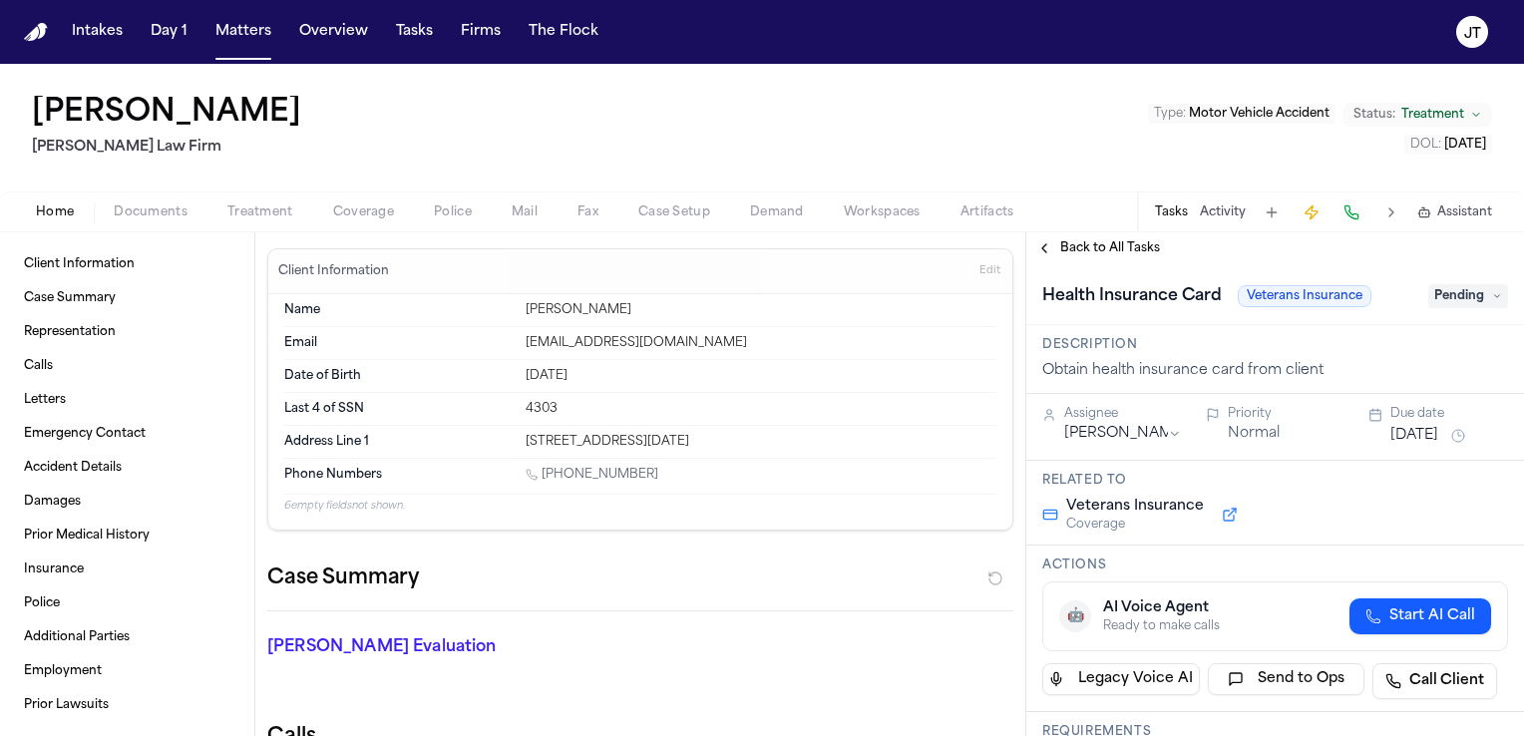
scroll to position [100, 0]
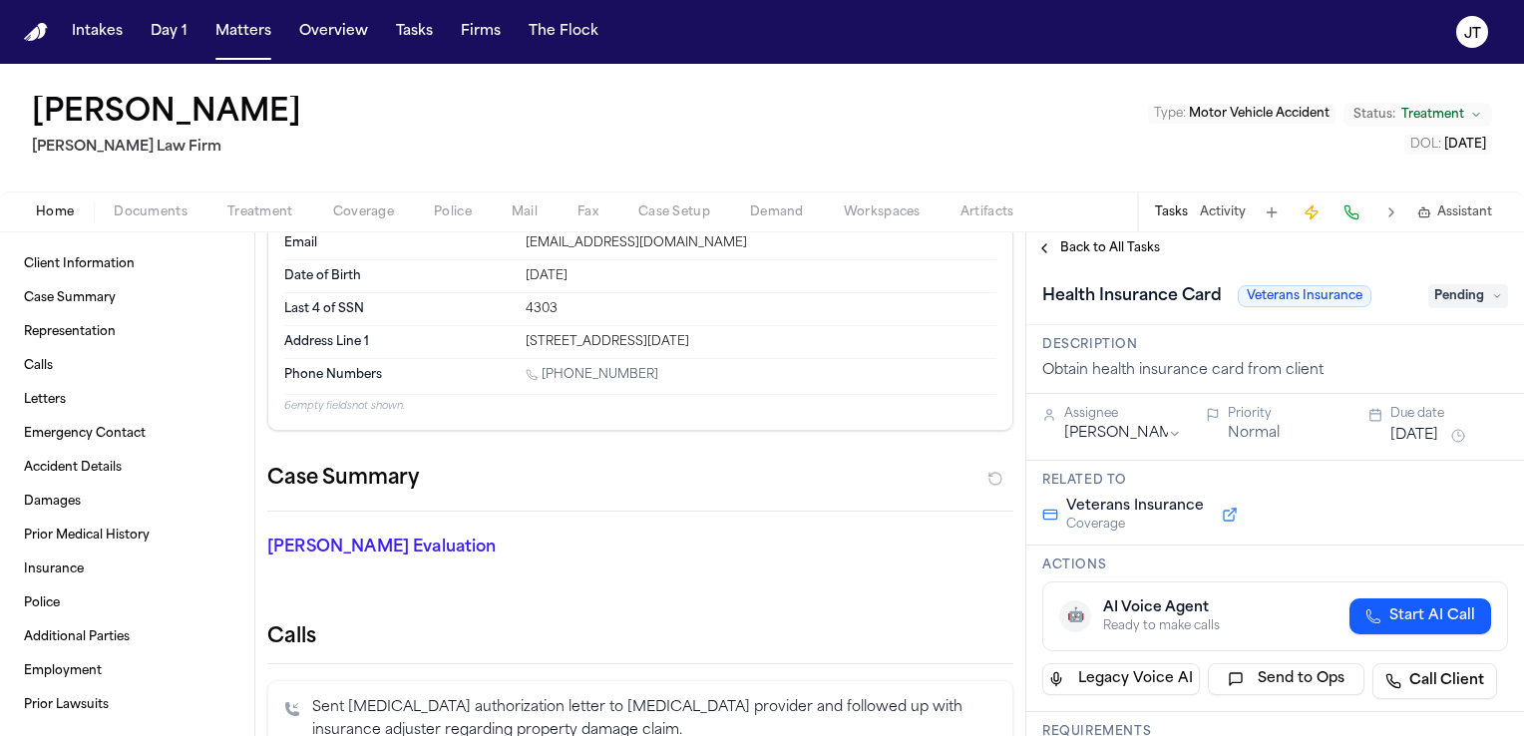
drag, startPoint x: 661, startPoint y: 377, endPoint x: 546, endPoint y: 370, distance: 115.9
click at [546, 370] on div "1 (361) 249-0385" at bounding box center [761, 376] width 471 height 19
copy link "(361) 249-0385"
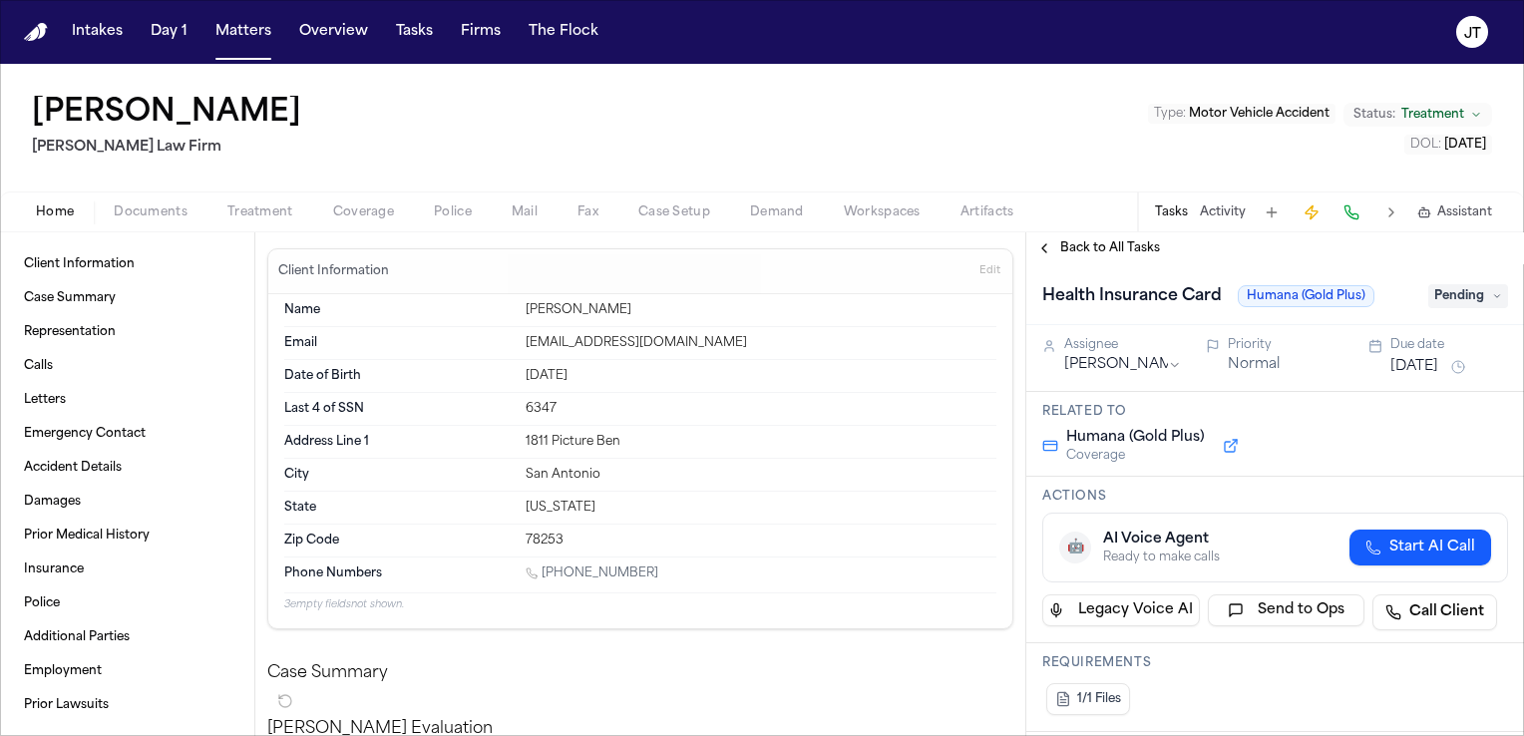
drag, startPoint x: 642, startPoint y: 570, endPoint x: 543, endPoint y: 569, distance: 99.8
click at [543, 569] on div "[PHONE_NUMBER]" at bounding box center [761, 575] width 471 height 19
copy link "(318) 272-8470"
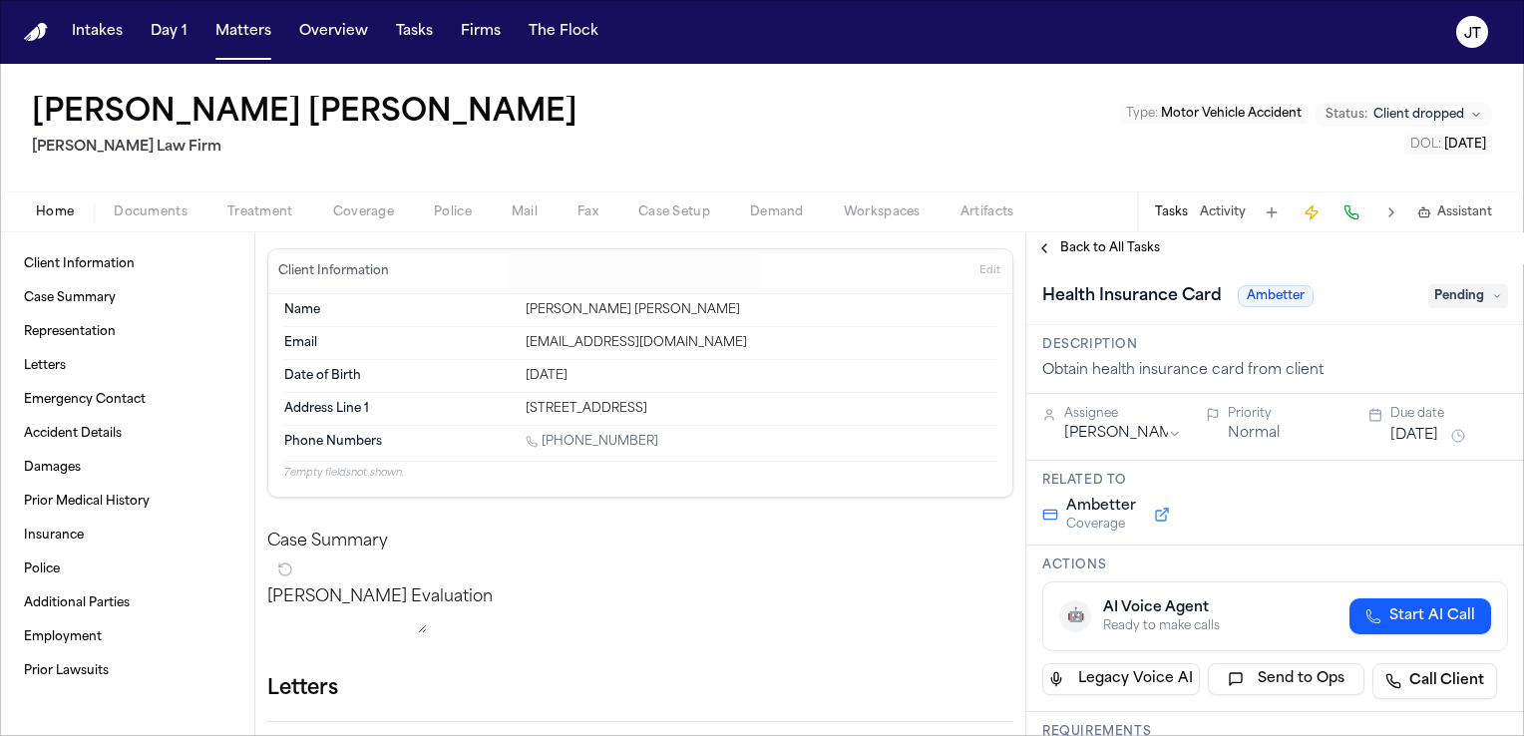
drag, startPoint x: 650, startPoint y: 439, endPoint x: 545, endPoint y: 437, distance: 105.8
click at [545, 437] on div "1 (346) 379-0005" at bounding box center [761, 443] width 471 height 19
copy link "(346) 379-0005"
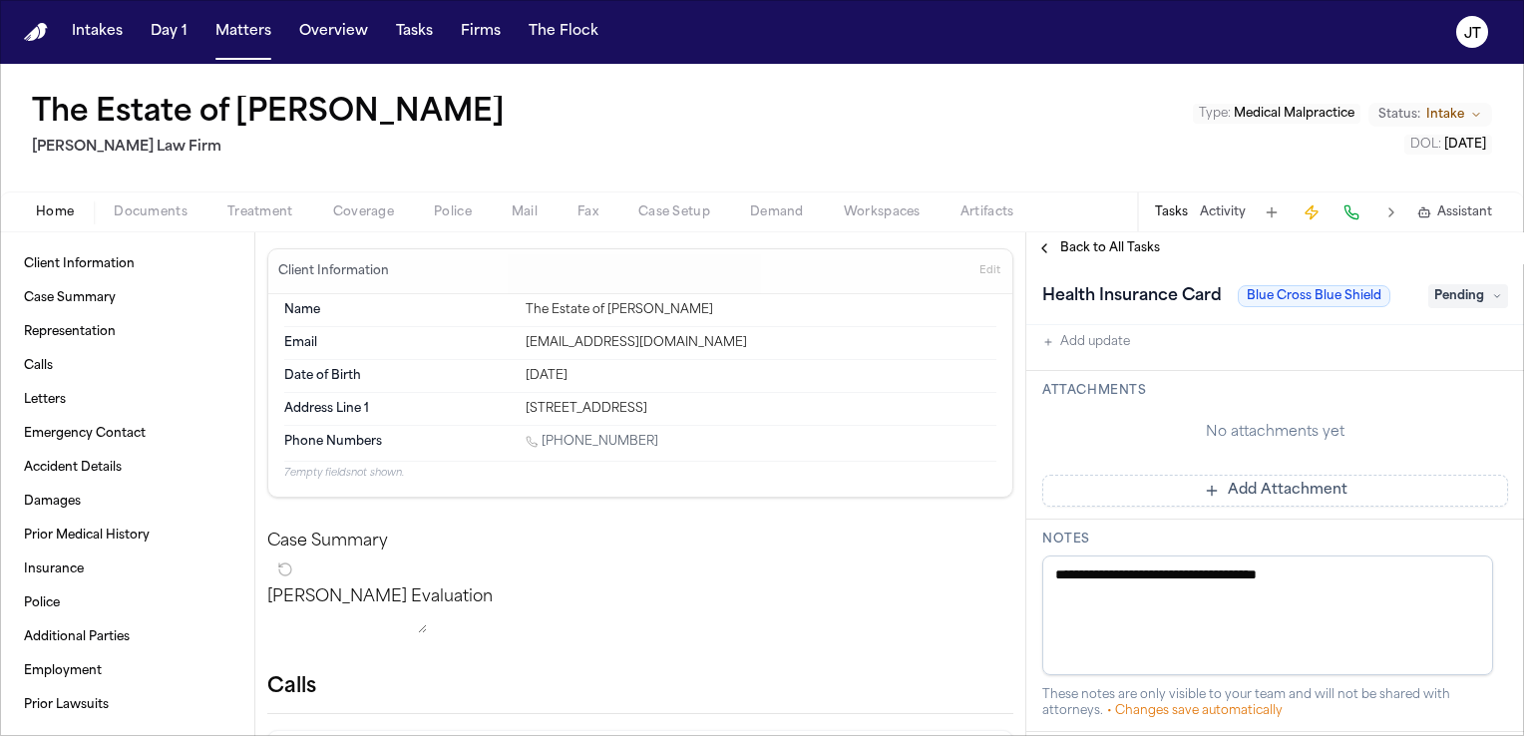
drag, startPoint x: 650, startPoint y: 439, endPoint x: 543, endPoint y: 437, distance: 107.8
click at [543, 437] on div "1 (956) 324-2493" at bounding box center [761, 443] width 471 height 19
copy link "(956) 324-2493"
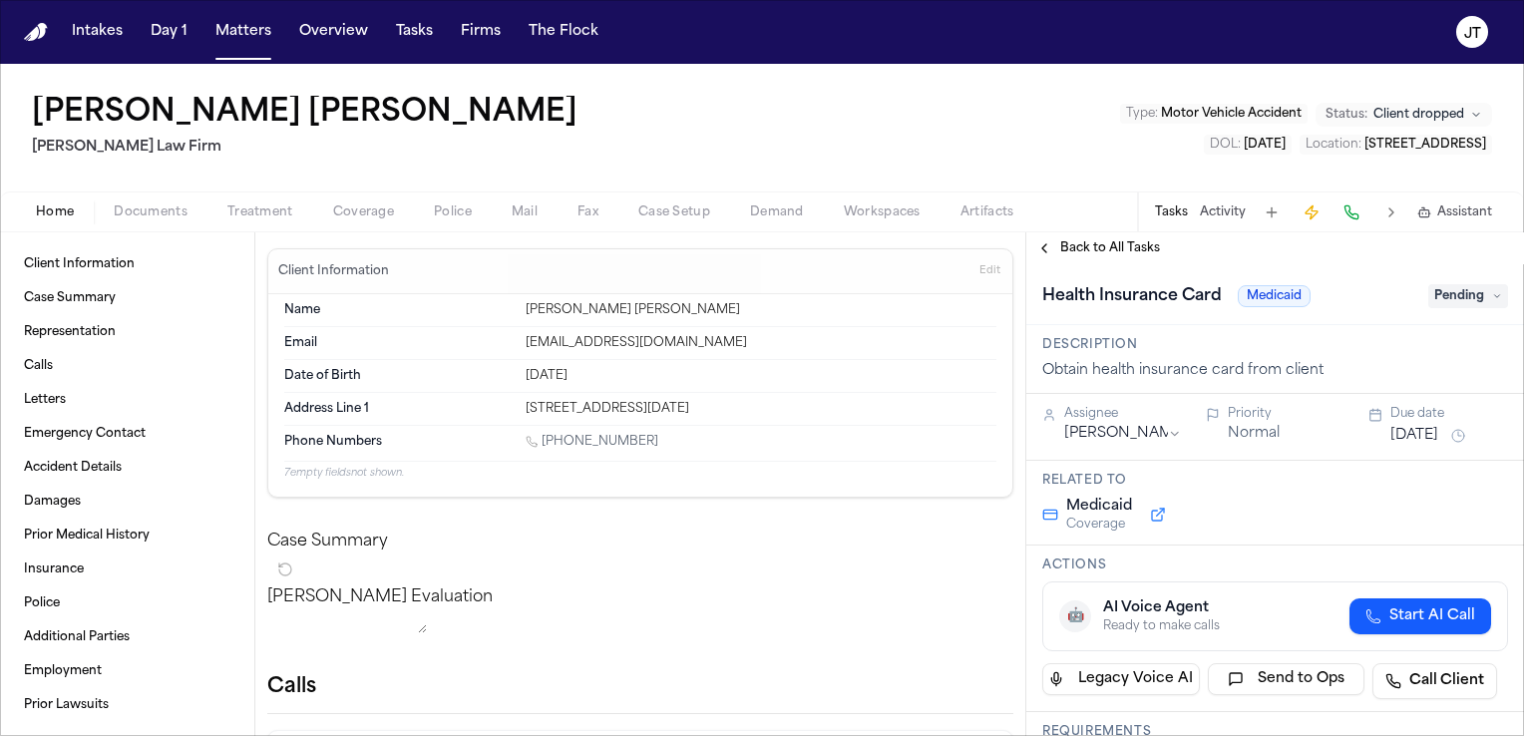
drag, startPoint x: 650, startPoint y: 441, endPoint x: 544, endPoint y: 434, distance: 107.0
click at [544, 434] on div "1 (361) 774-3205" at bounding box center [761, 443] width 471 height 19
copy link "(361) 774-3205"
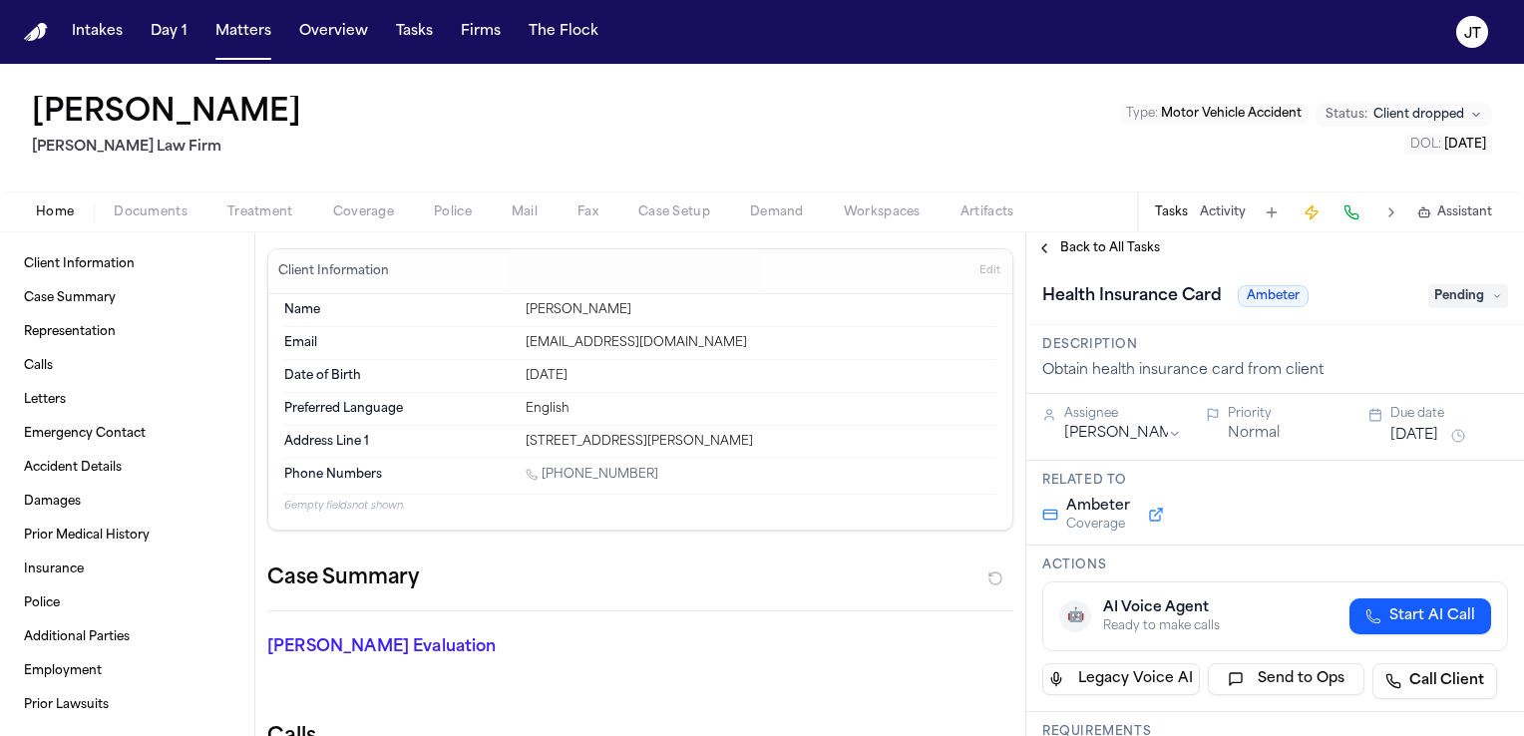
drag, startPoint x: 646, startPoint y: 473, endPoint x: 544, endPoint y: 474, distance: 102.8
click at [544, 474] on div "[PHONE_NUMBER]" at bounding box center [761, 476] width 471 height 19
copy link "[PHONE_NUMBER]"
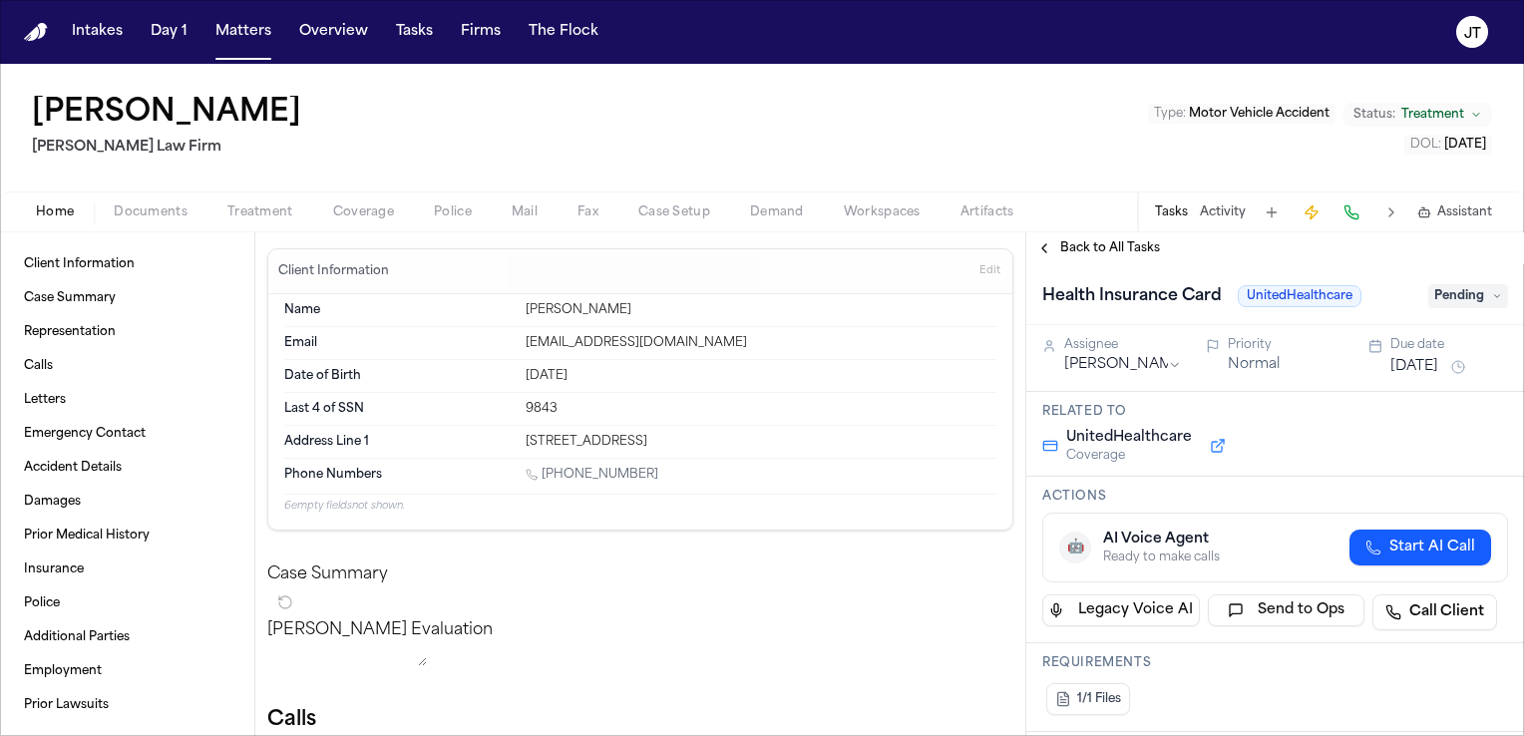
drag, startPoint x: 650, startPoint y: 472, endPoint x: 545, endPoint y: 473, distance: 105.8
click at [545, 473] on div "[PHONE_NUMBER]" at bounding box center [761, 476] width 471 height 19
copy link "[PHONE_NUMBER]"
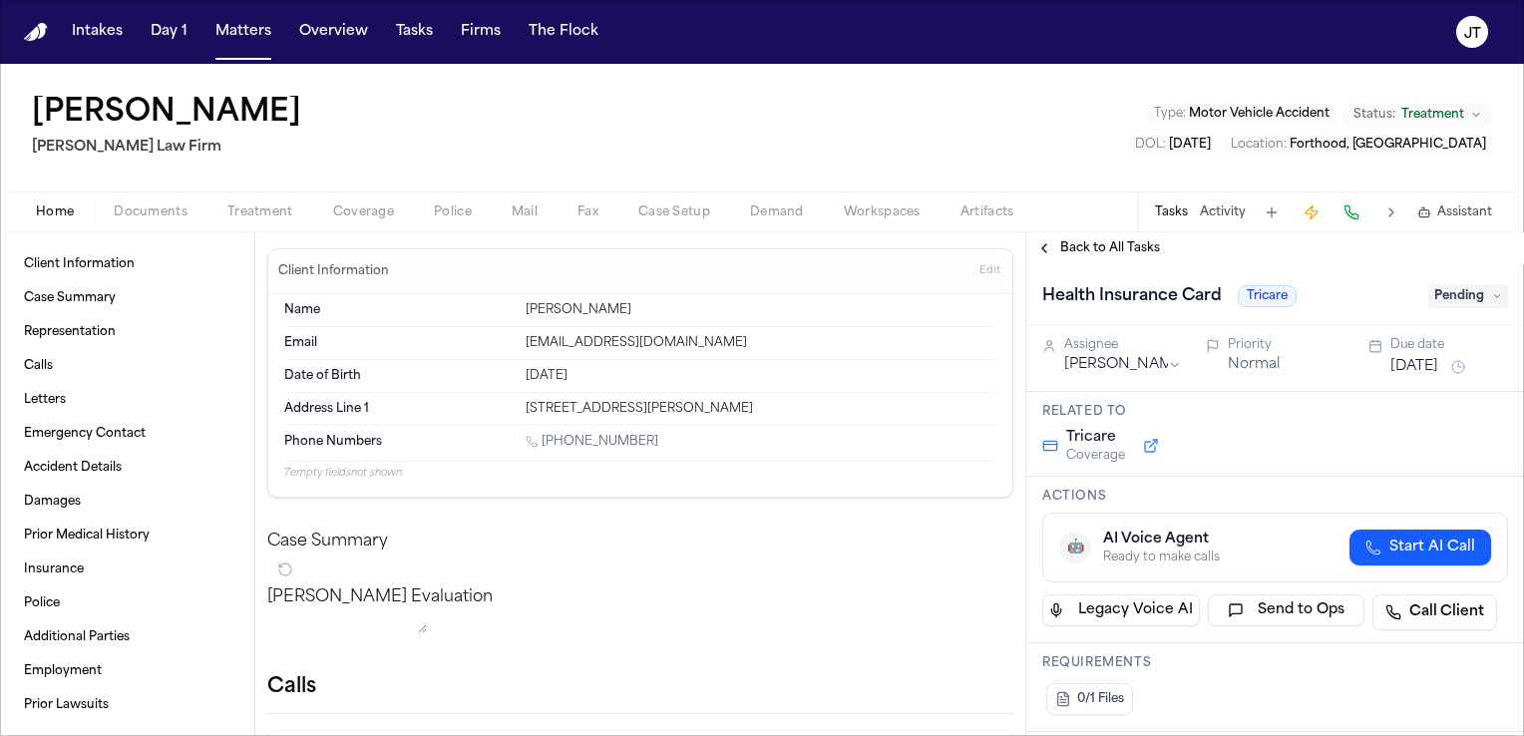
drag, startPoint x: 671, startPoint y: 437, endPoint x: 546, endPoint y: 439, distance: 125.7
click at [546, 439] on div "1 (607) 382-9846" at bounding box center [761, 443] width 471 height 19
copy link "(607) 382-9846"
